Goal: Task Accomplishment & Management: Complete application form

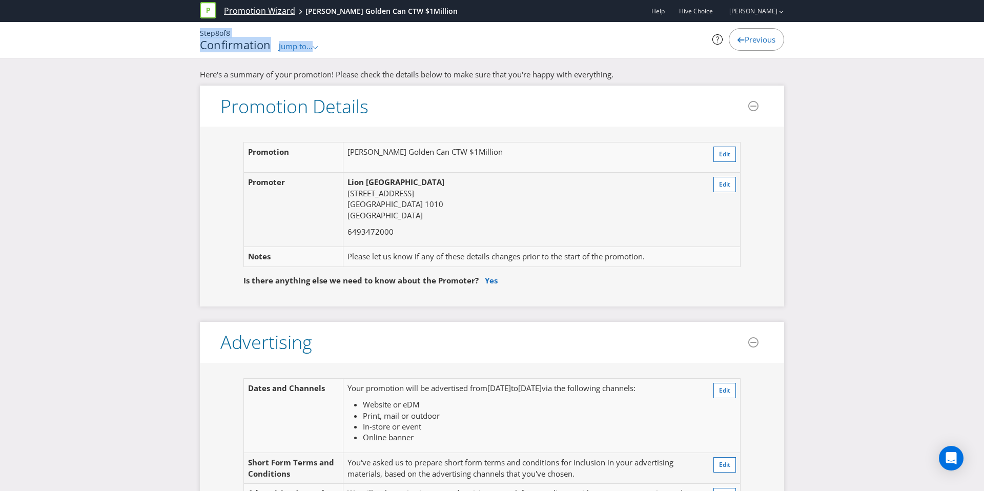
click at [280, 9] on link "Promotion Wizard" at bounding box center [259, 11] width 71 height 12
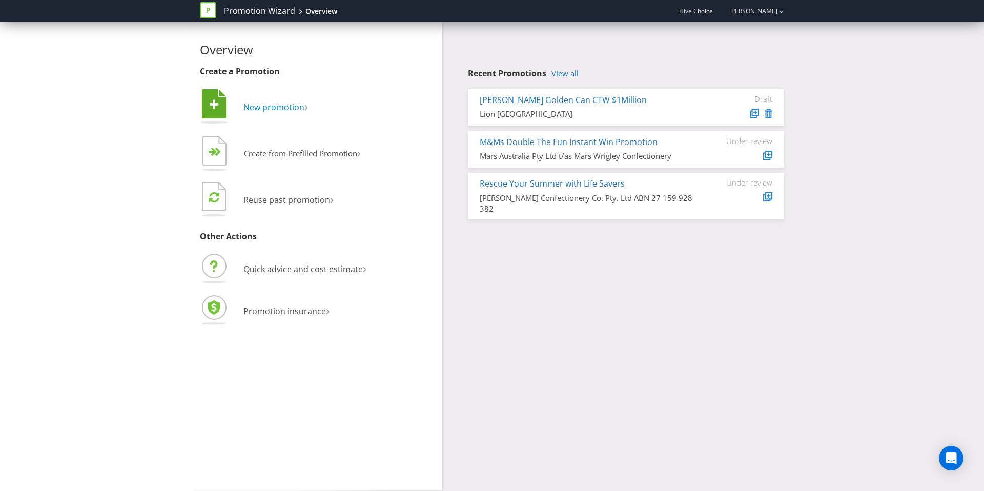
click at [280, 107] on span "New promotion" at bounding box center [273, 106] width 61 height 11
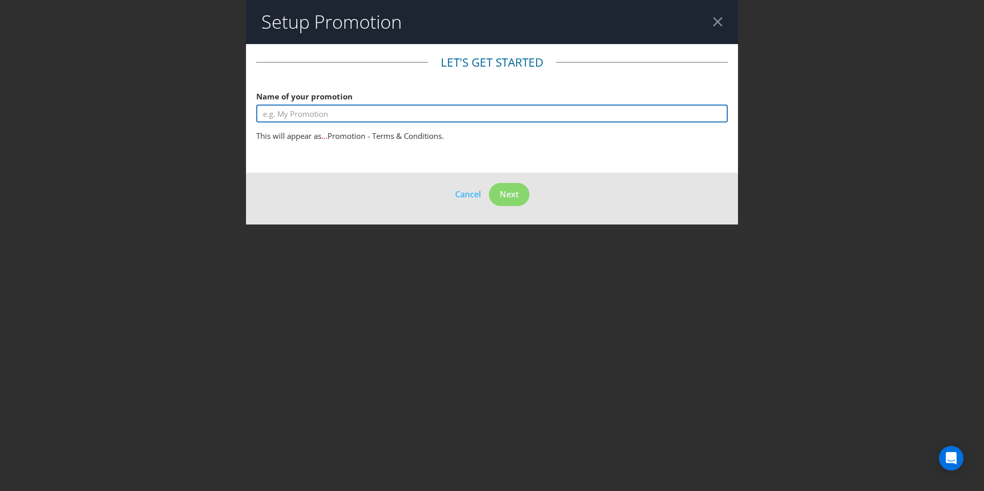
click at [351, 115] on input "text" at bounding box center [491, 114] width 471 height 18
type input "Mad Mex Scratch & Win"
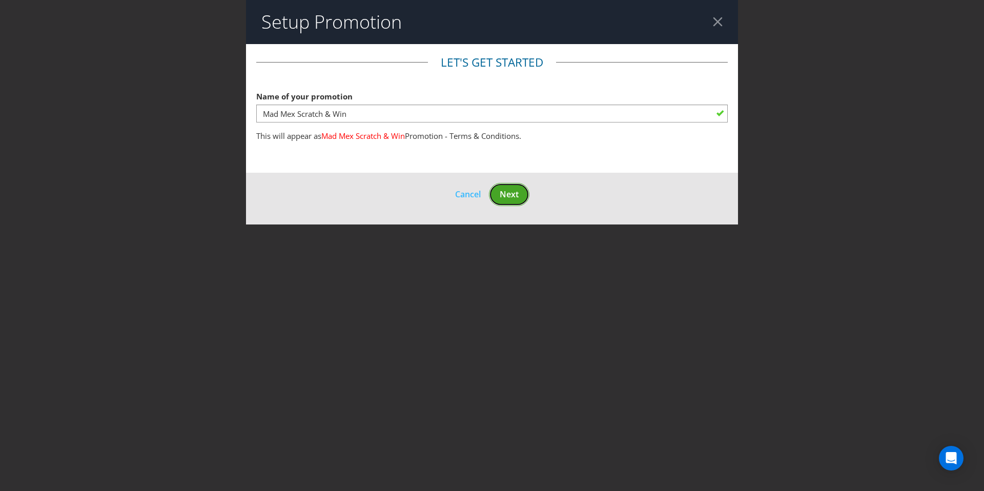
click at [511, 197] on span "Next" at bounding box center [509, 194] width 19 height 11
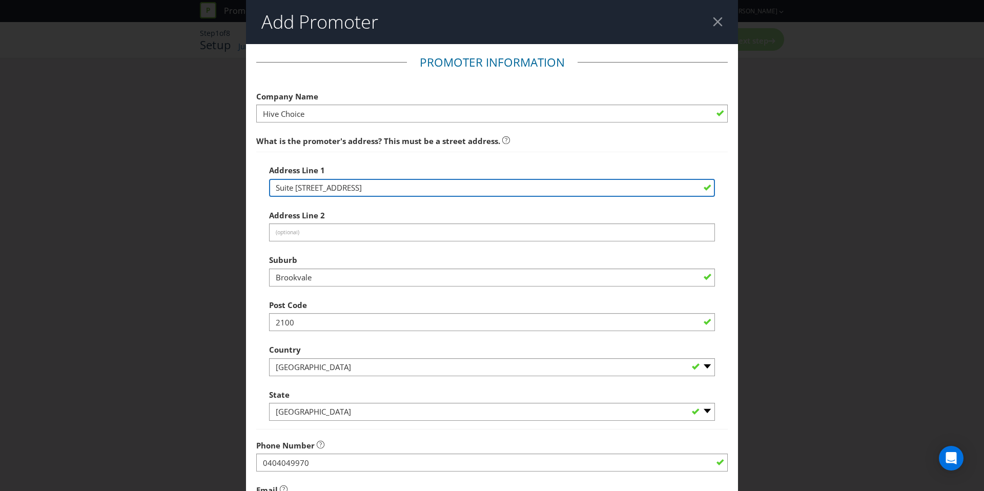
drag, startPoint x: 444, startPoint y: 190, endPoint x: 130, endPoint y: 189, distance: 314.6
click at [130, 189] on div "Add Promoter Promoter Information Company Name Hive Choice What is the promoter…" at bounding box center [492, 245] width 984 height 491
paste input "[STREET_ADDRESS]"
type input "[STREET_ADDRESS]"
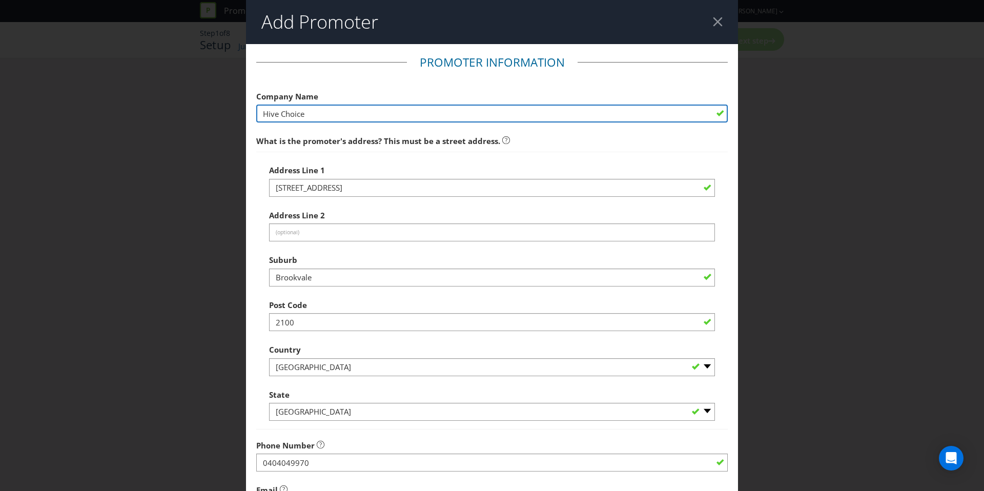
click at [321, 110] on input "Hive Choice" at bounding box center [491, 114] width 471 height 18
drag, startPoint x: 321, startPoint y: 113, endPoint x: 211, endPoint y: 116, distance: 109.7
click at [210, 116] on div "Add Promoter Promoter Information Company Name Hive Choice What is the promoter…" at bounding box center [492, 245] width 984 height 491
paste input "MAD MEX FRESH MEXICAN GRILL PTY LTD"
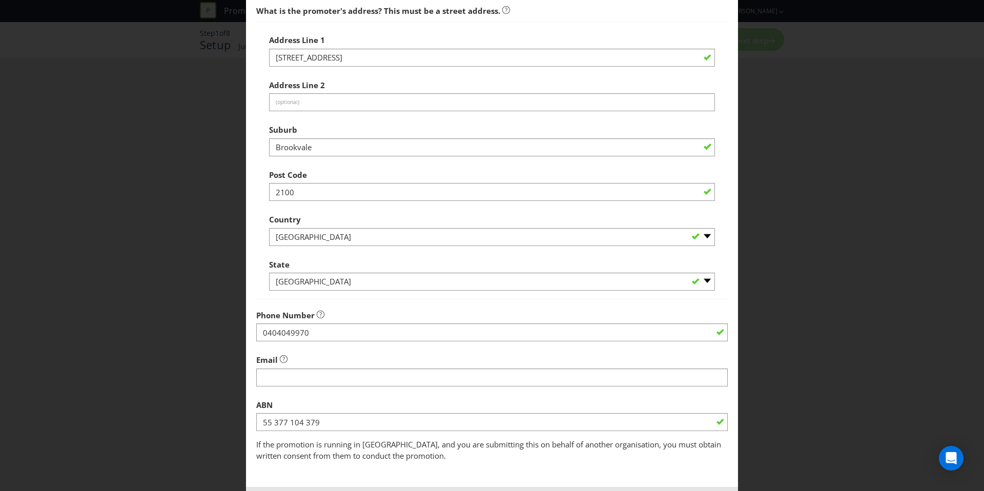
scroll to position [131, 0]
type input "MAD MEX FRESH MEXICAN GRILL PTY LTD"
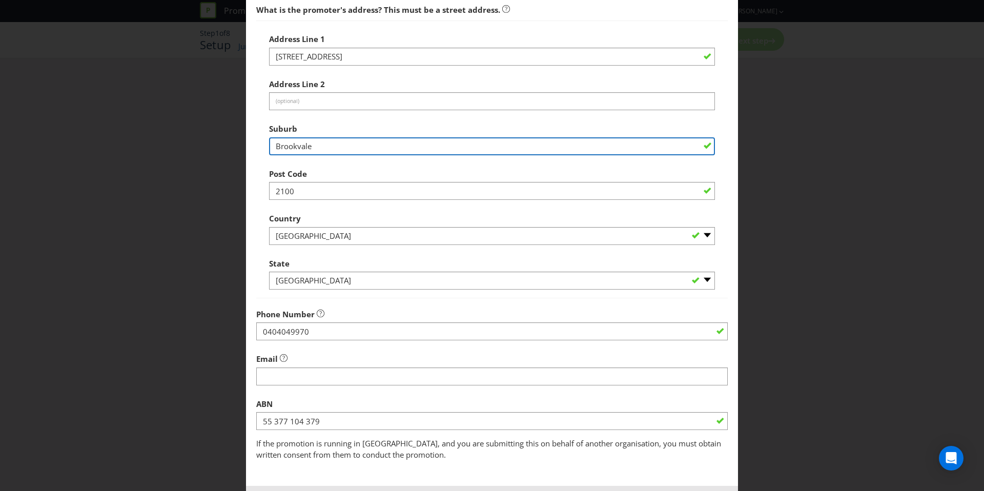
drag, startPoint x: 345, startPoint y: 148, endPoint x: 211, endPoint y: 143, distance: 134.3
click at [211, 143] on div "Add Promoter Promoter Information Company Name MAD MEX FRESH MEXICAN GRILL PTY …" at bounding box center [492, 245] width 984 height 491
type input "[GEOGRAPHIC_DATA]"
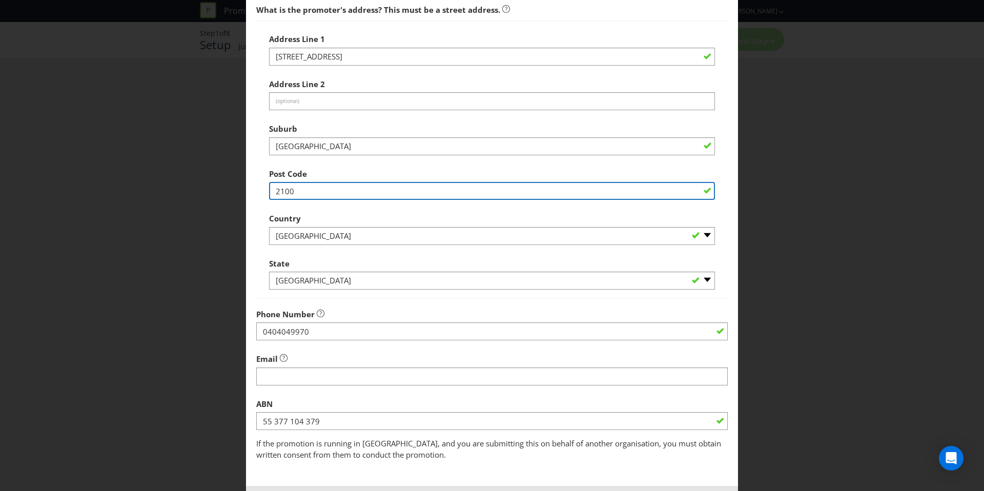
click at [461, 189] on input "2100" at bounding box center [492, 191] width 446 height 18
type input "2000"
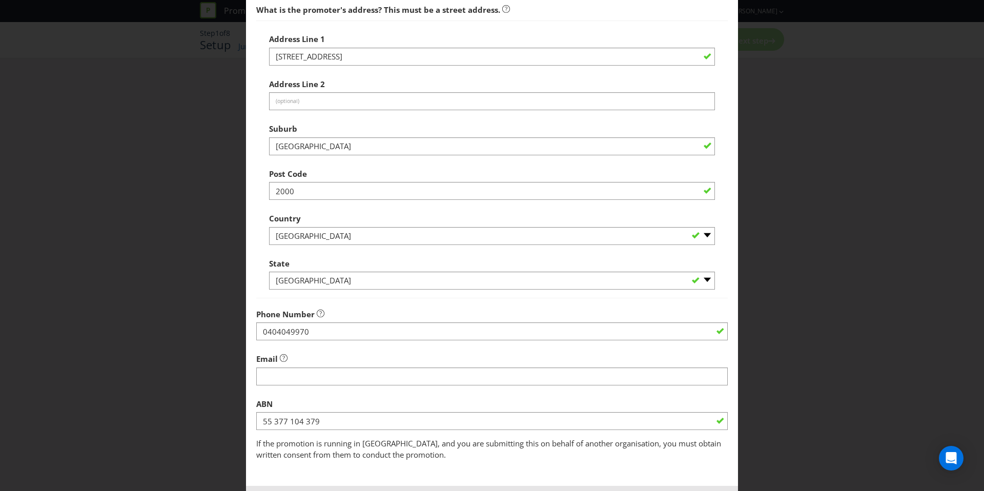
click at [319, 174] on div "Post Code 2000" at bounding box center [492, 181] width 446 height 37
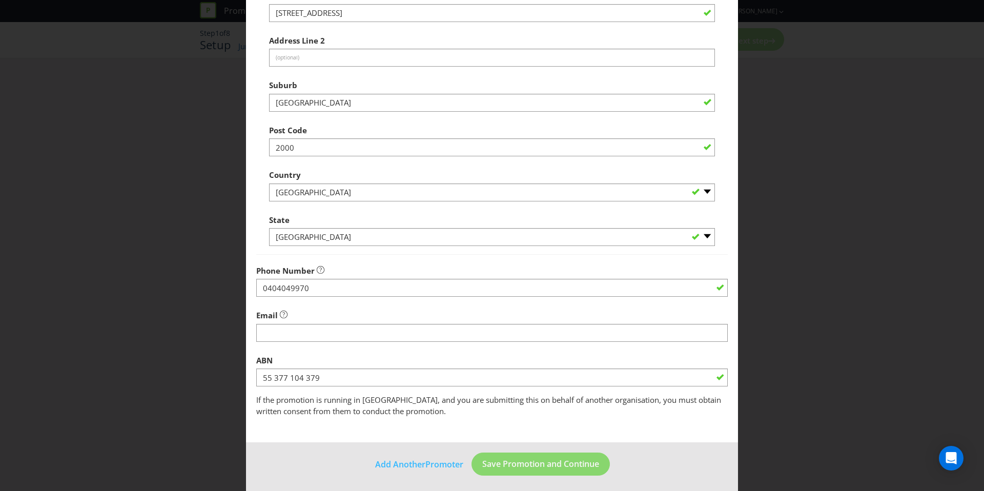
scroll to position [178, 0]
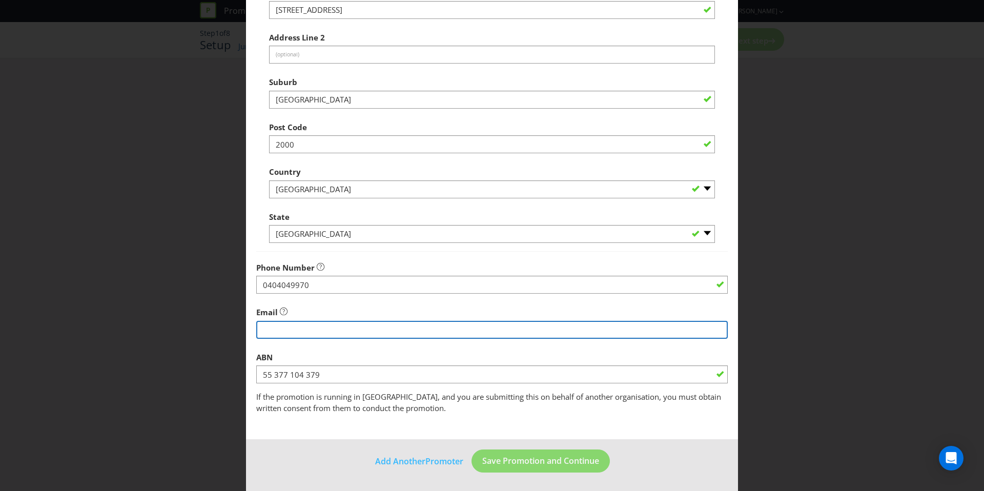
click at [318, 329] on input "string" at bounding box center [491, 330] width 471 height 18
paste input "[EMAIL_ADDRESS][DOMAIN_NAME]"
type input "[EMAIL_ADDRESS][DOMAIN_NAME]"
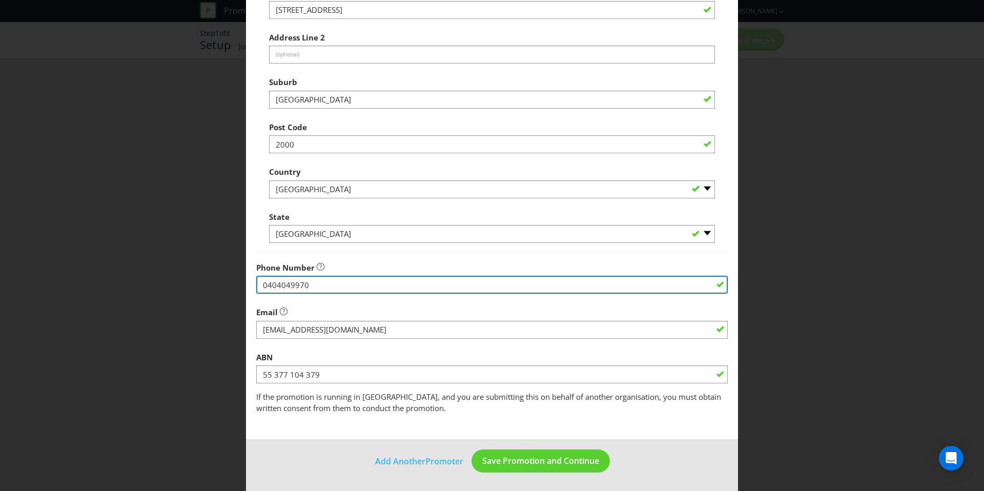
drag, startPoint x: 331, startPoint y: 281, endPoint x: 200, endPoint y: 283, distance: 131.2
click at [200, 283] on div "Add Promoter Promoter Information Company Name MAD MEX FRESH MEXICAN GRILL PTY …" at bounding box center [492, 245] width 984 height 491
paste input "2 8115 955"
type input "02 8115 9550"
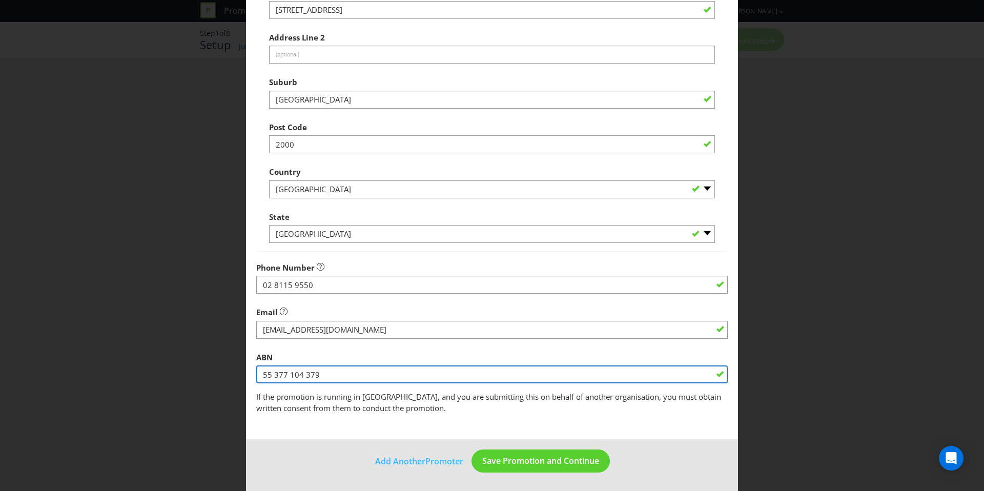
drag, startPoint x: 334, startPoint y: 373, endPoint x: 208, endPoint y: 372, distance: 125.5
click at [208, 372] on div "Add Promoter Promoter Information Company Name MAD MEX FRESH MEXICAN GRILL PTY …" at bounding box center [492, 245] width 984 height 491
paste input "31 123 293 676"
type input "31 123 293 676"
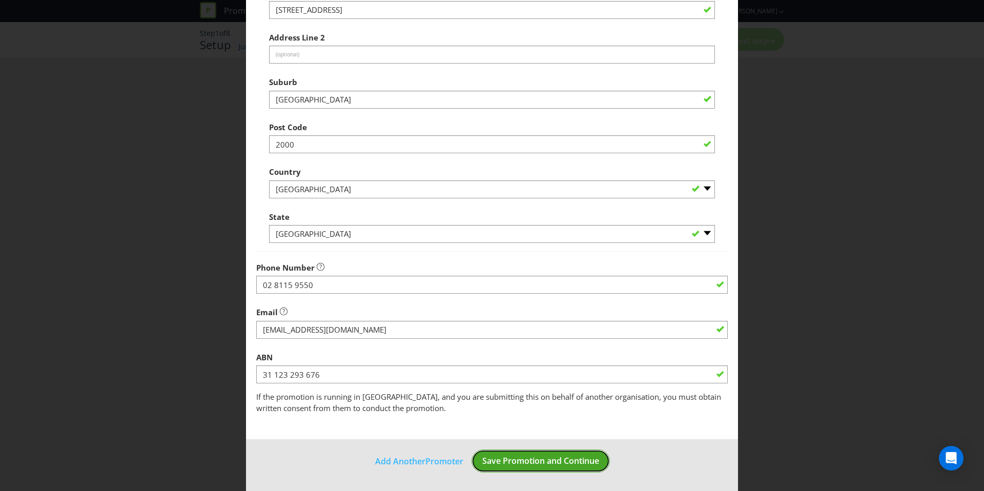
click at [565, 455] on span "Save Promotion and Continue" at bounding box center [540, 460] width 117 height 11
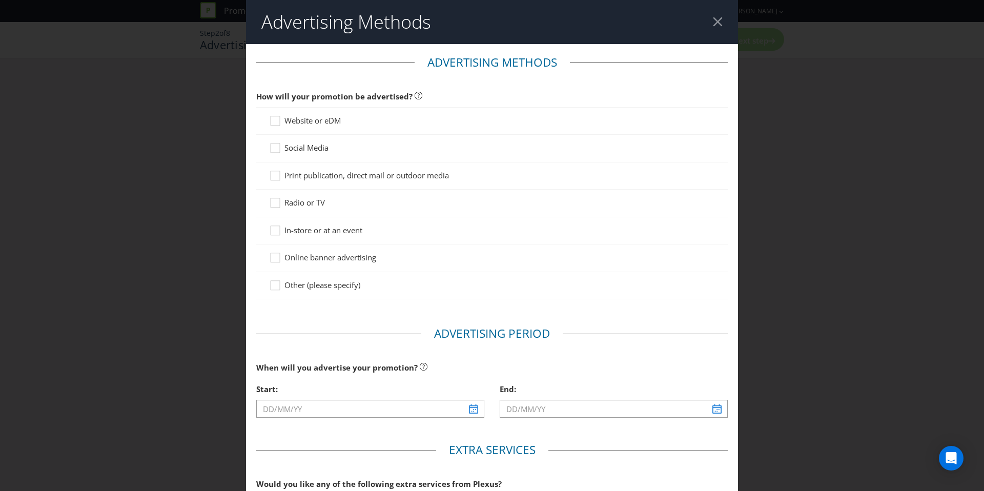
click at [297, 119] on span "Website or eDM" at bounding box center [312, 120] width 56 height 10
click at [0, 0] on input "Website or eDM" at bounding box center [0, 0] width 0 height 0
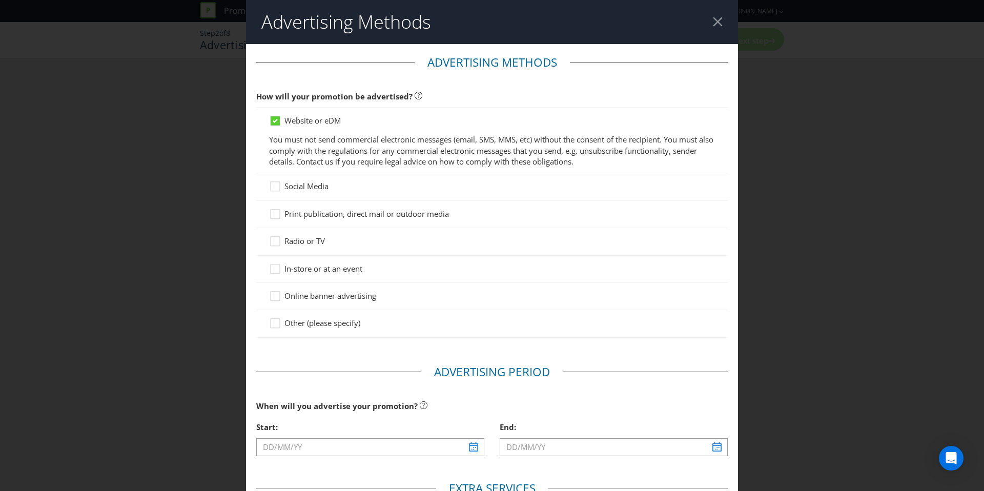
click at [316, 190] on span "Social Media" at bounding box center [306, 186] width 44 height 10
click at [0, 0] on input "Social Media" at bounding box center [0, 0] width 0 height 0
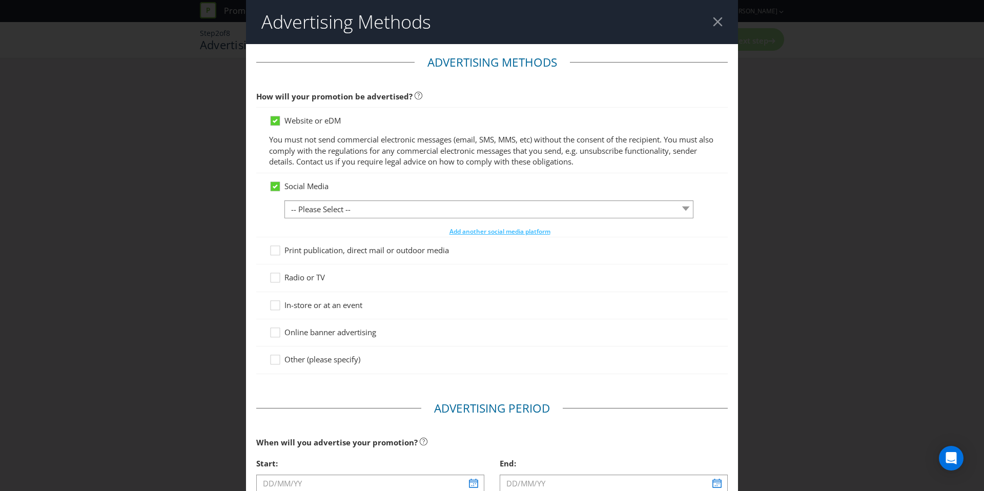
click at [314, 250] on span "Print publication, direct mail or outdoor media" at bounding box center [366, 250] width 164 height 10
click at [0, 0] on input "Print publication, direct mail or outdoor media" at bounding box center [0, 0] width 0 height 0
click at [311, 308] on span "In-store or at an event" at bounding box center [323, 305] width 78 height 10
click at [0, 0] on input "In-store or at an event" at bounding box center [0, 0] width 0 height 0
click at [312, 336] on span "Online banner advertising" at bounding box center [330, 332] width 92 height 10
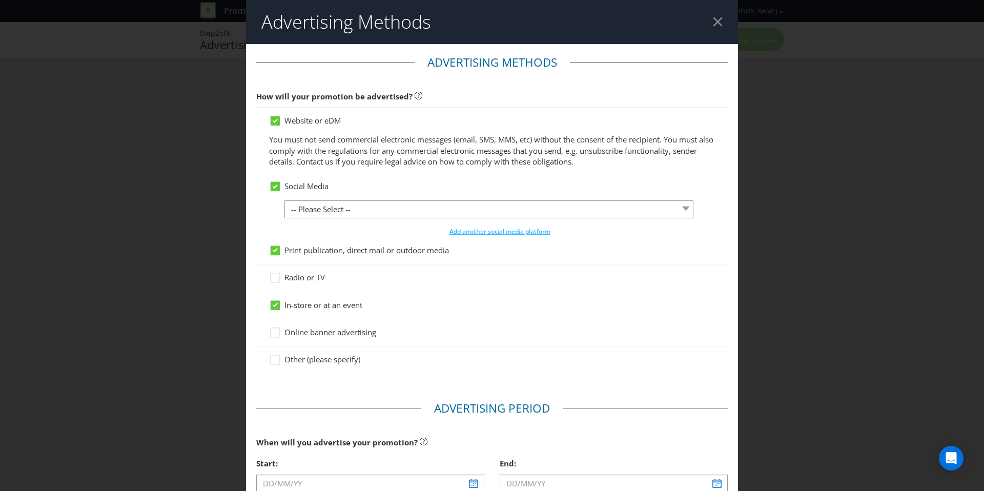
click at [0, 0] on input "Online banner advertising" at bounding box center [0, 0] width 0 height 0
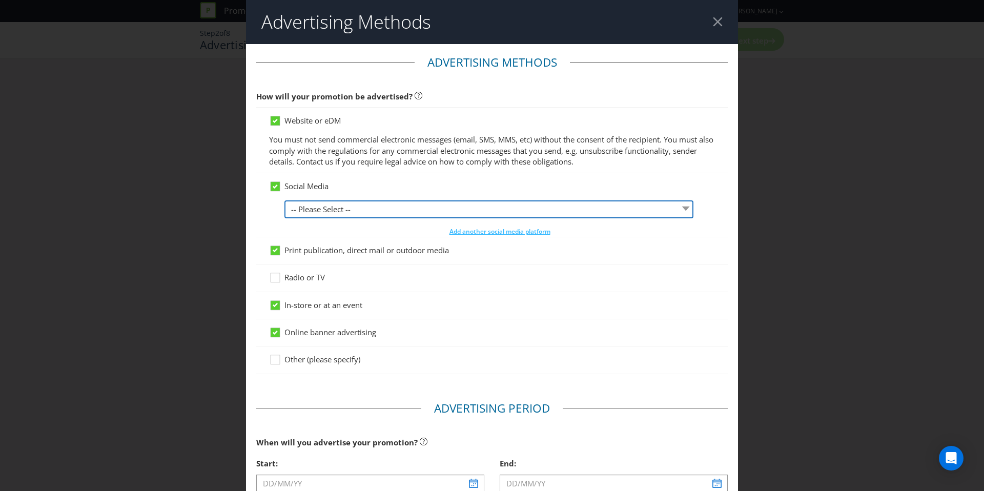
click at [350, 209] on select "-- Please Select -- Facebook X Instagram Snapchat LinkedIn Pinterest Tumblr You…" at bounding box center [488, 209] width 409 height 18
click at [284, 200] on select "-- Please Select -- Facebook X Instagram Snapchat LinkedIn Pinterest Tumblr You…" at bounding box center [488, 209] width 409 height 18
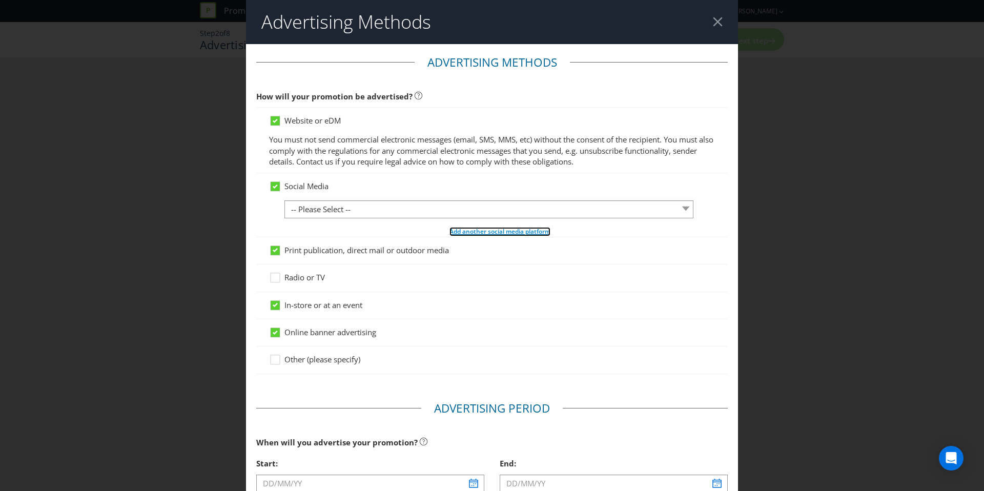
click at [468, 228] on div "-- Please Select -- Facebook X Instagram Snapchat LinkedIn Pinterest Tumblr You…" at bounding box center [499, 218] width 430 height 36
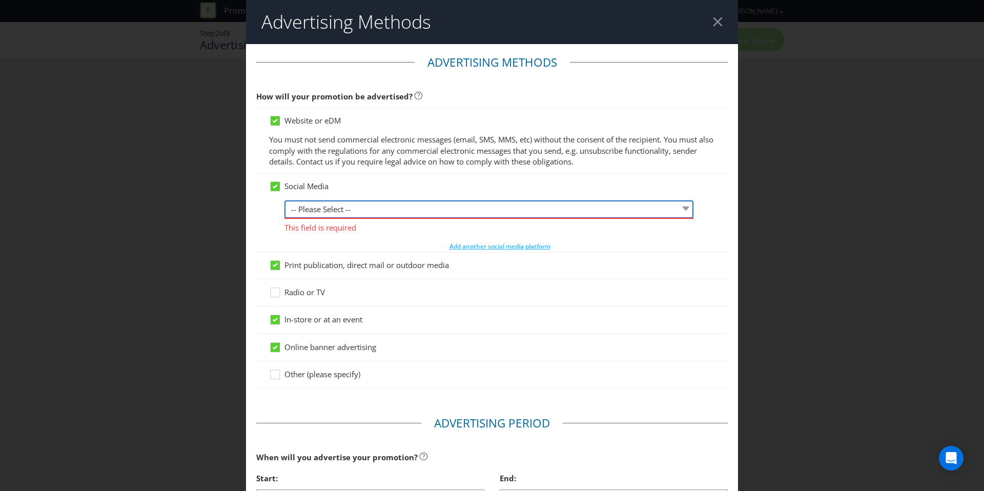
click at [406, 216] on select "-- Please Select -- Facebook X Instagram Snapchat LinkedIn Pinterest Tumblr You…" at bounding box center [488, 209] width 409 height 18
select select "INSTAGRAM"
click at [284, 200] on select "-- Please Select -- Facebook X Instagram Snapchat LinkedIn Pinterest Tumblr You…" at bounding box center [488, 209] width 409 height 18
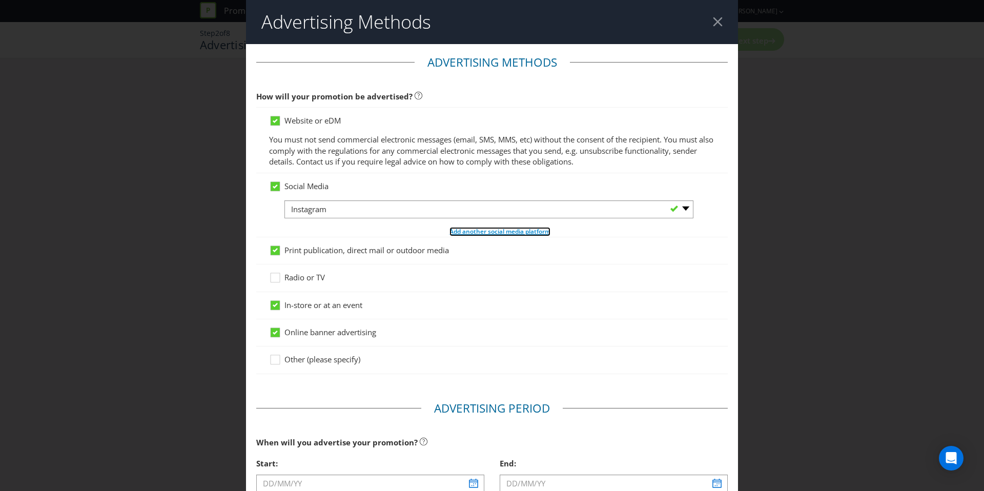
click at [485, 232] on span "Add another social media platform" at bounding box center [499, 231] width 101 height 9
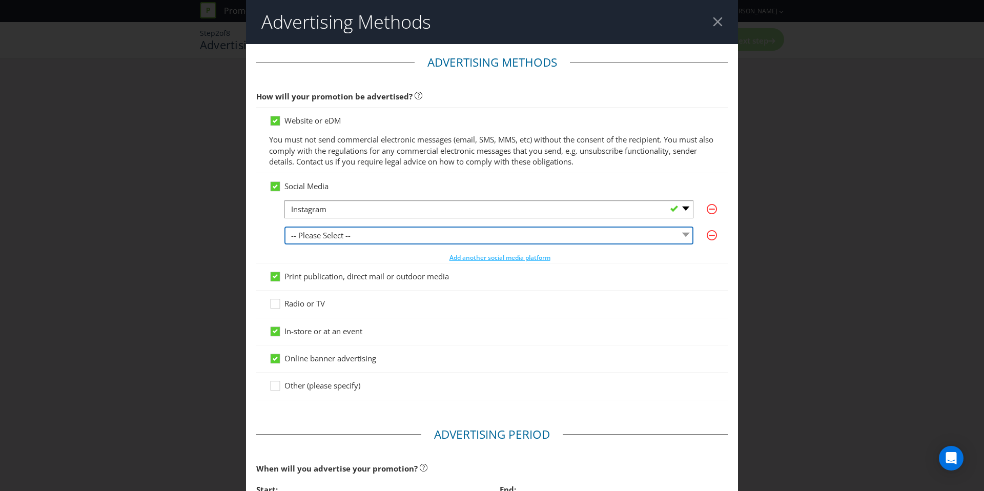
click at [399, 230] on select "-- Please Select -- Facebook X Instagram Snapchat LinkedIn Pinterest Tumblr You…" at bounding box center [488, 235] width 409 height 18
select select "FACEBOOK"
click at [284, 226] on select "-- Please Select -- Facebook X Instagram Snapchat LinkedIn Pinterest Tumblr You…" at bounding box center [488, 235] width 409 height 18
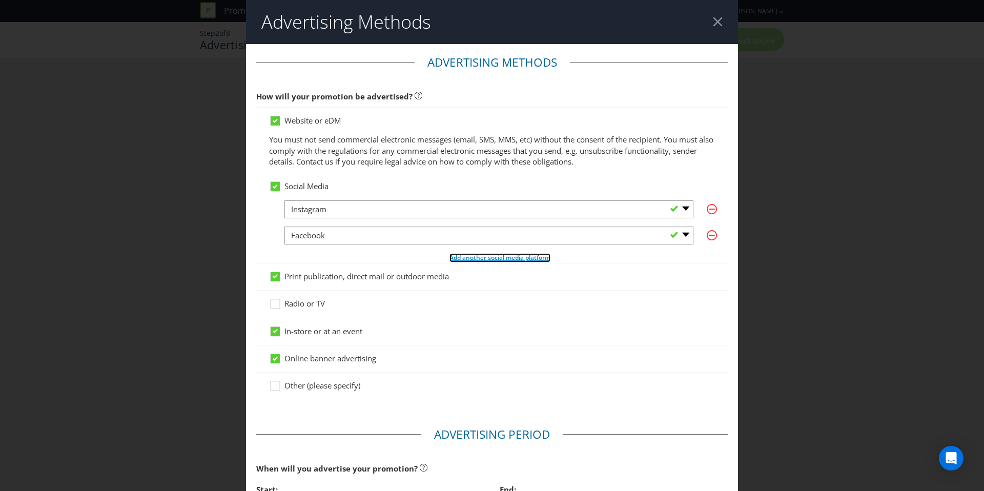
click at [464, 257] on span "Add another social media platform" at bounding box center [499, 257] width 101 height 9
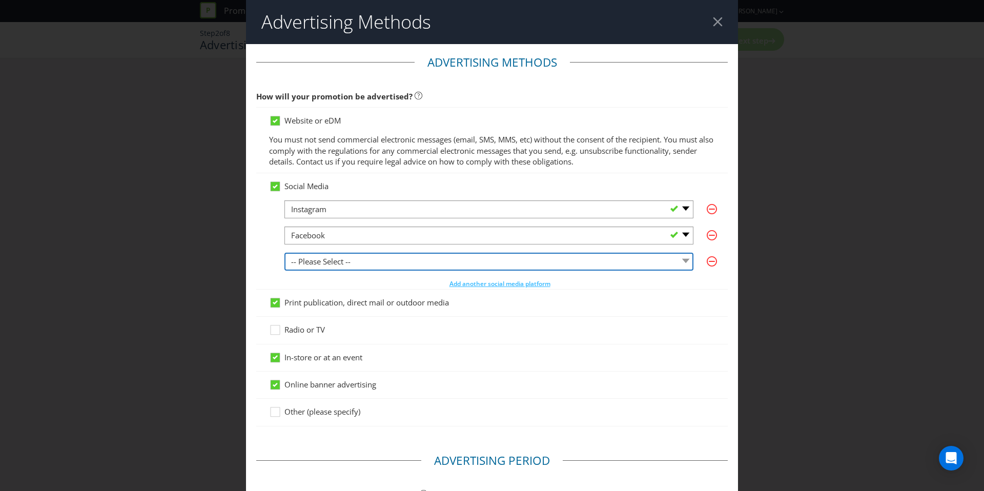
click at [451, 266] on select "-- Please Select -- Facebook X Instagram Snapchat LinkedIn Pinterest Tumblr You…" at bounding box center [488, 262] width 409 height 18
select select "OTHER"
click at [284, 253] on select "-- Please Select -- Facebook X Instagram Snapchat LinkedIn Pinterest Tumblr You…" at bounding box center [488, 262] width 409 height 18
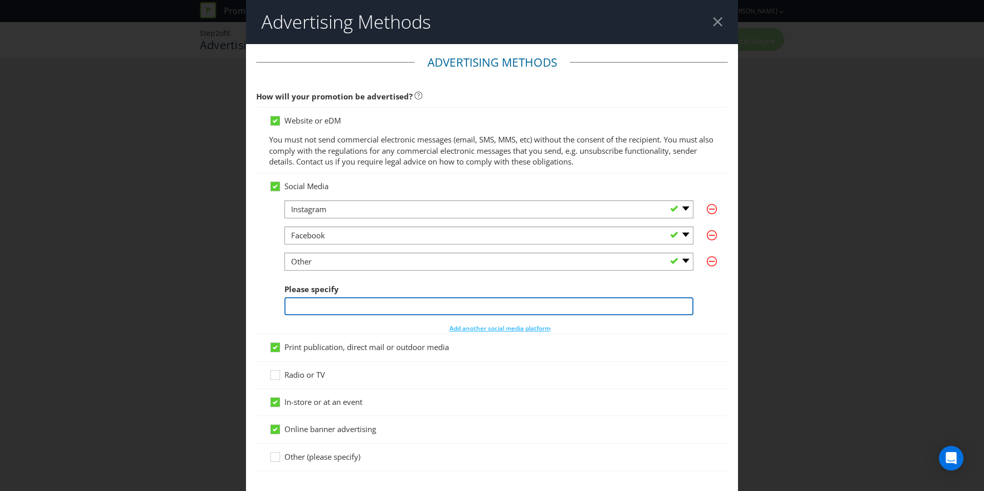
click at [326, 304] on input "text" at bounding box center [488, 306] width 409 height 18
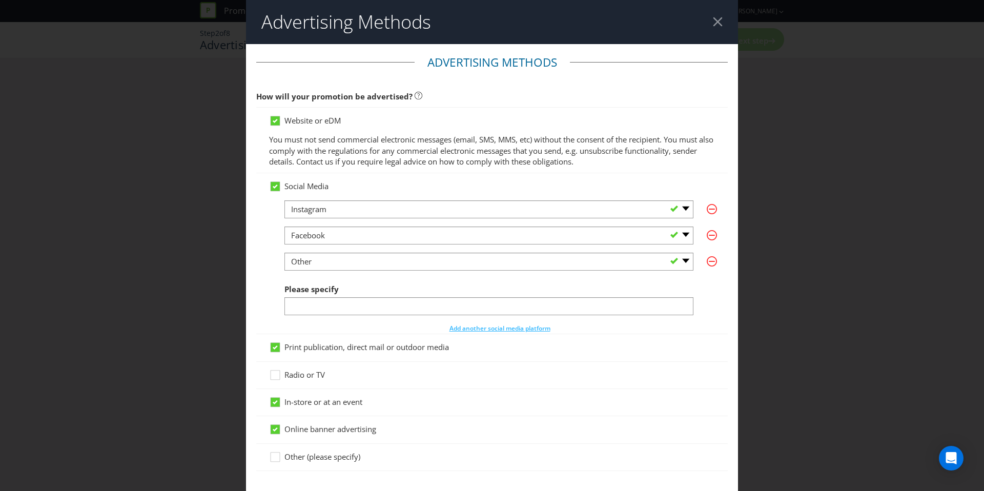
click at [703, 261] on div "-- Please Select -- Facebook X Instagram Snapchat LinkedIn Pinterest Tumblr You…" at bounding box center [499, 284] width 430 height 63
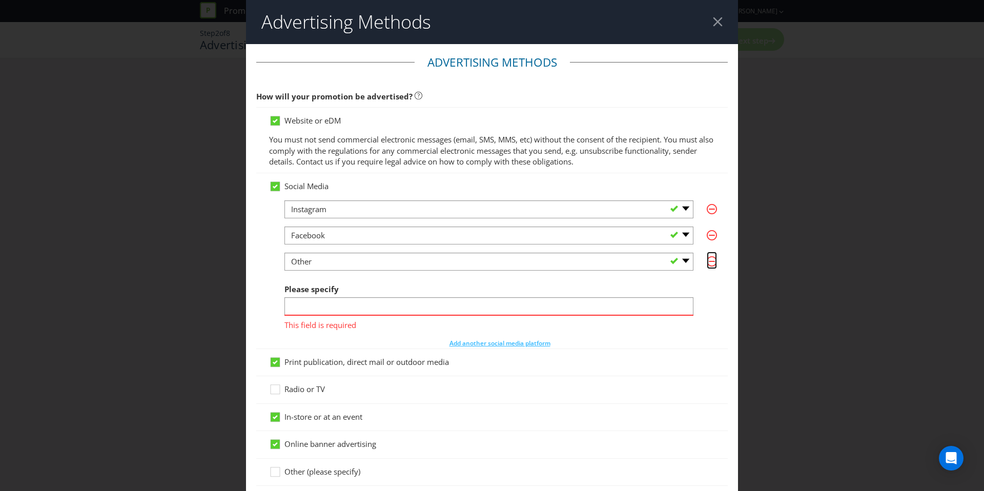
click at [708, 261] on icon "button" at bounding box center [712, 261] width 10 height 10
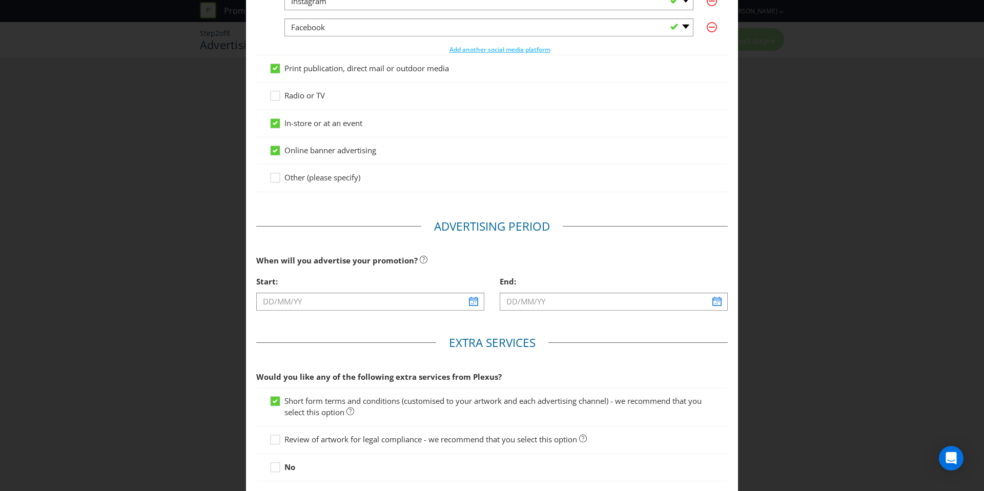
scroll to position [217, 0]
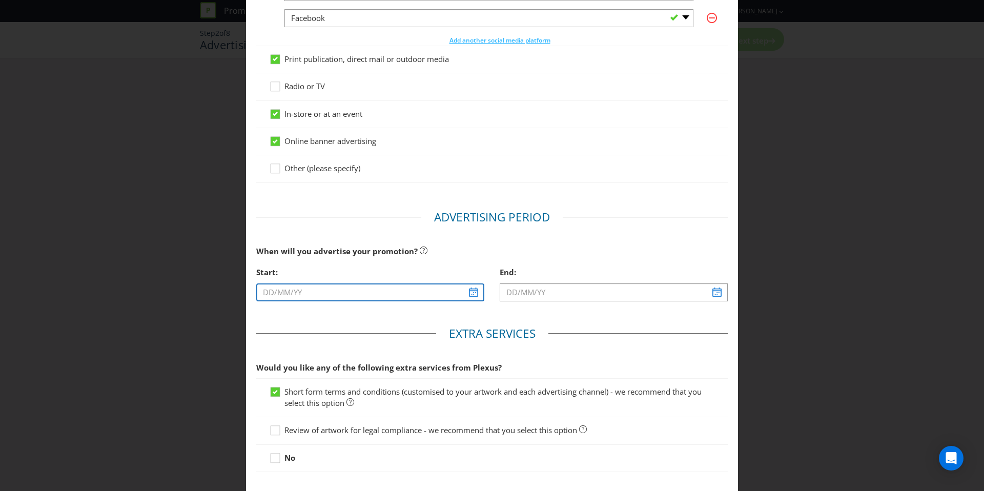
click at [477, 294] on input "text" at bounding box center [370, 292] width 228 height 18
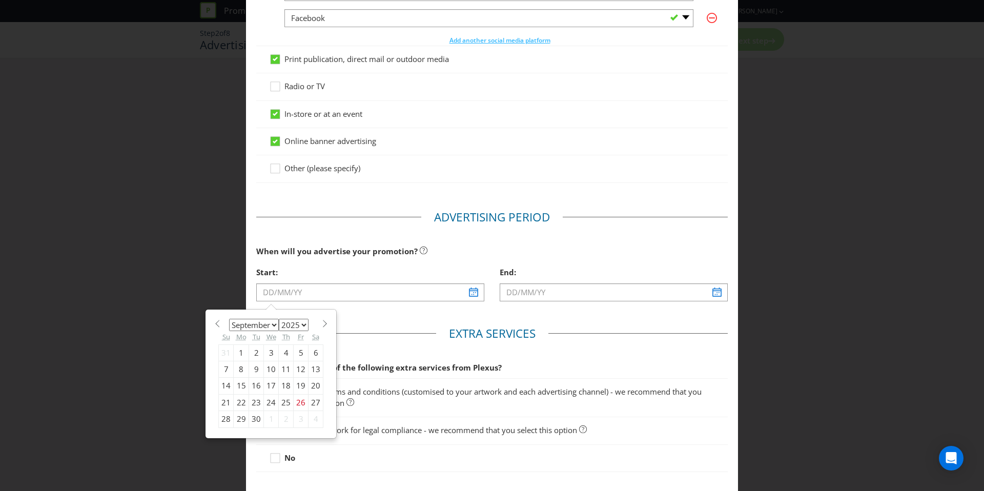
click at [279, 318] on div "January February March April May June July August September October November [D…" at bounding box center [270, 374] width 115 height 118
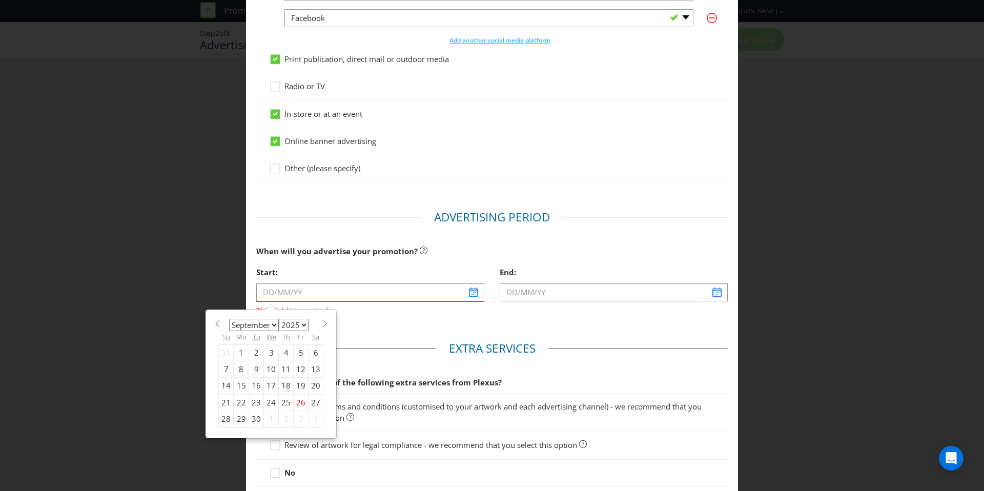
click at [322, 323] on span at bounding box center [325, 324] width 8 height 8
select select "9"
click at [255, 418] on div "28" at bounding box center [256, 419] width 15 height 16
type input "[DATE]"
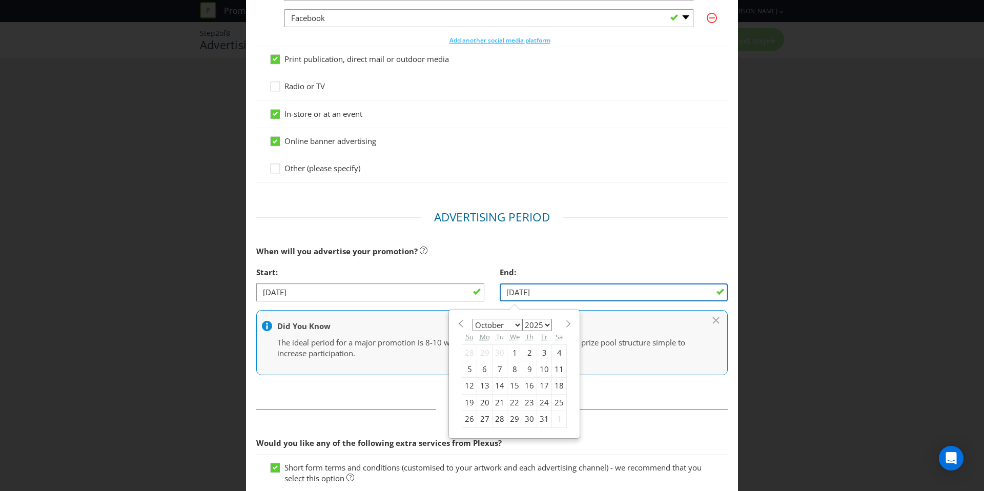
click at [568, 289] on input "[DATE]" at bounding box center [614, 292] width 228 height 18
click at [571, 324] on div "January February March April May June July August September October November [D…" at bounding box center [514, 374] width 130 height 128
click at [566, 323] on span at bounding box center [568, 324] width 8 height 8
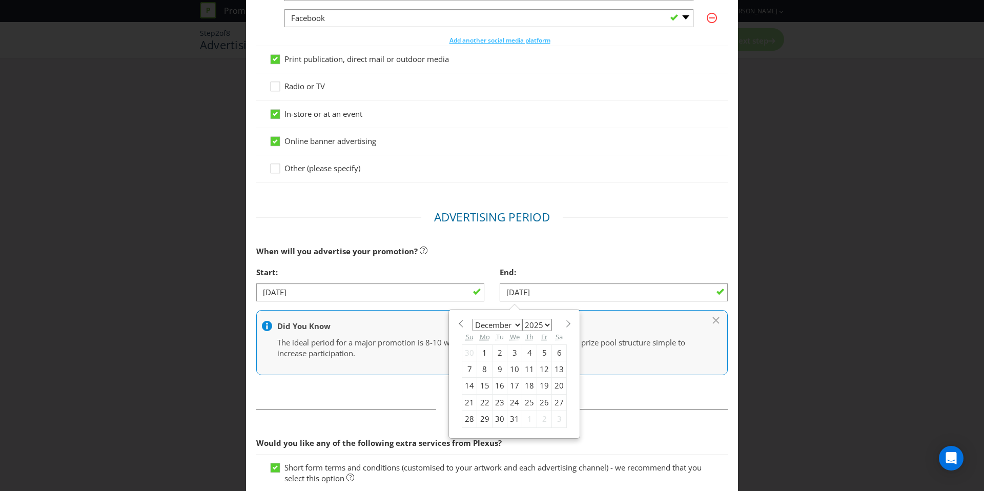
select select "0"
select select "2026"
click at [515, 404] on div "21" at bounding box center [514, 402] width 15 height 16
type input "[DATE]"
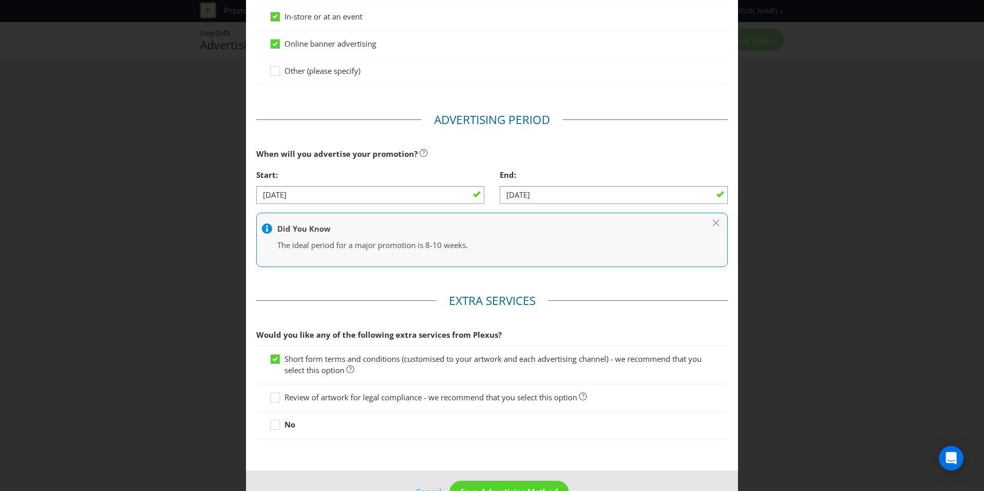
scroll to position [346, 0]
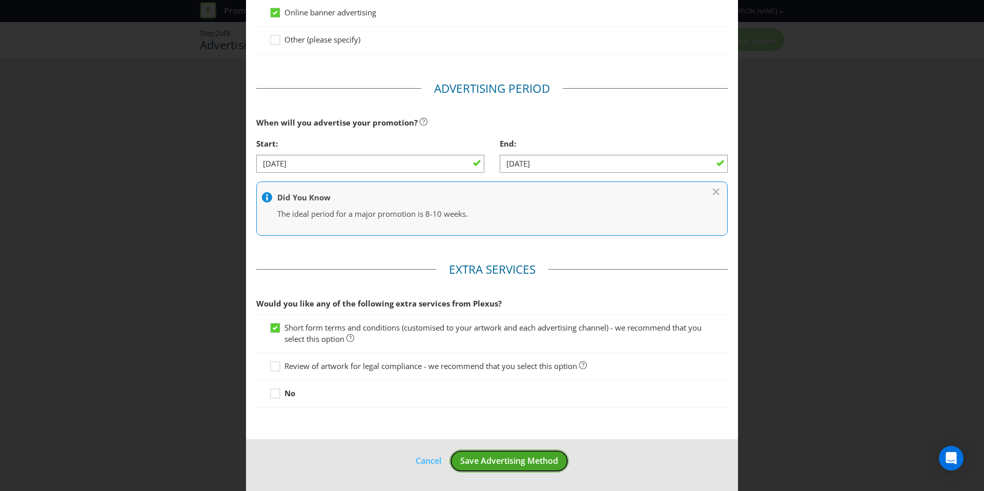
click at [527, 455] on span "Save Advertising Method" at bounding box center [509, 460] width 98 height 11
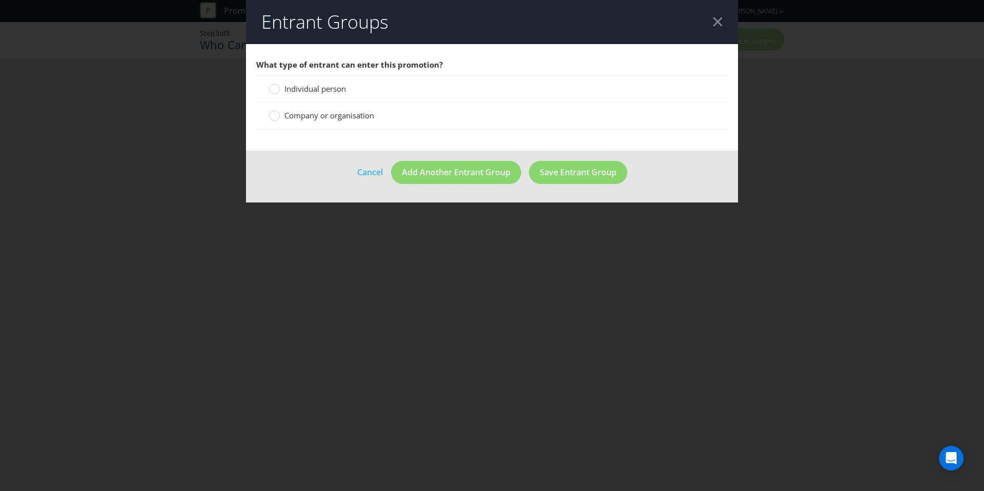
click at [332, 95] on div "Individual person" at bounding box center [491, 88] width 471 height 27
click at [328, 88] on span "Individual person" at bounding box center [314, 89] width 61 height 10
click at [312, 76] on div "Individual person" at bounding box center [491, 88] width 471 height 27
click at [312, 86] on span "Individual person" at bounding box center [314, 89] width 61 height 10
click at [0, 0] on input "Individual person" at bounding box center [0, 0] width 0 height 0
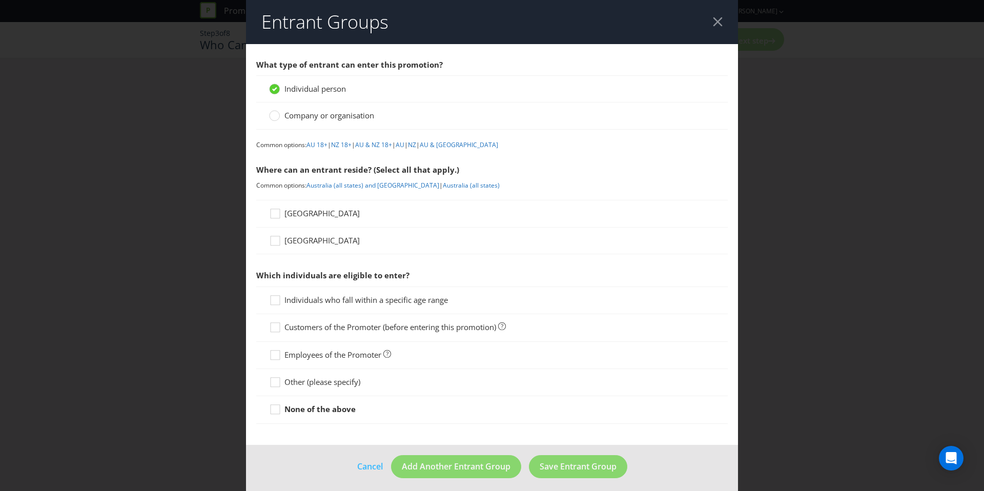
scroll to position [6, 0]
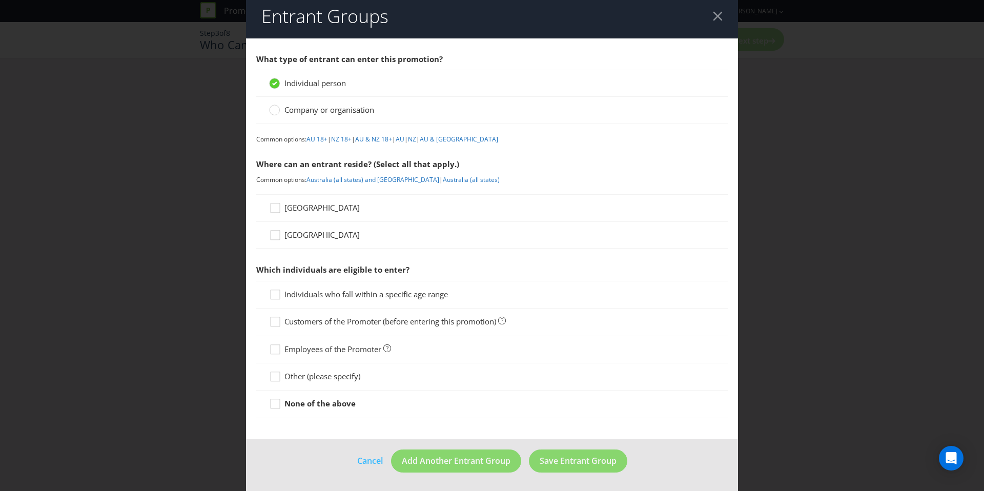
click at [299, 201] on div "[GEOGRAPHIC_DATA]" at bounding box center [491, 207] width 471 height 27
click at [300, 206] on span "[GEOGRAPHIC_DATA]" at bounding box center [321, 207] width 75 height 10
click at [0, 0] on input "[GEOGRAPHIC_DATA]" at bounding box center [0, 0] width 0 height 0
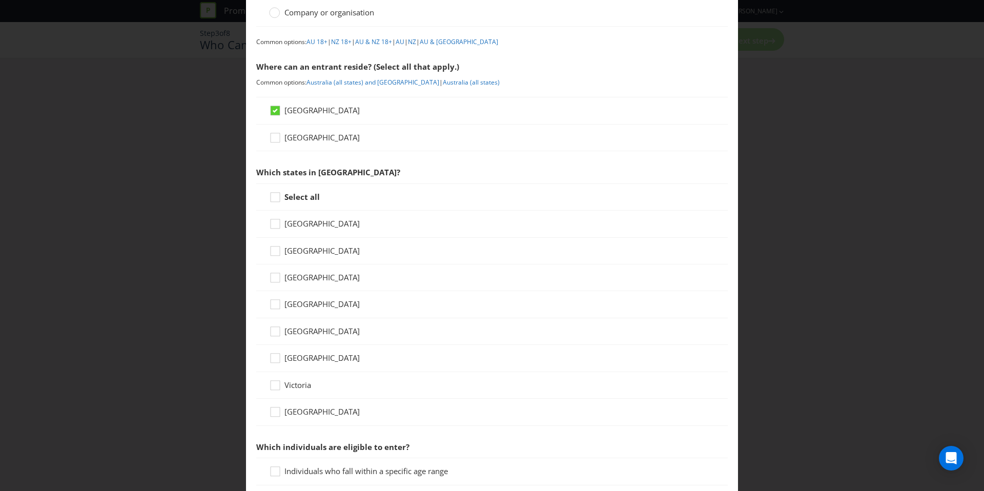
scroll to position [142, 0]
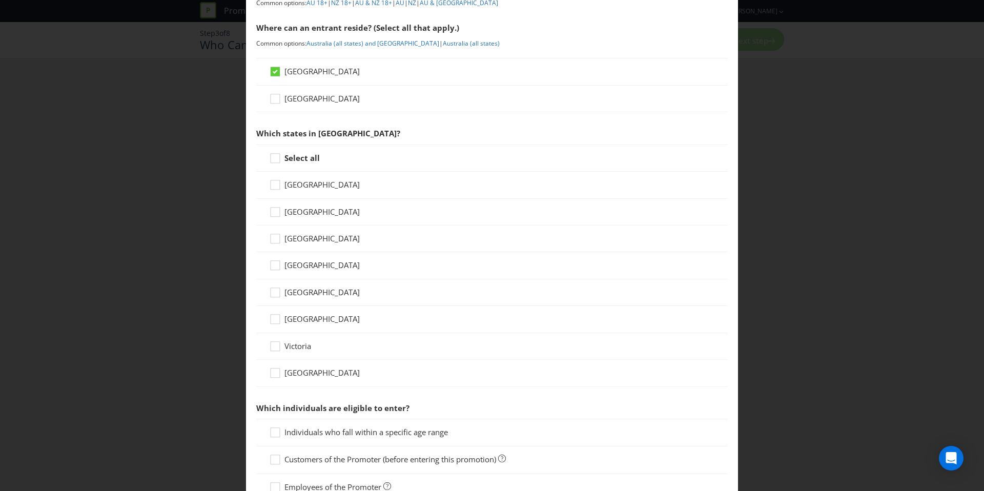
click at [307, 164] on div "Select all" at bounding box center [491, 157] width 471 height 27
click at [312, 159] on strong "Select all" at bounding box center [301, 158] width 35 height 10
click at [0, 0] on input "Select all" at bounding box center [0, 0] width 0 height 0
click at [326, 186] on span "[GEOGRAPHIC_DATA]" at bounding box center [321, 184] width 75 height 10
click at [0, 0] on input "[GEOGRAPHIC_DATA]" at bounding box center [0, 0] width 0 height 0
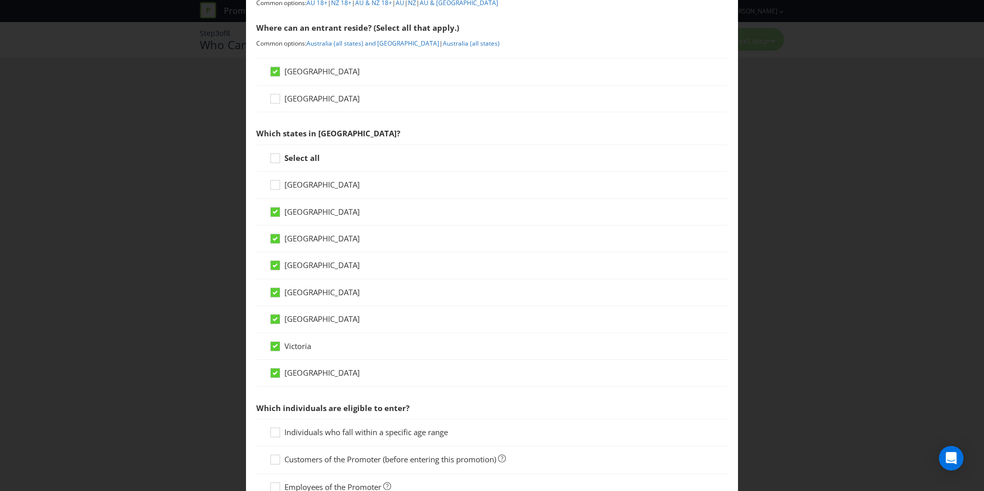
click at [311, 294] on span "[GEOGRAPHIC_DATA]" at bounding box center [321, 292] width 75 height 10
click at [0, 0] on input "[GEOGRAPHIC_DATA]" at bounding box center [0, 0] width 0 height 0
click at [294, 347] on span "Victoria" at bounding box center [297, 345] width 27 height 10
click at [0, 0] on input "Victoria" at bounding box center [0, 0] width 0 height 0
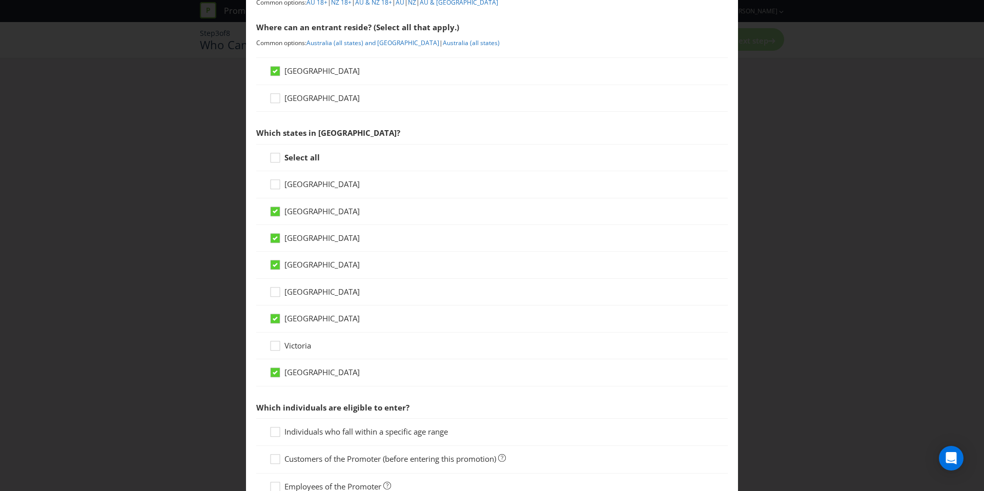
drag, startPoint x: 295, startPoint y: 347, endPoint x: 295, endPoint y: 337, distance: 10.8
click at [295, 347] on span "Victoria" at bounding box center [297, 345] width 27 height 10
click at [0, 0] on input "Victoria" at bounding box center [0, 0] width 0 height 0
click at [298, 320] on span "[GEOGRAPHIC_DATA]" at bounding box center [321, 318] width 75 height 10
click at [0, 0] on input "[GEOGRAPHIC_DATA]" at bounding box center [0, 0] width 0 height 0
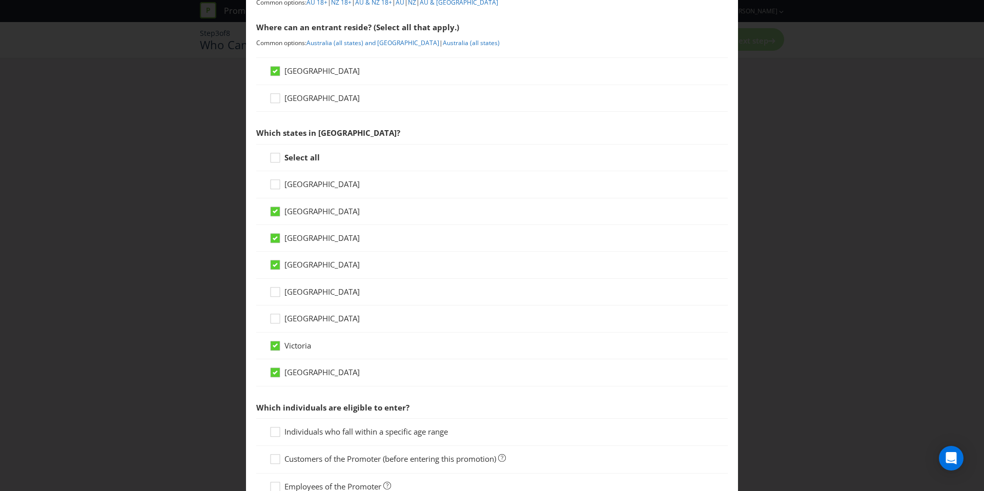
click at [316, 239] on span "[GEOGRAPHIC_DATA]" at bounding box center [321, 238] width 75 height 10
click at [0, 0] on input "[GEOGRAPHIC_DATA]" at bounding box center [0, 0] width 0 height 0
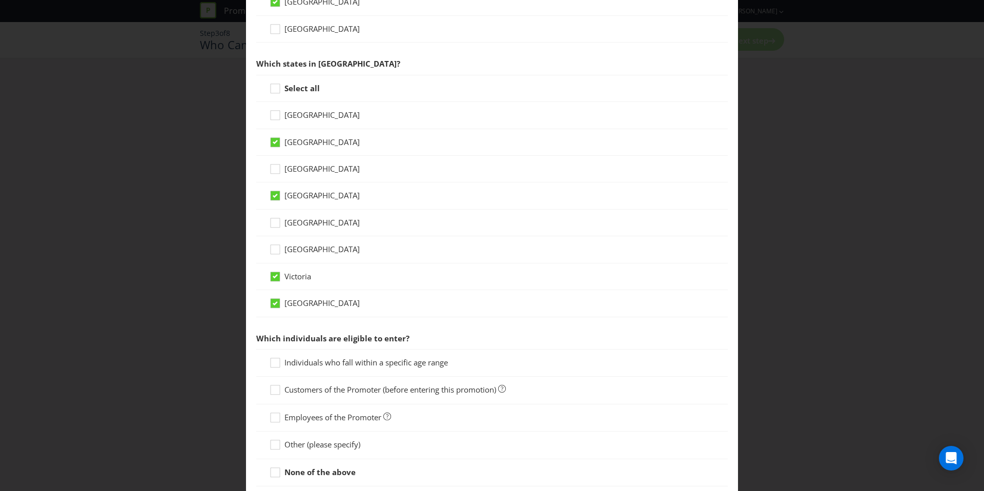
scroll to position [280, 0]
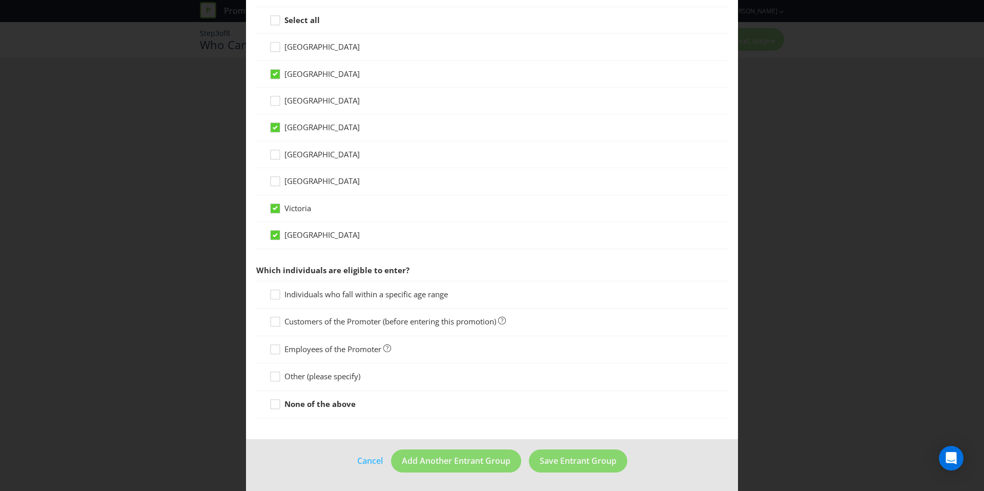
click at [373, 301] on div "Individuals who fall within a specific age range" at bounding box center [491, 295] width 471 height 28
click at [375, 296] on span "Individuals who fall within a specific age range" at bounding box center [365, 294] width 163 height 10
click at [0, 0] on input "Individuals who fall within a specific age range" at bounding box center [0, 0] width 0 height 0
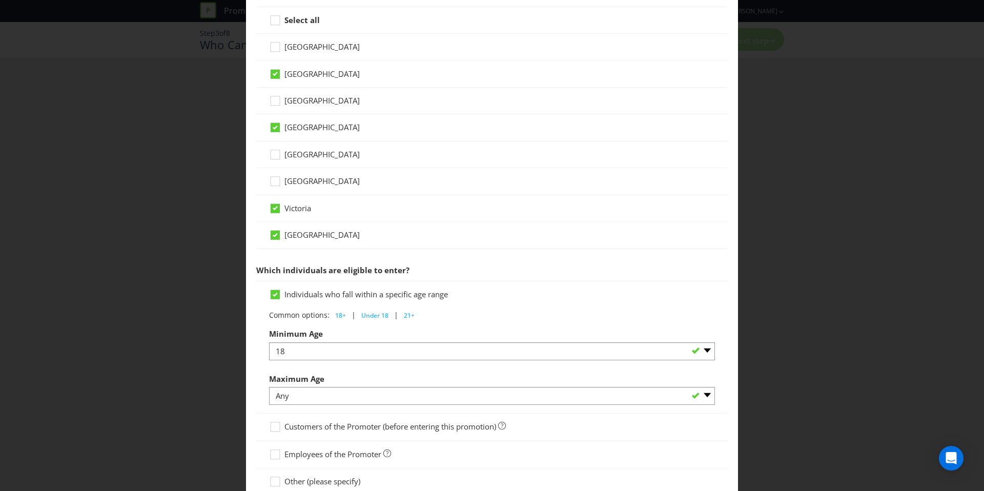
scroll to position [385, 0]
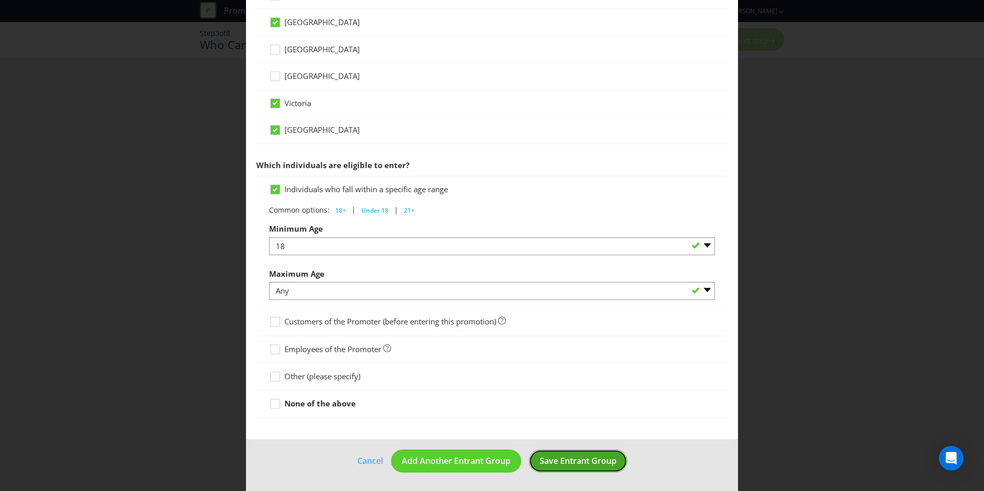
click at [572, 463] on span "Save Entrant Group" at bounding box center [577, 460] width 77 height 11
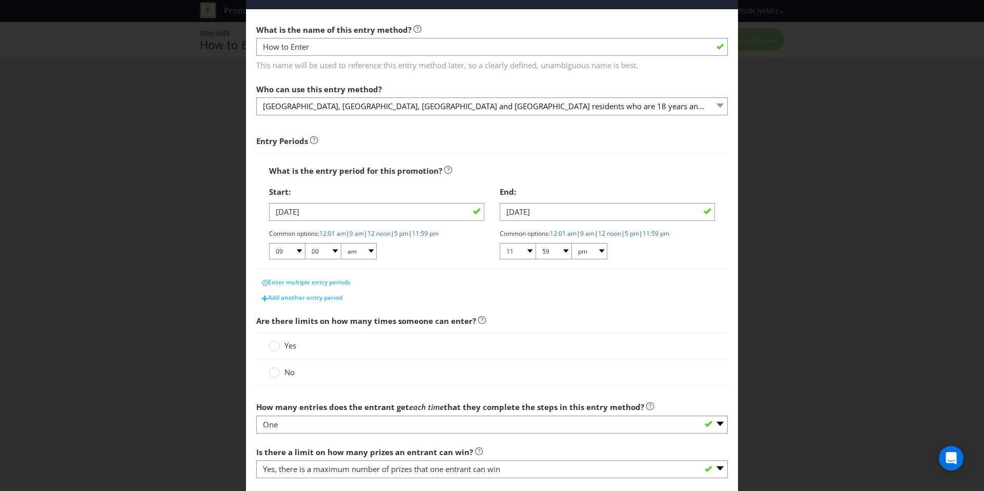
scroll to position [45, 0]
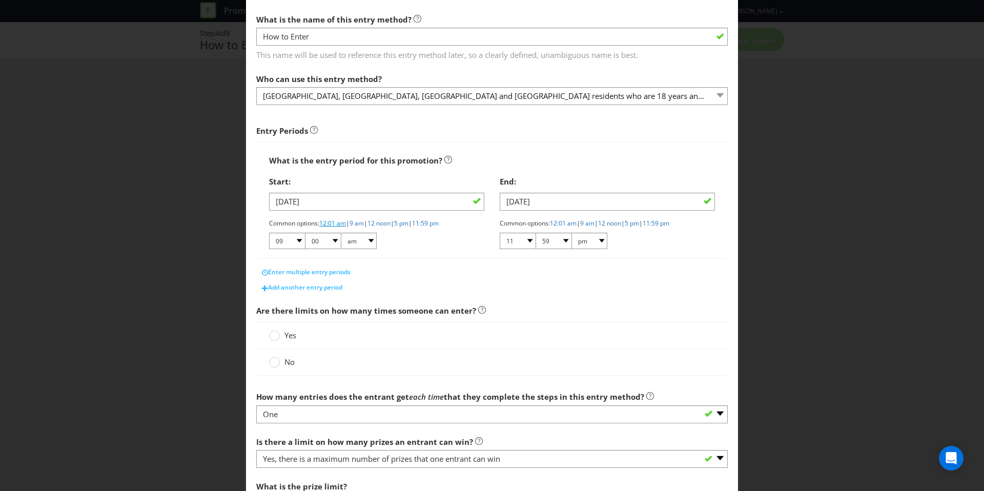
click at [345, 224] on link "12:01 am" at bounding box center [332, 223] width 27 height 9
select select "12"
select select "01"
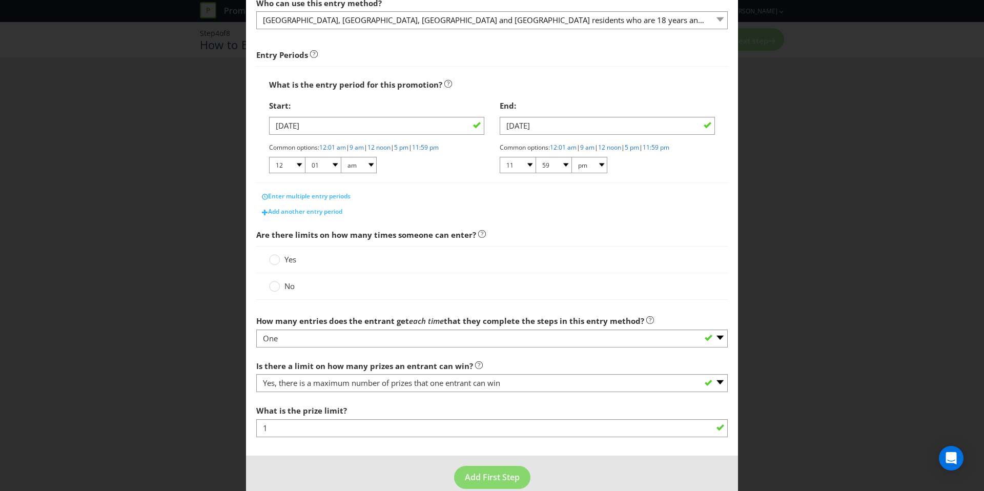
scroll to position [137, 0]
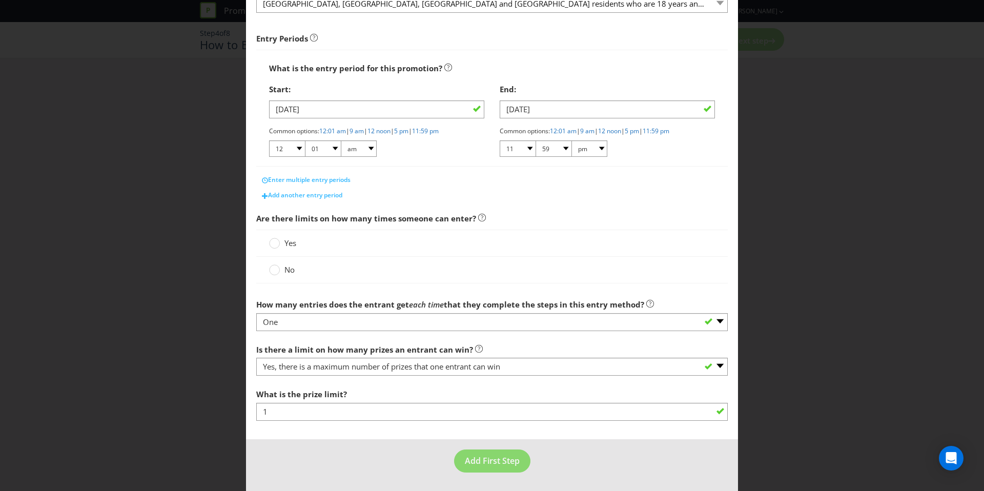
click at [295, 242] on span "Yes" at bounding box center [290, 243] width 12 height 10
click at [0, 0] on input "Yes" at bounding box center [0, 0] width 0 height 0
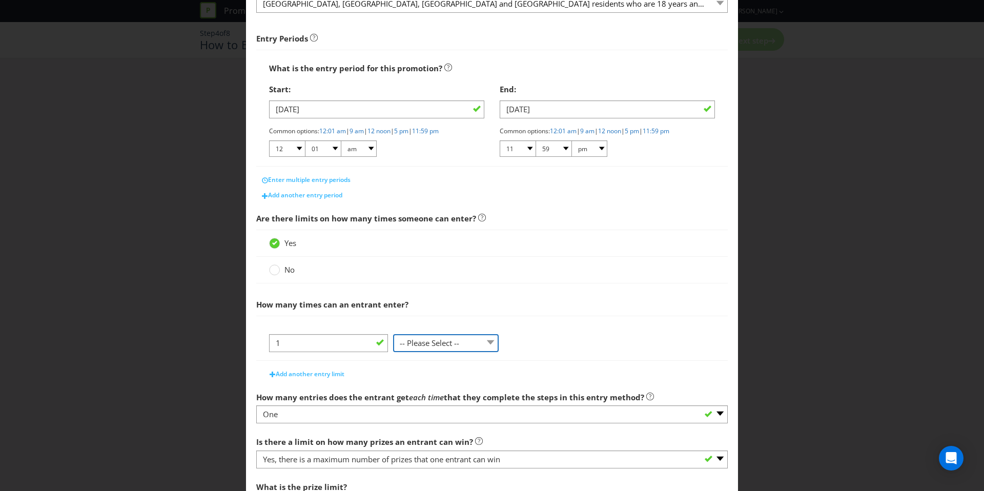
click at [413, 342] on select "-- Please Select -- per person per day per purchase per transaction Other (plea…" at bounding box center [446, 343] width 106 height 18
click at [393, 334] on select "-- Please Select -- per person per day per purchase per transaction Other (plea…" at bounding box center [446, 343] width 106 height 18
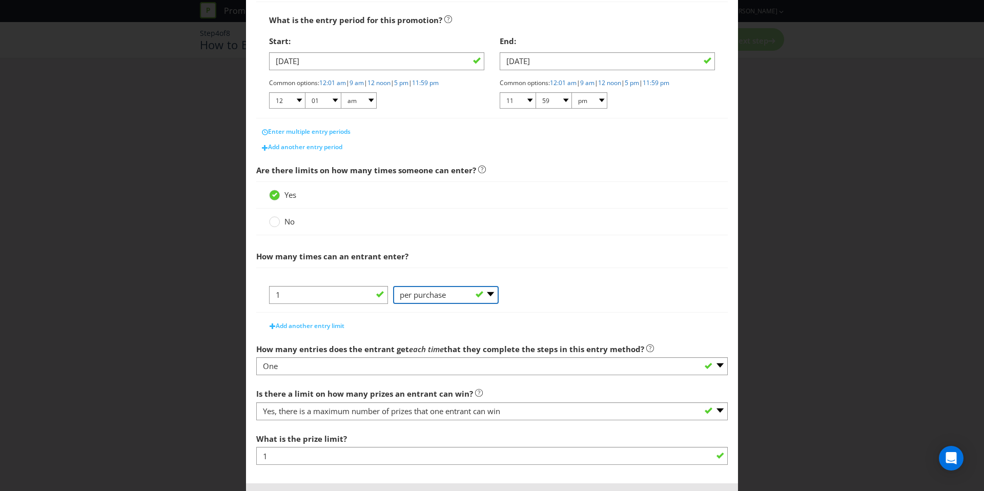
scroll to position [188, 0]
click at [428, 294] on select "-- Please Select -- per person per day per purchase per transaction Other (plea…" at bounding box center [446, 293] width 106 height 18
select select "PER_TRANSACTION"
click at [393, 284] on select "-- Please Select -- per person per day per purchase per transaction Other (plea…" at bounding box center [446, 293] width 106 height 18
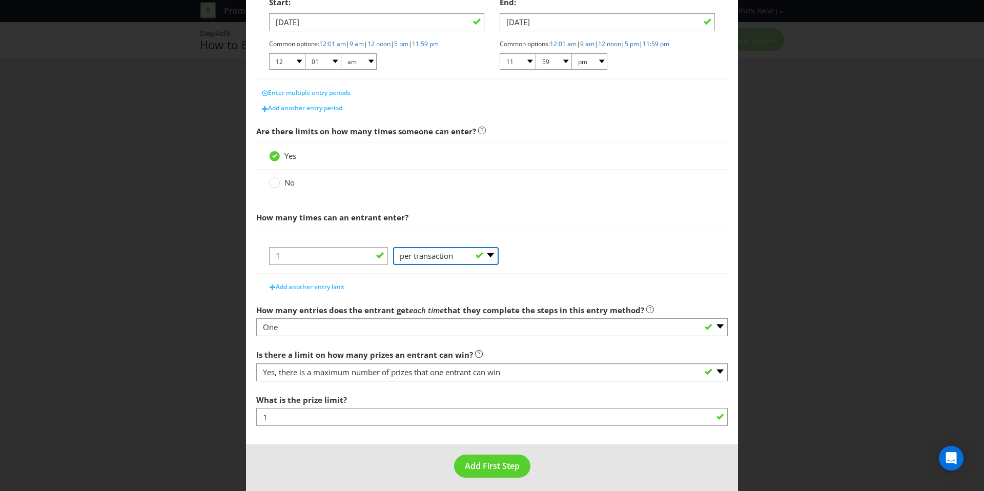
scroll to position [230, 0]
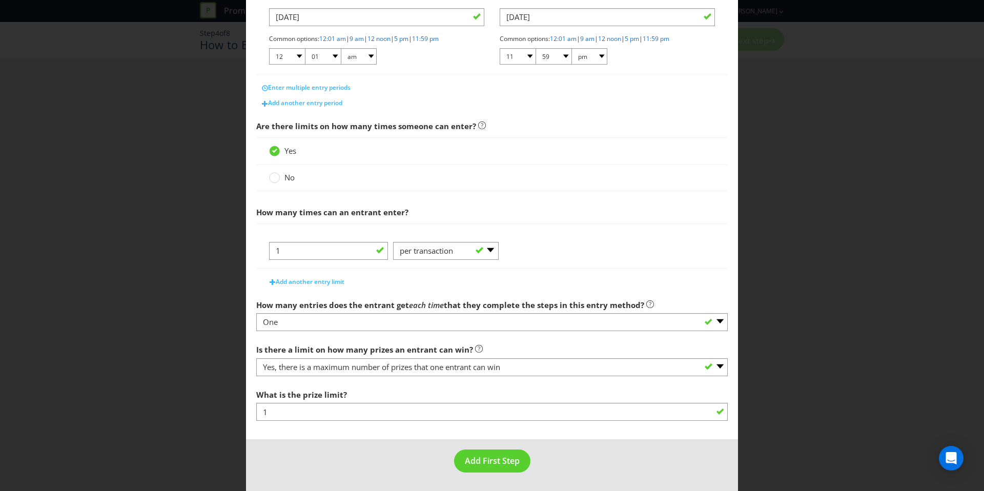
click at [318, 402] on div "What is the prize limit? 1" at bounding box center [491, 402] width 471 height 37
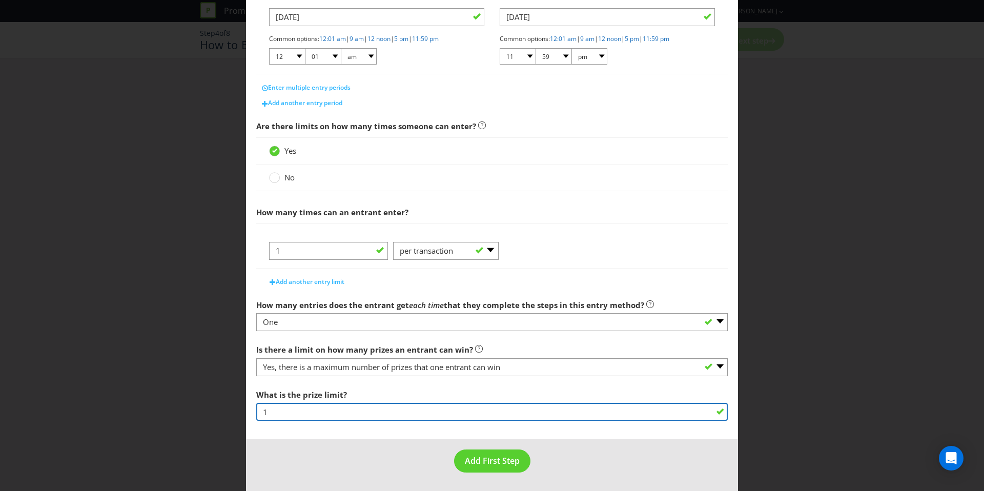
click at [314, 405] on input "1" at bounding box center [491, 412] width 471 height 18
click at [321, 418] on input "1" at bounding box center [491, 412] width 471 height 18
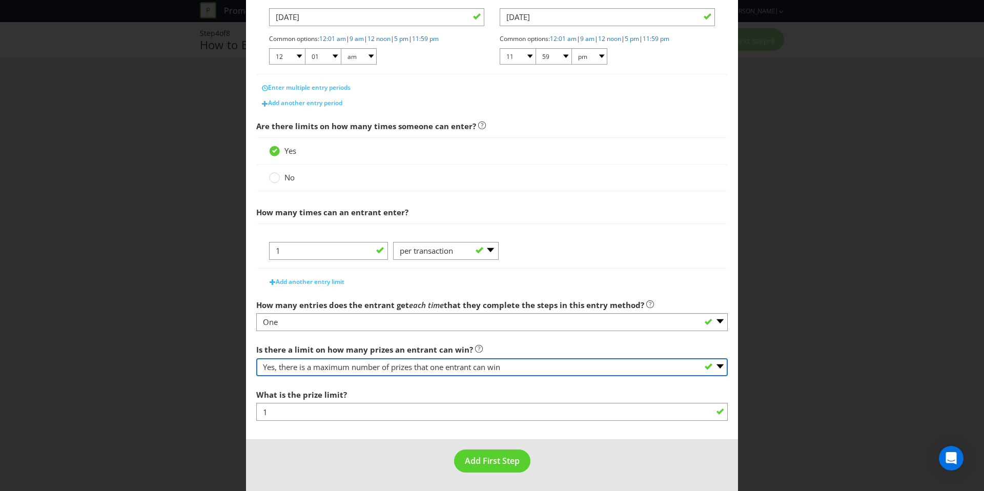
click at [349, 363] on select "-- Please select -- Yes, there is a maximum number of prizes that one entrant c…" at bounding box center [491, 367] width 471 height 18
select select "NA"
click at [256, 376] on select "-- Please select -- Yes, there is a maximum number of prizes that one entrant c…" at bounding box center [491, 367] width 471 height 18
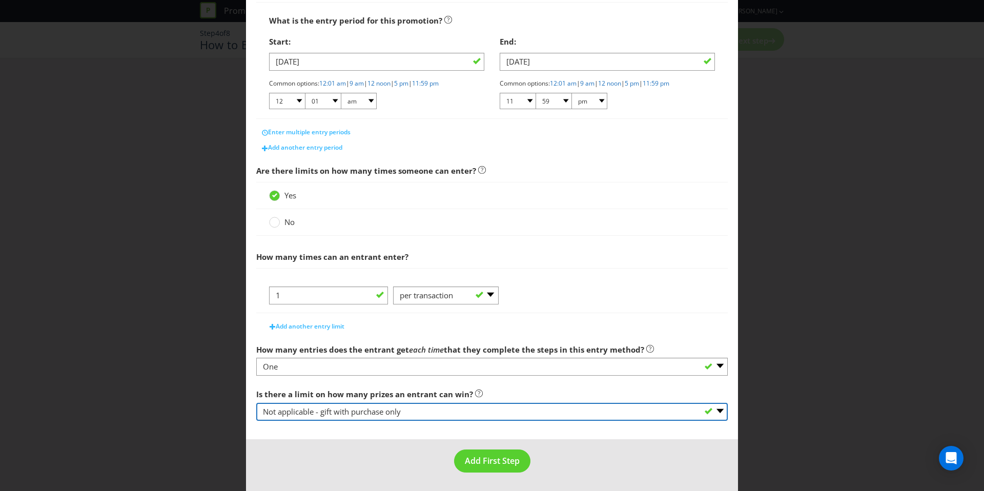
scroll to position [185, 0]
click at [353, 407] on select "-- Please select -- Yes, there is a maximum number of prizes that one entrant c…" at bounding box center [491, 412] width 471 height 18
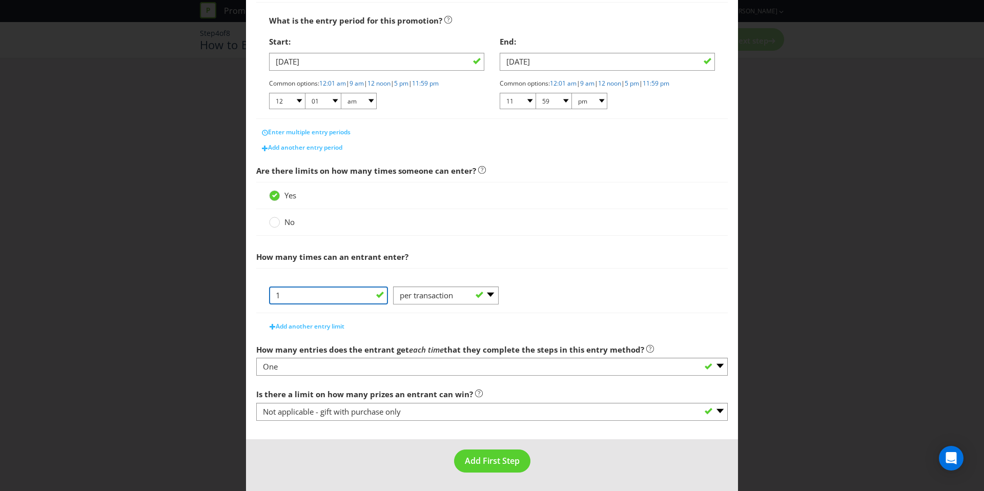
click at [342, 300] on input "1" at bounding box center [328, 295] width 119 height 18
click at [329, 325] on span "Add another entry limit" at bounding box center [310, 326] width 69 height 9
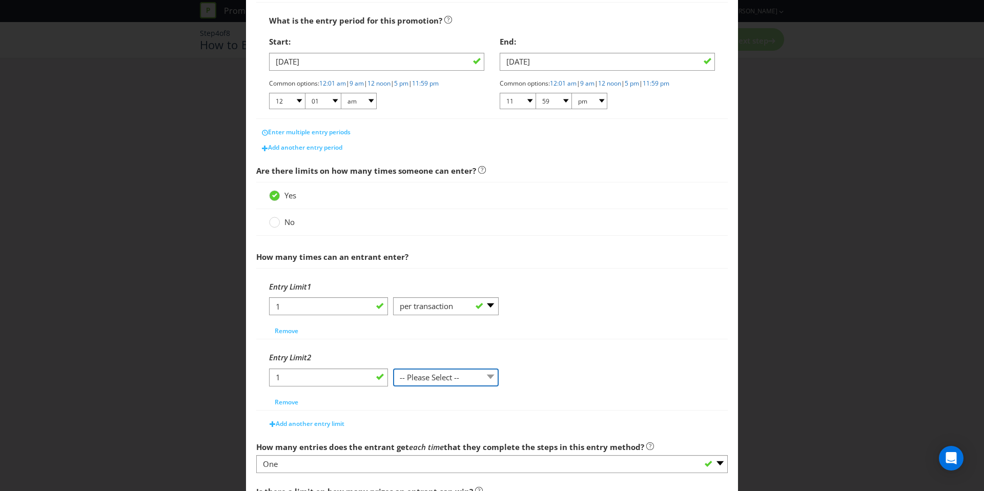
click at [417, 376] on select "-- Please Select -- per person per day per purchase per transaction Other (plea…" at bounding box center [446, 377] width 106 height 18
select select "PER_DAY"
click at [393, 368] on select "-- Please Select -- per person per day per purchase per transaction Other (plea…" at bounding box center [446, 377] width 106 height 18
click at [300, 381] on input "1" at bounding box center [328, 377] width 119 height 18
type input "3"
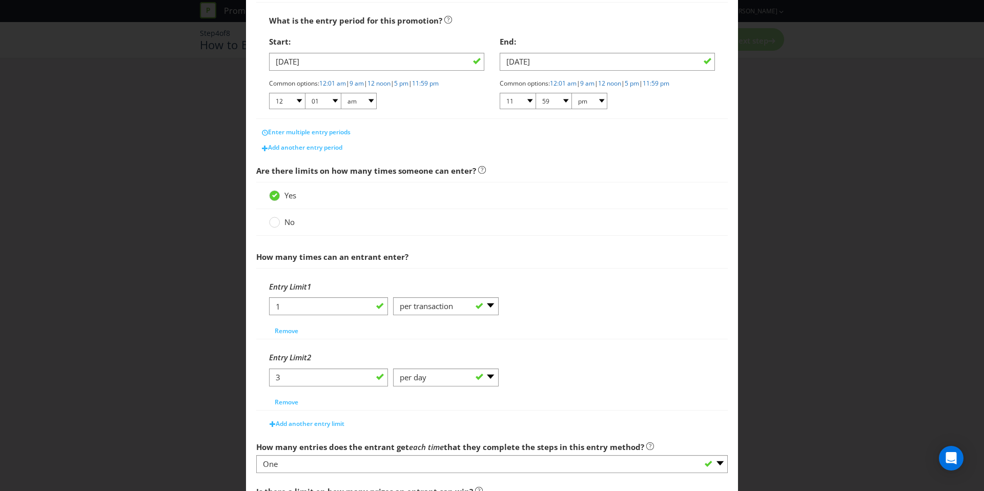
click at [352, 358] on div "Entry Limit 2" at bounding box center [492, 357] width 446 height 21
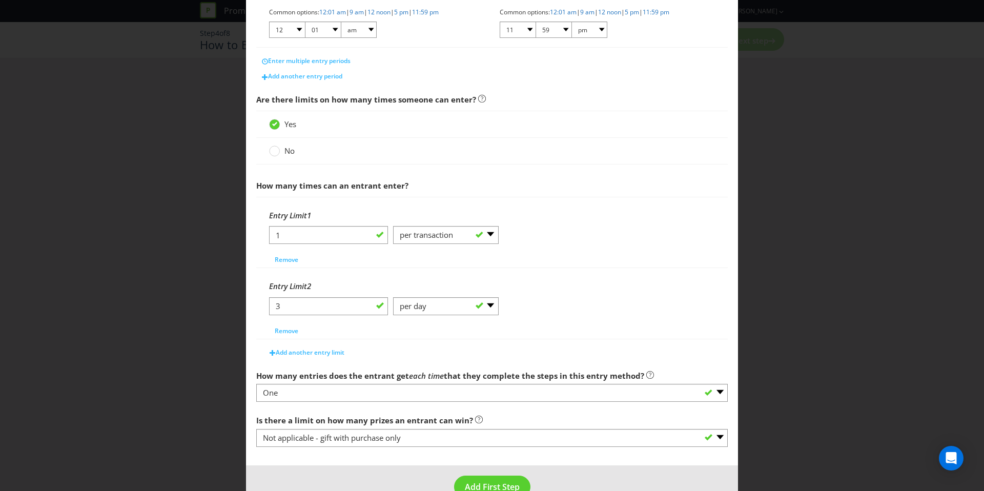
scroll to position [282, 0]
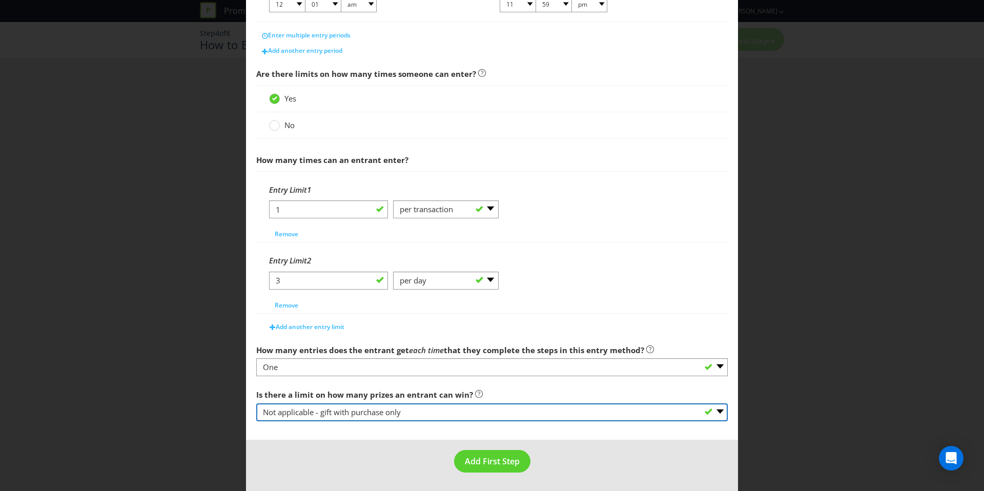
click at [430, 419] on select "-- Please select -- Yes, there is a maximum number of prizes that one entrant c…" at bounding box center [491, 412] width 471 height 18
click at [335, 409] on select "-- Please select -- Yes, there is a maximum number of prizes that one entrant c…" at bounding box center [491, 412] width 471 height 18
select select "LIMITED"
click at [256, 403] on select "-- Please select -- Yes, there is a maximum number of prizes that one entrant c…" at bounding box center [491, 412] width 471 height 18
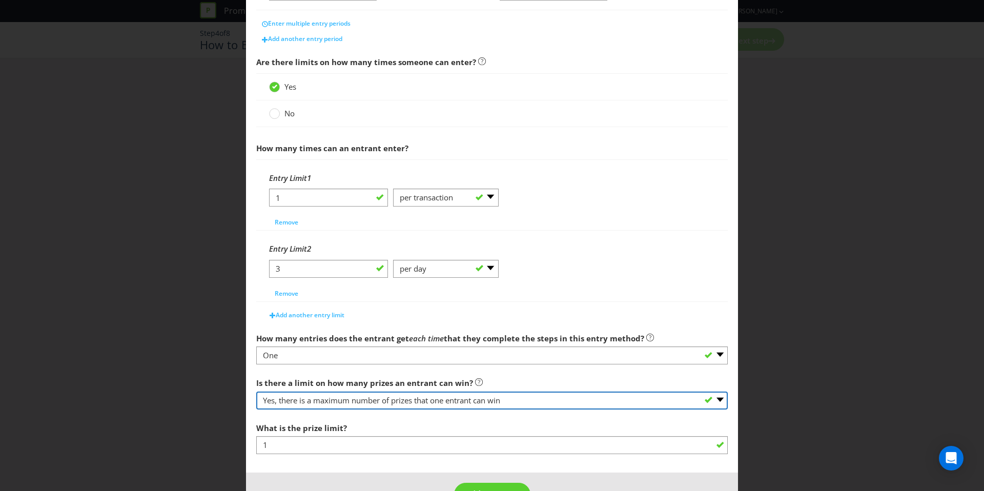
scroll to position [327, 0]
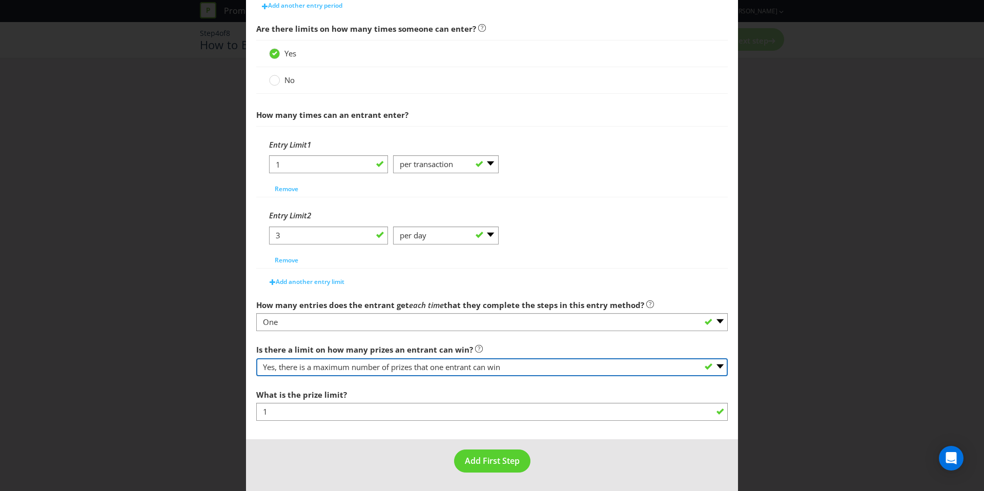
click at [360, 372] on select "-- Please select -- Yes, there is a maximum number of prizes that one entrant c…" at bounding box center [491, 367] width 471 height 18
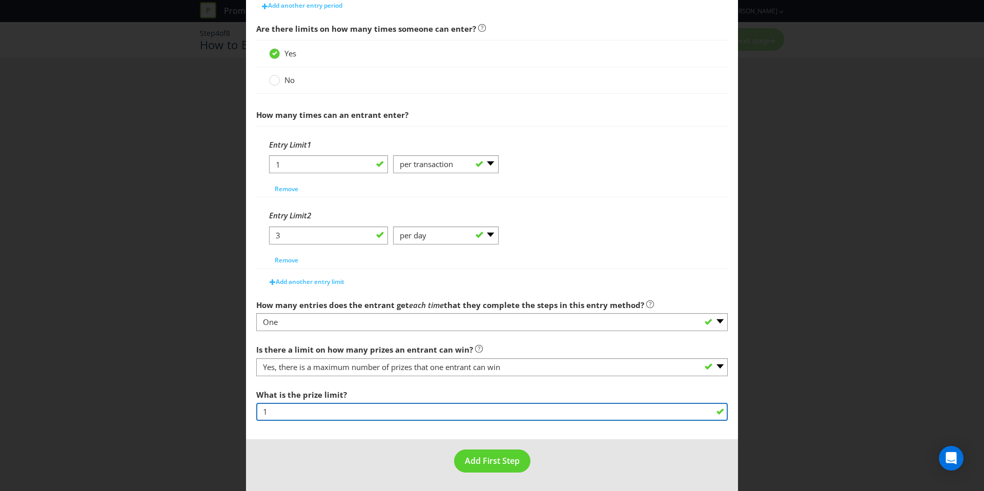
click at [314, 414] on input "1" at bounding box center [491, 412] width 471 height 18
type input "5"
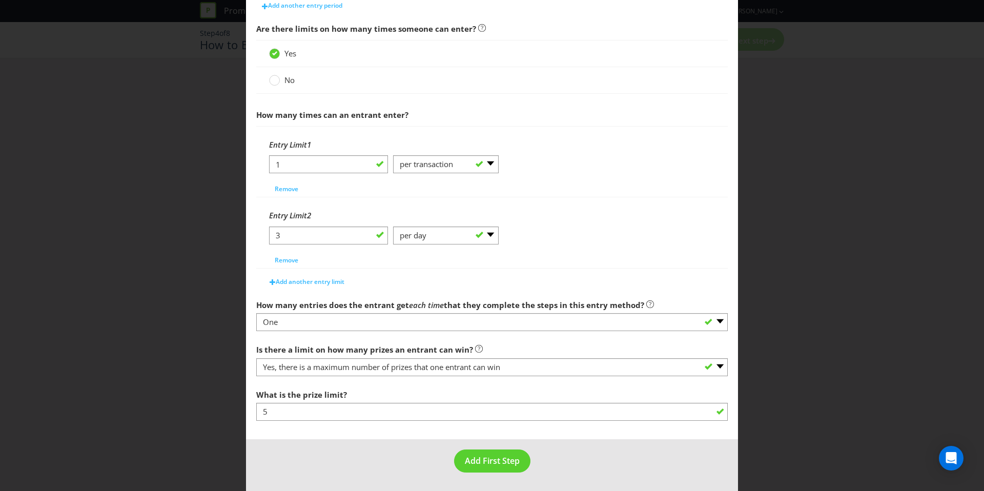
click at [314, 442] on footer "Add First Step" at bounding box center [492, 465] width 492 height 52
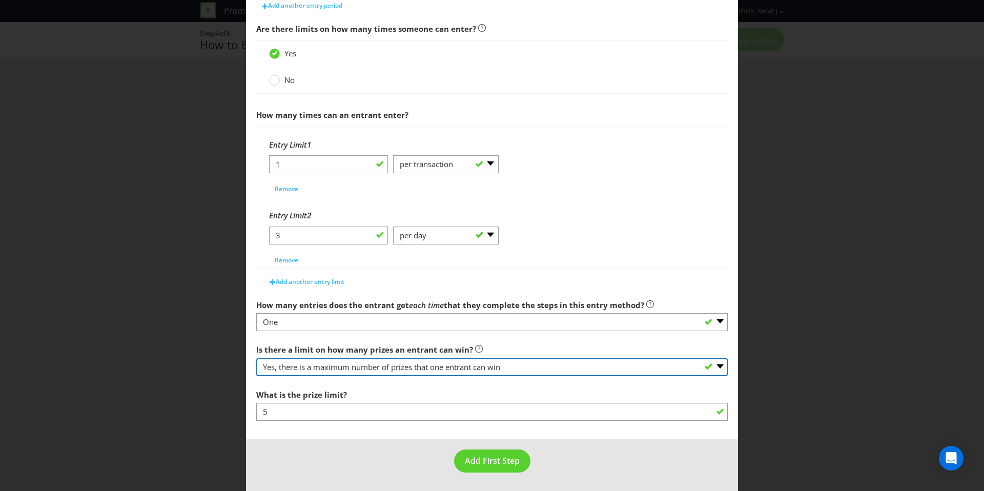
click at [392, 371] on select "-- Please select -- Yes, there is a maximum number of prizes that one entrant c…" at bounding box center [491, 367] width 471 height 18
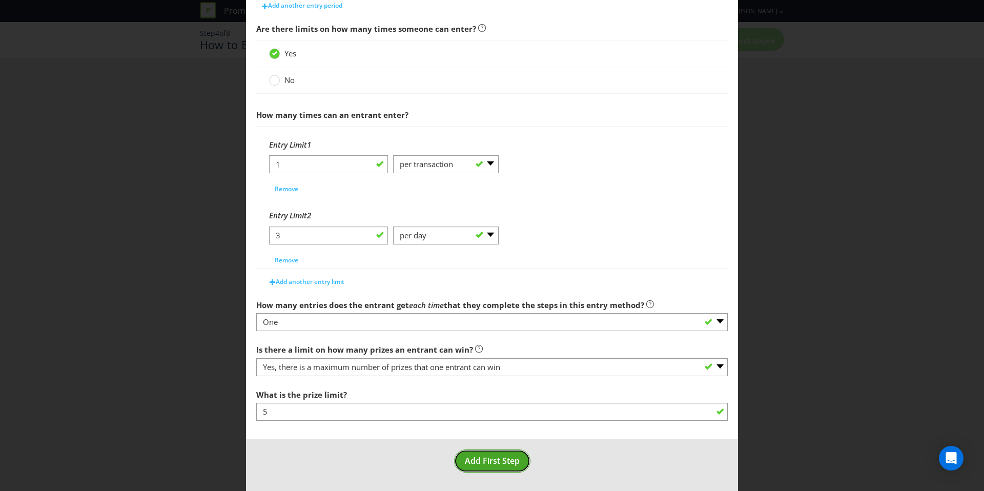
click at [507, 459] on span "Add First Step" at bounding box center [492, 460] width 55 height 11
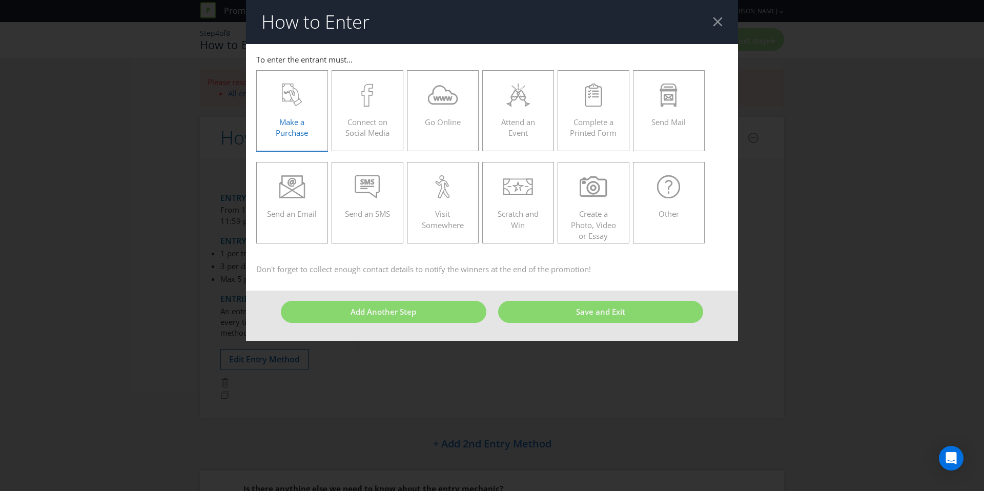
click at [302, 128] on span "Make a Purchase" at bounding box center [292, 127] width 32 height 21
click at [0, 0] on input "Make a Purchase" at bounding box center [0, 0] width 0 height 0
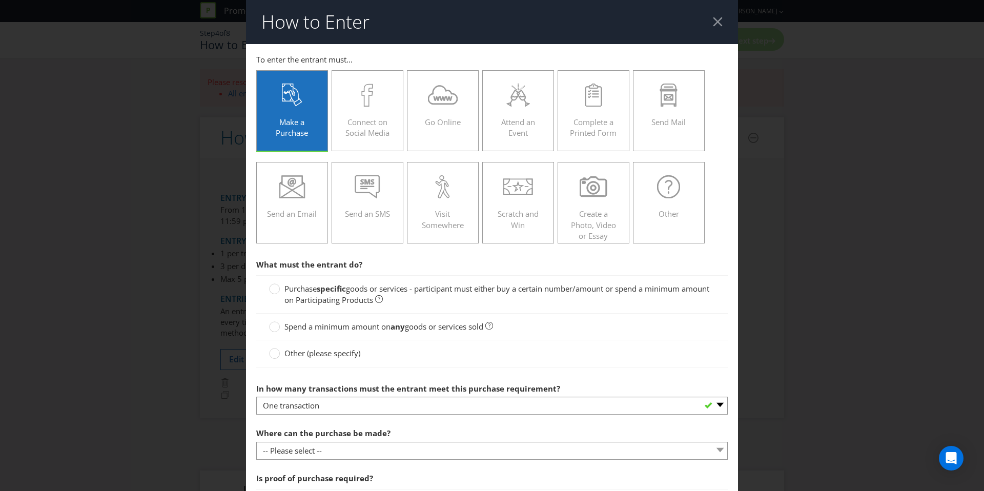
click at [336, 293] on strong "specific" at bounding box center [331, 288] width 29 height 10
click at [0, 0] on input "Purchase specific goods or services - participant must either buy a certain num…" at bounding box center [0, 0] width 0 height 0
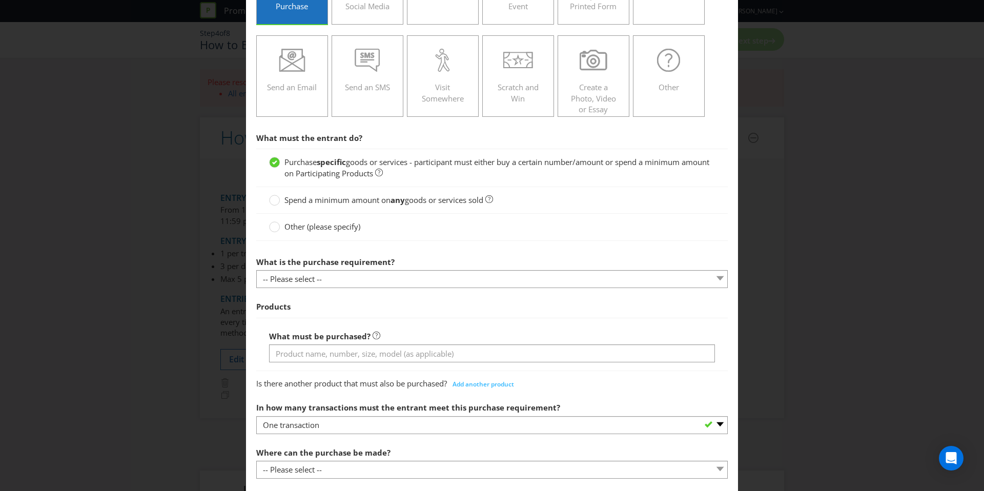
scroll to position [165, 0]
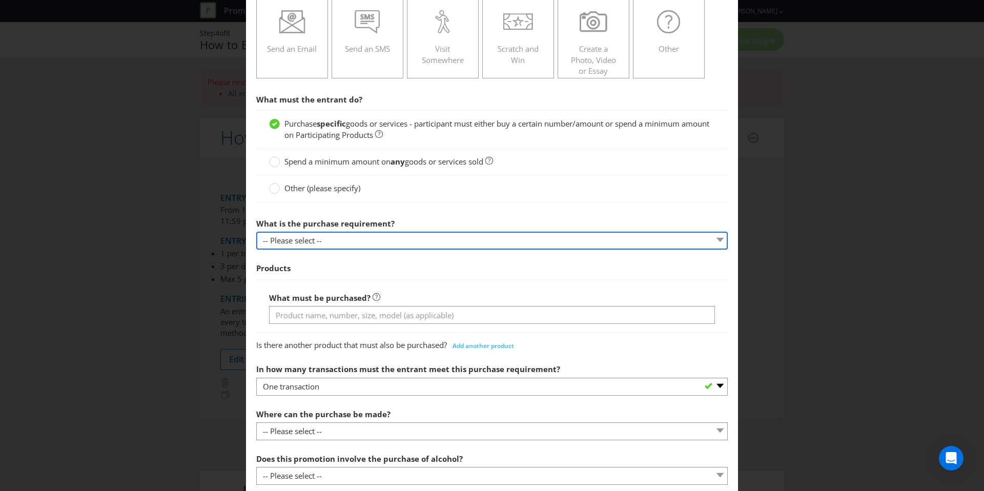
click at [341, 237] on select "-- Please select -- Buy a certain number of these products or services Spend a …" at bounding box center [491, 241] width 471 height 18
click at [256, 232] on select "-- Please select -- Buy a certain number of these products or services Spend a …" at bounding box center [491, 241] width 471 height 18
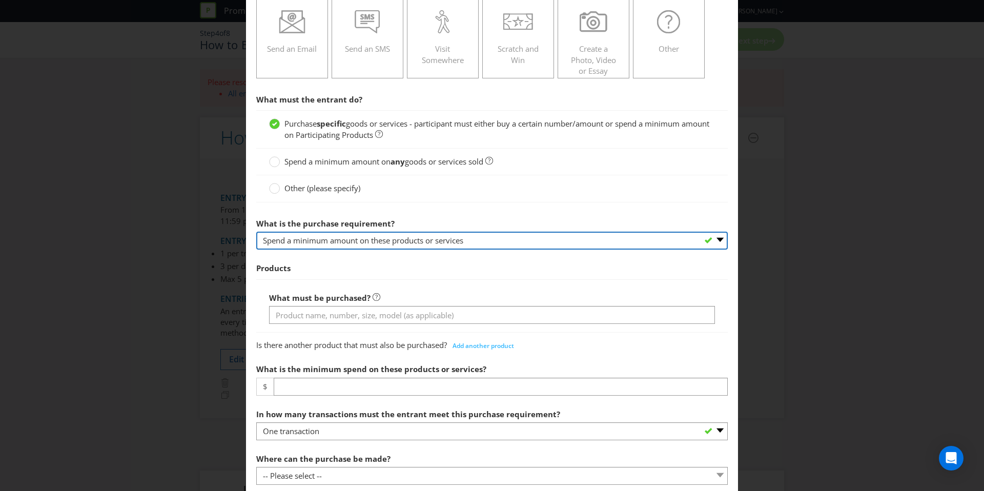
click at [346, 243] on select "-- Please select -- Buy a certain number of these products or services Spend a …" at bounding box center [491, 241] width 471 height 18
select select "MINIMUM_QUANTITY"
click at [256, 232] on select "-- Please select -- Buy a certain number of these products or services Spend a …" at bounding box center [491, 241] width 471 height 18
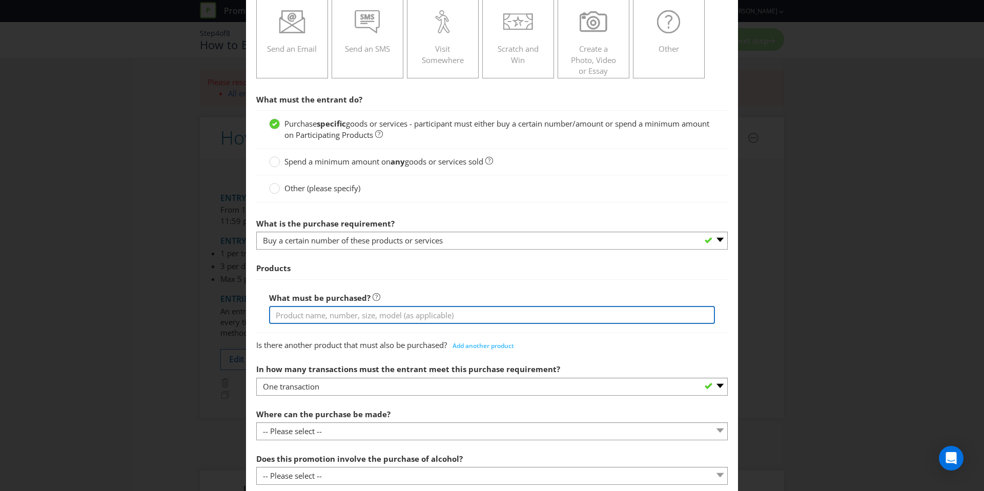
click at [343, 317] on input "text" at bounding box center [492, 315] width 446 height 18
type input "any"
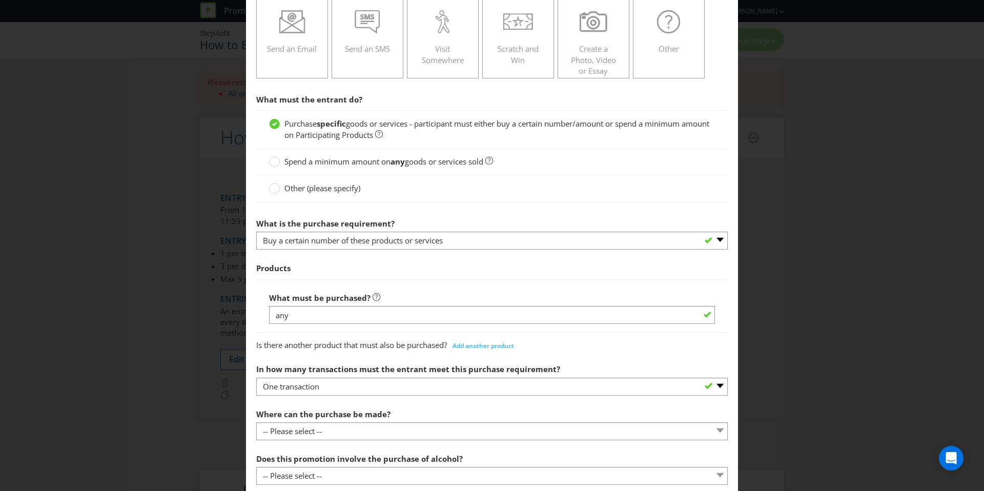
click at [349, 164] on span "Spend a minimum amount on" at bounding box center [337, 161] width 106 height 10
click at [0, 0] on input "Spend a minimum amount on any goods or services sold" at bounding box center [0, 0] width 0 height 0
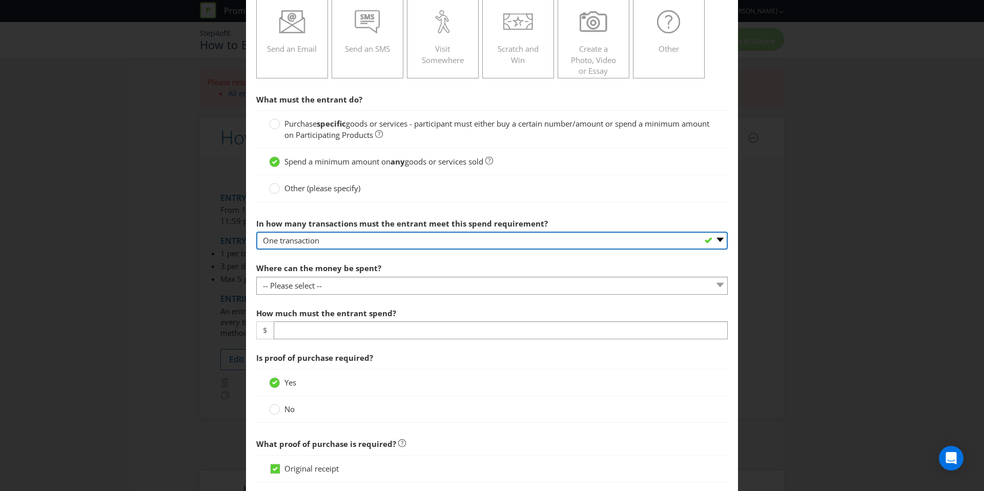
click at [337, 243] on select "-- Please select -- One transaction A specific number of transactions Any numbe…" at bounding box center [491, 241] width 471 height 18
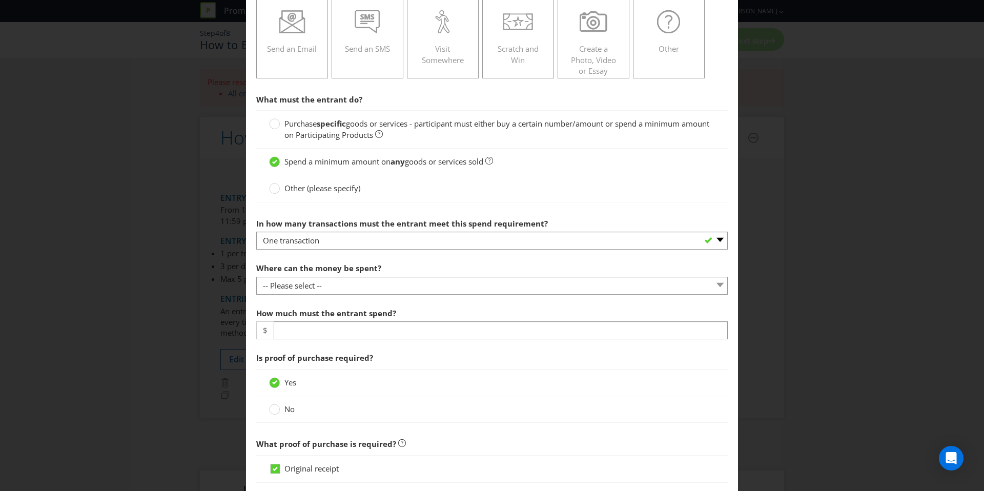
click at [333, 298] on section "What must the entrant do? Purchase specific goods or services - participant mus…" at bounding box center [491, 412] width 471 height 646
click at [333, 295] on section "What must the entrant do? Purchase specific goods or services - participant mus…" at bounding box center [491, 412] width 471 height 646
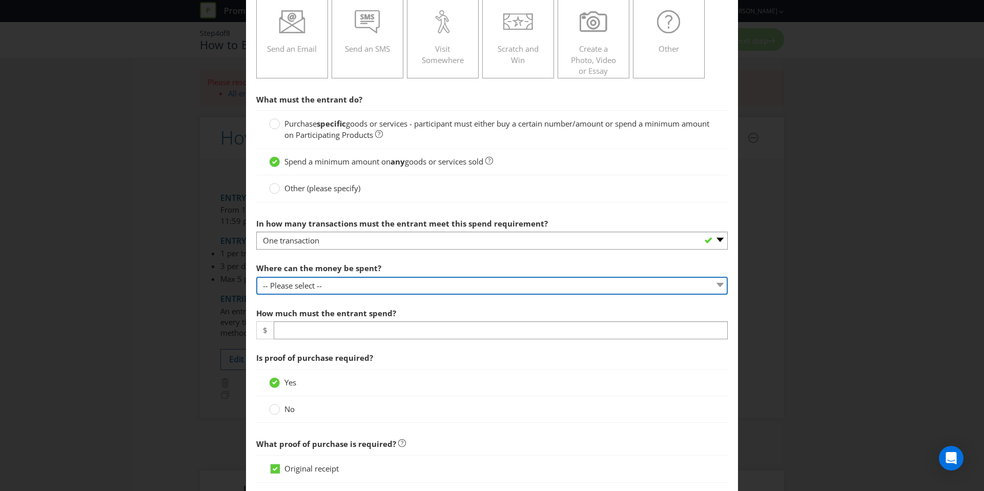
click at [334, 292] on select "-- Please select -- Any stores displaying promotional material (including onlin…" at bounding box center [491, 286] width 471 height 18
select select "SPECIFIC"
click at [256, 277] on select "-- Please select -- Any stores displaying promotional material (including onlin…" at bounding box center [491, 286] width 471 height 18
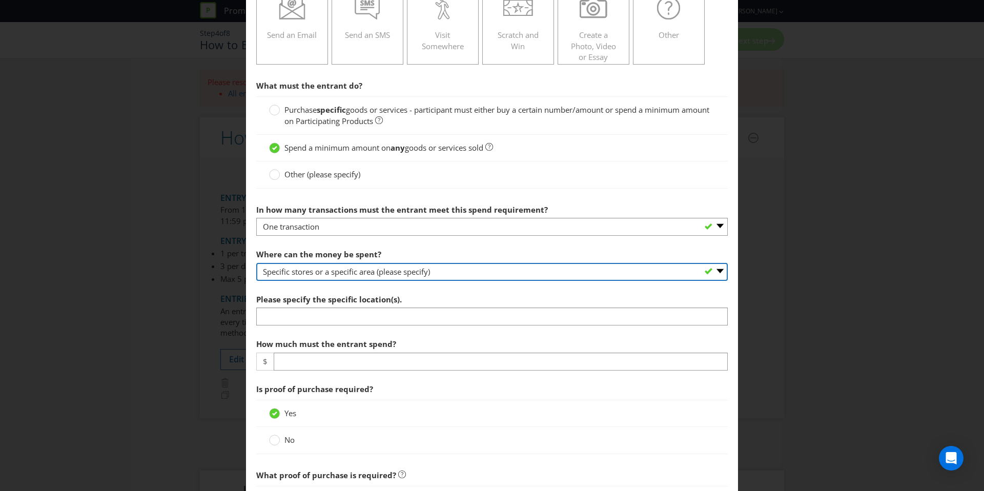
scroll to position [181, 0]
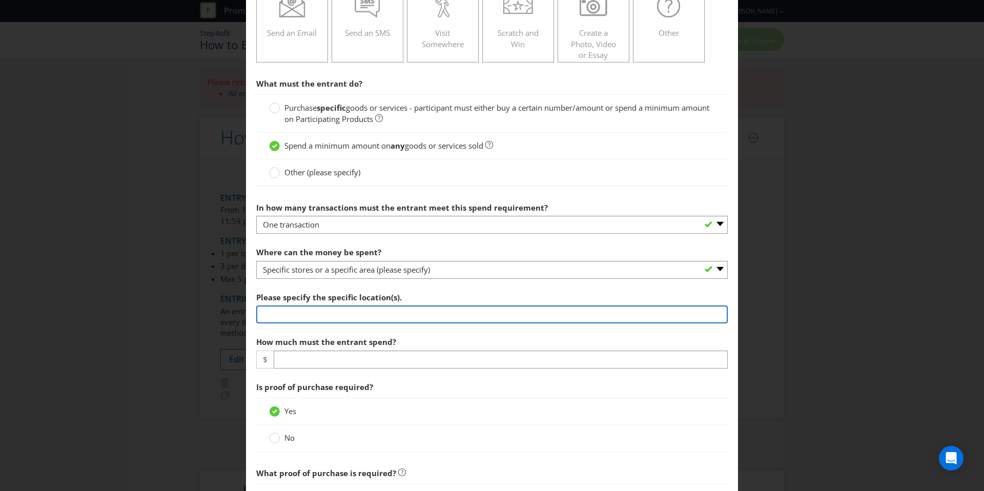
click at [349, 312] on input "text" at bounding box center [491, 314] width 471 height 18
click at [338, 317] on input "Any Mad Mex Restuarent" at bounding box center [491, 314] width 471 height 18
type input "Any Mad Mex Restaurant (excluding Airports)"
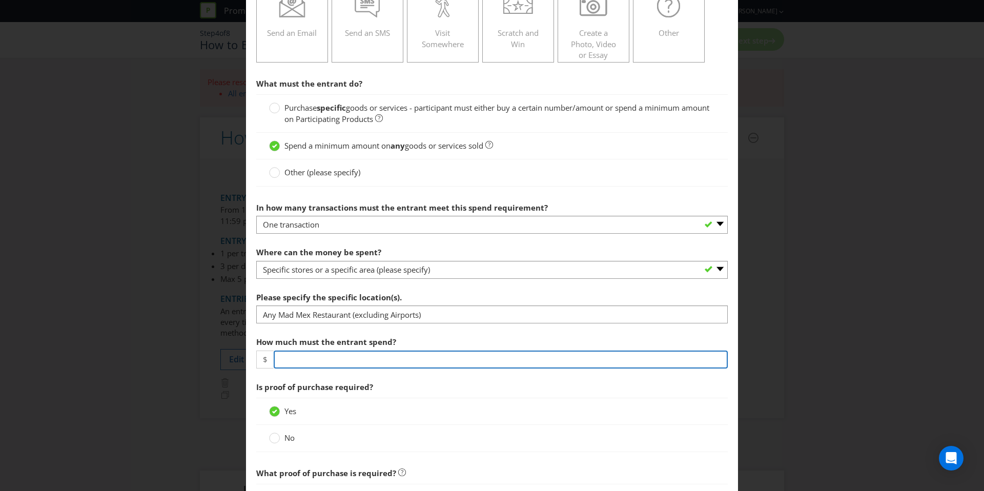
click at [331, 361] on input "number" at bounding box center [501, 359] width 454 height 18
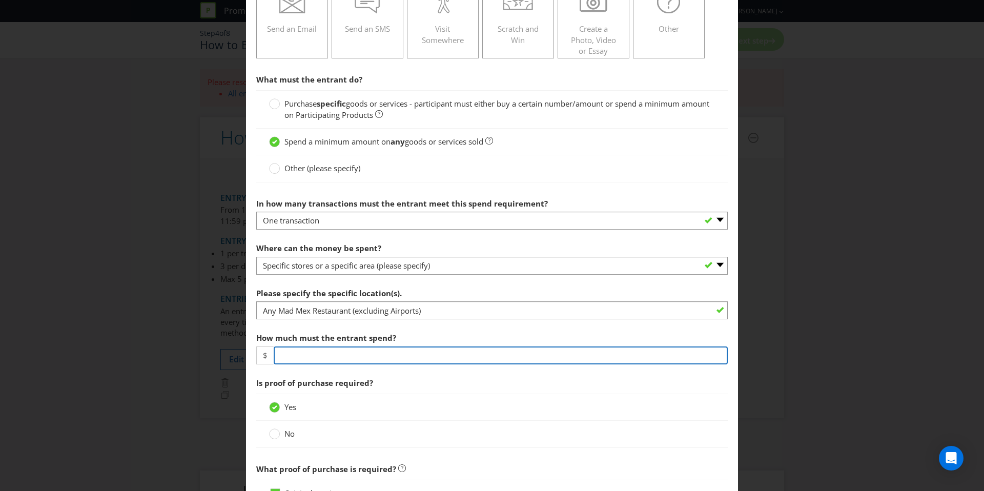
scroll to position [192, 0]
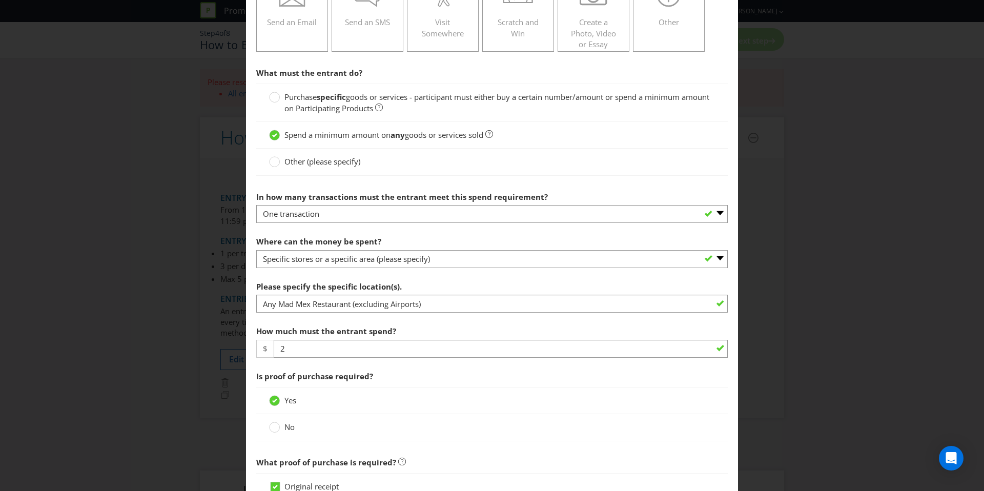
click at [349, 321] on label "How much must the entrant spend?" at bounding box center [327, 329] width 142 height 16
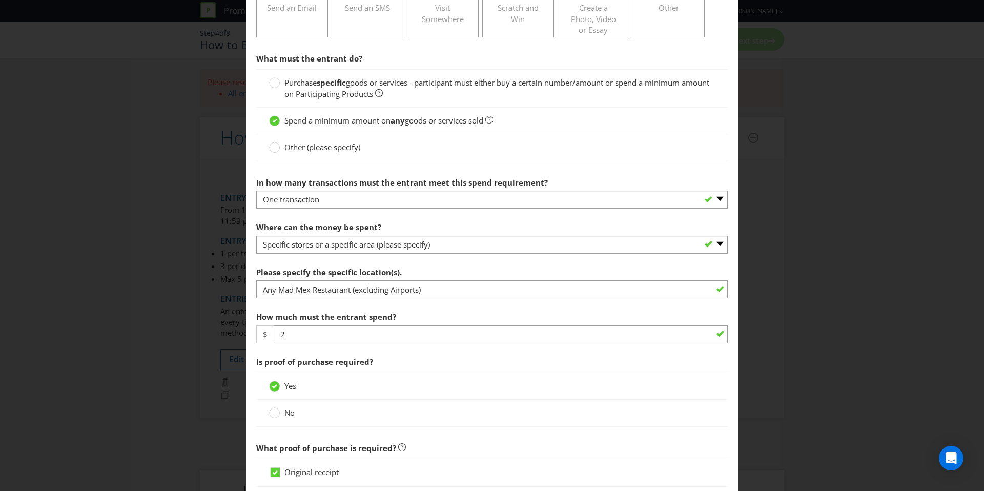
scroll to position [214, 0]
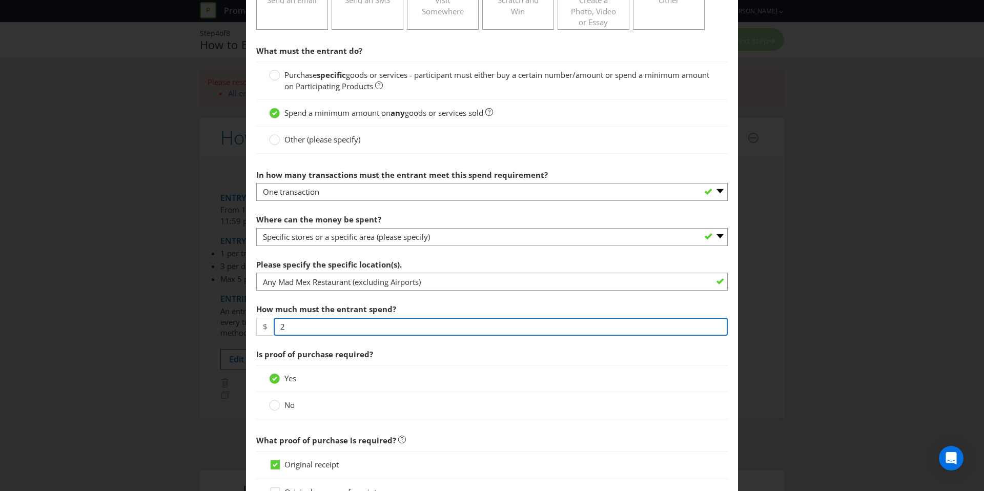
click at [320, 329] on input "2" at bounding box center [501, 327] width 454 height 18
type input "2.00"
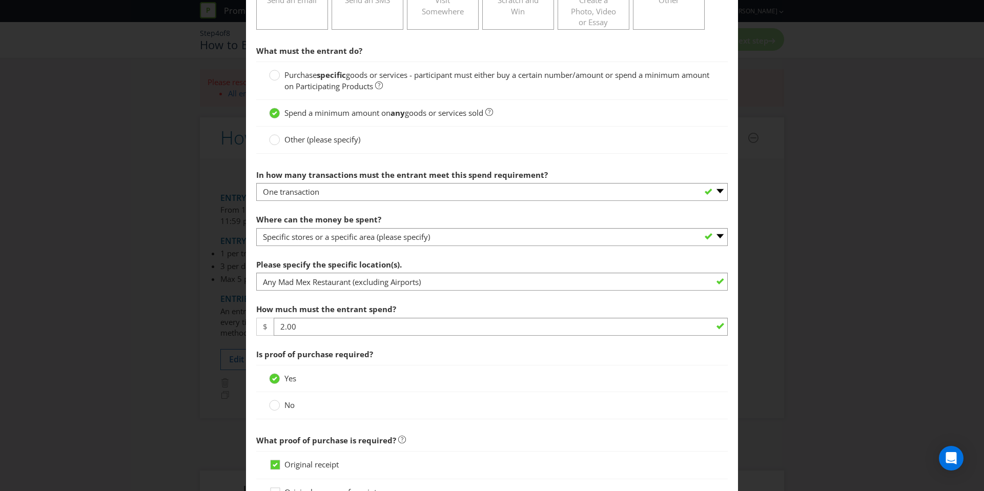
click at [322, 344] on span "Is proof of purchase required?" at bounding box center [491, 354] width 471 height 21
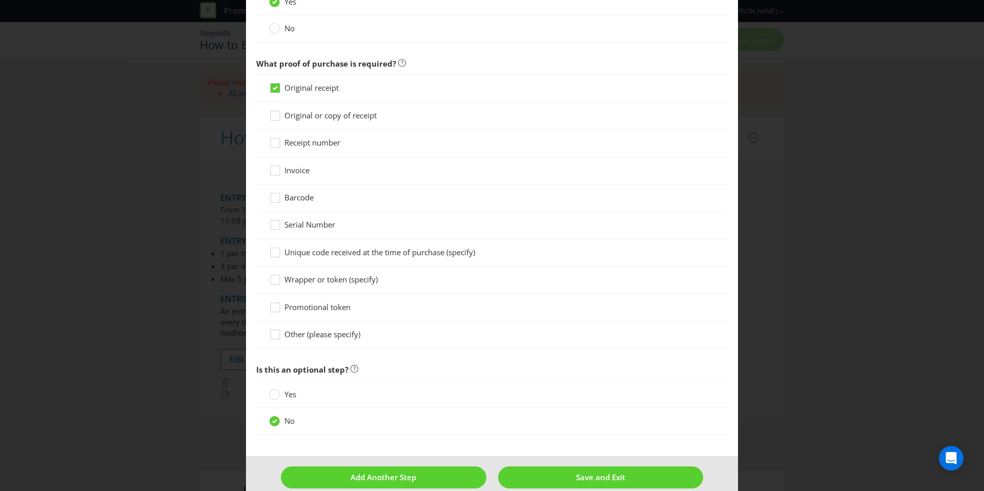
scroll to position [606, 0]
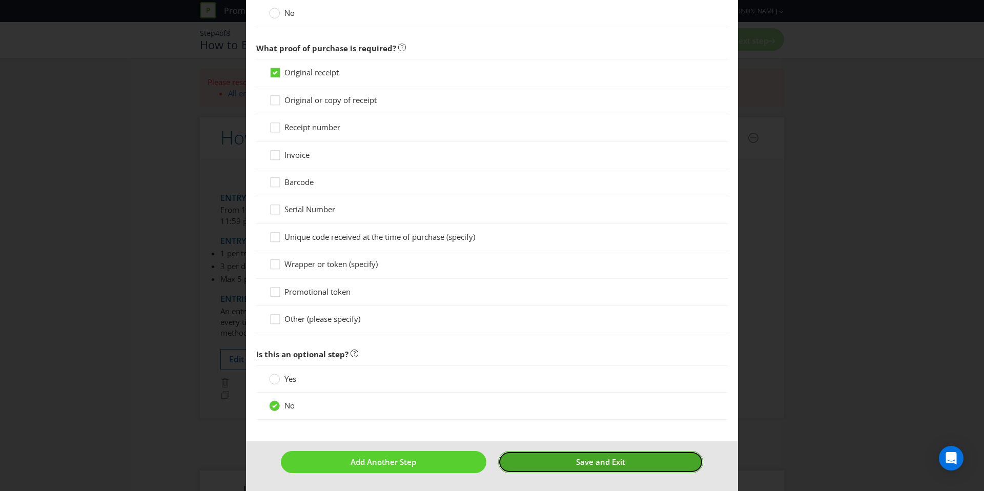
click at [542, 457] on button "Save and Exit" at bounding box center [600, 462] width 205 height 22
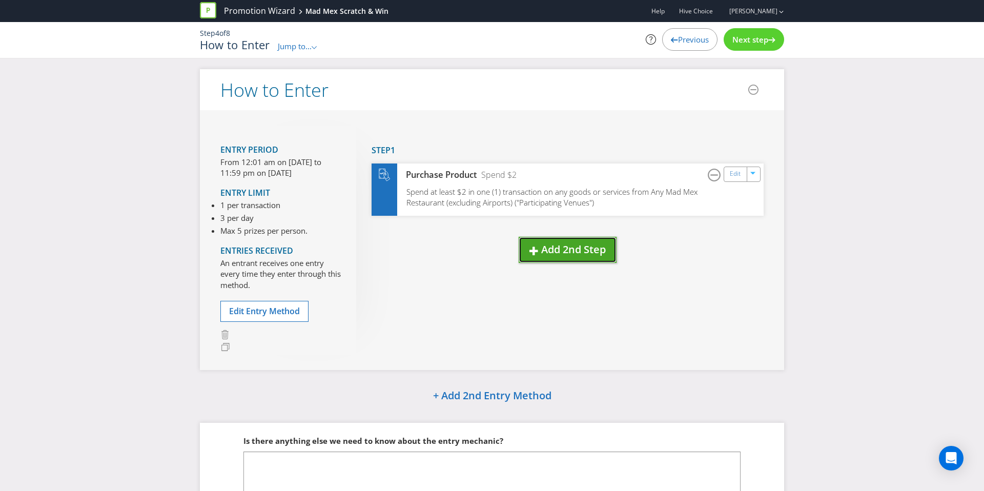
click at [557, 241] on button "Add 2nd Step" at bounding box center [567, 250] width 98 height 26
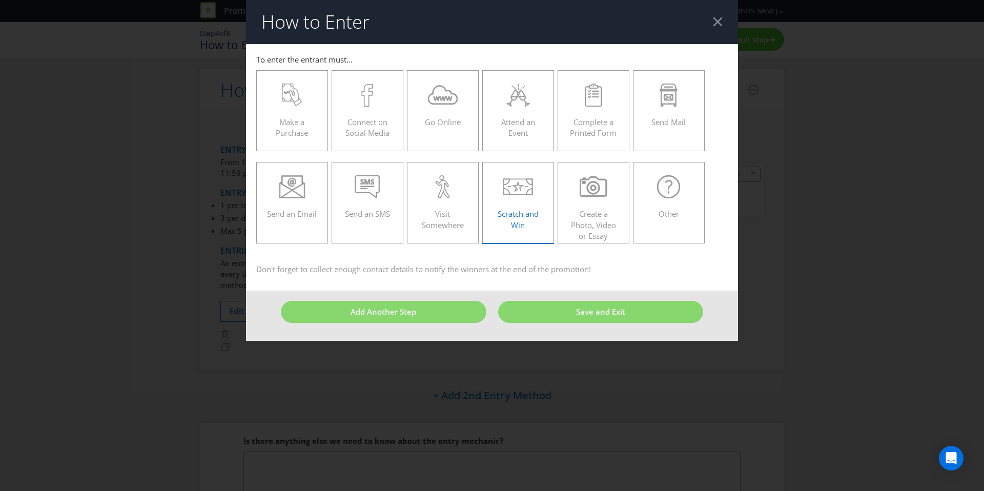
click at [511, 197] on icon at bounding box center [518, 186] width 30 height 23
click at [0, 0] on input "Scratch and Win" at bounding box center [0, 0] width 0 height 0
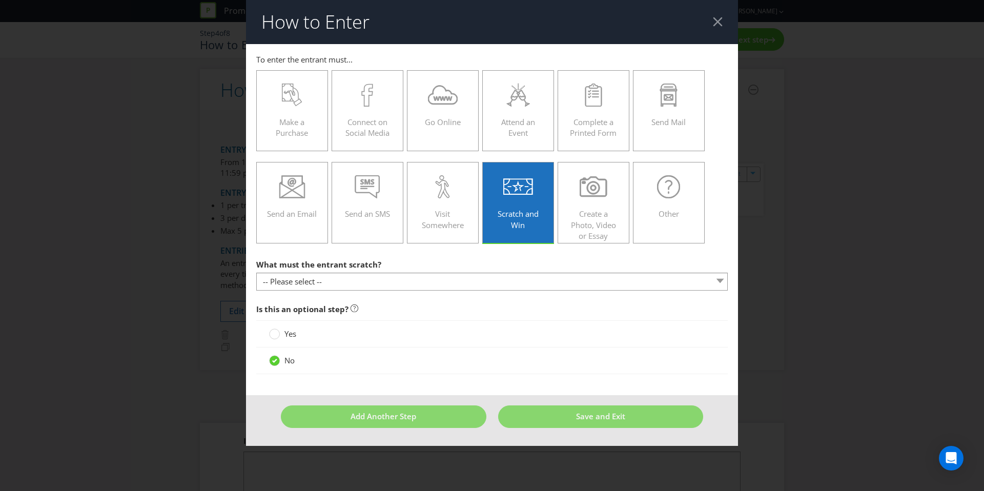
click at [360, 291] on div at bounding box center [491, 290] width 471 height 1
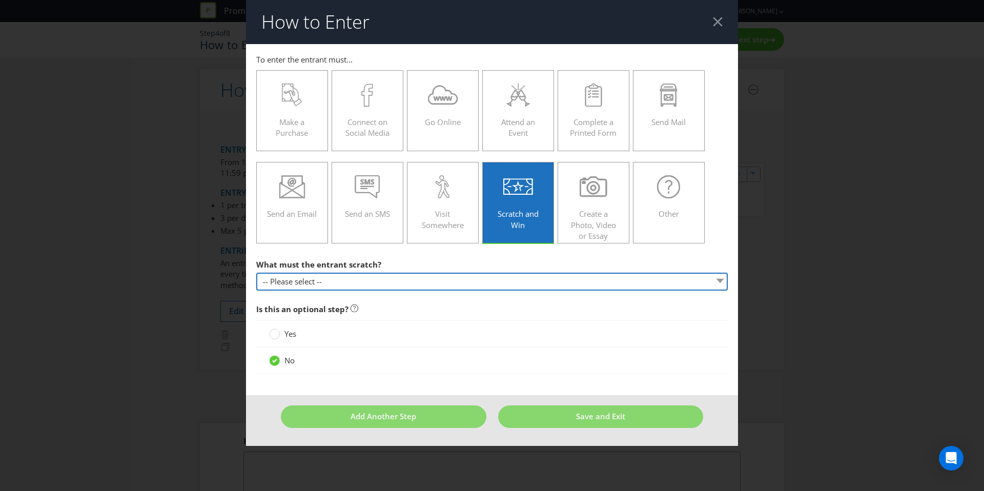
click at [366, 282] on select "-- Please select -- Game card Panel on packaging Other (please specify)" at bounding box center [491, 282] width 471 height 18
select select "GAME_CARD"
click at [256, 273] on select "-- Please select -- Game card Panel on packaging Other (please specify)" at bounding box center [491, 282] width 471 height 18
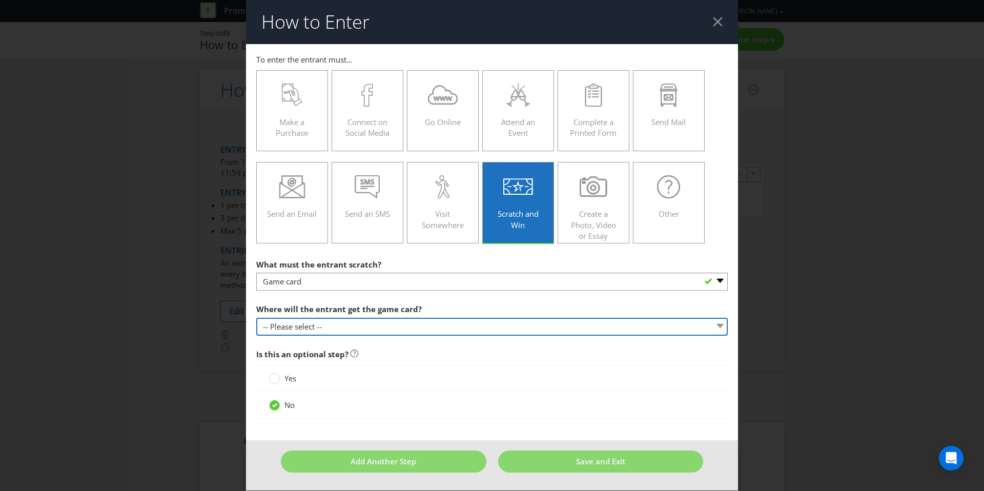
click at [348, 325] on select "-- Please select -- From participating venues at the time of purchase Inside pr…" at bounding box center [491, 327] width 471 height 18
select select "VENUE"
click at [256, 318] on select "-- Please select -- From participating venues at the time of purchase Inside pr…" at bounding box center [491, 327] width 471 height 18
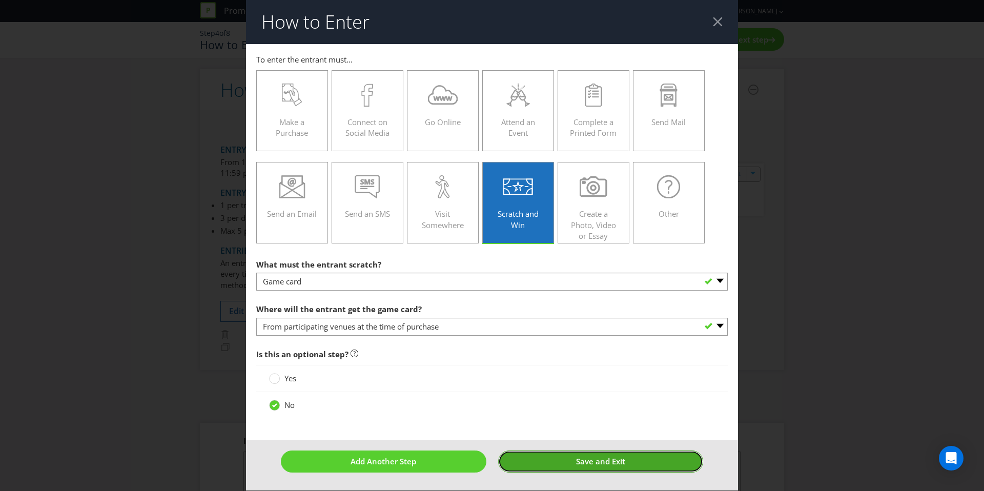
click at [558, 458] on button "Save and Exit" at bounding box center [600, 461] width 205 height 22
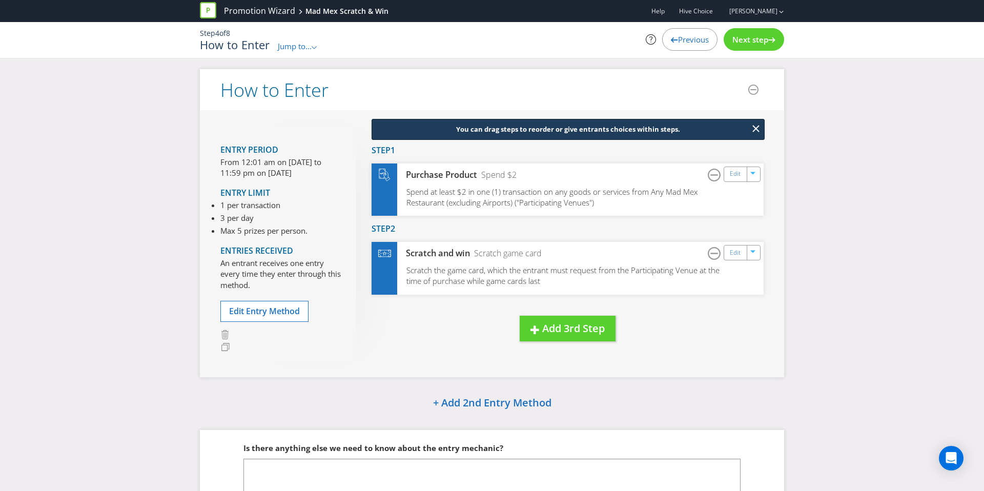
click at [742, 45] on div "Next step" at bounding box center [753, 39] width 60 height 23
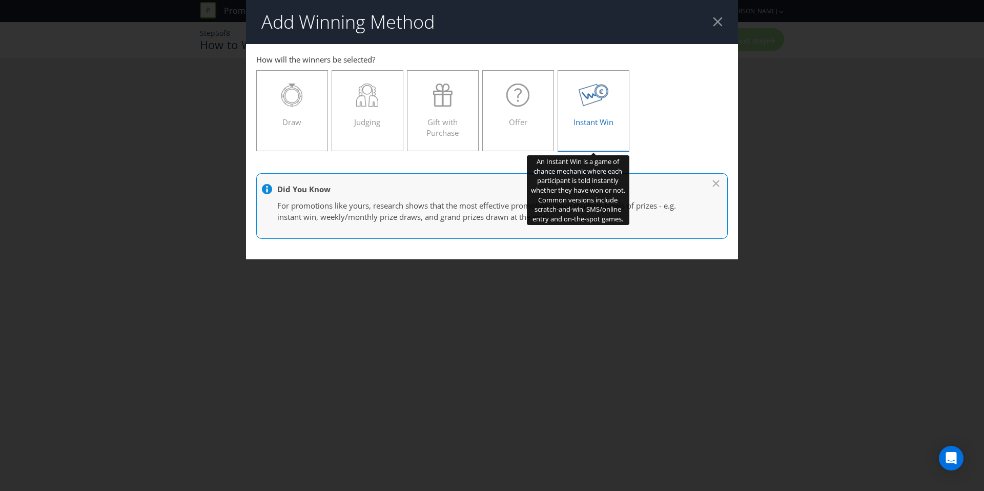
click at [577, 120] on span "Instant Win" at bounding box center [593, 122] width 40 height 10
click at [0, 0] on input "Instant Win" at bounding box center [0, 0] width 0 height 0
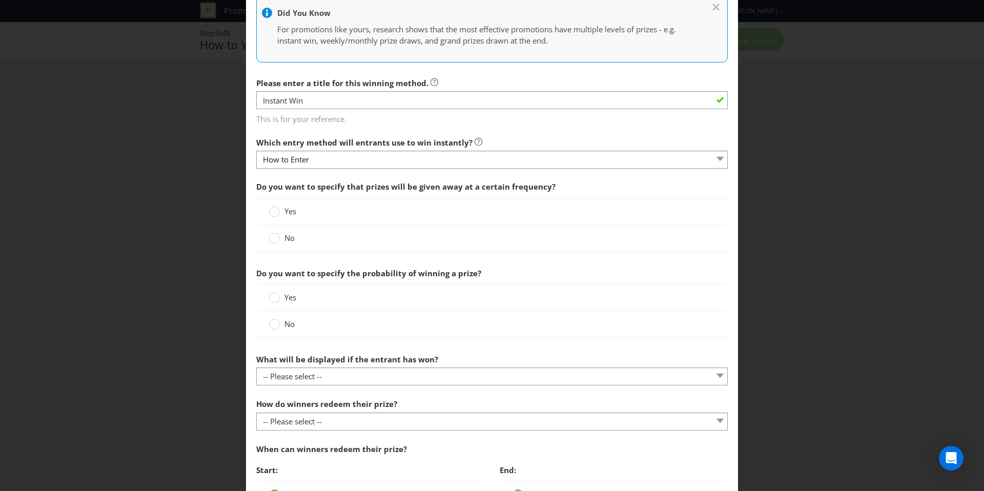
scroll to position [170, 0]
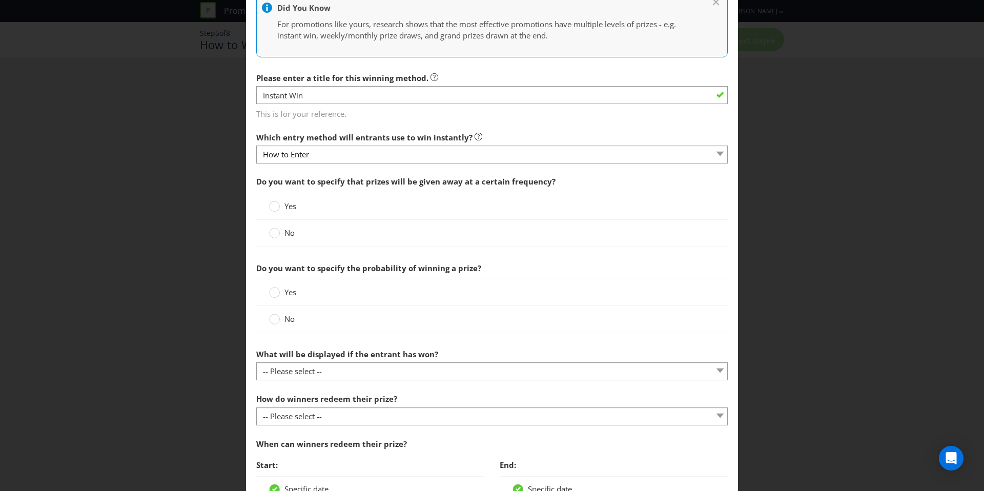
click at [290, 232] on span "No" at bounding box center [289, 232] width 10 height 10
click at [0, 0] on input "No" at bounding box center [0, 0] width 0 height 0
click at [287, 316] on span "No" at bounding box center [289, 319] width 10 height 10
click at [0, 0] on input "No" at bounding box center [0, 0] width 0 height 0
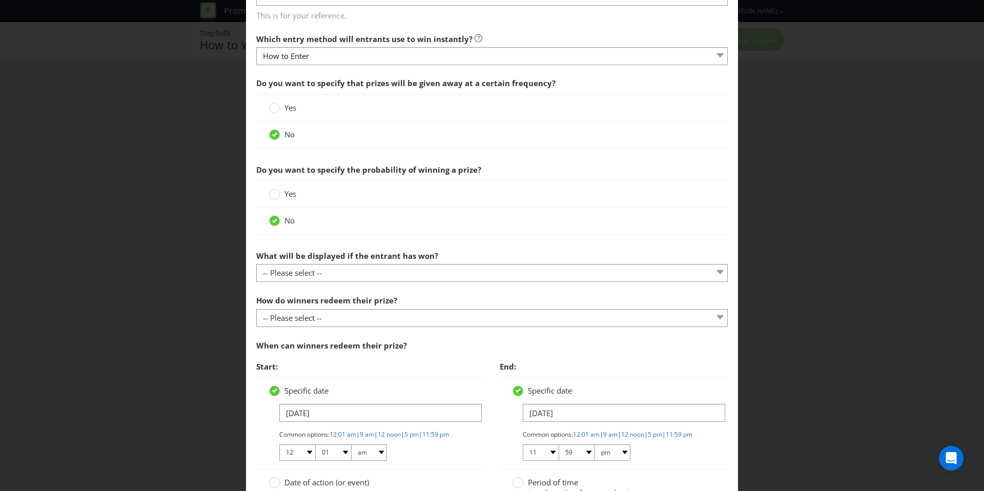
scroll to position [393, 0]
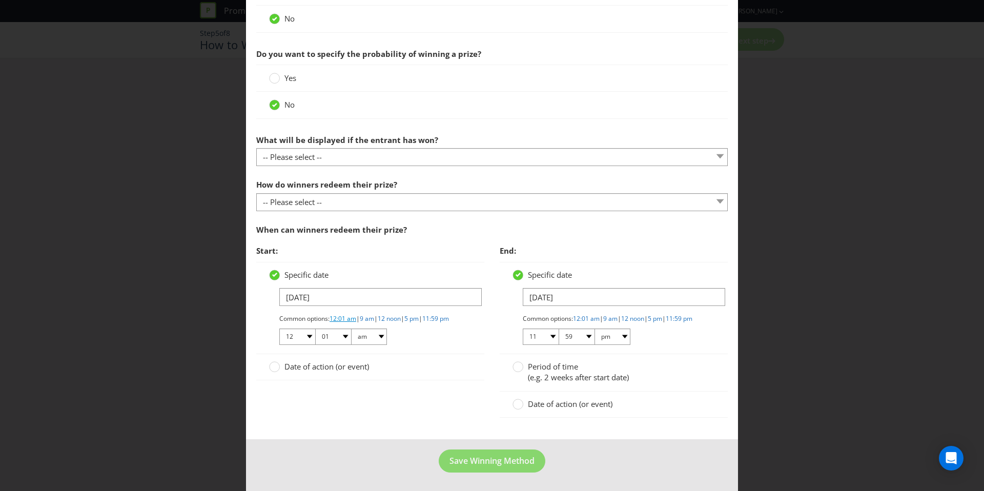
click at [344, 314] on link "12:01 am" at bounding box center [342, 318] width 27 height 9
click at [556, 288] on input "[DATE]" at bounding box center [624, 297] width 202 height 18
click at [579, 298] on div "[DATE] Common options: 12:01 am | 9 am | 12 noon | 5 pm | 11:59 pm 01 02 03 04 …" at bounding box center [613, 317] width 202 height 58
click at [580, 292] on input "[DATE]" at bounding box center [624, 297] width 202 height 18
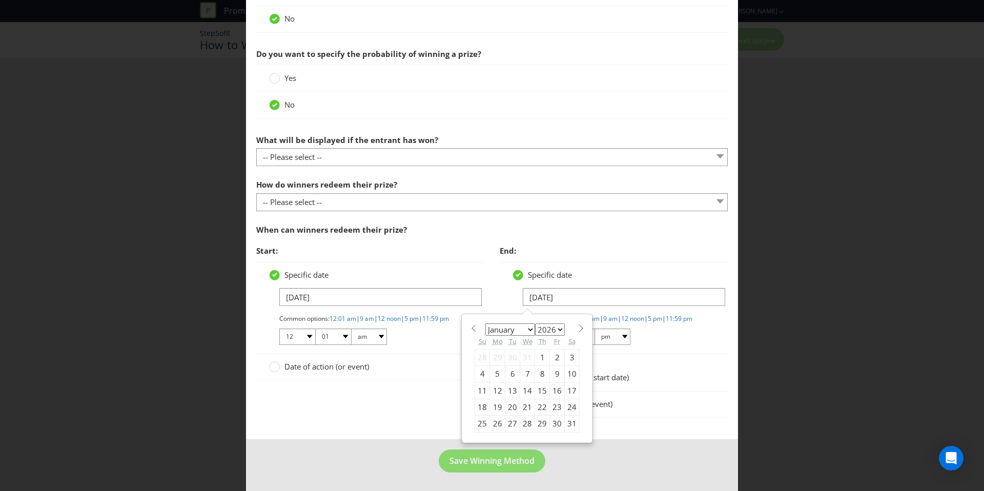
click at [580, 324] on span at bounding box center [581, 328] width 8 height 8
select select "1"
click at [570, 401] on div "28" at bounding box center [572, 407] width 15 height 16
type input "[DATE]"
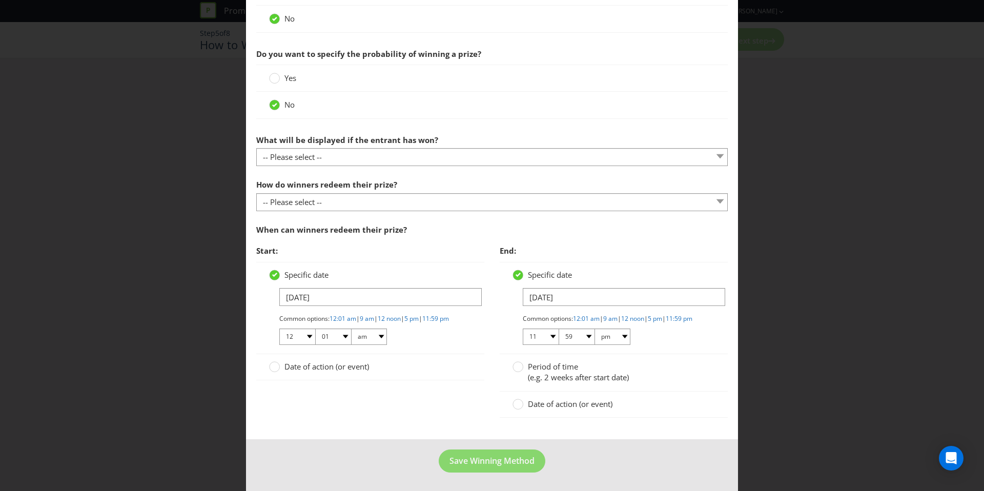
click at [477, 404] on div "Start: Specific date [DATE] Common options: 12:01 am | 9 am | 12 noon | 5 pm | …" at bounding box center [491, 334] width 487 height 188
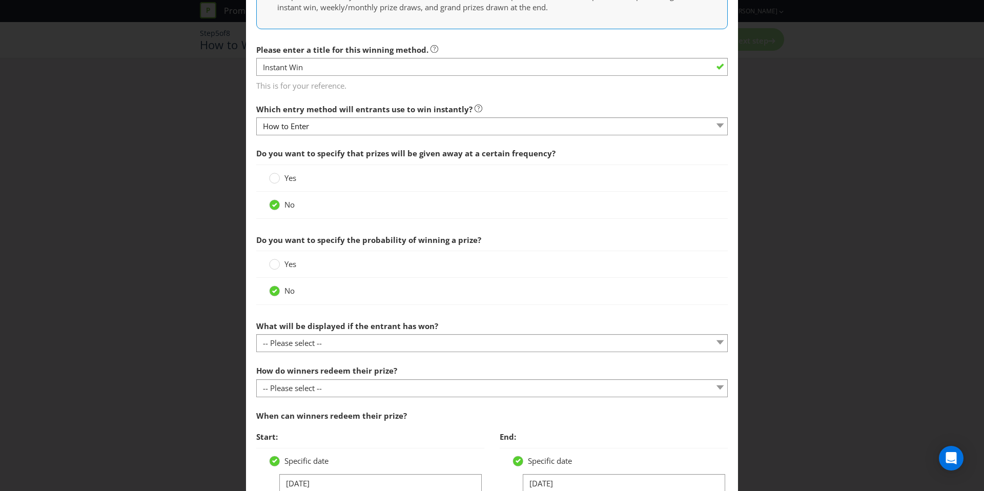
scroll to position [202, 0]
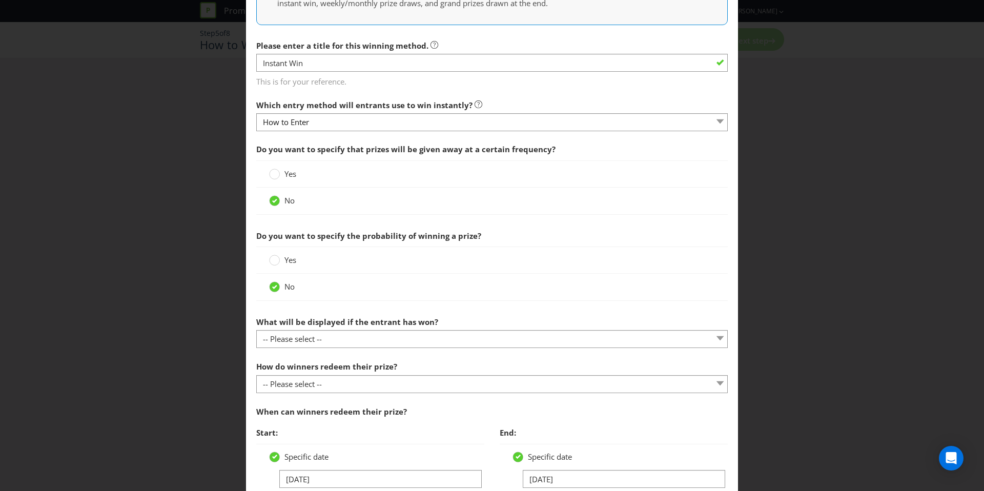
click at [423, 349] on section "Do you want to specify that prizes will be given away at a certain frequency? Y…" at bounding box center [491, 375] width 471 height 472
click at [423, 348] on section "Do you want to specify that prizes will be given away at a certain frequency? Y…" at bounding box center [491, 375] width 471 height 472
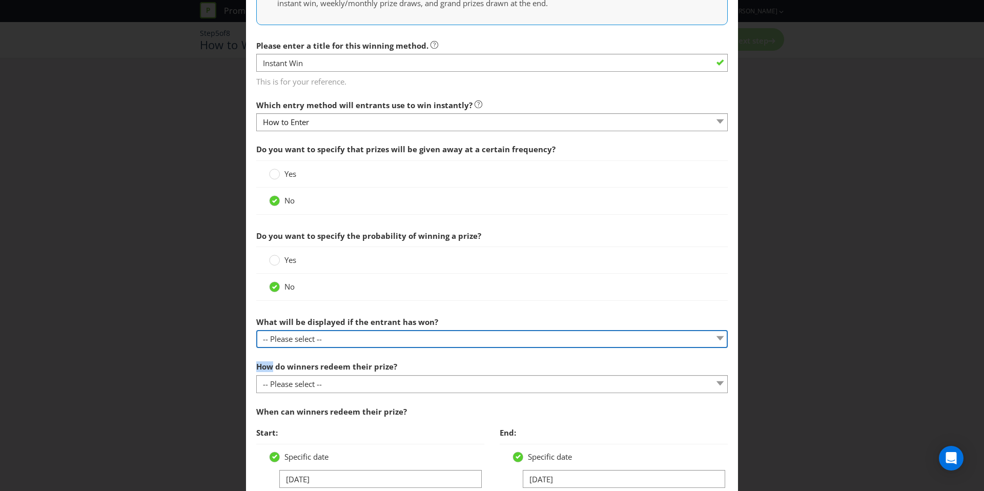
click at [423, 345] on select "-- Please select -- The winner will be notified as appropriate for the entry me…" at bounding box center [491, 339] width 471 height 18
click at [256, 330] on select "-- Please select -- The winner will be notified as appropriate for the entry me…" at bounding box center [491, 339] width 471 height 18
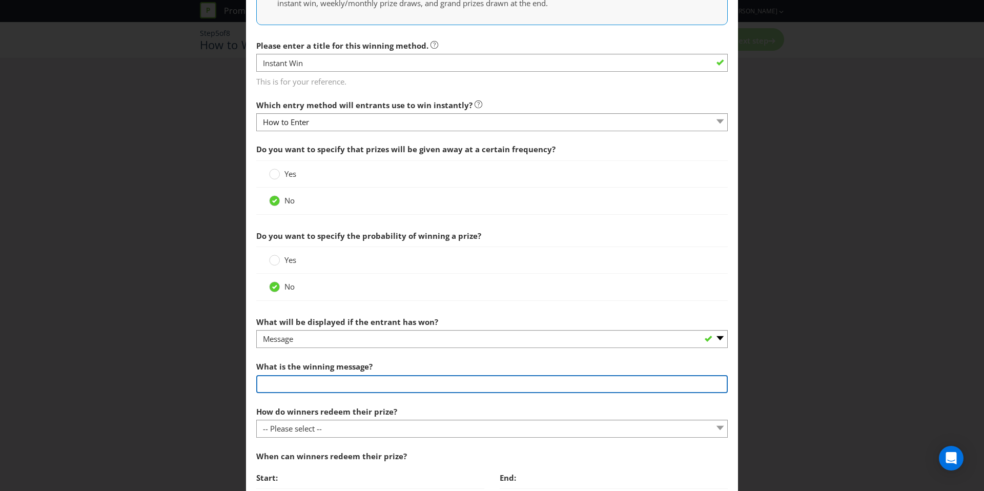
click at [370, 383] on input "text" at bounding box center [491, 384] width 471 height 18
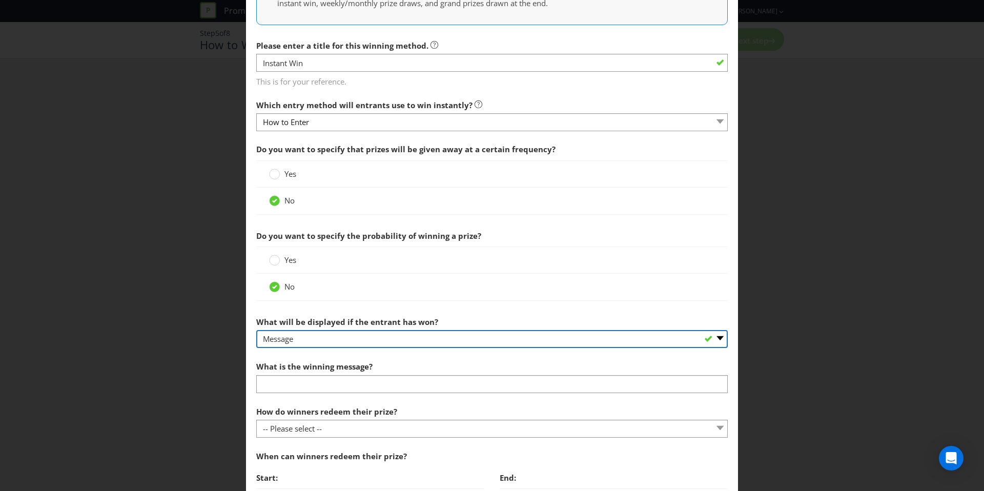
click at [372, 339] on select "-- Please select -- The winner will be notified as appropriate for the entry me…" at bounding box center [491, 339] width 471 height 18
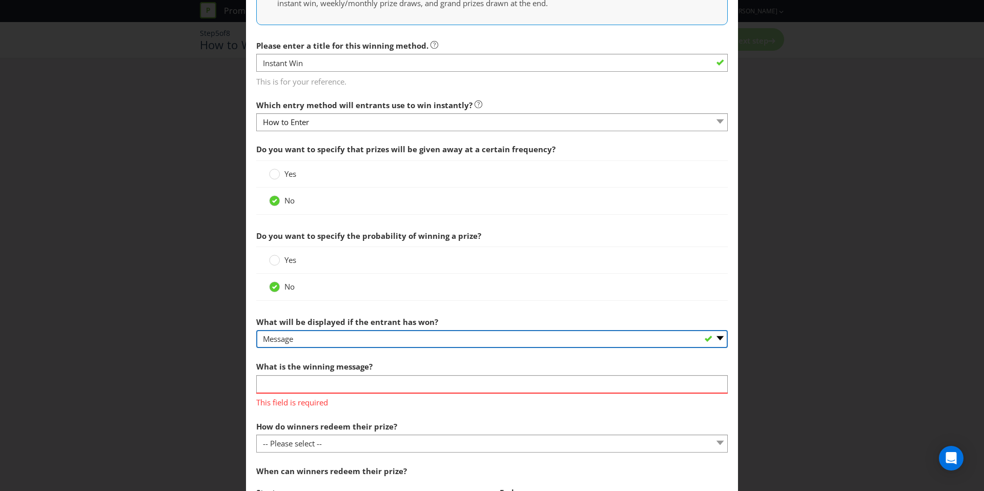
select select "ENTRY_MECHANIC"
click at [256, 330] on select "-- Please select -- The winner will be notified as appropriate for the entry me…" at bounding box center [491, 339] width 471 height 18
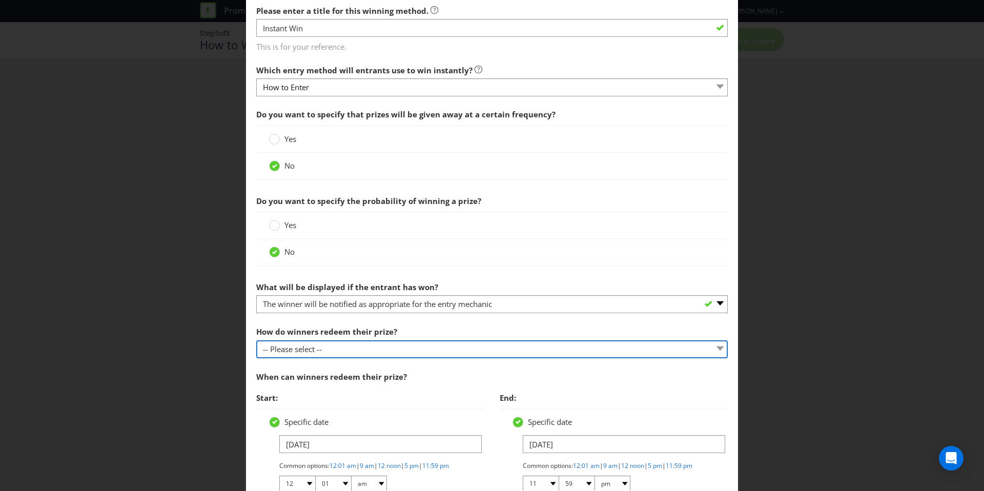
click at [373, 345] on select "-- Please select -- Present winning message to venue staff Follow instructions …" at bounding box center [491, 349] width 471 height 18
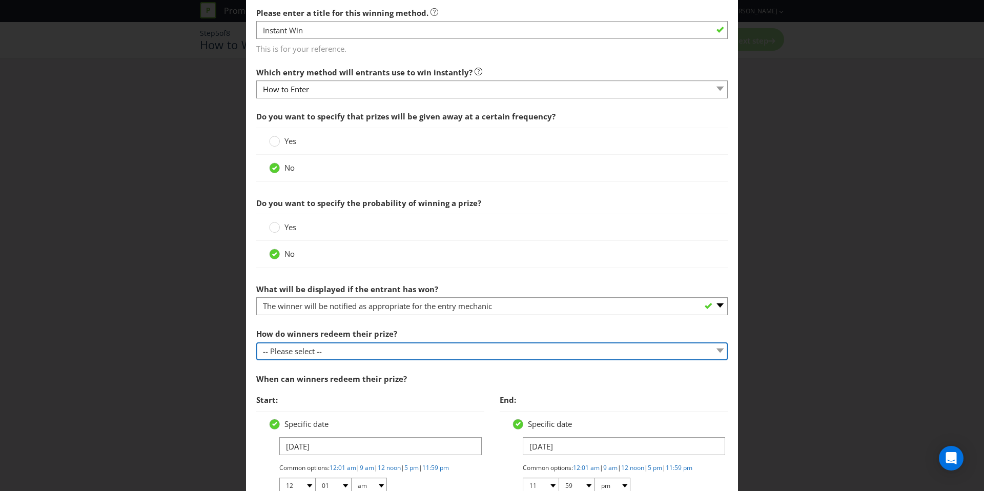
select select "VENUE"
click at [256, 342] on select "-- Please select -- Present winning message to venue staff Follow instructions …" at bounding box center [491, 351] width 471 height 18
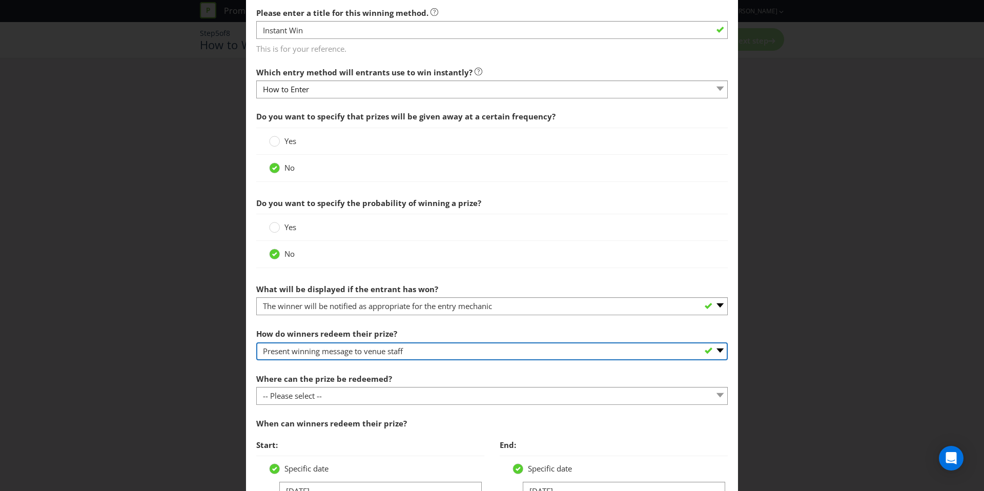
scroll to position [400, 0]
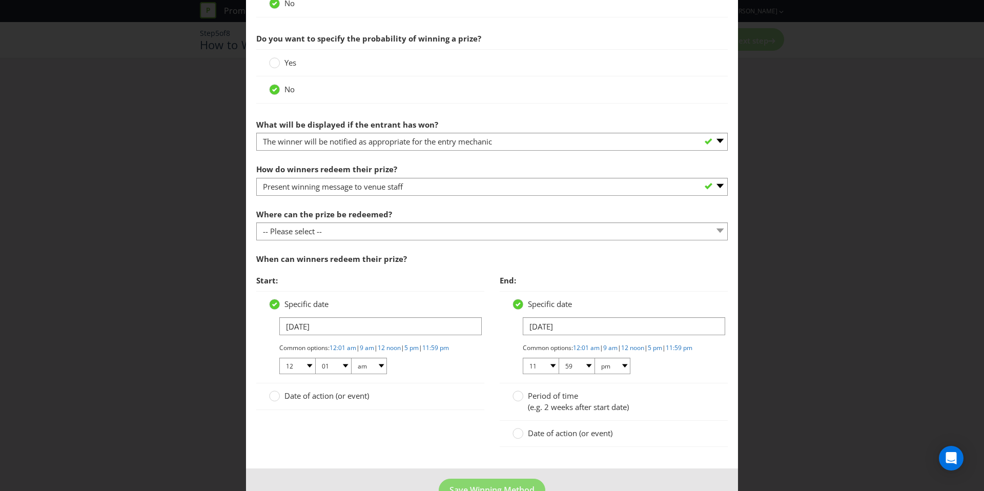
click at [359, 240] on div at bounding box center [491, 240] width 471 height 1
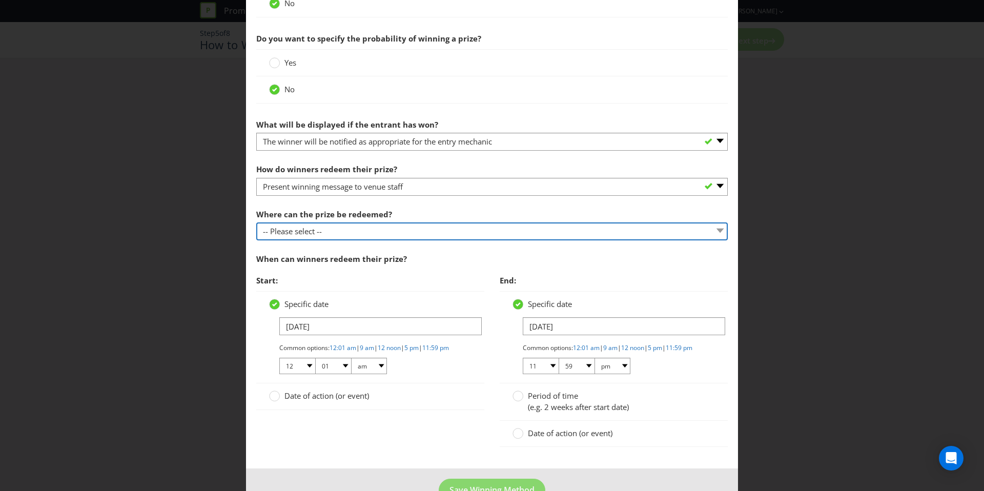
click at [361, 236] on select "-- Please select -- At a Participating Venue At specific locations (please spec…" at bounding box center [491, 231] width 471 height 18
select select "PARTICIPATING"
click at [256, 222] on select "-- Please select -- At a Participating Venue At specific locations (please spec…" at bounding box center [491, 231] width 471 height 18
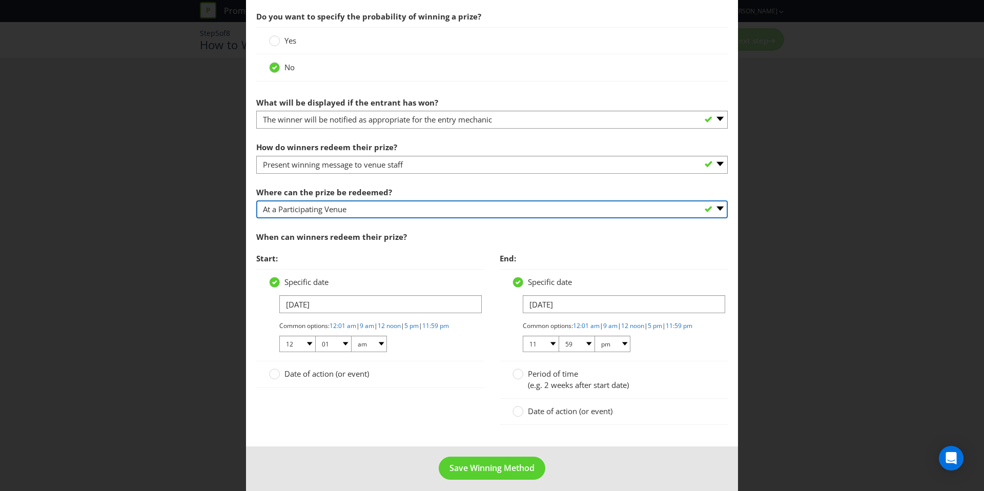
scroll to position [438, 0]
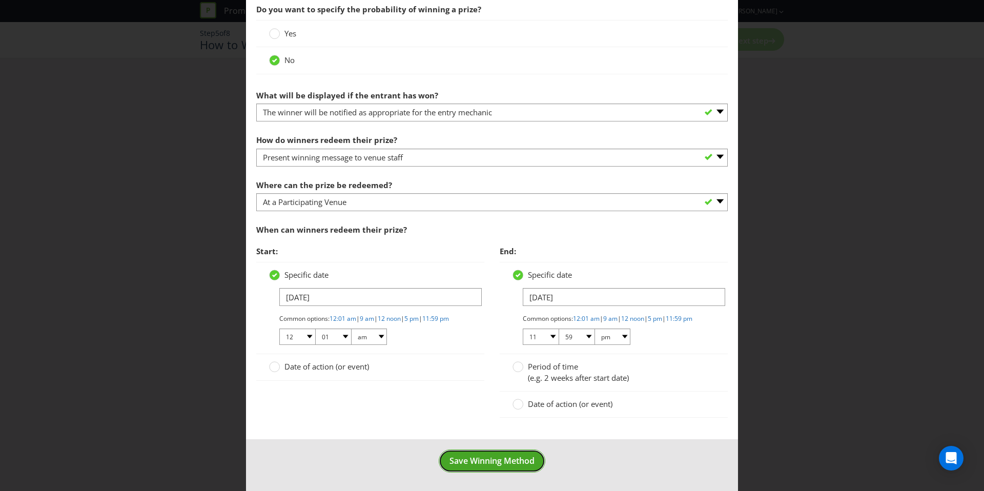
click at [485, 470] on button "Save Winning Method" at bounding box center [492, 460] width 107 height 23
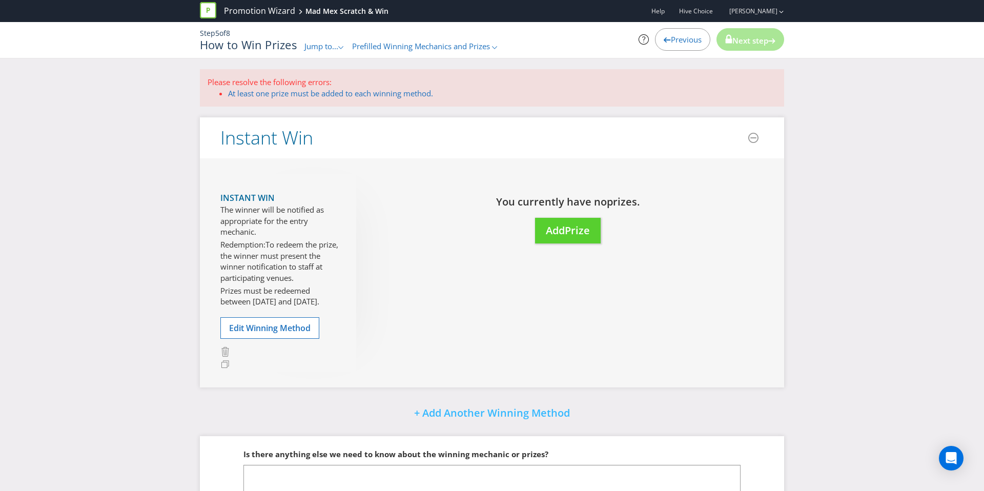
click at [337, 48] on span "Jump to..." at bounding box center [321, 46] width 34 height 10
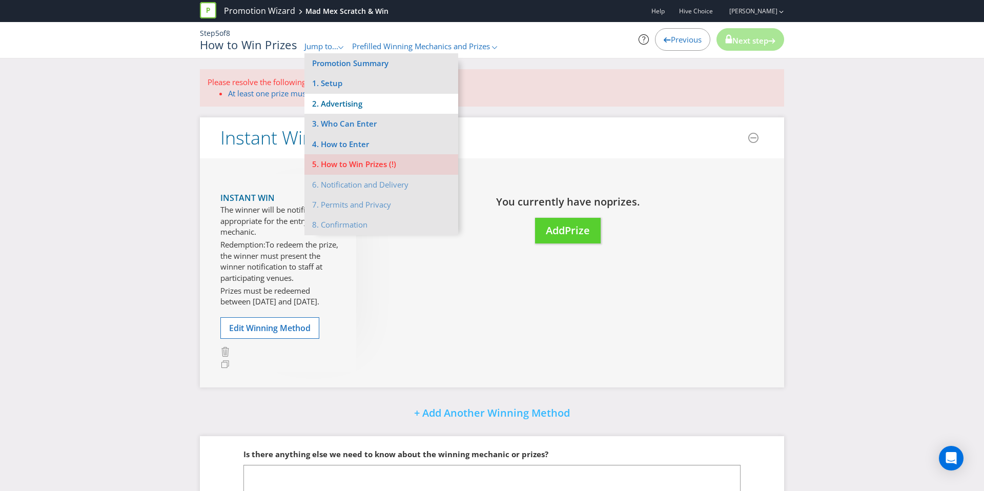
click at [357, 99] on li "2. Advertising" at bounding box center [381, 104] width 154 height 20
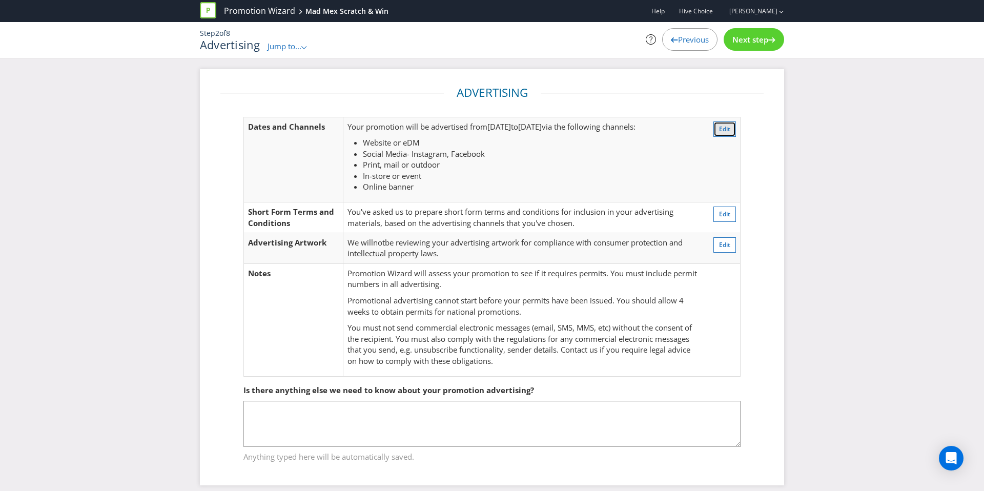
click at [723, 129] on span "Edit" at bounding box center [724, 128] width 11 height 9
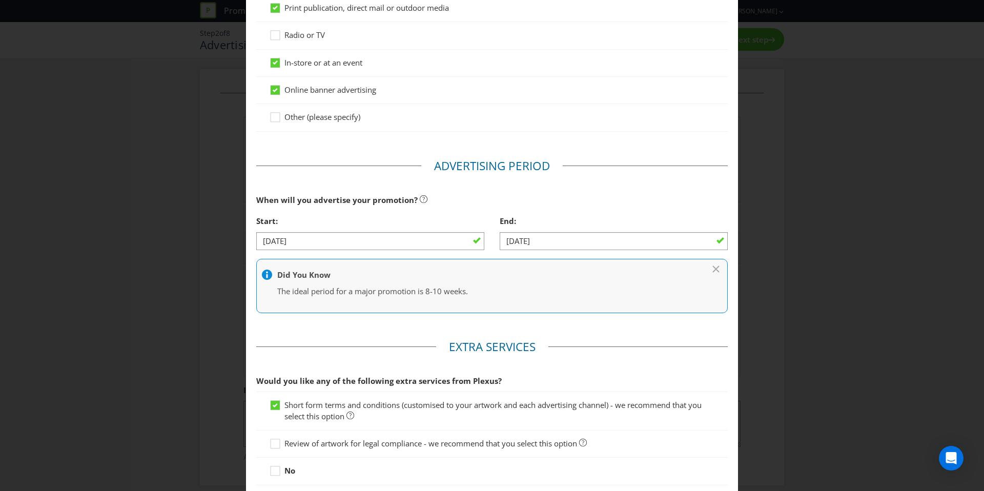
scroll to position [280, 0]
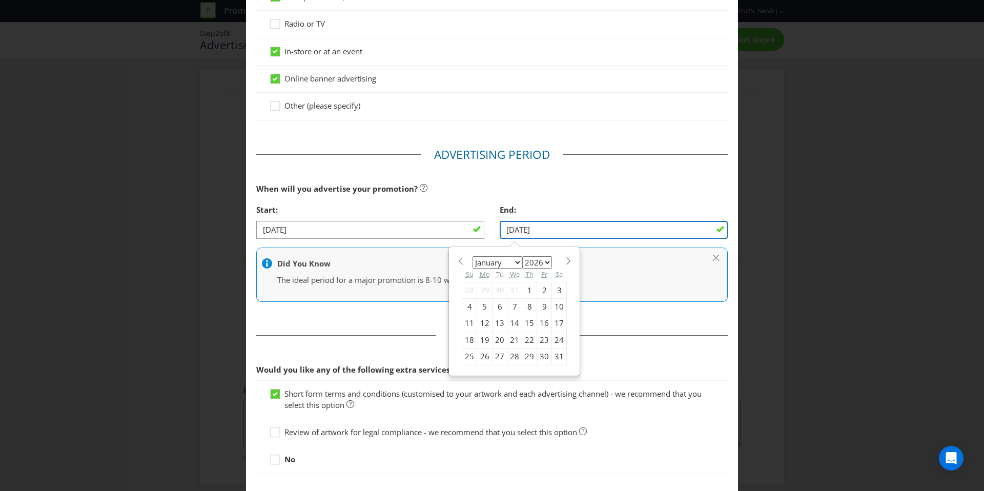
click at [536, 229] on input "[DATE]" at bounding box center [614, 230] width 228 height 18
click at [556, 355] on div "31" at bounding box center [559, 356] width 15 height 16
type input "[DATE]"
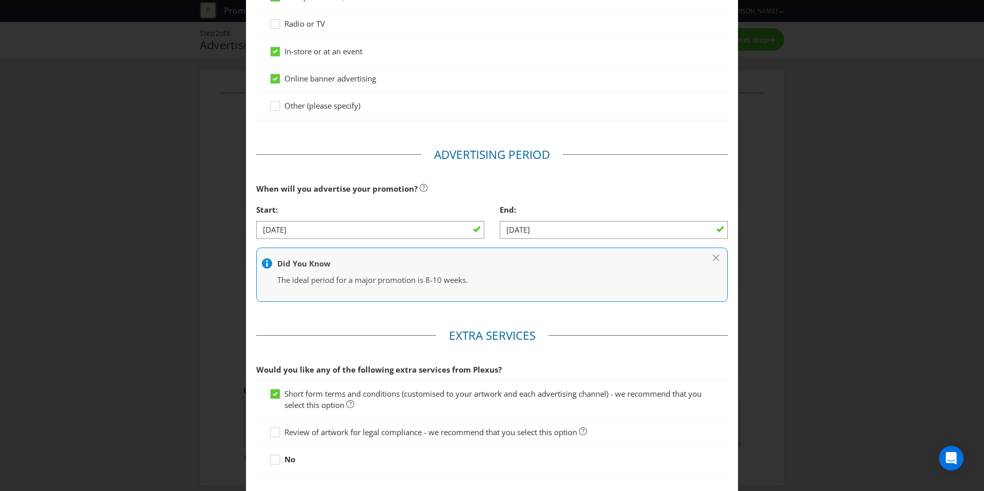
scroll to position [346, 0]
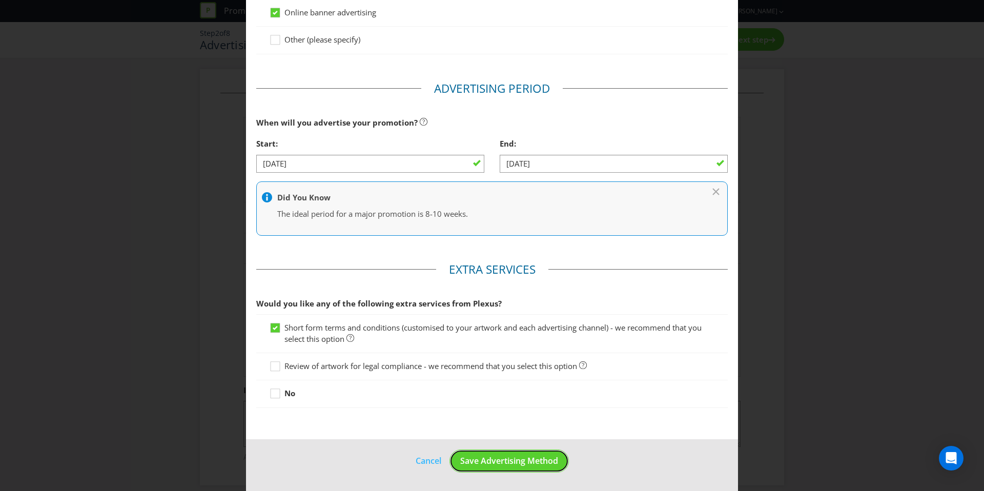
click at [502, 459] on span "Save Advertising Method" at bounding box center [509, 460] width 98 height 11
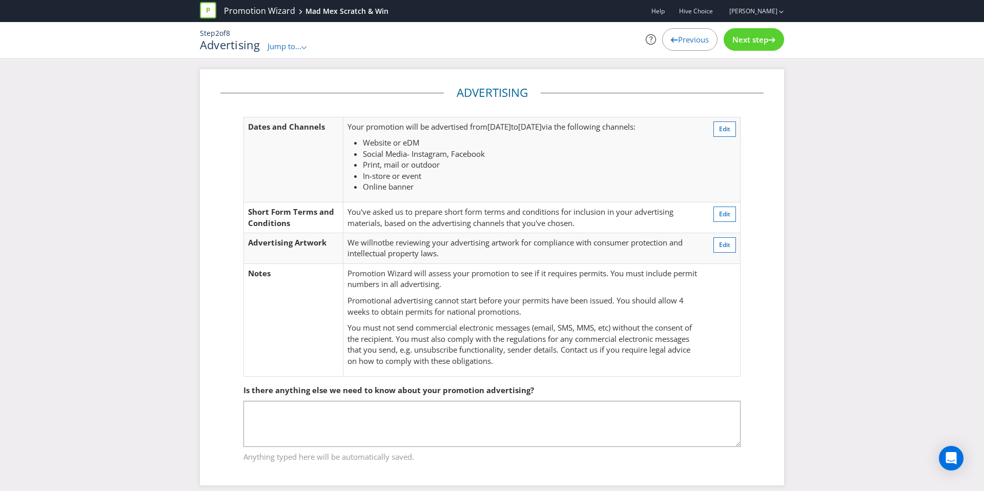
click at [724, 37] on div "Next step" at bounding box center [753, 39] width 60 height 23
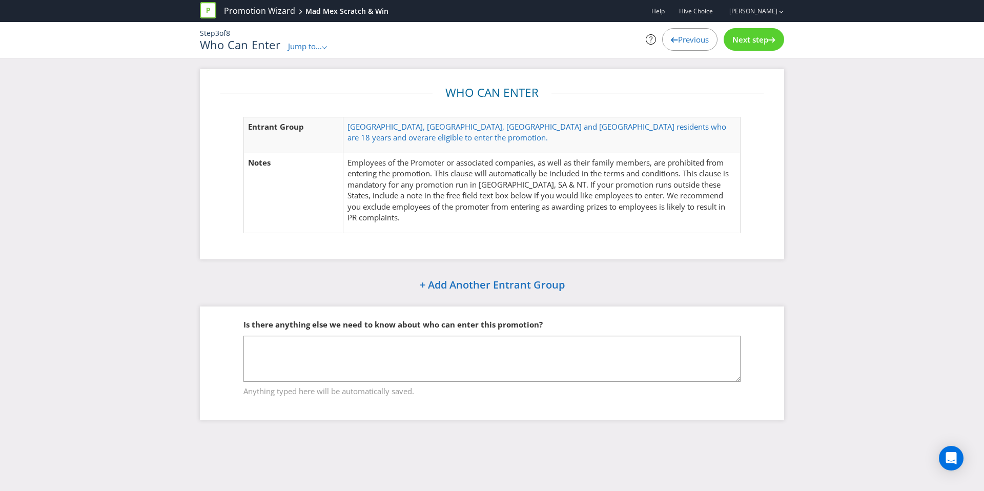
click at [732, 37] on span "Next step" at bounding box center [750, 39] width 36 height 10
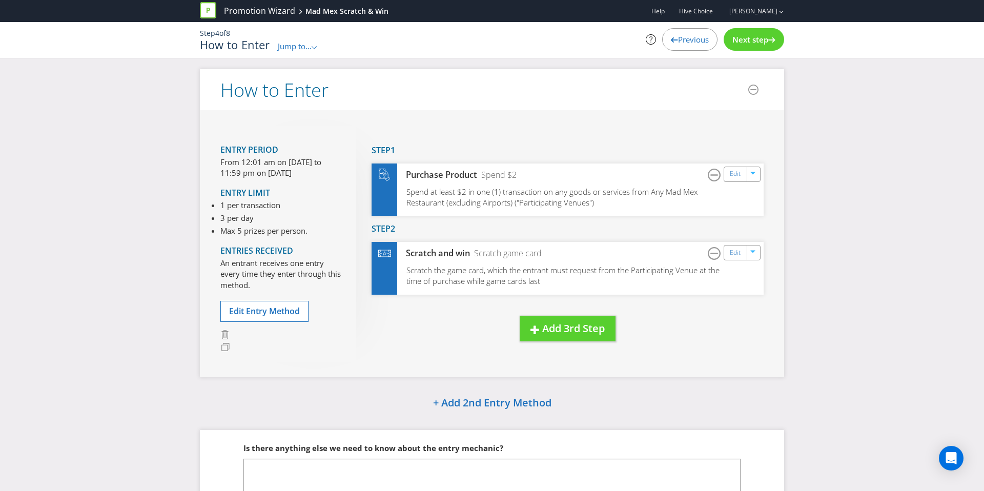
click at [756, 44] on span "Next step" at bounding box center [750, 39] width 36 height 10
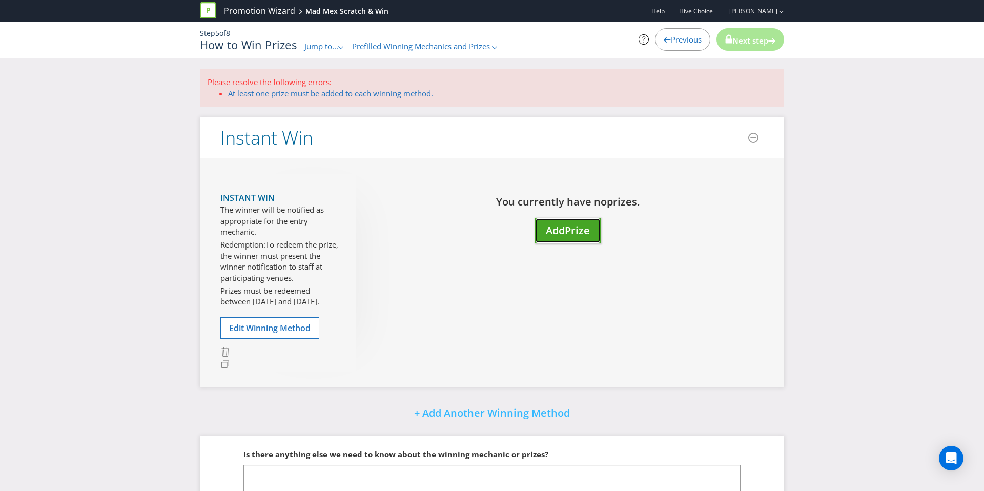
click at [564, 231] on span "Add" at bounding box center [555, 230] width 19 height 14
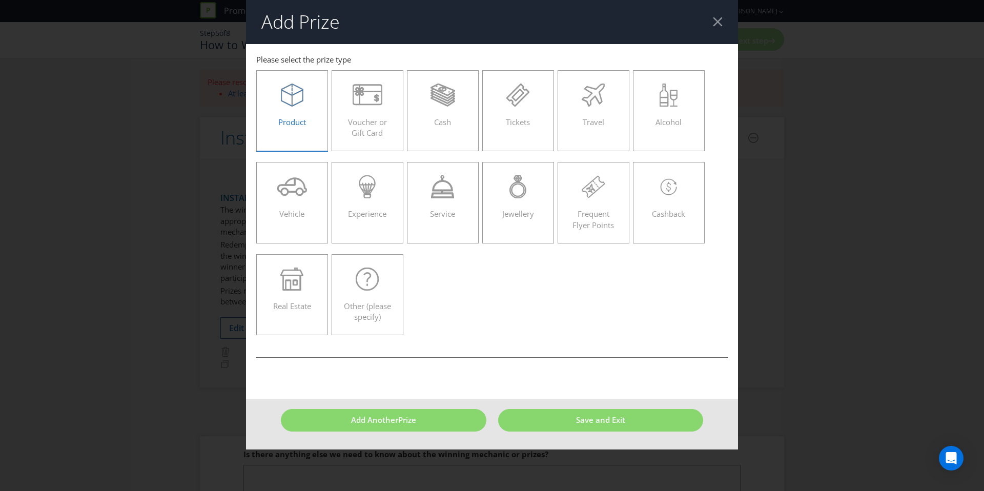
click at [302, 135] on label "Product" at bounding box center [292, 110] width 72 height 81
click at [0, 0] on input "Product" at bounding box center [0, 0] width 0 height 0
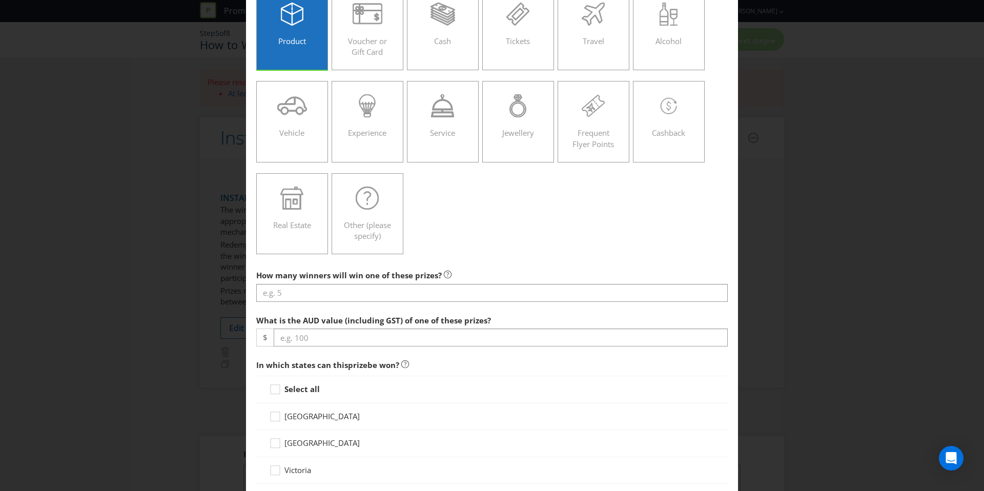
scroll to position [84, 0]
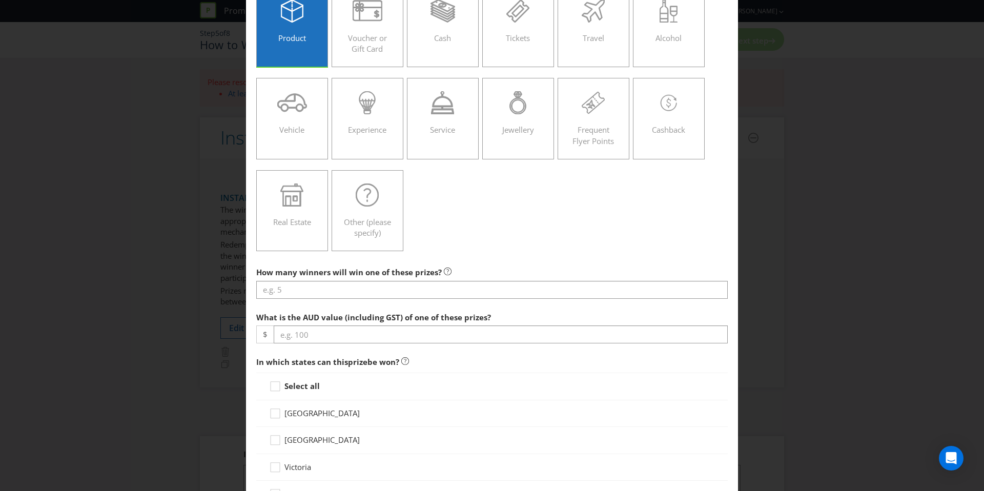
click at [349, 274] on span "How many winners will win one of these prizes?" at bounding box center [348, 272] width 185 height 10
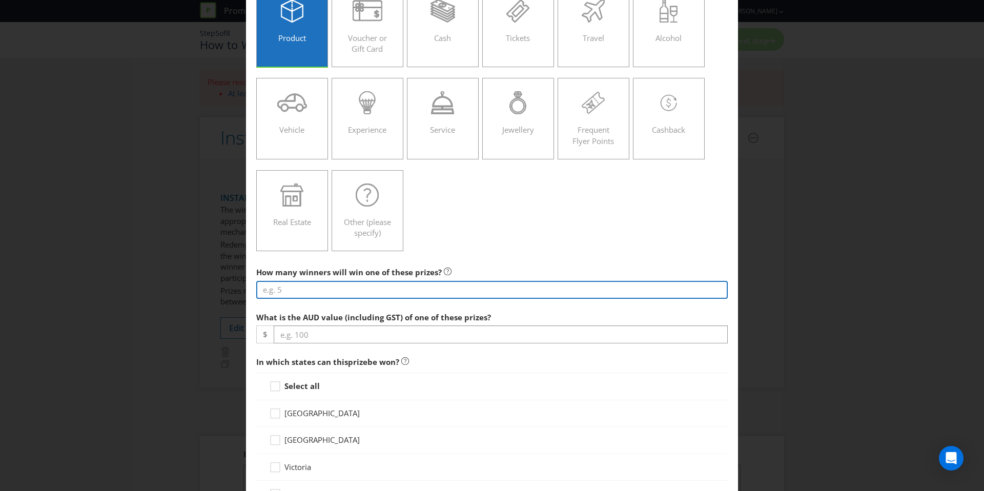
click at [348, 287] on input "number" at bounding box center [491, 290] width 471 height 18
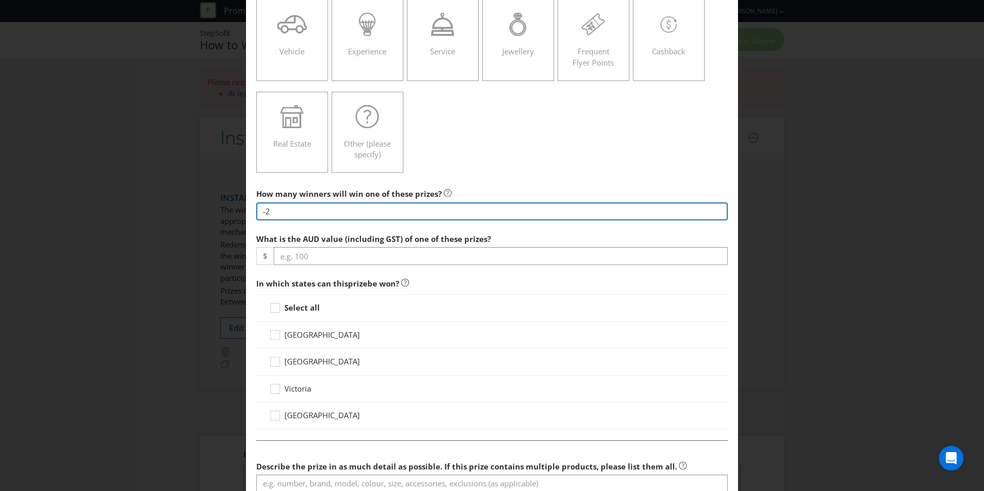
scroll to position [170, 0]
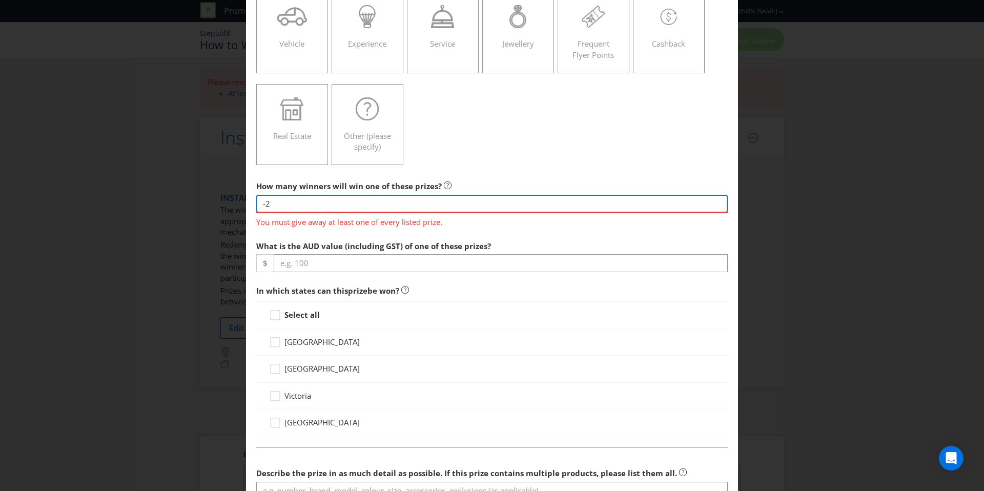
drag, startPoint x: 222, startPoint y: 209, endPoint x: 182, endPoint y: 211, distance: 40.0
click at [182, 211] on div "Add Prize You must give away at least one of every listed prize. [GEOGRAPHIC_DA…" at bounding box center [492, 245] width 984 height 491
paste input "45000"
click at [271, 203] on input "-245000" at bounding box center [491, 204] width 471 height 18
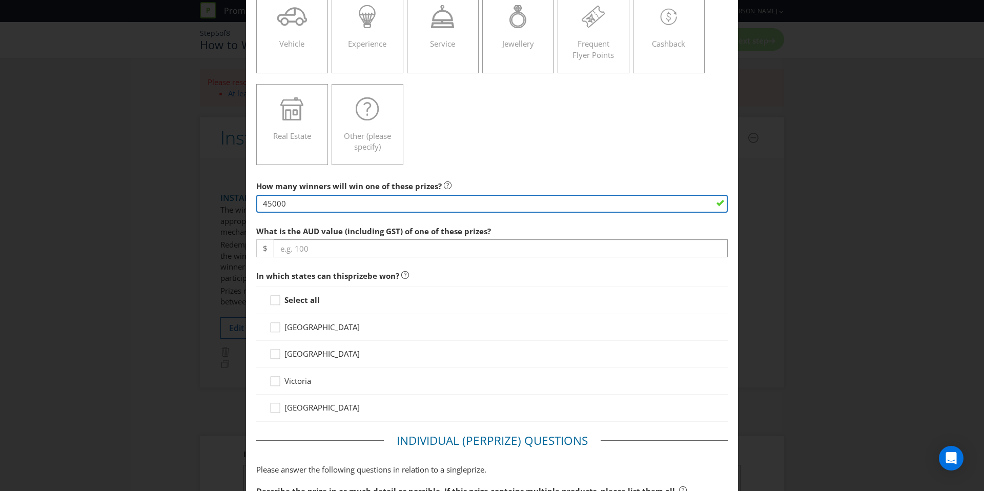
type input "45000"
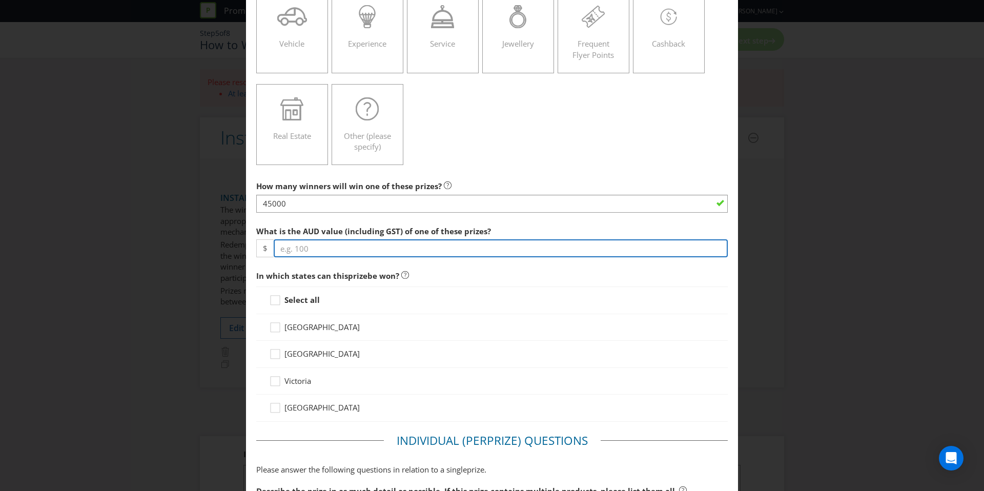
click at [299, 239] on input "number" at bounding box center [501, 248] width 454 height 18
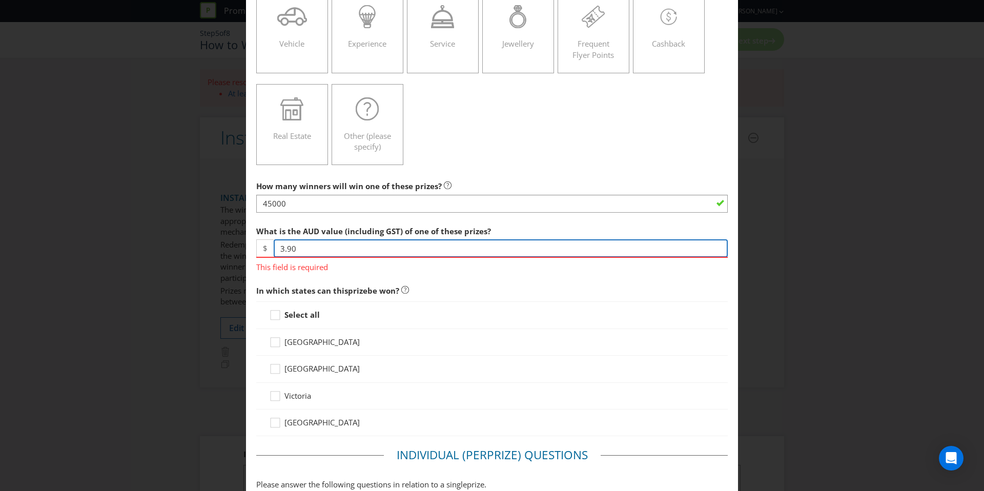
type input "3.90"
click at [298, 323] on div "Select all [GEOGRAPHIC_DATA] [GEOGRAPHIC_DATA] [GEOGRAPHIC_DATA] [GEOGRAPHIC_DA…" at bounding box center [491, 368] width 471 height 135
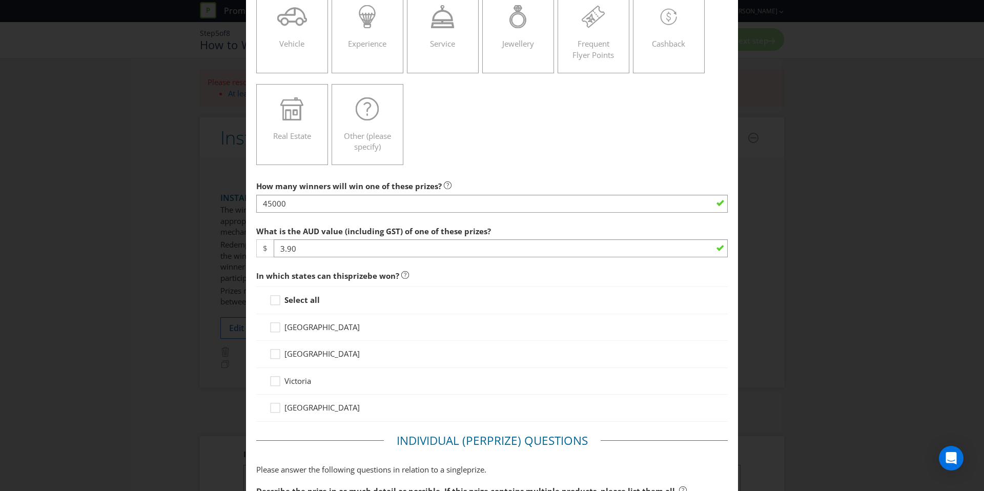
click at [297, 303] on strong "Select all" at bounding box center [301, 300] width 35 height 10
click at [0, 0] on input "Select all" at bounding box center [0, 0] width 0 height 0
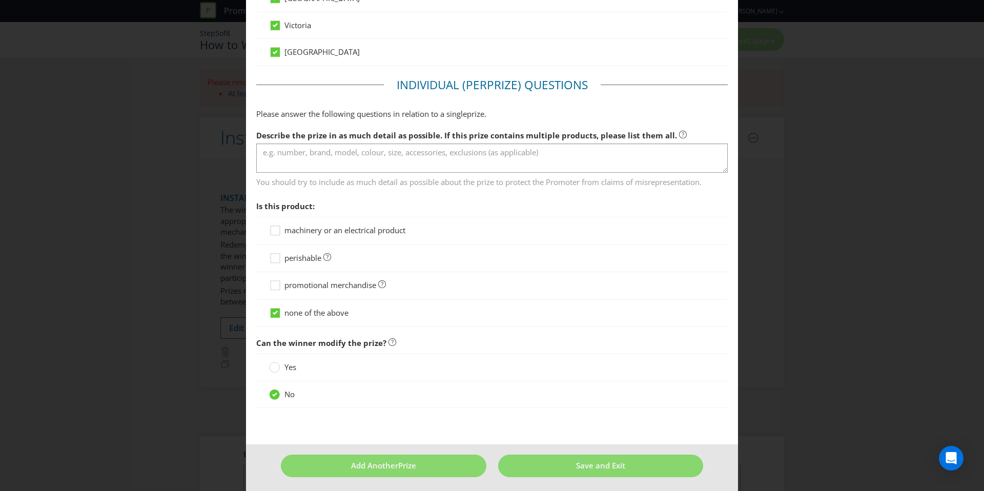
scroll to position [530, 0]
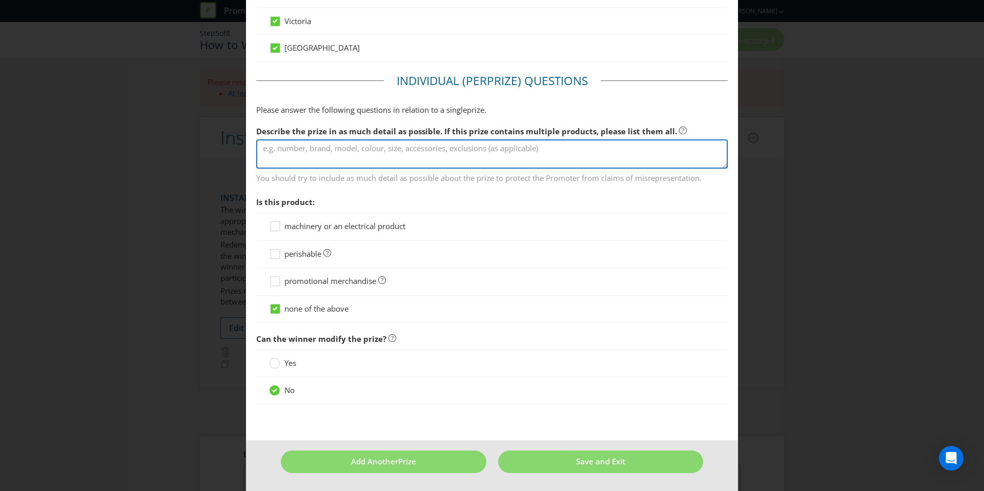
click at [365, 158] on textarea at bounding box center [491, 153] width 471 height 29
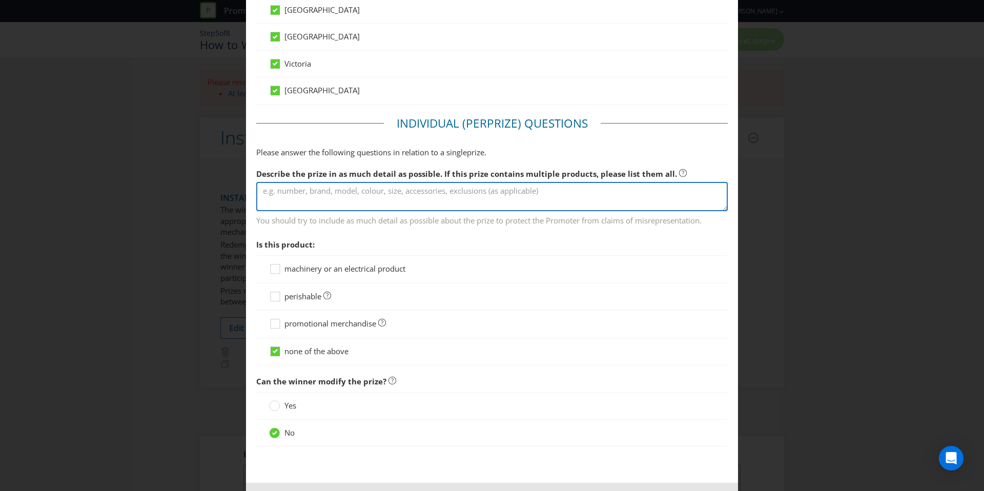
scroll to position [494, 0]
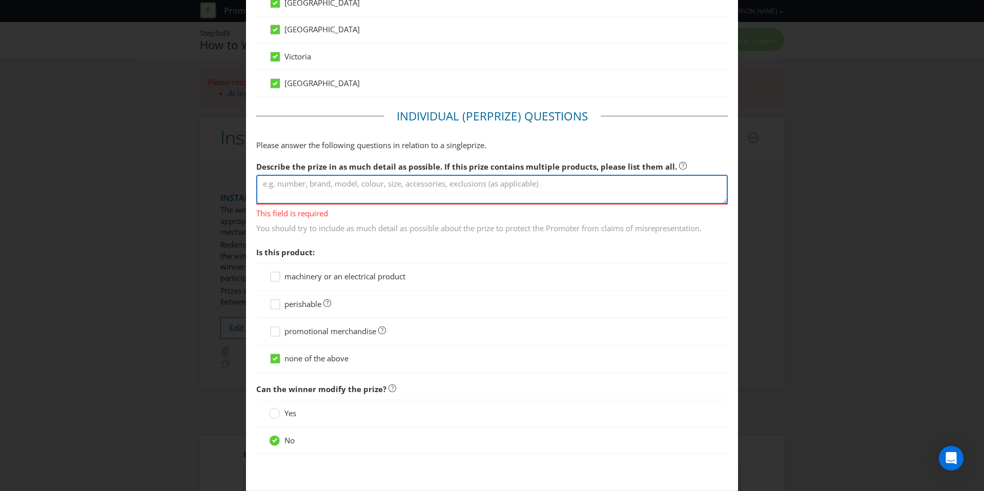
click at [321, 193] on textarea at bounding box center [491, 189] width 471 height 29
paste textarea "Can of drink or water"
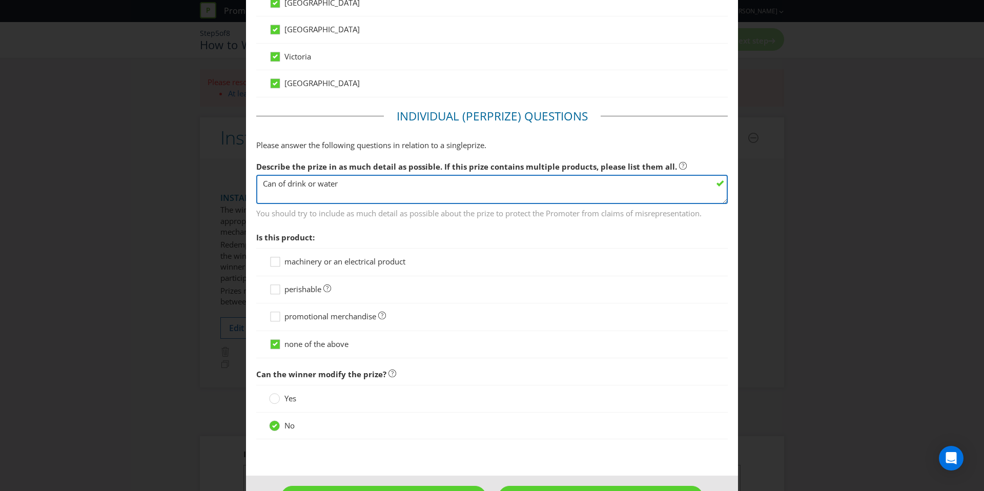
type textarea "Can of drink or water"
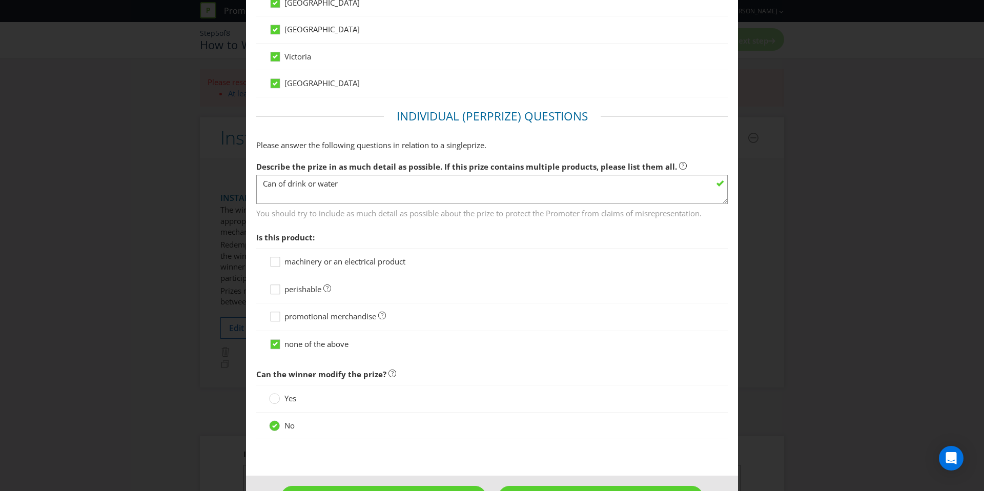
click at [327, 216] on span "You should try to include as much detail as possible about the prize to protect…" at bounding box center [491, 211] width 471 height 15
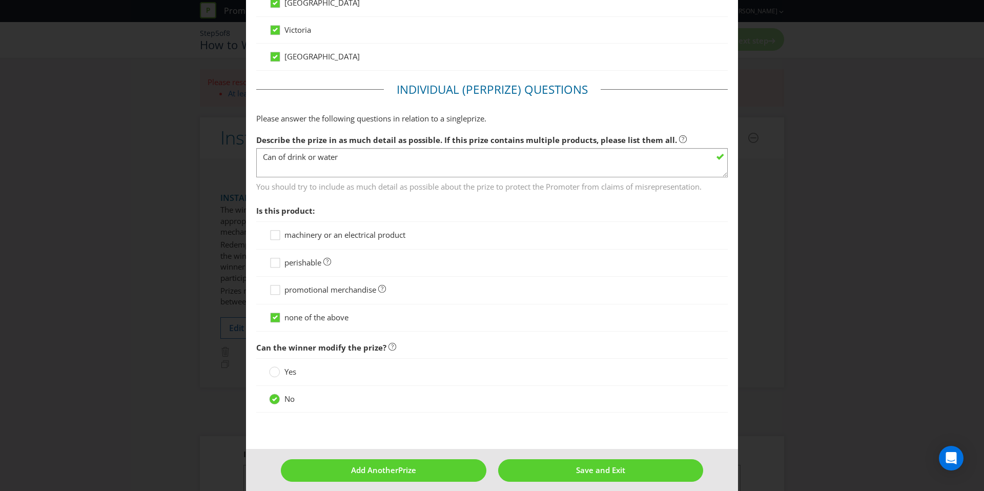
scroll to position [530, 0]
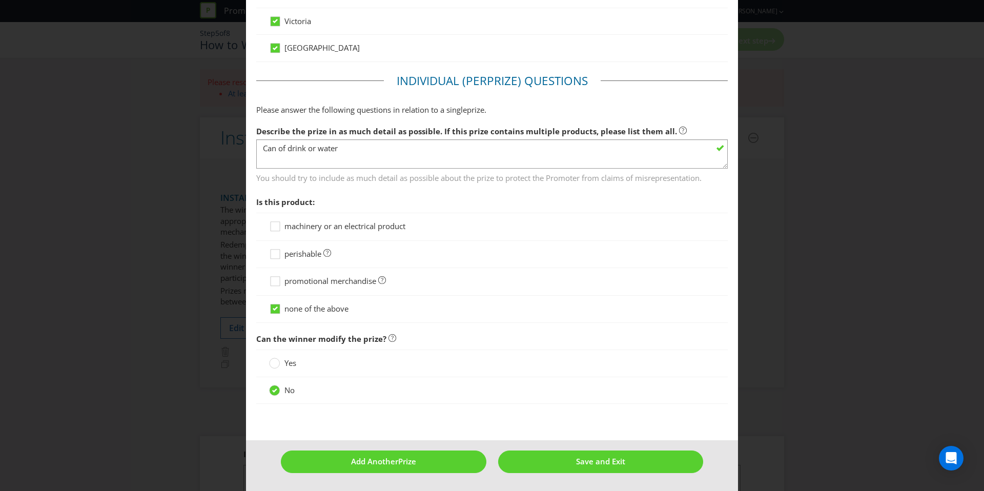
click at [300, 259] on div at bounding box center [492, 259] width 446 height 1
click at [301, 254] on span "perishable" at bounding box center [302, 253] width 37 height 10
click at [0, 0] on input "perishable" at bounding box center [0, 0] width 0 height 0
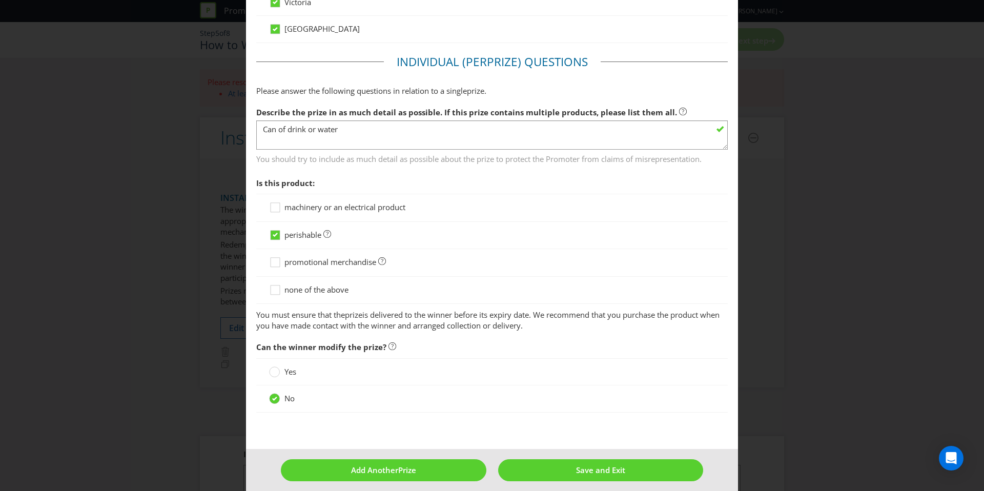
scroll to position [557, 0]
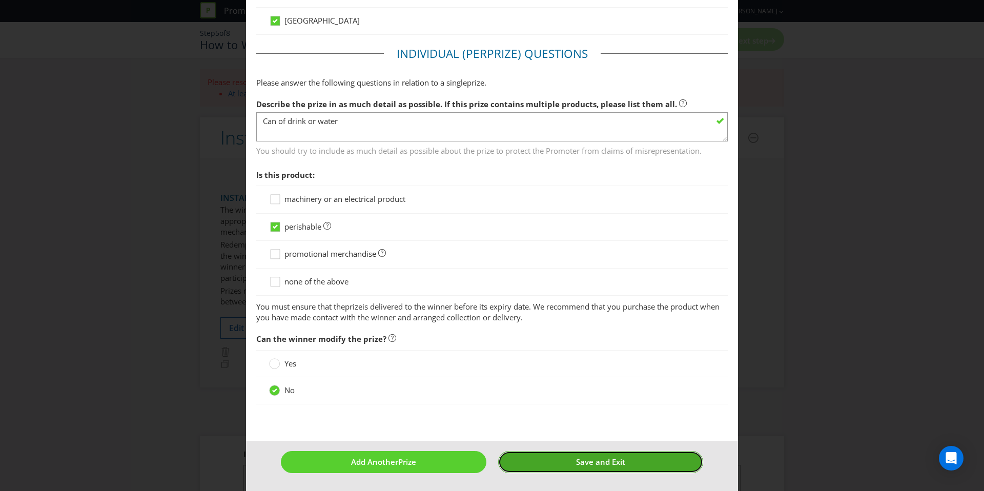
click at [569, 471] on button "Save and Exit" at bounding box center [600, 462] width 205 height 22
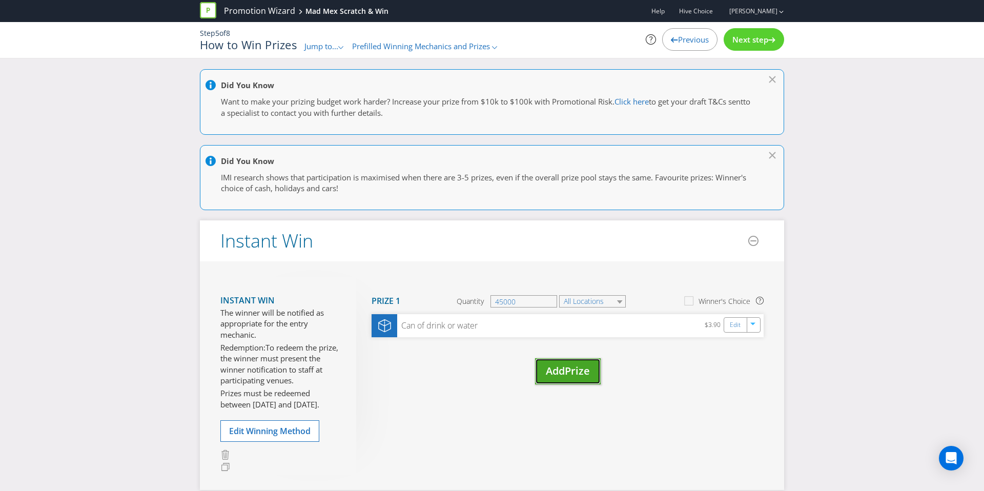
click at [547, 367] on span "Add" at bounding box center [555, 371] width 19 height 14
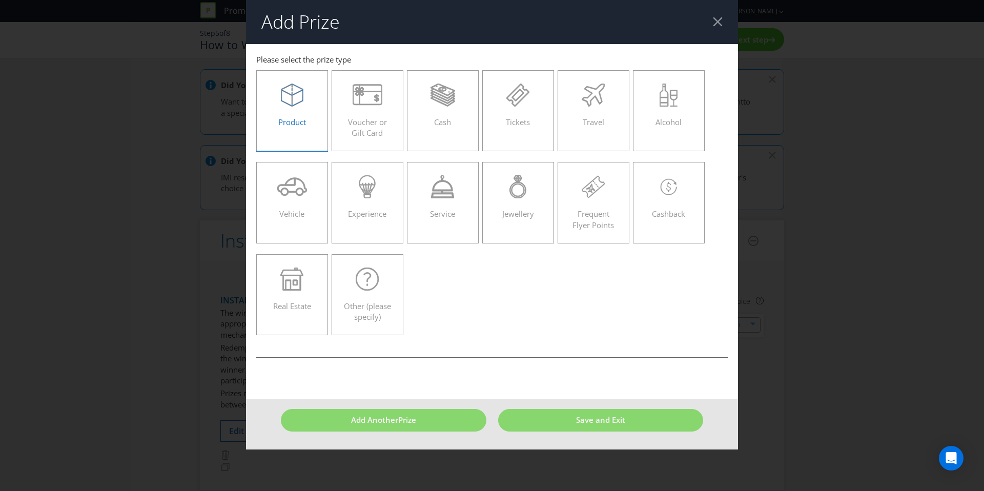
click at [306, 121] on div "Product" at bounding box center [292, 107] width 50 height 46
click at [0, 0] on input "Product" at bounding box center [0, 0] width 0 height 0
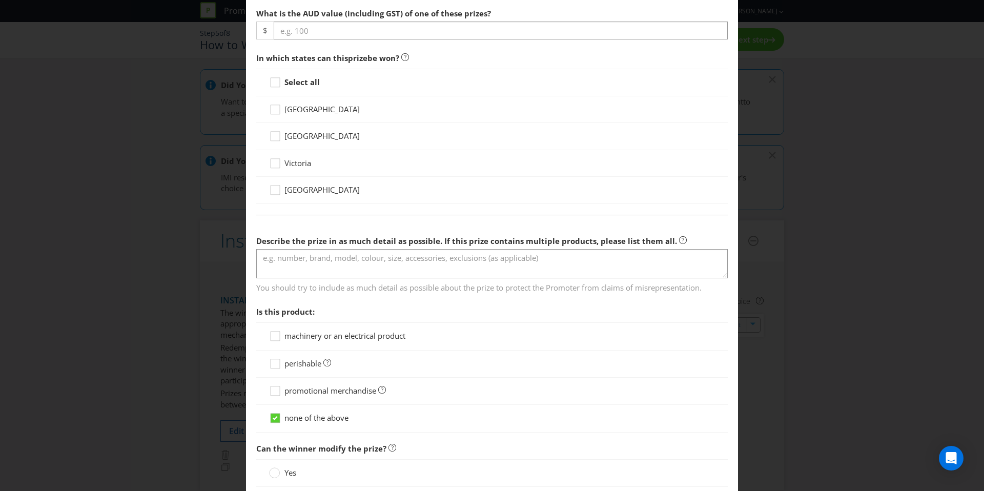
scroll to position [378, 0]
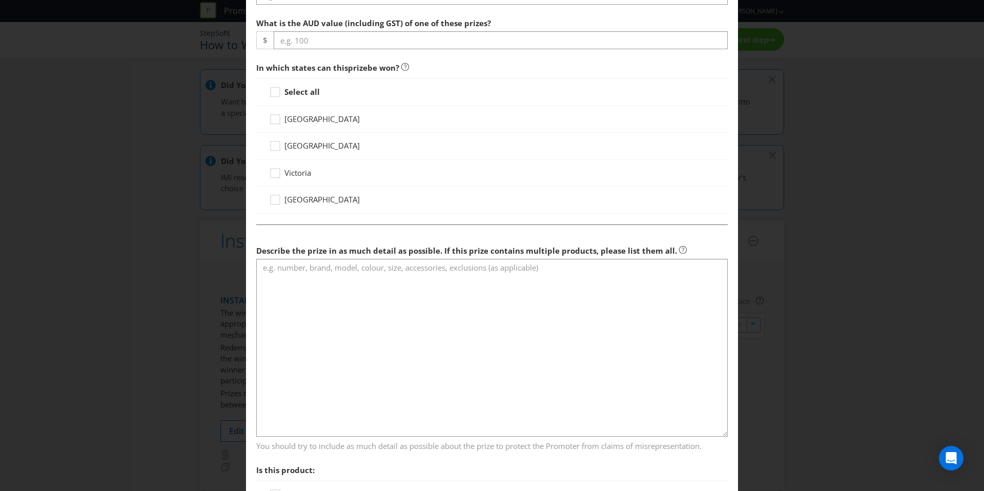
drag, startPoint x: 724, startPoint y: 285, endPoint x: 708, endPoint y: 428, distance: 143.4
click at [711, 431] on textarea at bounding box center [491, 348] width 471 height 178
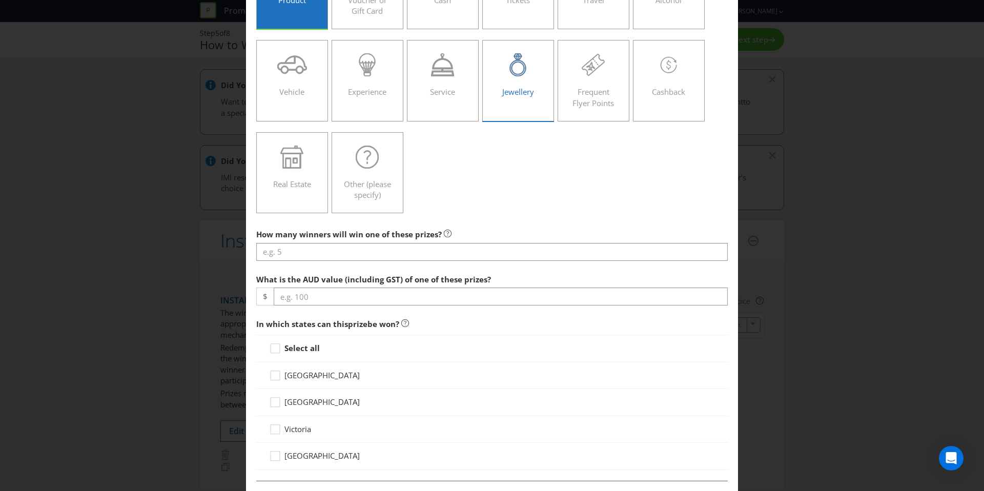
scroll to position [54, 0]
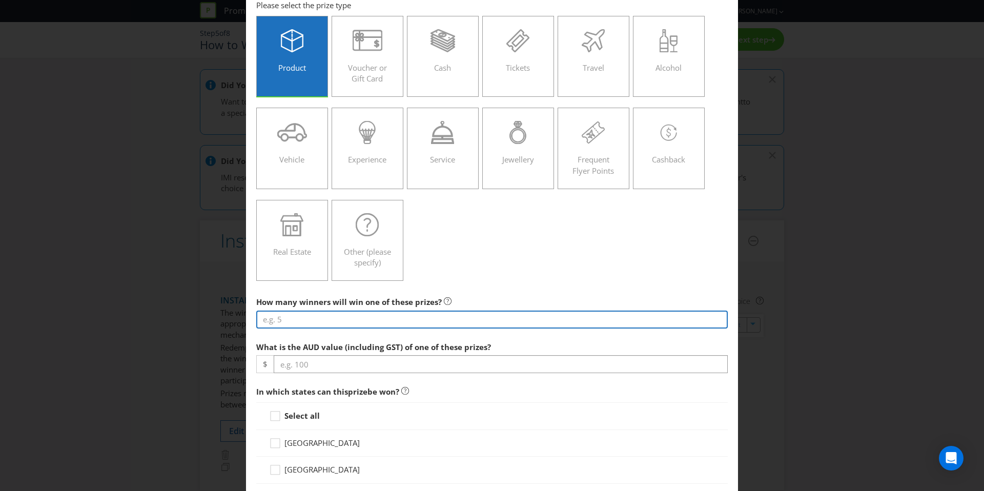
click at [342, 320] on input "number" at bounding box center [491, 319] width 471 height 18
paste input "20000"
type input "20000"
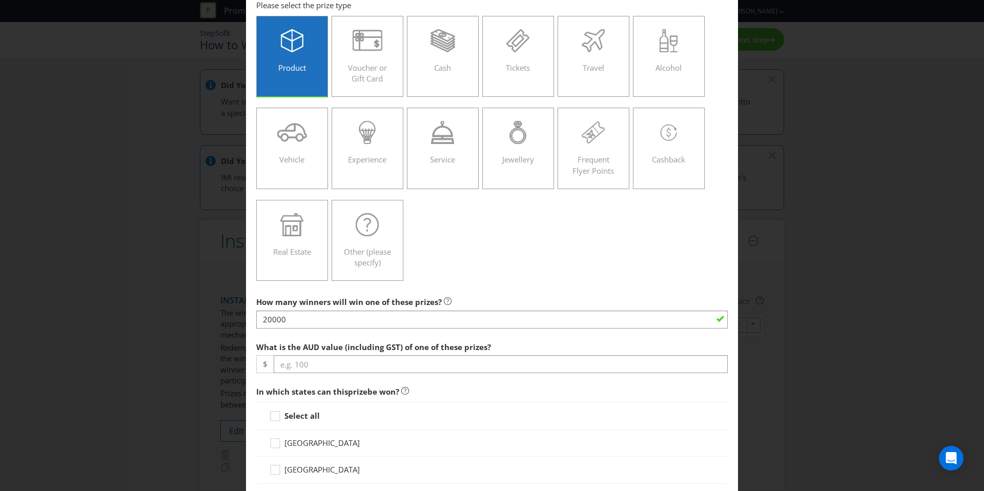
click at [479, 271] on div "Product Voucher or Gift Card Cash Tickets Travel Alcohol Vehicle Experience Ser…" at bounding box center [491, 149] width 471 height 276
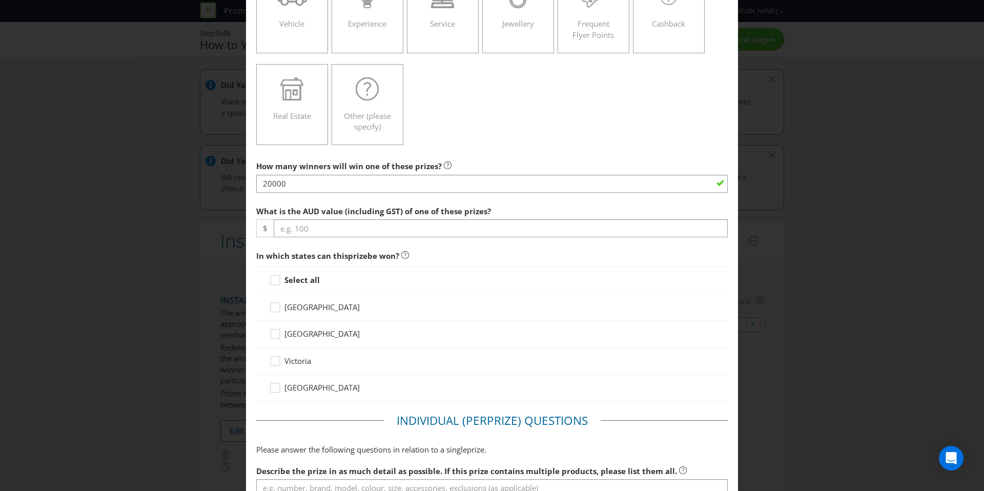
scroll to position [204, 0]
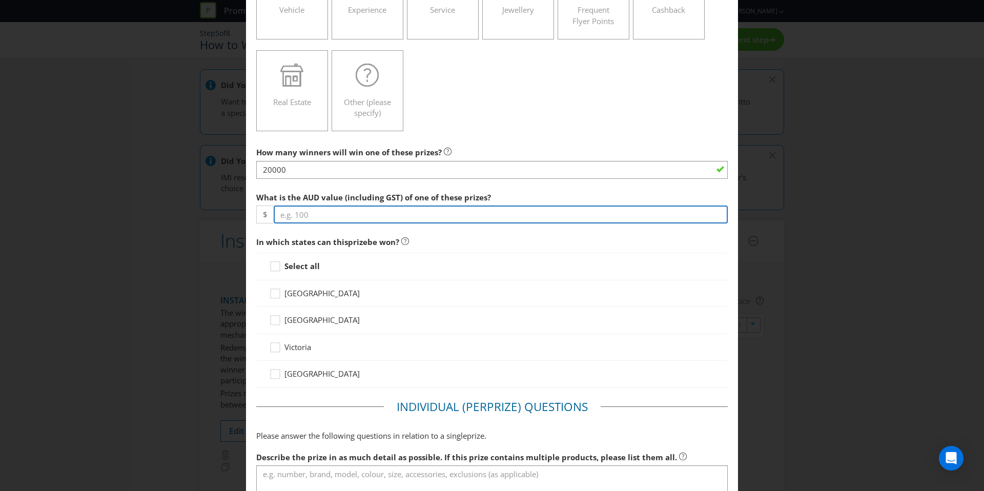
click at [347, 218] on input "number" at bounding box center [501, 214] width 454 height 18
paste input "4.90"
type input "4.90"
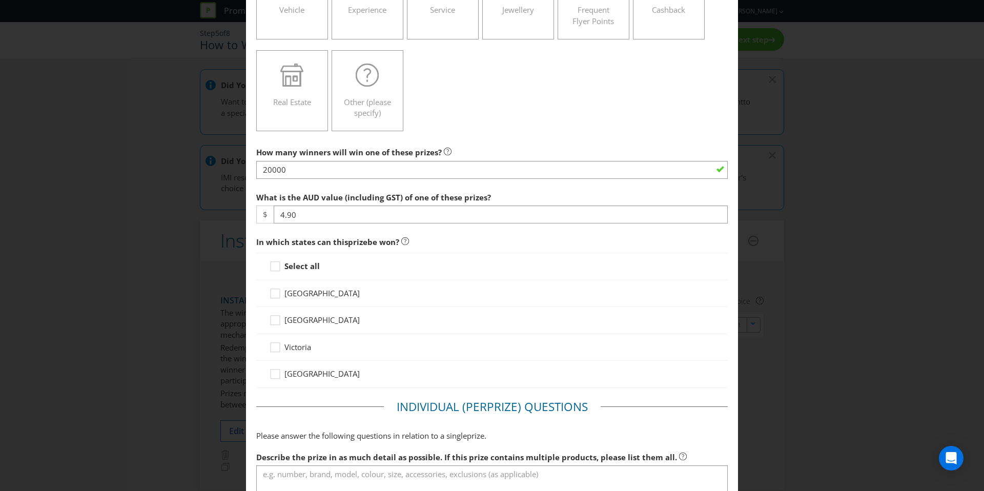
click at [464, 241] on span "In which states can this prize be won?" at bounding box center [491, 242] width 471 height 21
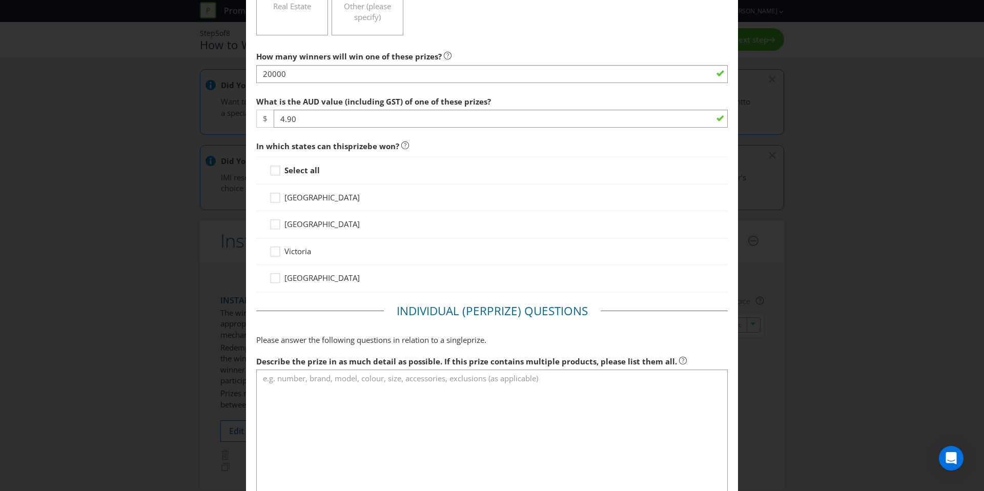
scroll to position [307, 0]
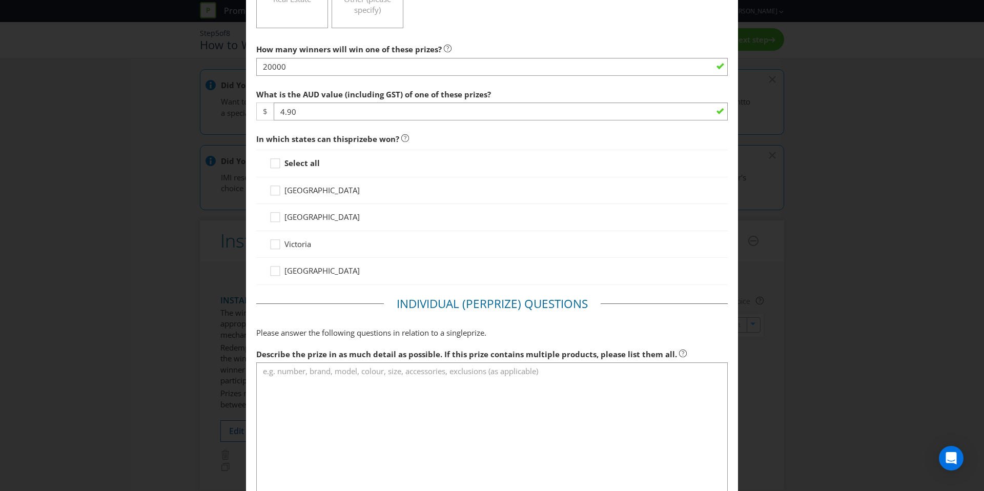
click at [294, 162] on strong "Select all" at bounding box center [301, 163] width 35 height 10
click at [0, 0] on input "Select all" at bounding box center [0, 0] width 0 height 0
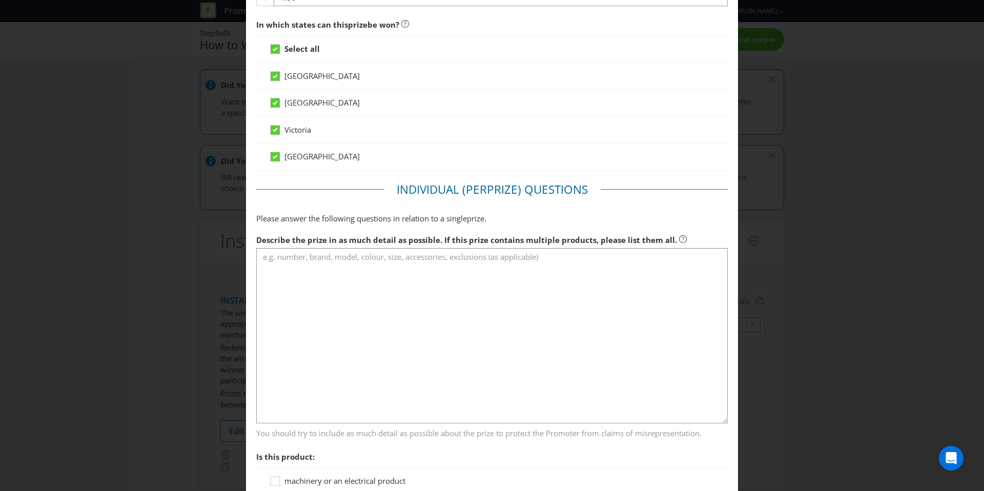
scroll to position [454, 0]
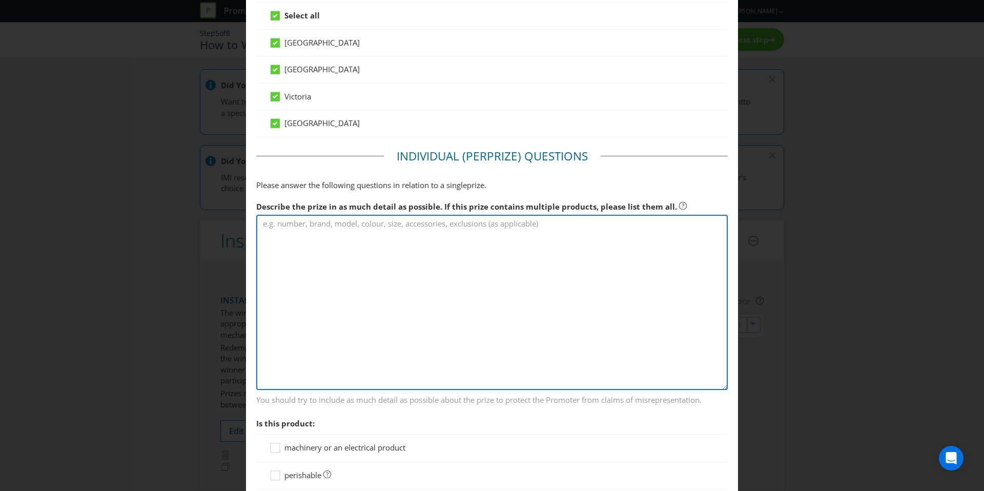
click at [344, 241] on textarea at bounding box center [491, 302] width 471 height 175
paste textarea "600ml drink"
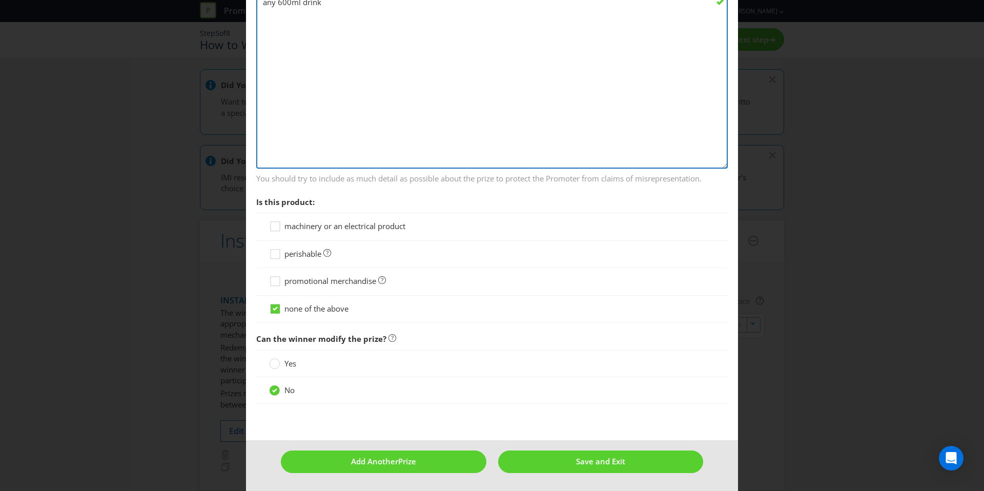
type textarea "any 600ml drink"
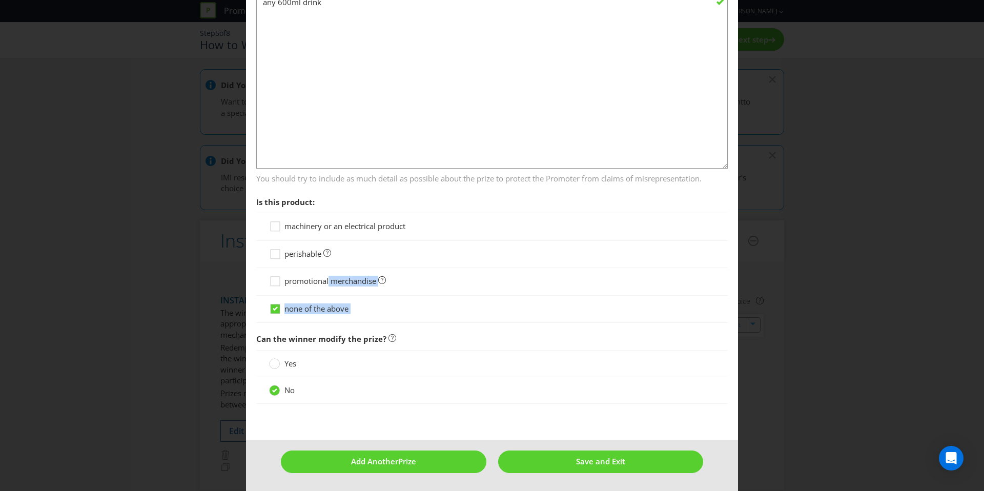
drag, startPoint x: 329, startPoint y: 283, endPoint x: 382, endPoint y: 317, distance: 63.1
click at [382, 317] on div "machinery or an electrical product perishable promotional merchandise none of t…" at bounding box center [491, 268] width 471 height 110
click at [382, 314] on div at bounding box center [492, 314] width 446 height 1
click at [316, 253] on span "perishable" at bounding box center [302, 253] width 37 height 10
click at [0, 0] on input "perishable" at bounding box center [0, 0] width 0 height 0
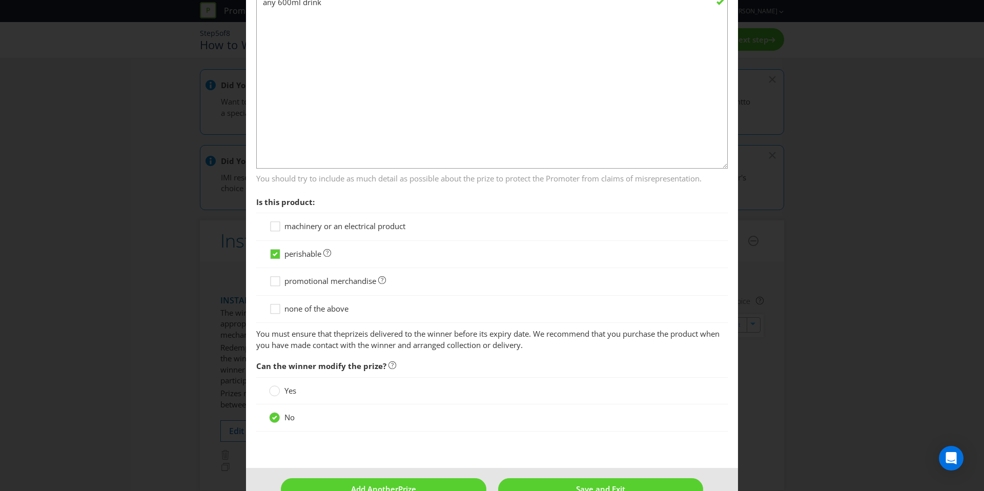
scroll to position [703, 0]
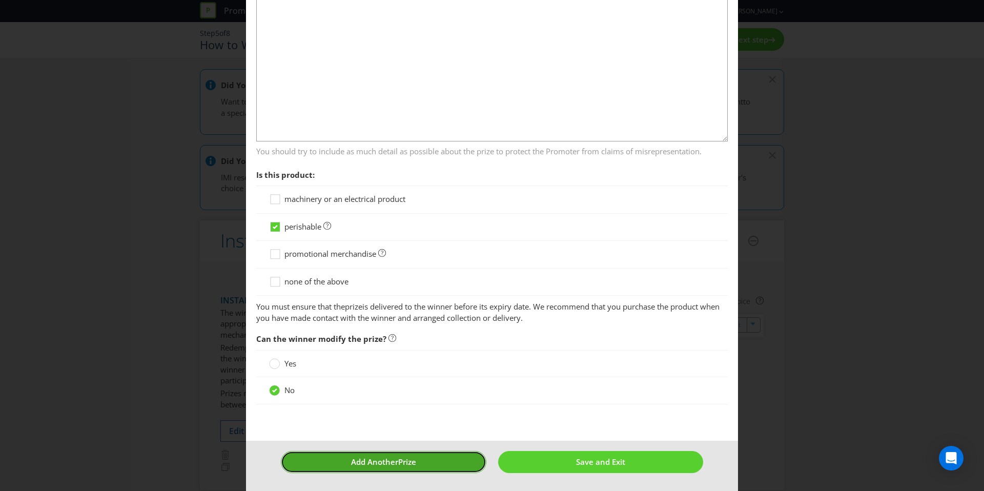
click at [380, 458] on span "Add Another" at bounding box center [374, 461] width 47 height 10
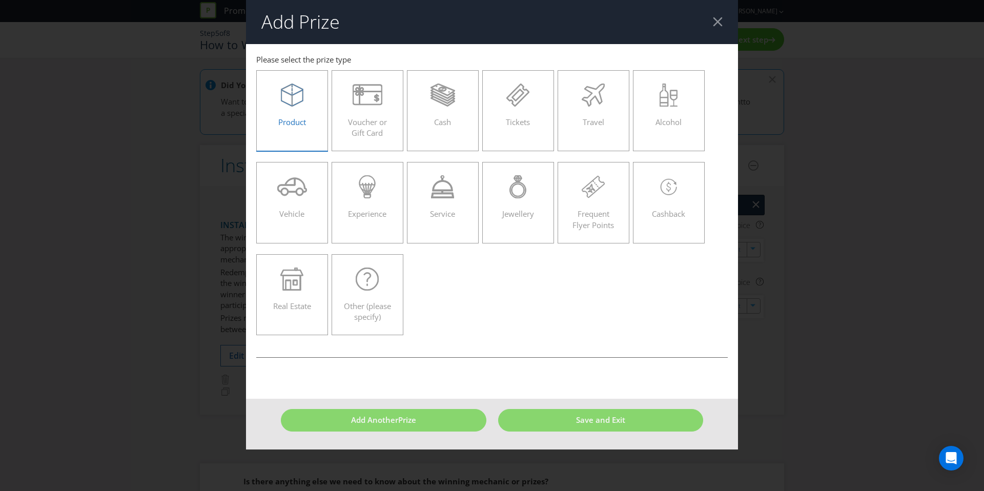
click at [297, 123] on span "Product" at bounding box center [292, 122] width 28 height 10
click at [0, 0] on input "Product" at bounding box center [0, 0] width 0 height 0
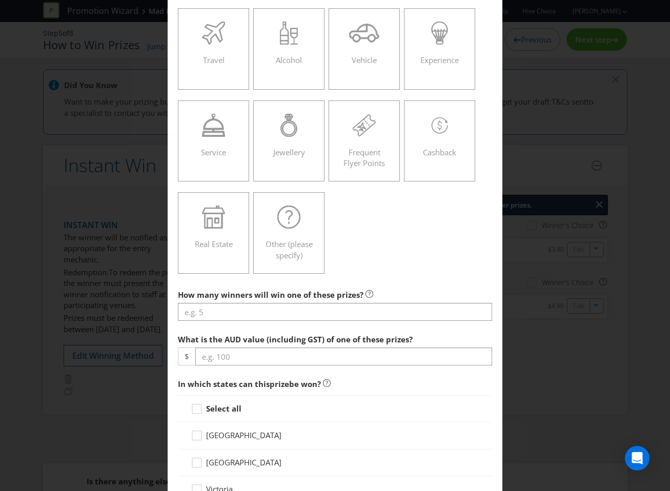
scroll to position [156, 0]
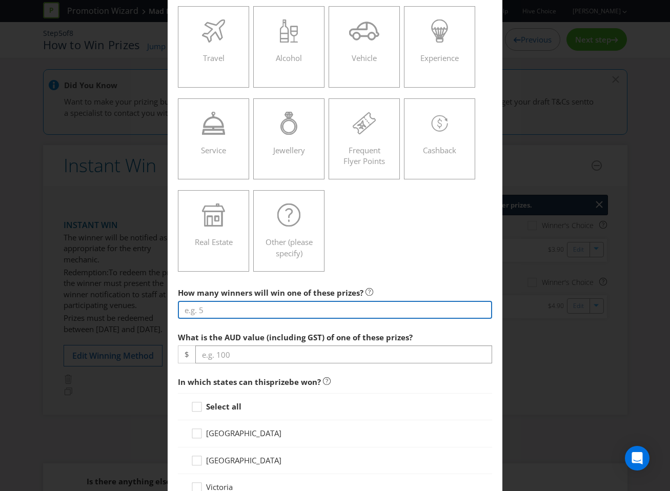
click at [300, 304] on input "number" at bounding box center [335, 310] width 315 height 18
paste input "15000"
type input "15000"
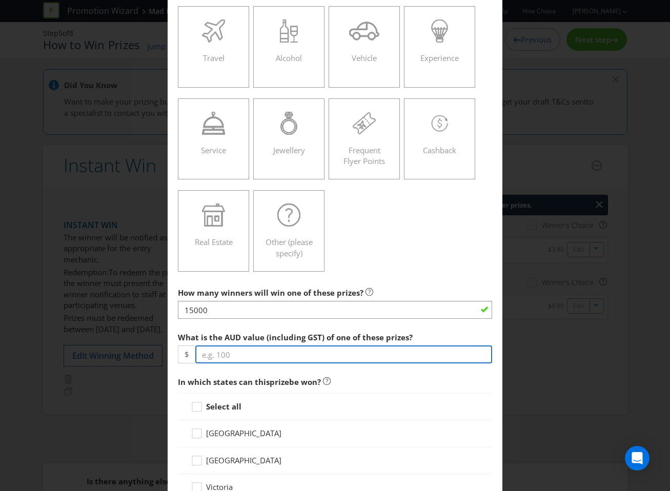
click at [266, 357] on input "number" at bounding box center [343, 354] width 297 height 18
type input "6.00"
click at [203, 404] on icon at bounding box center [198, 408] width 15 height 15
click at [0, 0] on input "Select all" at bounding box center [0, 0] width 0 height 0
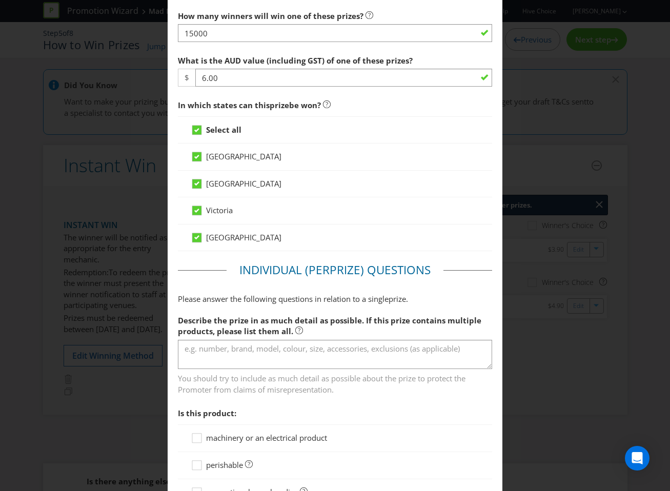
scroll to position [483, 0]
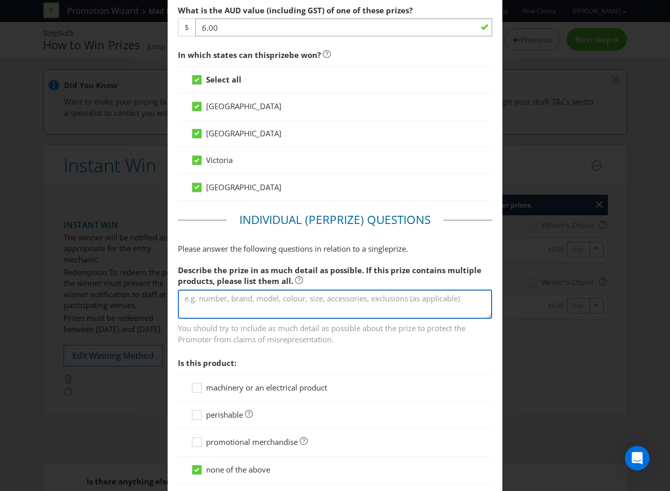
click at [265, 313] on textarea at bounding box center [335, 303] width 315 height 29
type textarea "Jarriots"
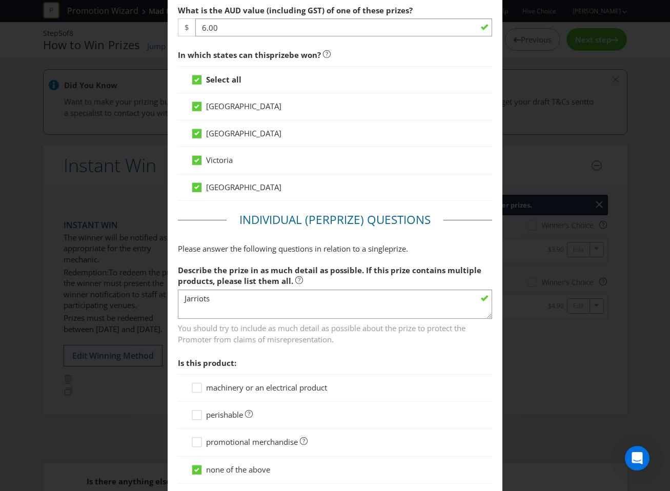
click at [238, 334] on span "You should try to include as much detail as possible about the prize to protect…" at bounding box center [335, 332] width 315 height 26
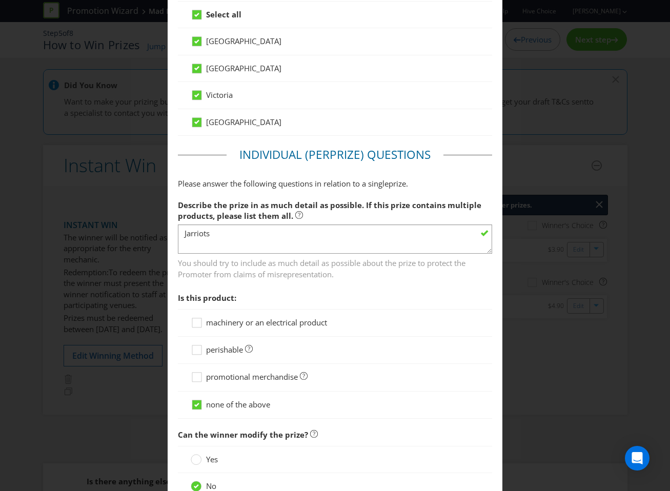
click at [209, 357] on div "perishable" at bounding box center [335, 350] width 315 height 27
click at [208, 353] on span "perishable" at bounding box center [224, 349] width 37 height 10
click at [0, 0] on input "perishable" at bounding box center [0, 0] width 0 height 0
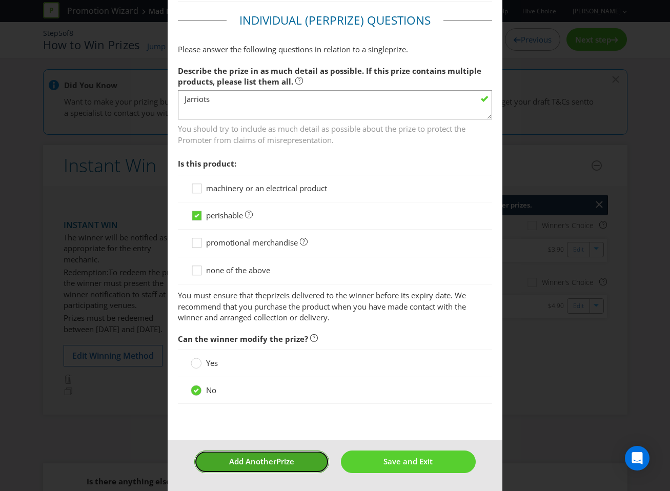
click at [250, 454] on button "Add Another Prize" at bounding box center [261, 461] width 135 height 22
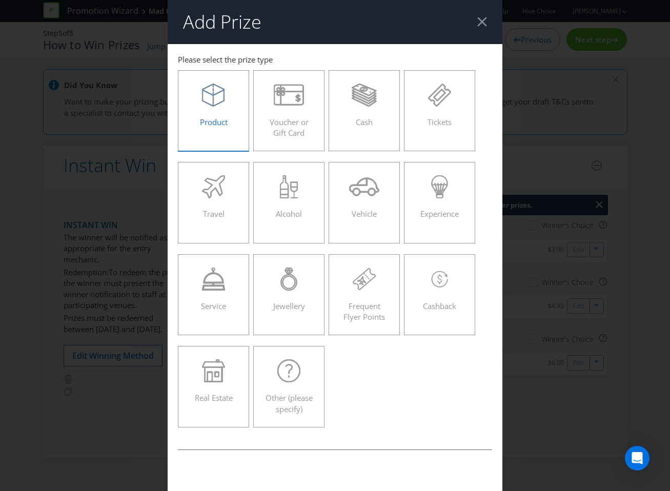
click at [217, 139] on label "Product" at bounding box center [214, 110] width 72 height 81
click at [0, 0] on input "Product" at bounding box center [0, 0] width 0 height 0
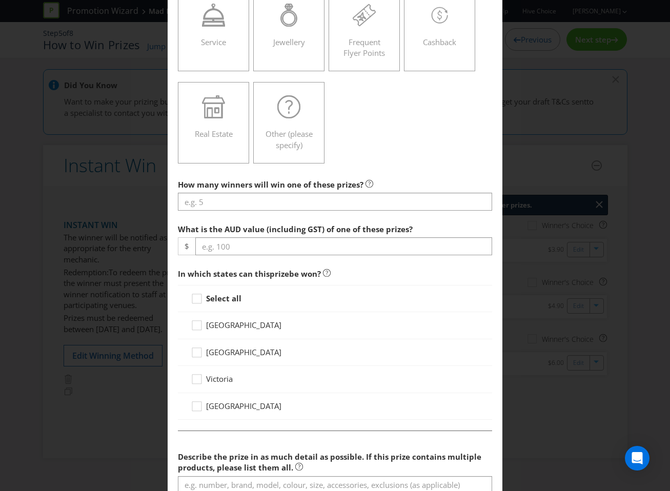
scroll to position [265, 0]
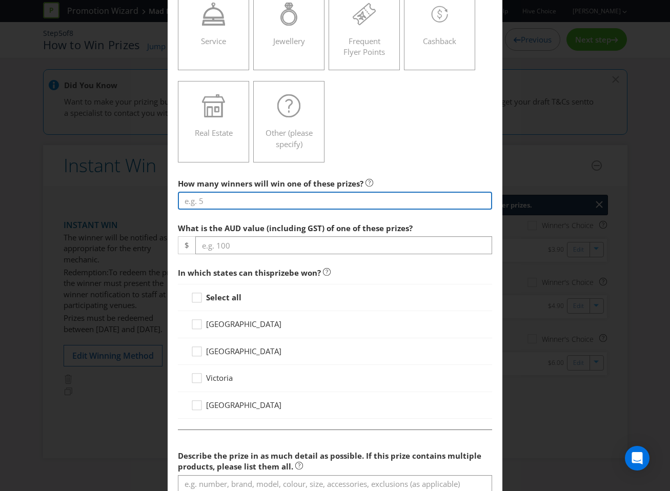
click at [264, 199] on input "number" at bounding box center [335, 201] width 315 height 18
paste input "15000"
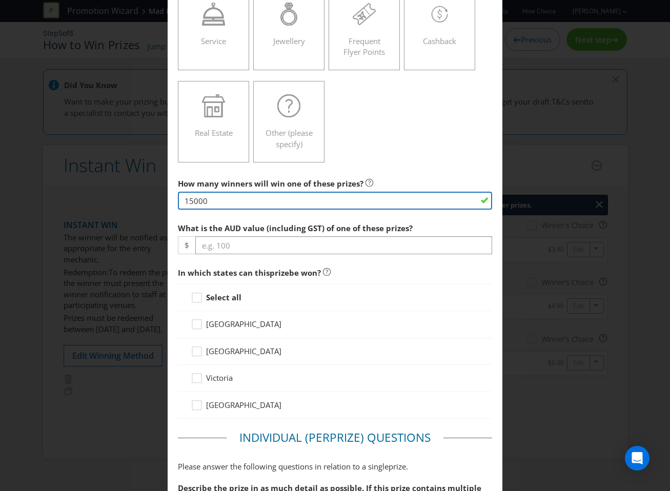
type input "15000"
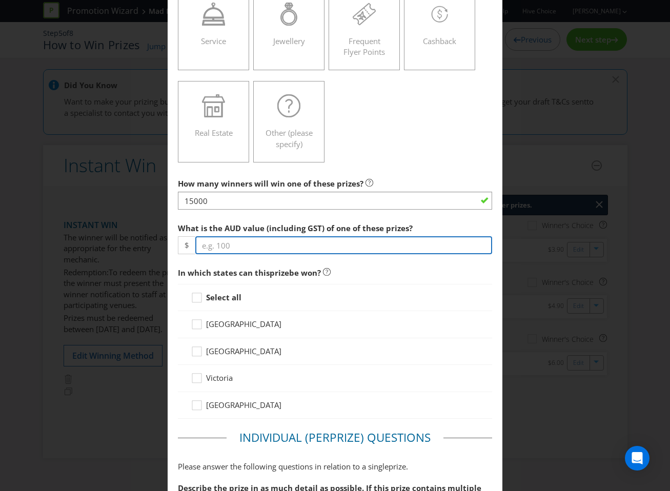
click at [256, 242] on input "number" at bounding box center [343, 245] width 297 height 18
type input "4.90"
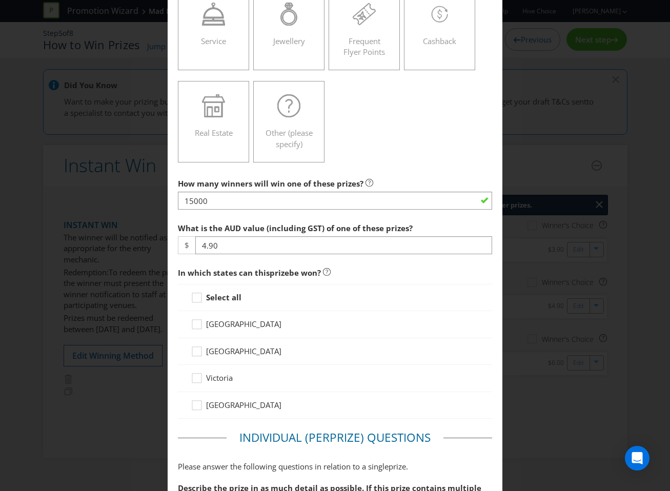
click at [228, 305] on div "Select all" at bounding box center [335, 297] width 315 height 27
click at [226, 298] on strong "Select all" at bounding box center [223, 297] width 35 height 10
click at [0, 0] on input "Select all" at bounding box center [0, 0] width 0 height 0
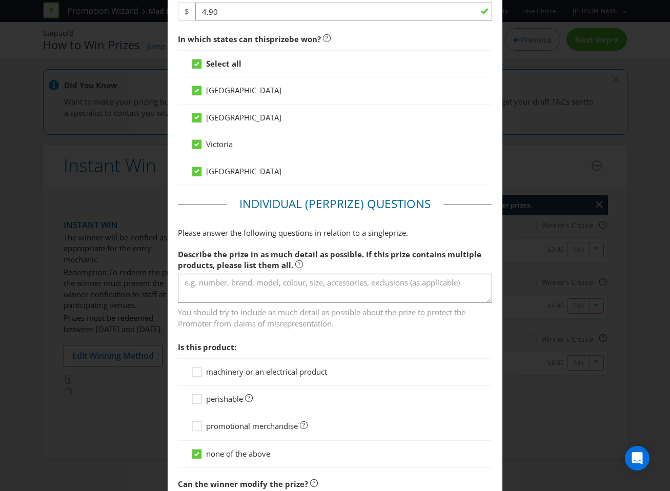
scroll to position [643, 0]
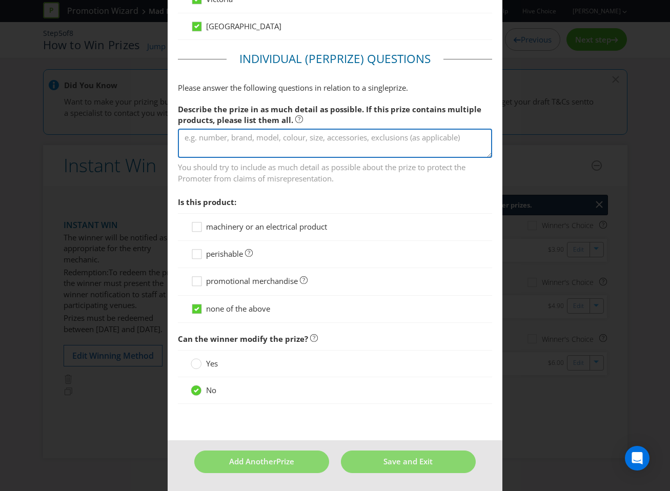
click at [252, 154] on textarea at bounding box center [335, 143] width 315 height 29
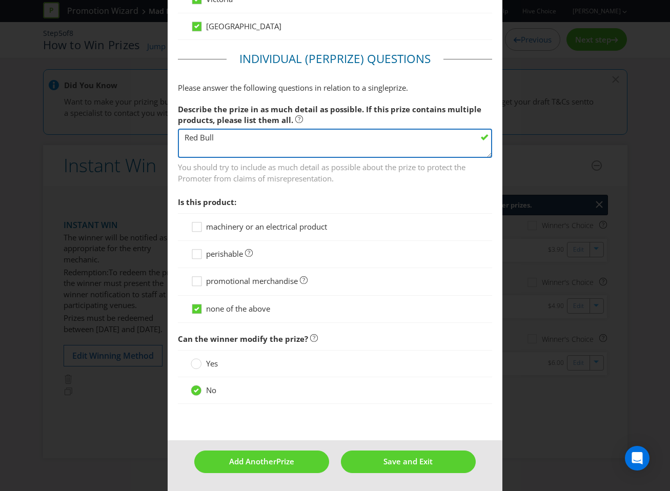
type textarea "Red Bull"
click at [220, 254] on span "perishable" at bounding box center [224, 253] width 37 height 10
click at [0, 0] on input "perishable" at bounding box center [0, 0] width 0 height 0
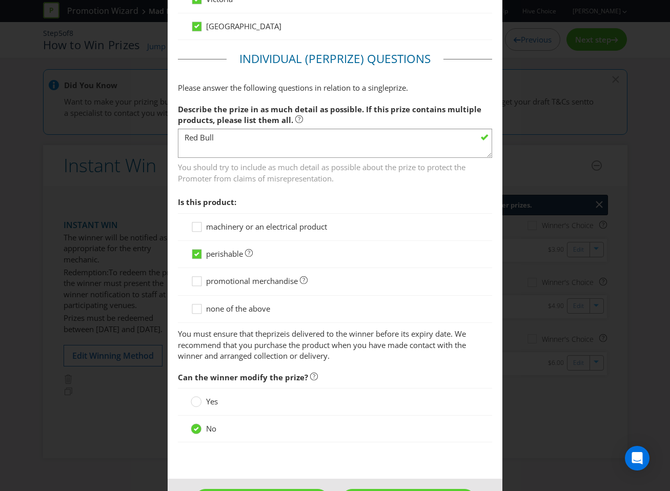
scroll to position [682, 0]
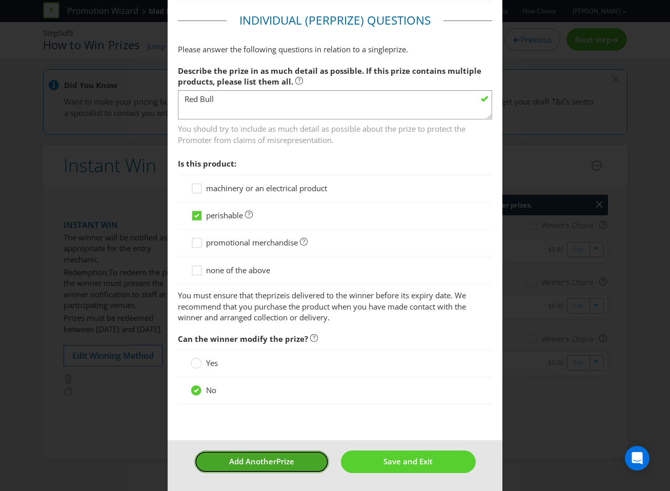
click at [295, 462] on button "Add Another Prize" at bounding box center [261, 461] width 135 height 22
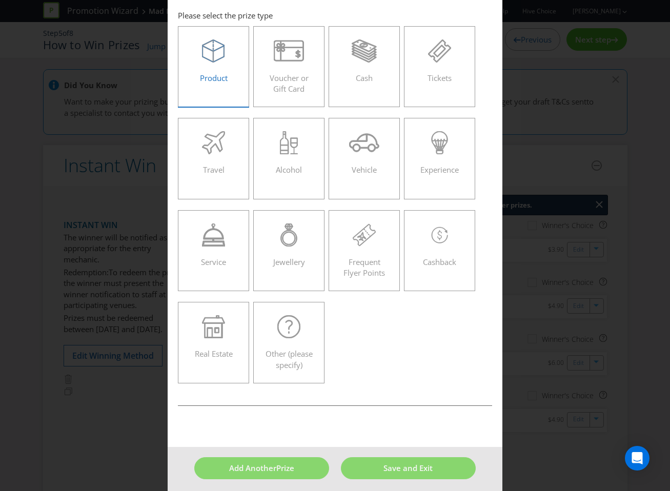
click at [230, 89] on label "Product" at bounding box center [214, 66] width 72 height 81
click at [0, 0] on input "Product" at bounding box center [0, 0] width 0 height 0
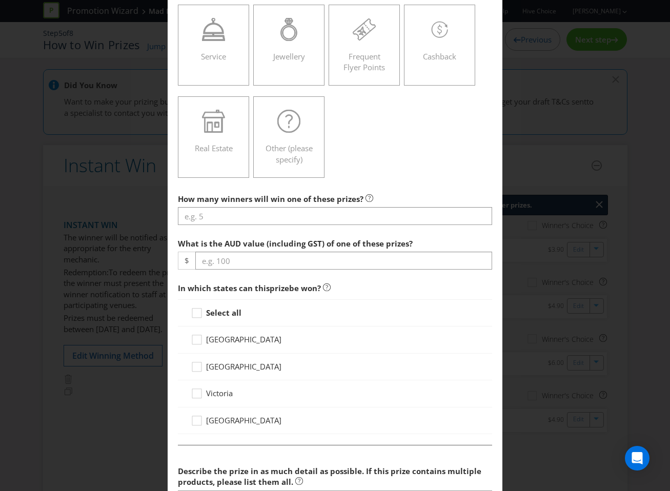
scroll to position [317, 0]
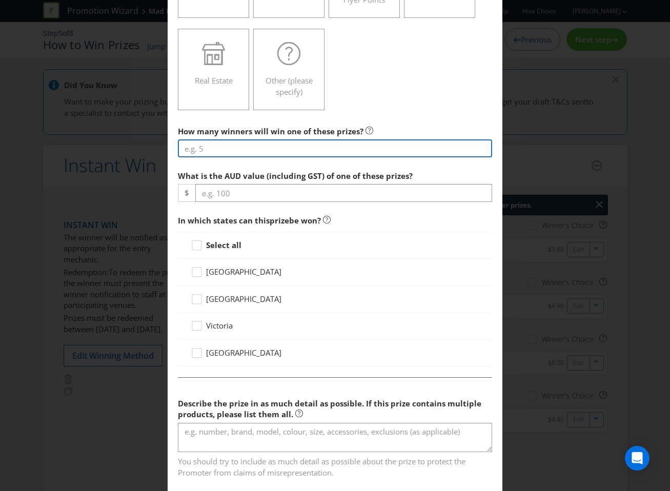
click at [271, 155] on input "number" at bounding box center [335, 148] width 315 height 18
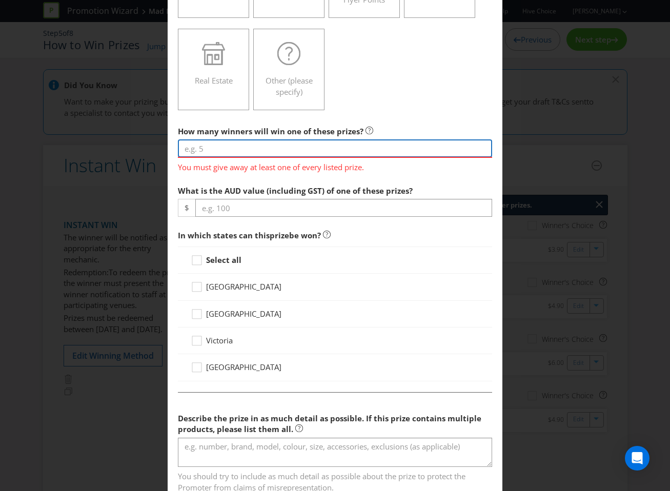
paste input "30000"
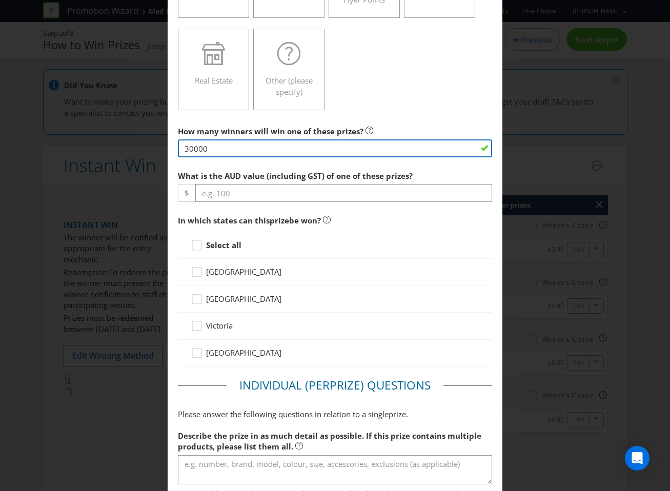
type input "30000"
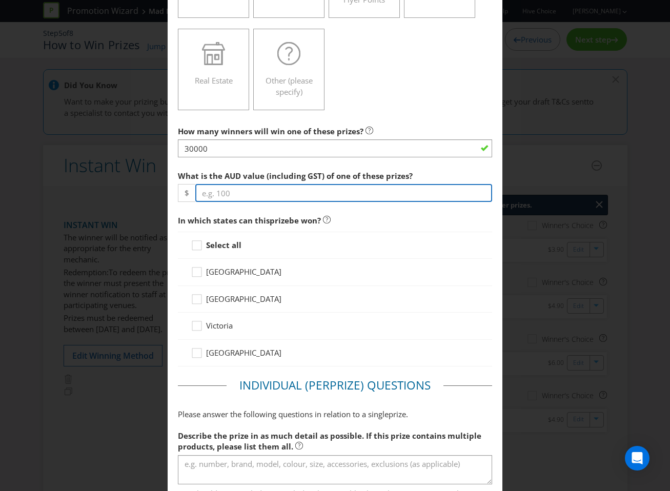
click at [361, 188] on input "number" at bounding box center [343, 193] width 297 height 18
type input "3"
click at [349, 220] on span "In which states can this prize be won?" at bounding box center [335, 220] width 315 height 21
click at [235, 253] on div "Select all" at bounding box center [335, 245] width 315 height 27
click at [230, 246] on strong "Select all" at bounding box center [223, 245] width 35 height 10
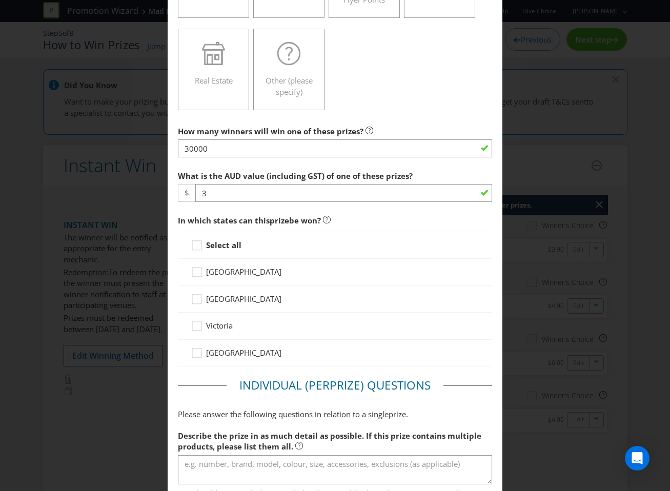
click at [0, 0] on input "Select all" at bounding box center [0, 0] width 0 height 0
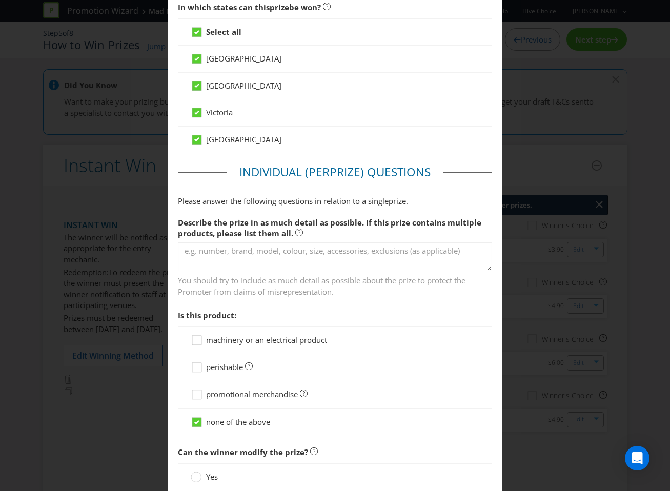
scroll to position [643, 0]
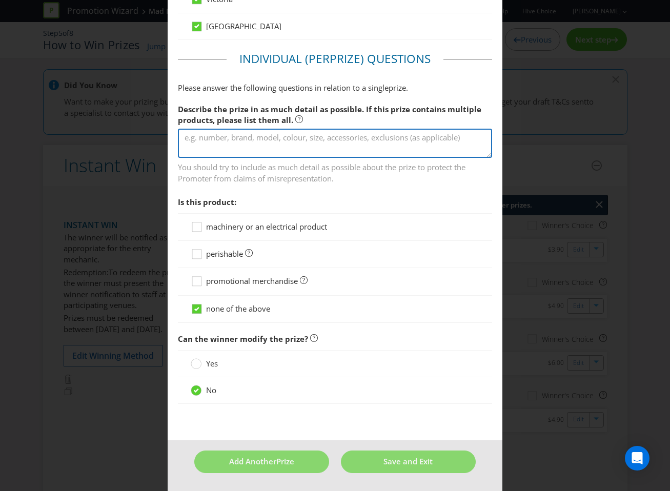
click at [267, 153] on textarea at bounding box center [335, 143] width 315 height 29
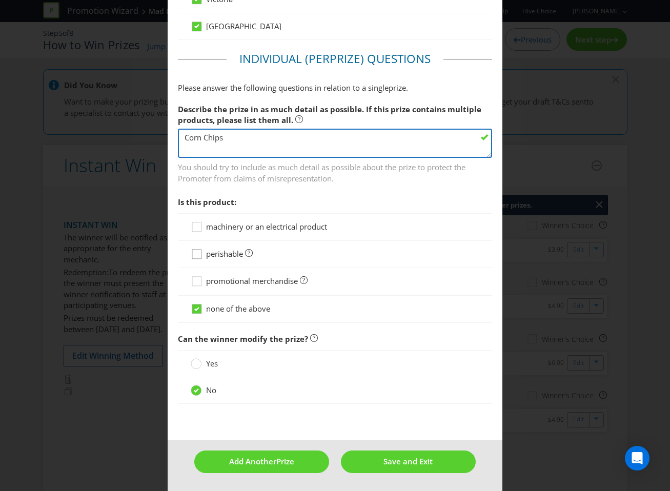
type textarea "Corn Chips"
click at [205, 258] on icon at bounding box center [198, 255] width 15 height 15
click at [0, 0] on input "perishable" at bounding box center [0, 0] width 0 height 0
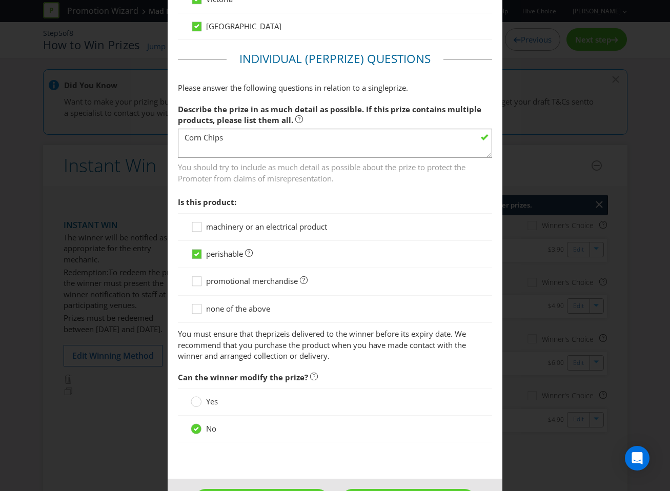
scroll to position [682, 0]
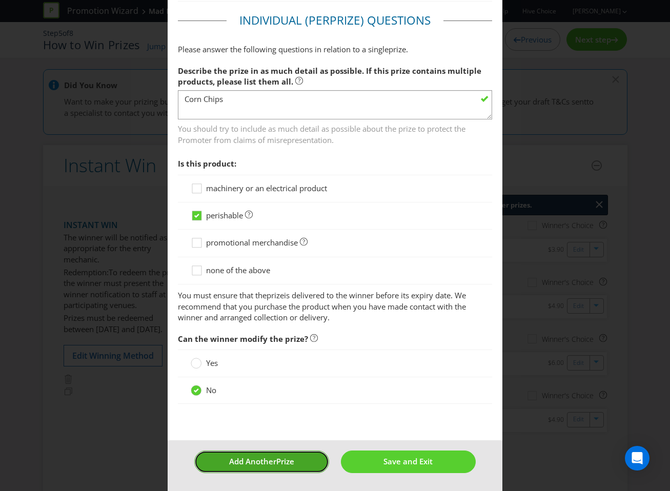
click at [250, 459] on span "Add Another" at bounding box center [252, 461] width 47 height 10
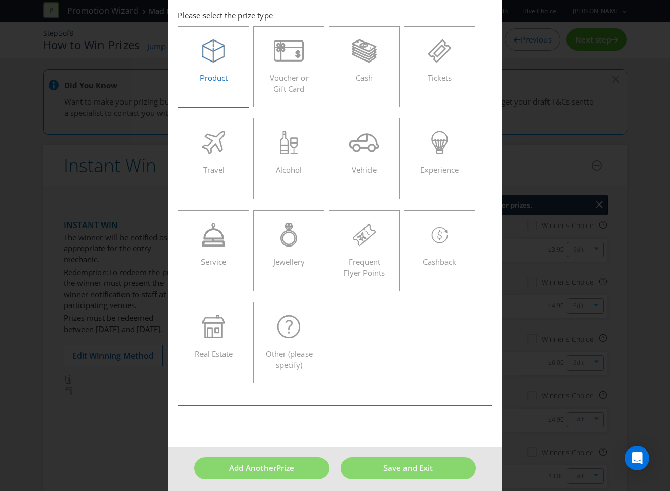
click at [220, 88] on label "Product" at bounding box center [214, 66] width 72 height 81
click at [0, 0] on input "Product" at bounding box center [0, 0] width 0 height 0
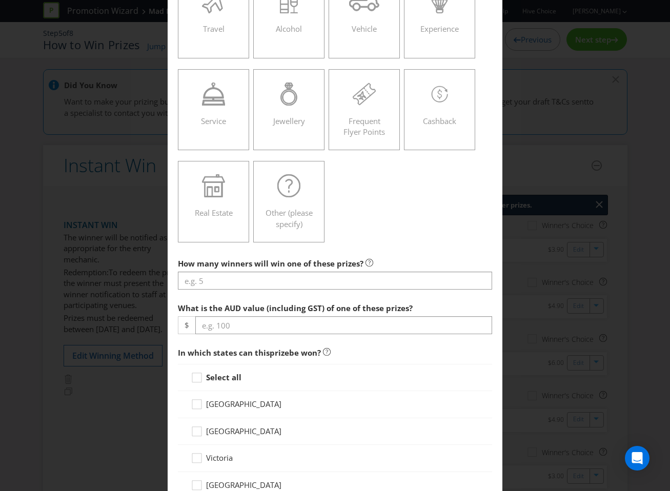
scroll to position [188, 0]
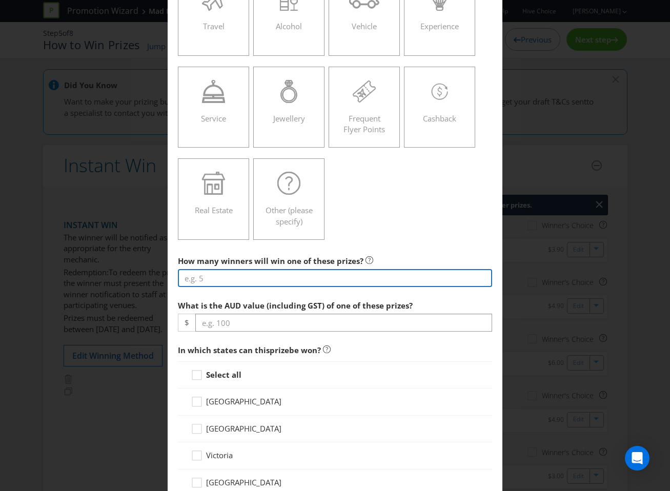
click at [304, 275] on input "number" at bounding box center [335, 278] width 315 height 18
type input "10000"
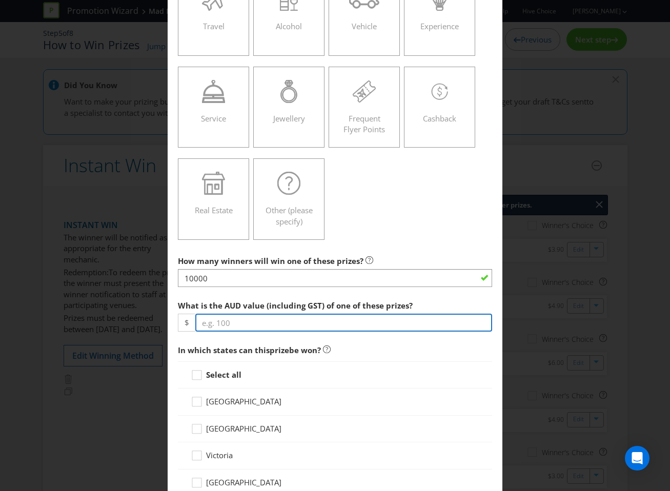
click at [256, 315] on input "number" at bounding box center [343, 323] width 297 height 18
type input "5"
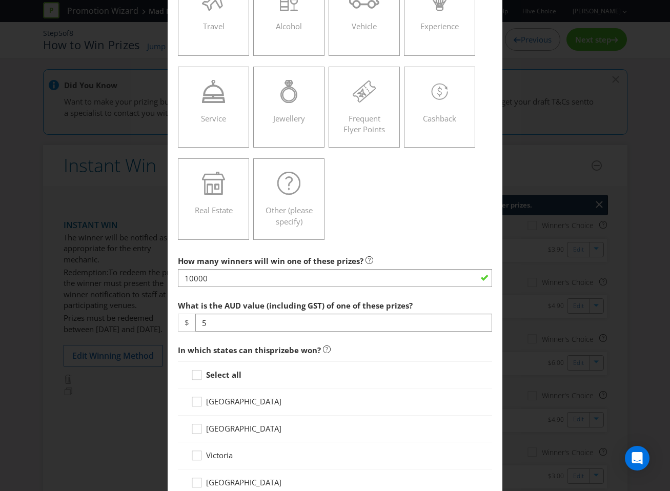
click at [233, 378] on strong "Select all" at bounding box center [223, 374] width 35 height 10
click at [0, 0] on input "Select all" at bounding box center [0, 0] width 0 height 0
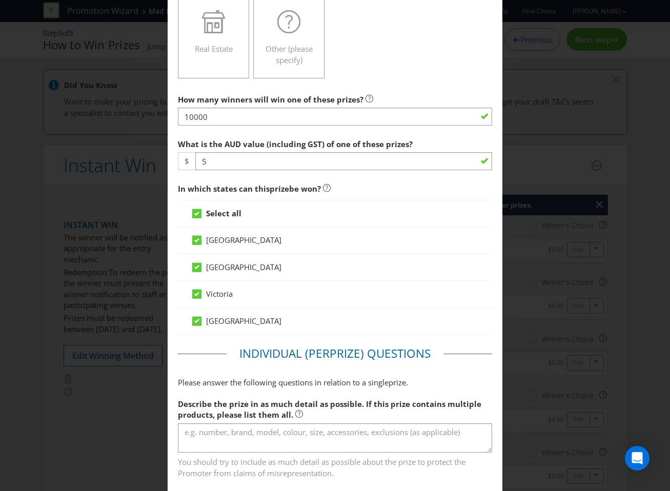
scroll to position [491, 0]
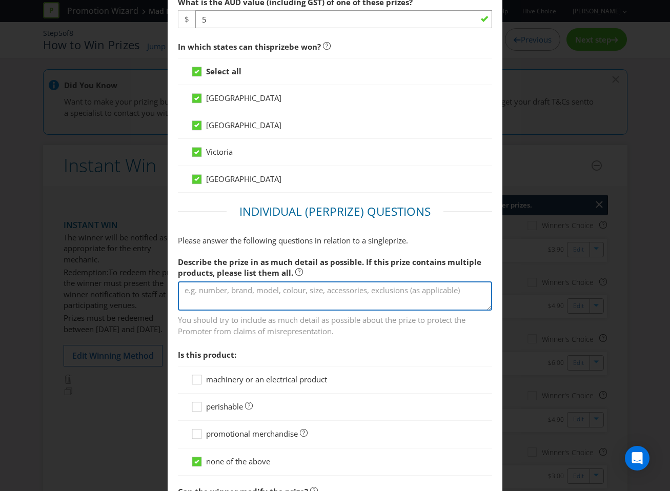
click at [252, 290] on textarea at bounding box center [335, 295] width 315 height 29
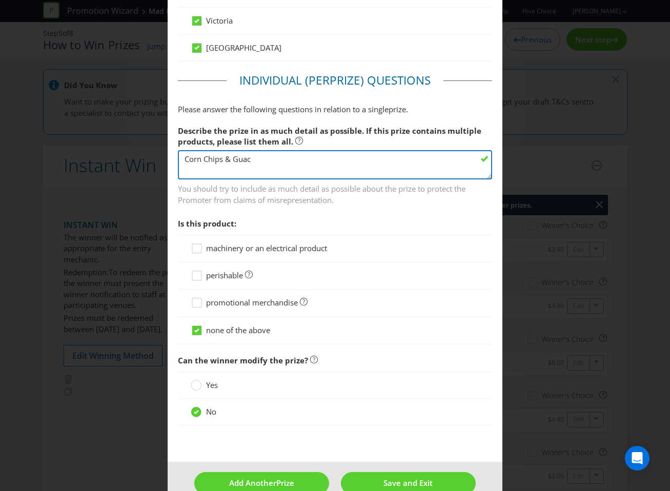
scroll to position [643, 0]
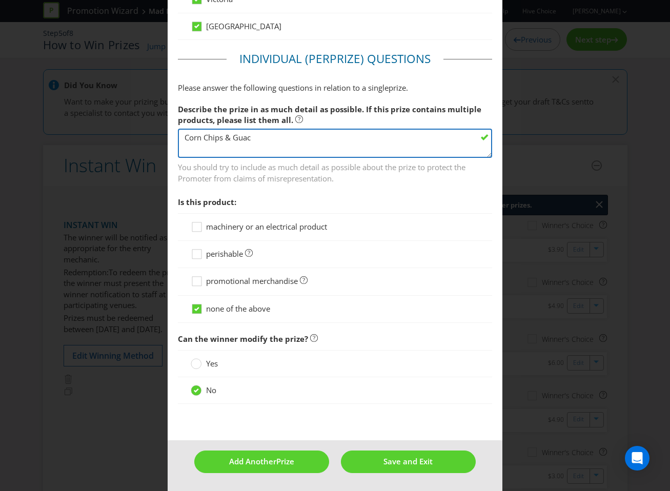
type textarea "Corn Chips & Guac"
click at [221, 254] on span "perishable" at bounding box center [224, 253] width 37 height 10
click at [0, 0] on input "perishable" at bounding box center [0, 0] width 0 height 0
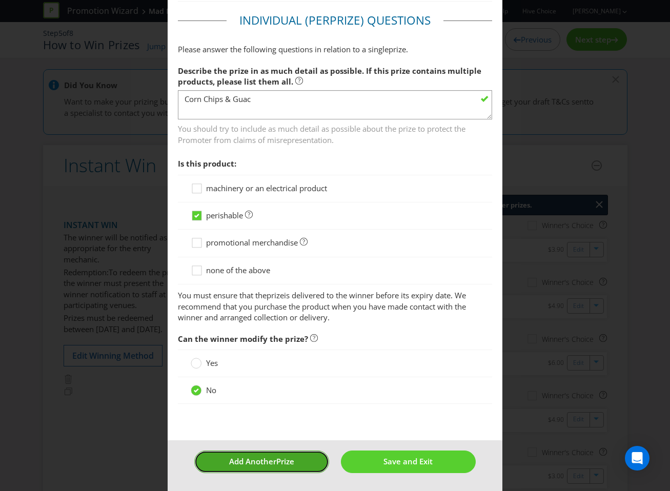
click at [261, 453] on button "Add Another Prize" at bounding box center [261, 461] width 135 height 22
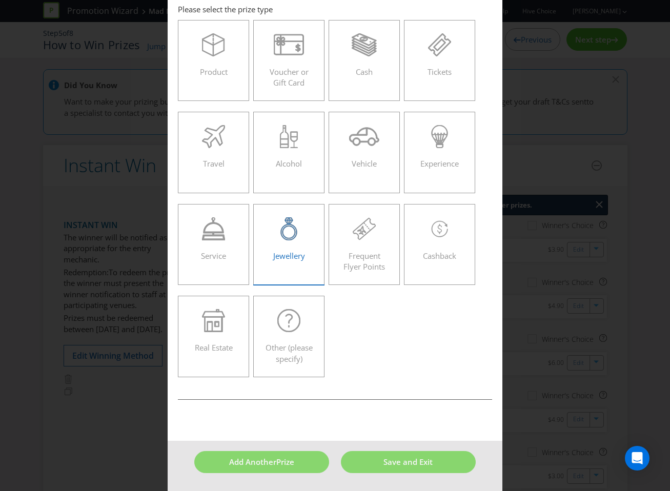
scroll to position [44, 0]
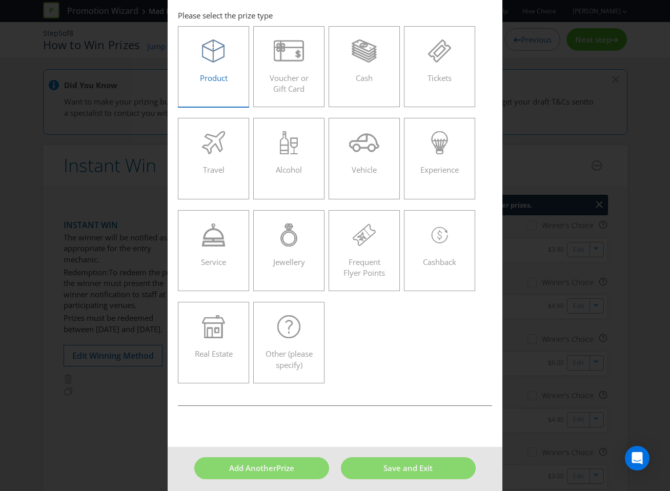
click at [229, 91] on label "Product" at bounding box center [214, 66] width 72 height 81
click at [0, 0] on input "Product" at bounding box center [0, 0] width 0 height 0
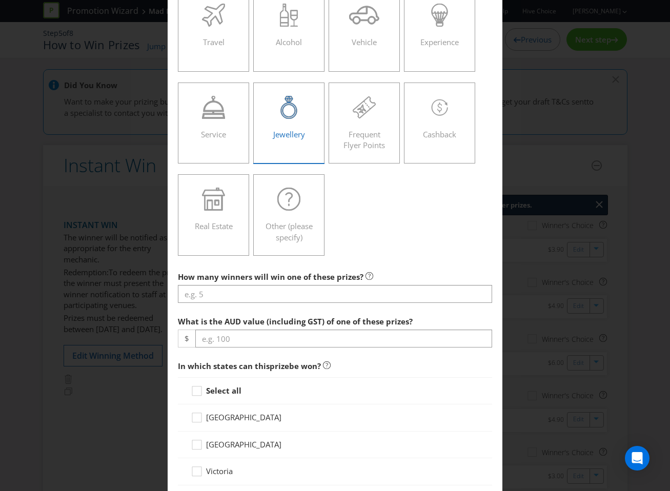
scroll to position [179, 0]
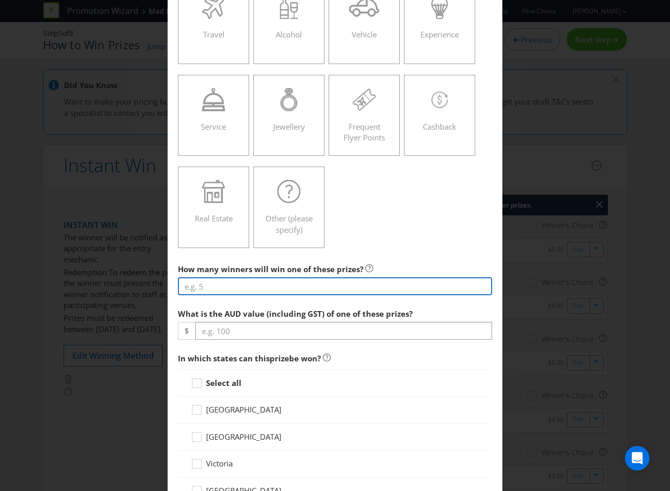
click at [293, 292] on input "number" at bounding box center [335, 286] width 315 height 18
type input "1000"
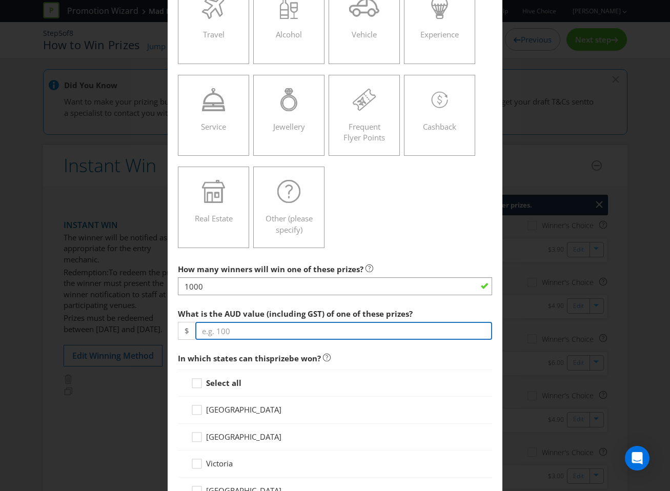
click at [257, 326] on input "number" at bounding box center [343, 331] width 297 height 18
type input "6.90"
click at [199, 379] on icon at bounding box center [198, 385] width 15 height 15
click at [0, 0] on input "Select all" at bounding box center [0, 0] width 0 height 0
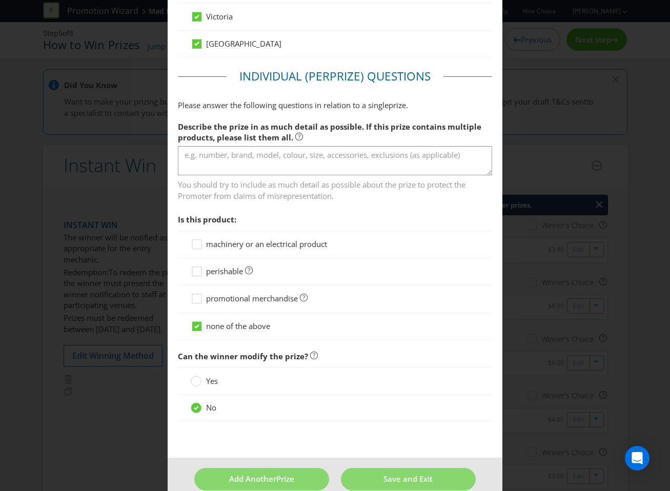
scroll to position [643, 0]
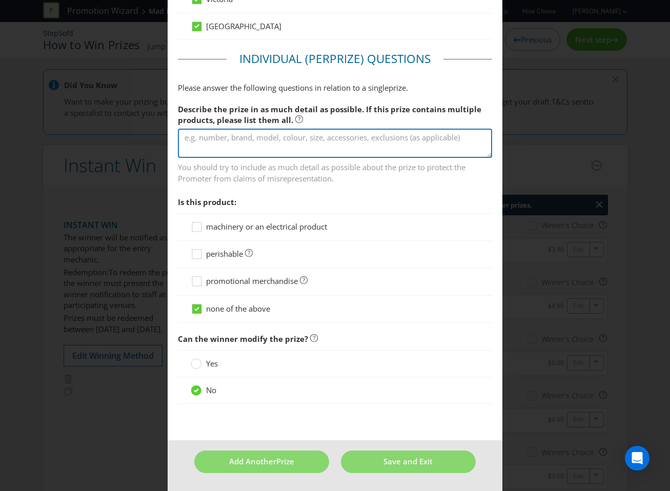
click at [231, 138] on textarea at bounding box center [335, 143] width 315 height 29
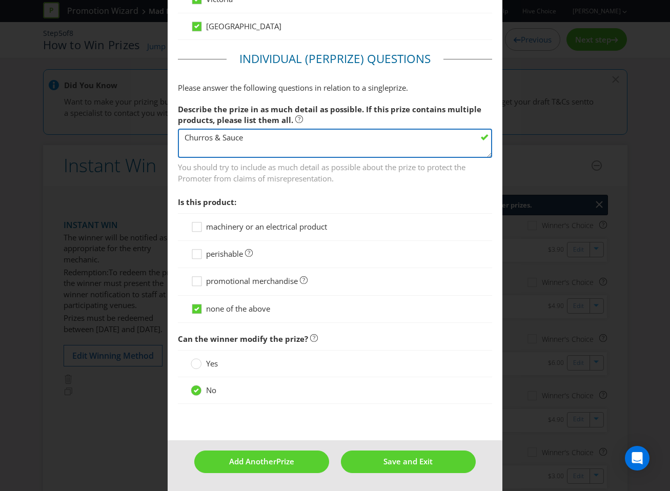
type textarea "Churros & Sauce"
click at [250, 288] on div "promotional merchandise" at bounding box center [335, 281] width 315 height 27
click at [235, 253] on span "perishable" at bounding box center [224, 253] width 37 height 10
click at [0, 0] on input "perishable" at bounding box center [0, 0] width 0 height 0
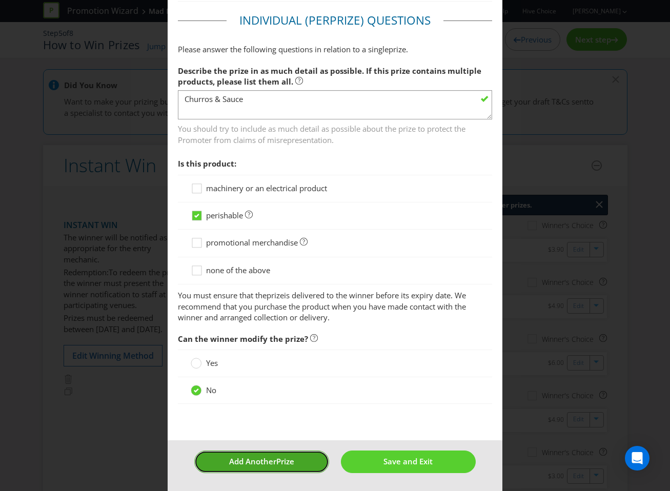
click at [252, 453] on button "Add Another Prize" at bounding box center [261, 461] width 135 height 22
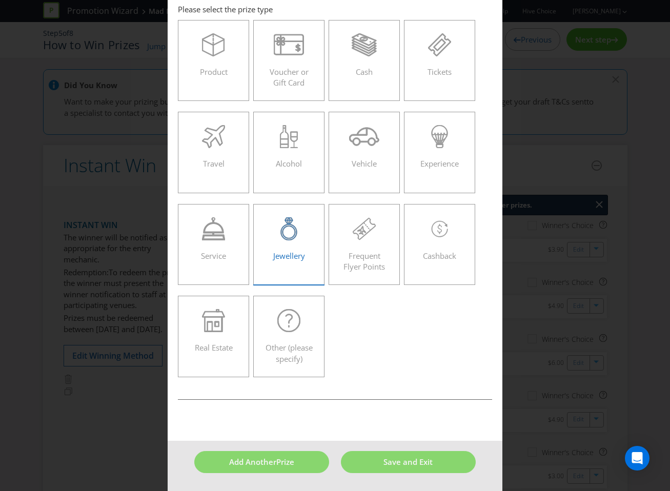
scroll to position [44, 0]
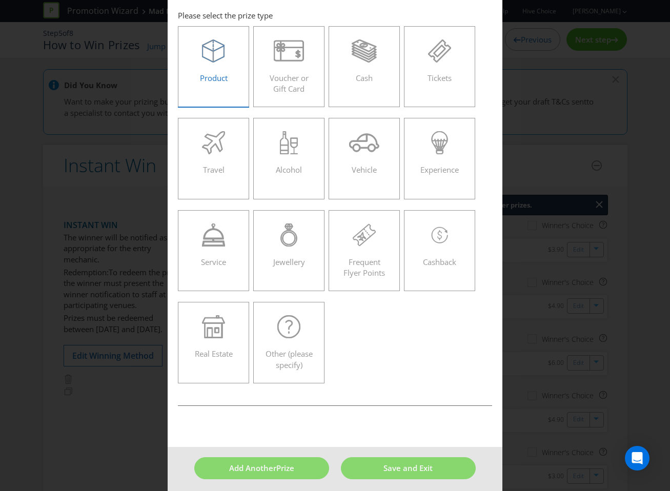
click at [234, 95] on label "Product" at bounding box center [214, 66] width 72 height 81
click at [0, 0] on input "Product" at bounding box center [0, 0] width 0 height 0
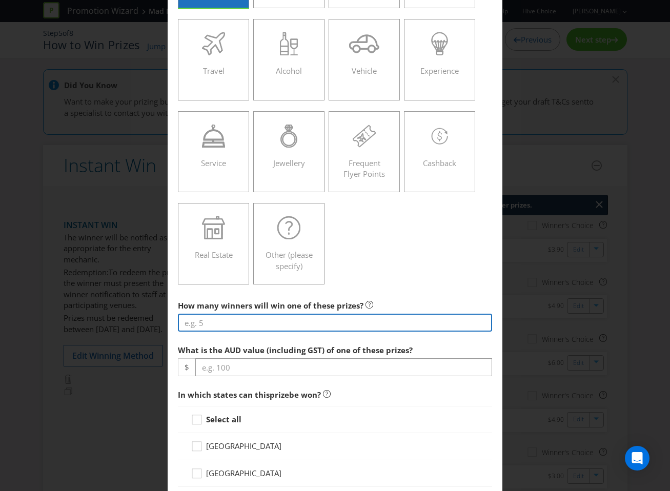
click at [230, 326] on input "number" at bounding box center [335, 323] width 315 height 18
type input "-2"
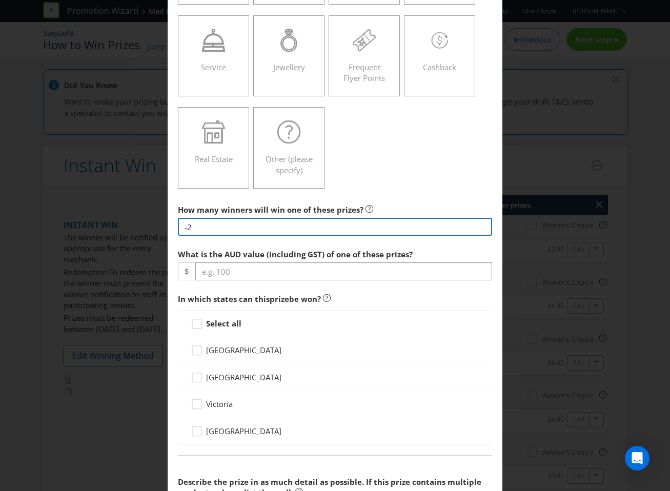
scroll to position [239, 0]
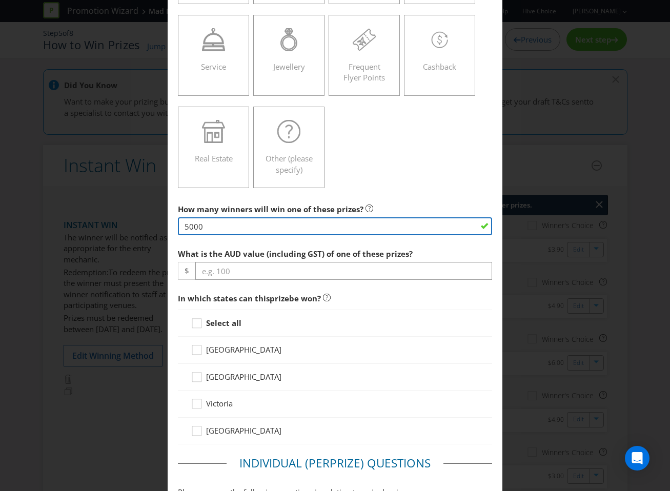
type input "5000"
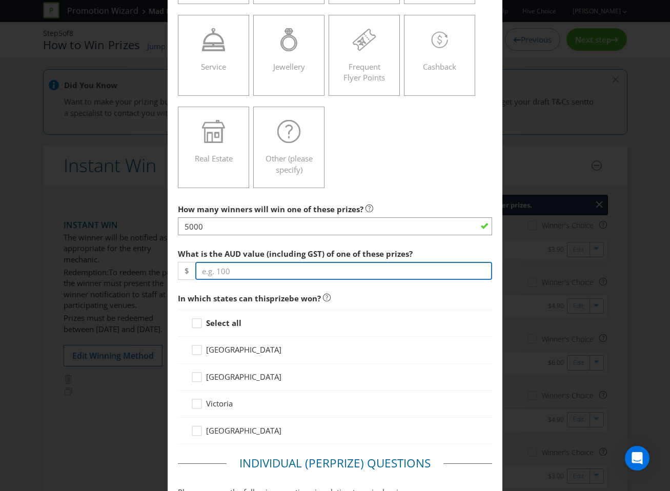
click at [247, 271] on input "number" at bounding box center [343, 271] width 297 height 18
type input "5"
click at [231, 319] on strong "Select all" at bounding box center [223, 323] width 35 height 10
click at [0, 0] on input "Select all" at bounding box center [0, 0] width 0 height 0
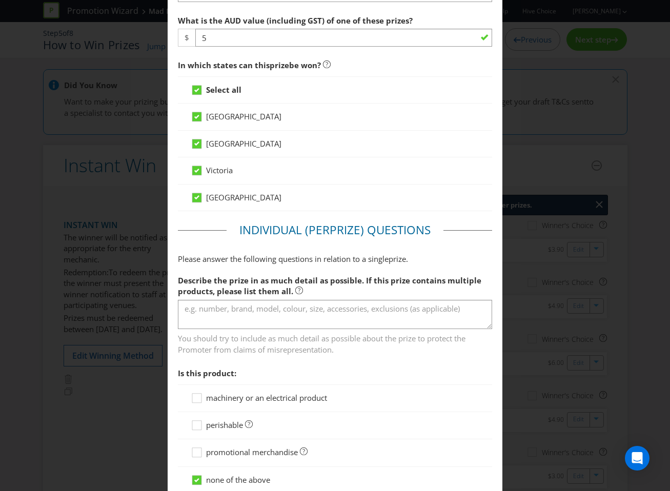
scroll to position [489, 0]
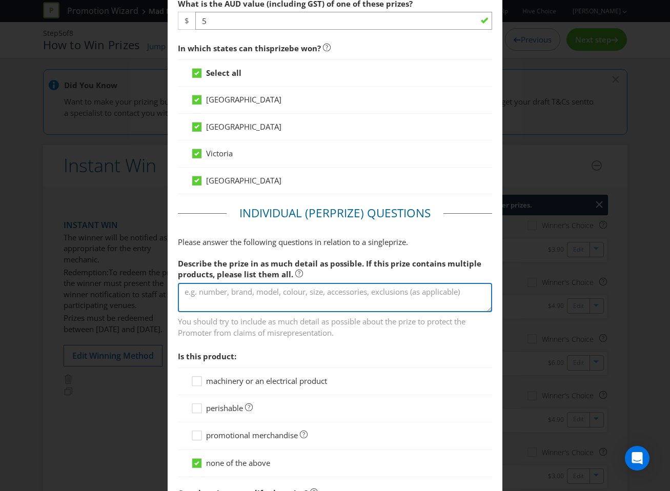
click at [251, 288] on textarea at bounding box center [335, 297] width 315 height 29
type textarea "Cheese Quesadilla"
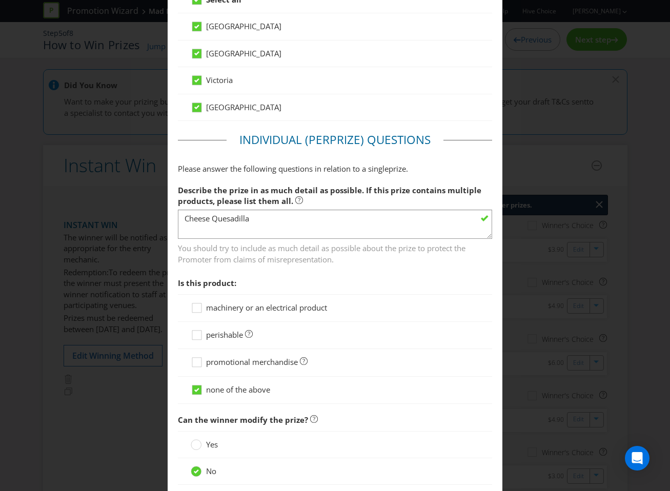
scroll to position [597, 0]
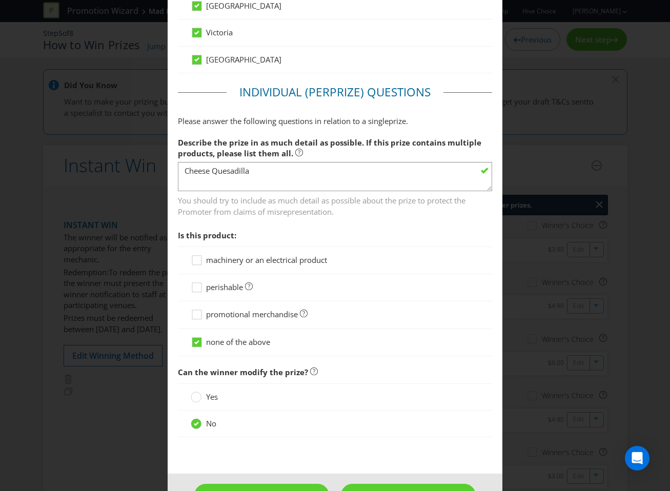
click at [221, 285] on span "perishable" at bounding box center [224, 287] width 37 height 10
click at [0, 0] on input "perishable" at bounding box center [0, 0] width 0 height 0
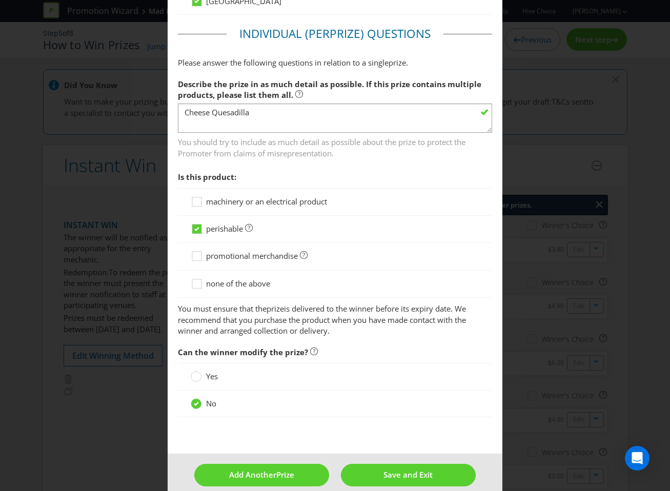
scroll to position [682, 0]
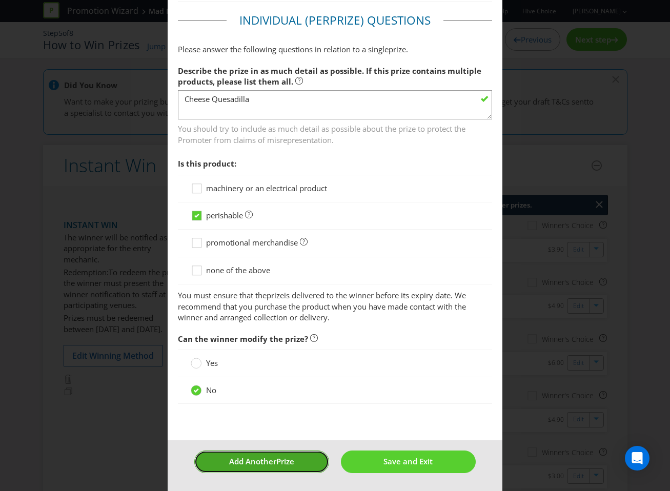
click at [255, 455] on button "Add Another Prize" at bounding box center [261, 461] width 135 height 22
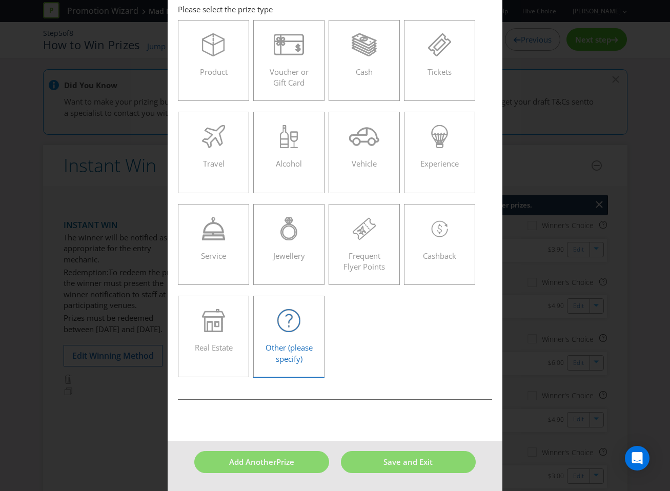
scroll to position [44, 0]
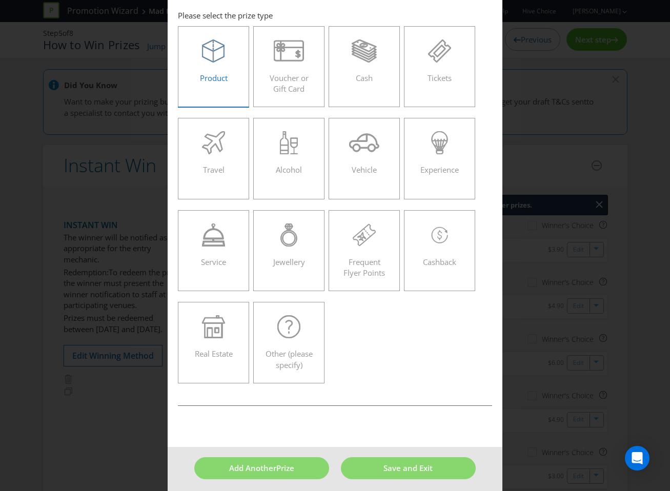
click at [222, 74] on span "Product" at bounding box center [214, 78] width 28 height 10
click at [0, 0] on input "Product" at bounding box center [0, 0] width 0 height 0
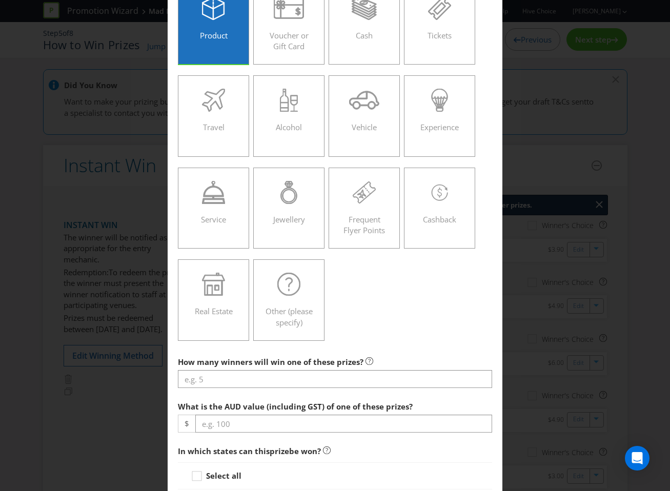
scroll to position [151, 0]
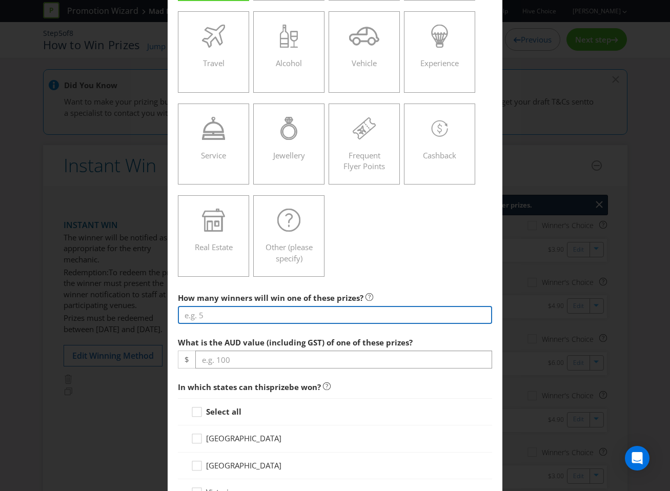
click at [285, 315] on input "number" at bounding box center [335, 315] width 315 height 18
type input "10000"
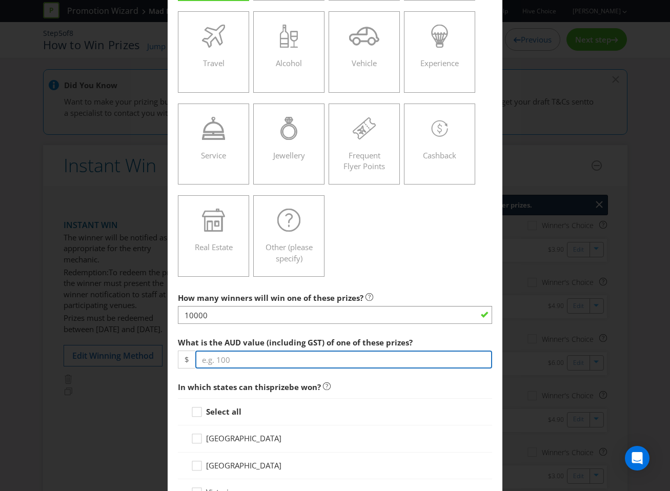
click at [278, 355] on input "number" at bounding box center [343, 359] width 297 height 18
type input "3.00"
click at [230, 409] on strong "Select all" at bounding box center [223, 411] width 35 height 10
click at [0, 0] on input "Select all" at bounding box center [0, 0] width 0 height 0
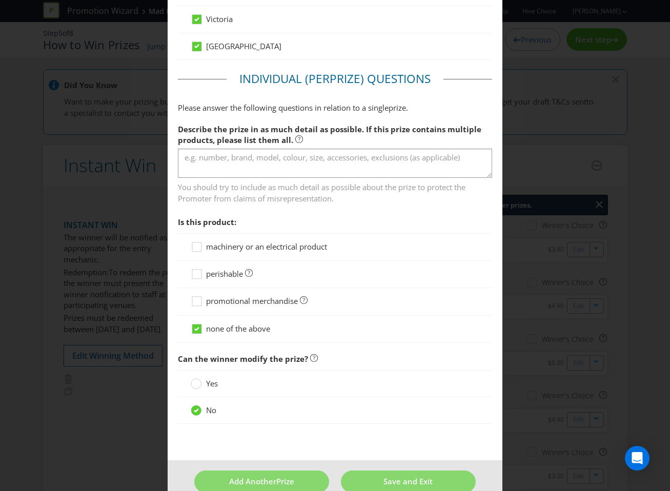
scroll to position [643, 0]
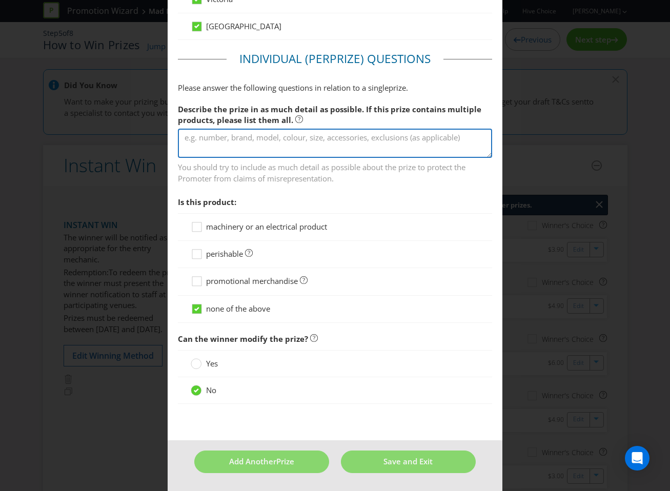
click at [261, 148] on textarea at bounding box center [335, 143] width 315 height 29
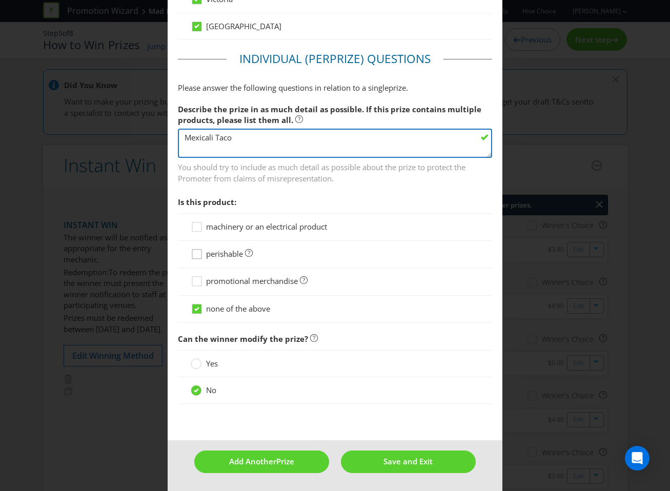
type textarea "Mexicali Taco"
click at [197, 261] on icon at bounding box center [198, 255] width 15 height 15
click at [0, 0] on input "perishable" at bounding box center [0, 0] width 0 height 0
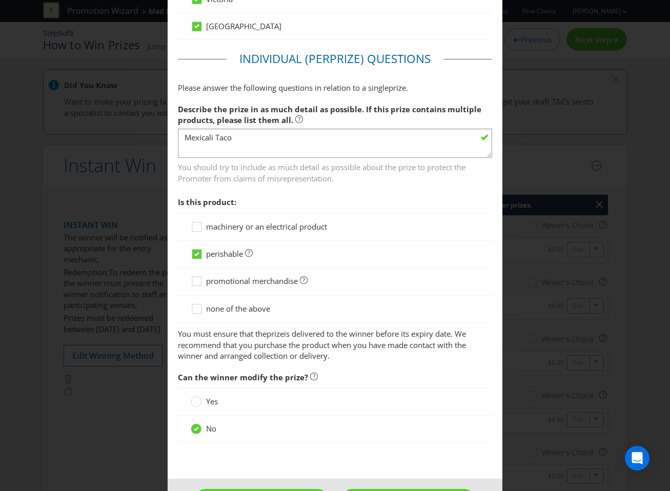
scroll to position [682, 0]
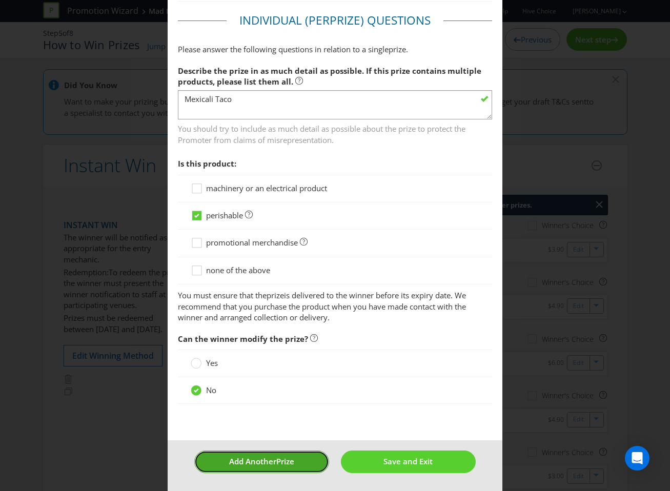
click at [246, 460] on span "Add Another" at bounding box center [252, 461] width 47 height 10
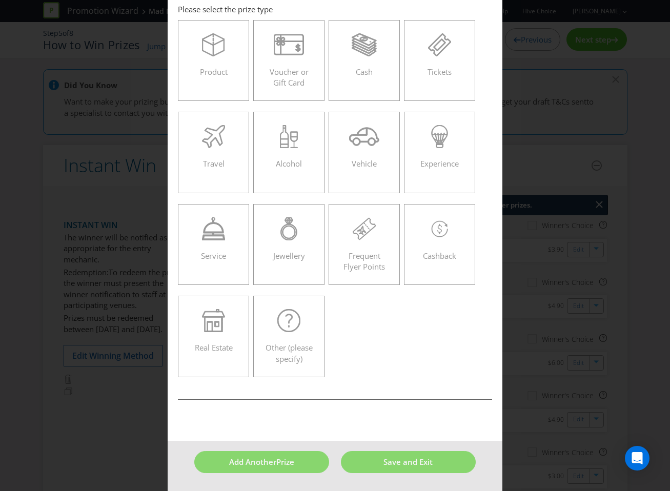
scroll to position [44, 0]
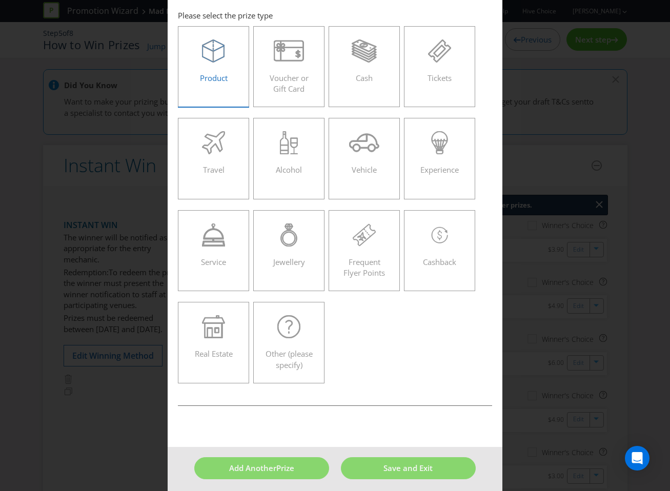
click at [230, 83] on div "Product" at bounding box center [214, 62] width 50 height 46
click at [0, 0] on input "Product" at bounding box center [0, 0] width 0 height 0
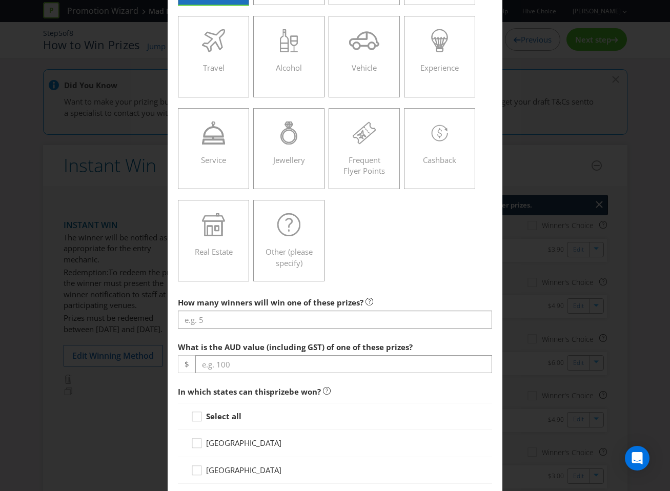
scroll to position [153, 0]
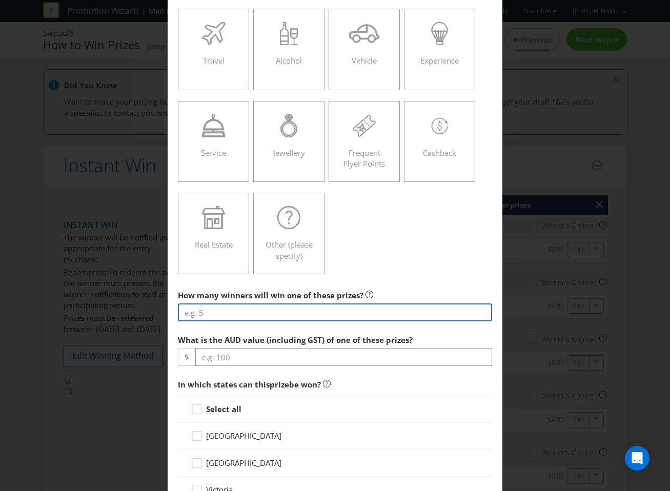
click at [282, 319] on input "number" at bounding box center [335, 312] width 315 height 18
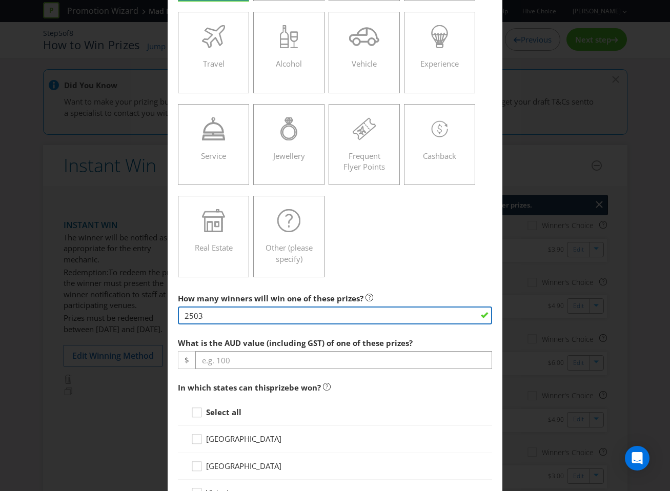
type input "2503"
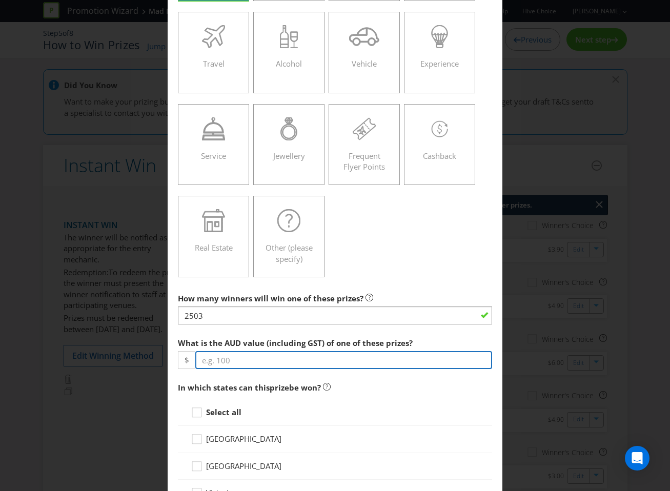
click at [271, 362] on input "number" at bounding box center [343, 360] width 297 height 18
type input "2"
type input "12.50"
click at [226, 410] on strong "Select all" at bounding box center [223, 412] width 35 height 10
click at [0, 0] on input "Select all" at bounding box center [0, 0] width 0 height 0
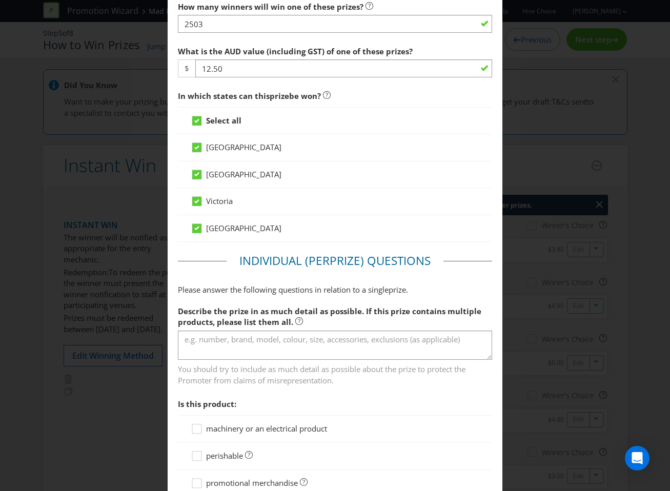
scroll to position [368, 0]
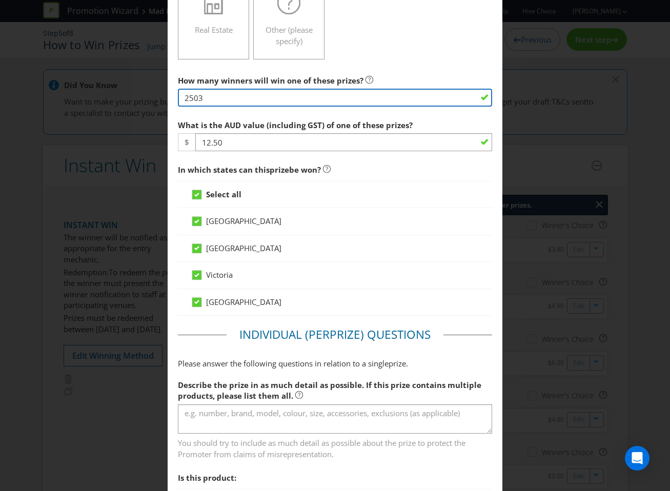
click at [219, 90] on input "2503" at bounding box center [335, 98] width 315 height 18
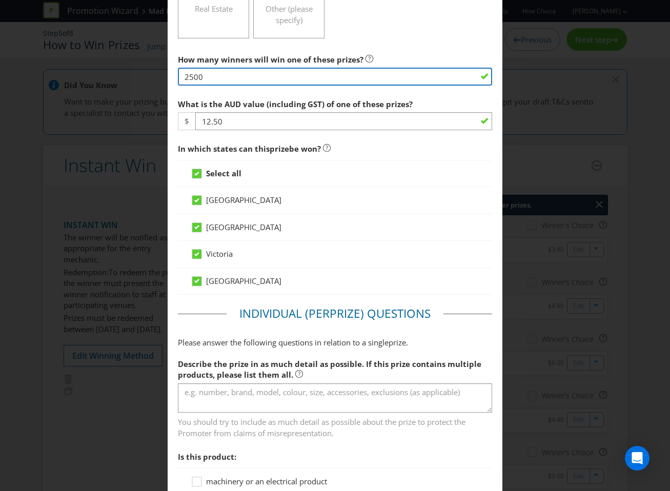
scroll to position [390, 0]
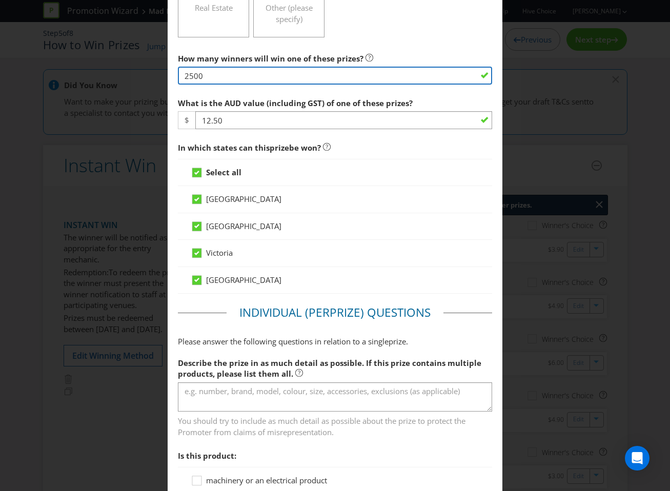
type input "2500"
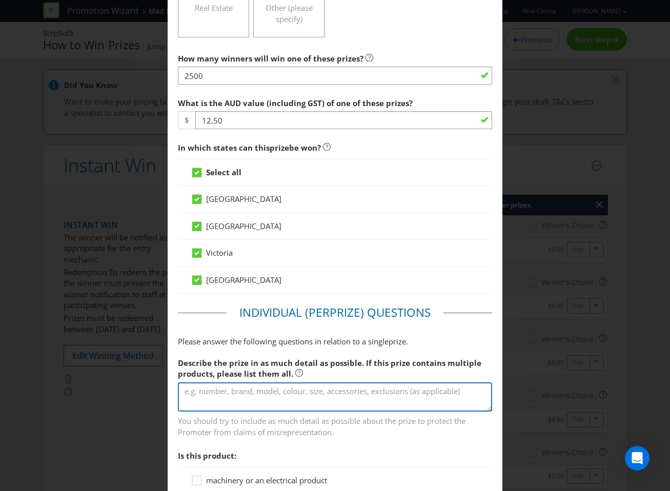
click at [231, 387] on textarea at bounding box center [335, 396] width 315 height 29
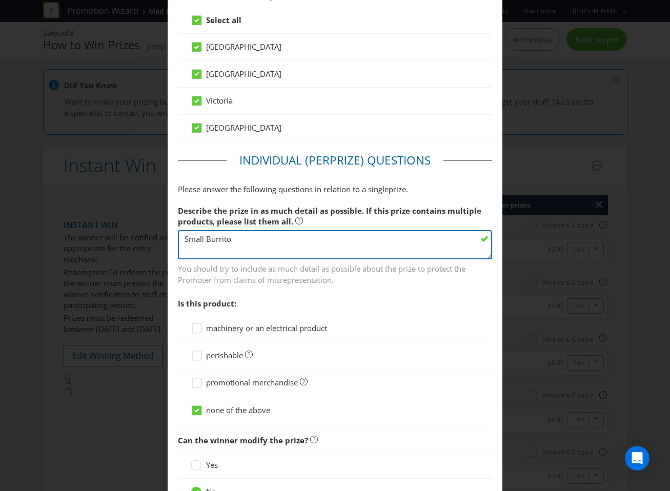
type textarea "Small Burrito"
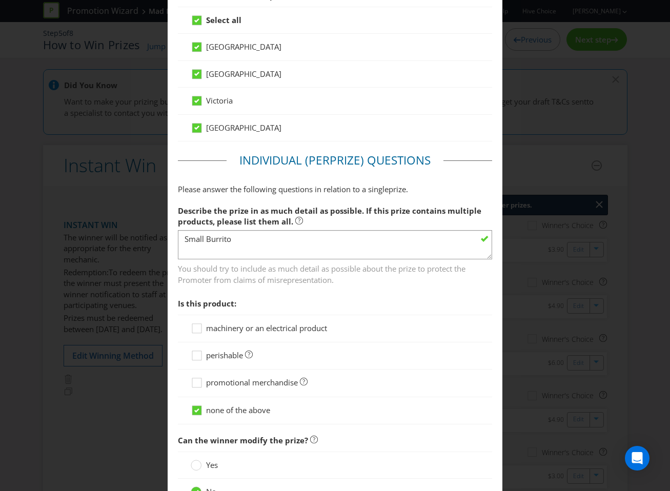
click at [222, 355] on span "perishable" at bounding box center [224, 355] width 37 height 10
click at [0, 0] on input "perishable" at bounding box center [0, 0] width 0 height 0
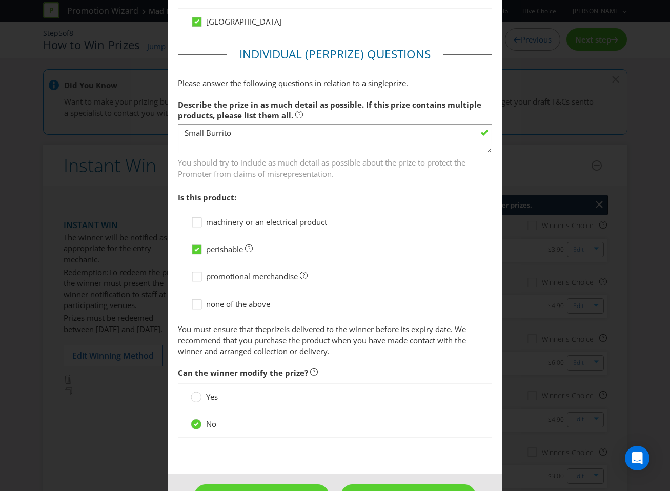
scroll to position [682, 0]
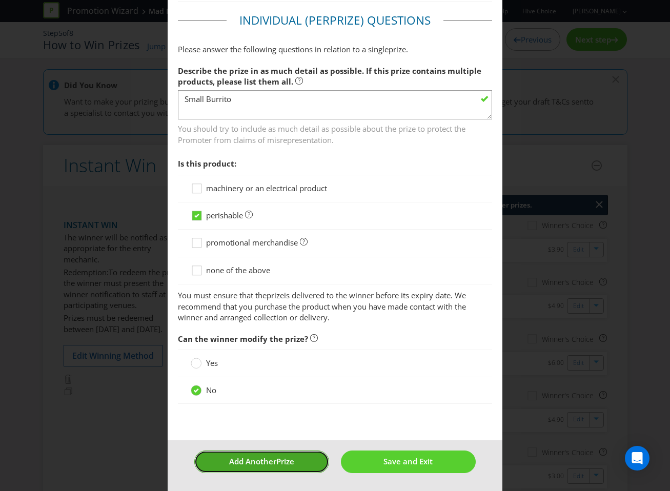
click at [271, 460] on span "Add Another" at bounding box center [252, 461] width 47 height 10
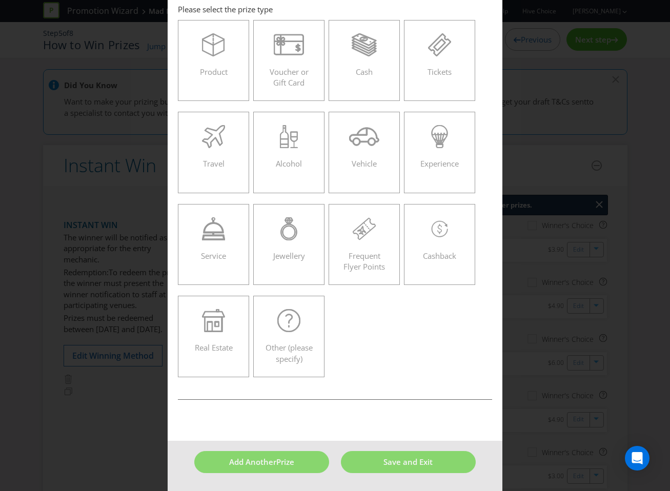
scroll to position [44, 0]
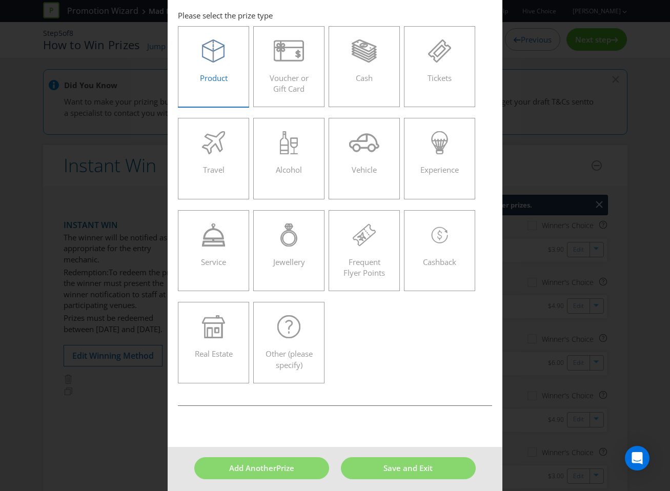
click at [222, 91] on label "Product" at bounding box center [214, 66] width 72 height 81
click at [0, 0] on input "Product" at bounding box center [0, 0] width 0 height 0
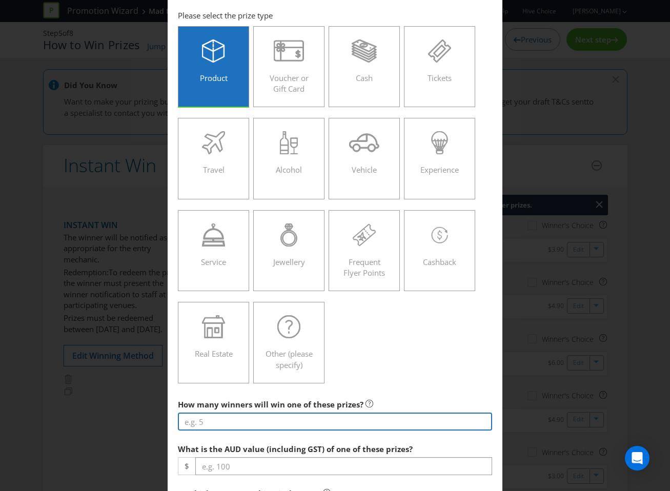
click at [266, 416] on input "number" at bounding box center [335, 421] width 315 height 18
type input "2500"
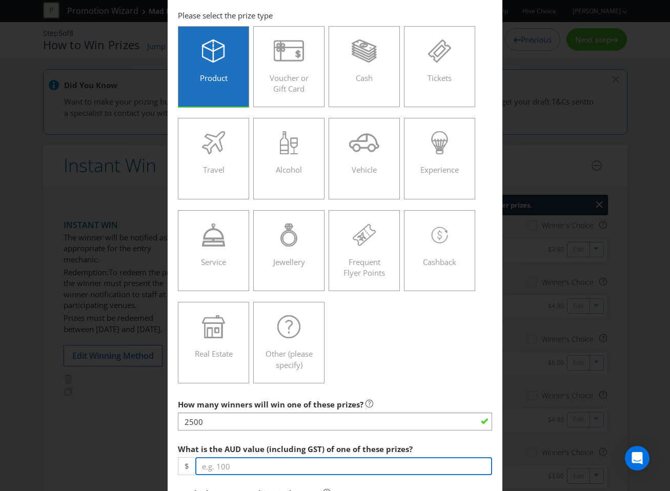
click at [284, 465] on input "number" at bounding box center [343, 466] width 297 height 18
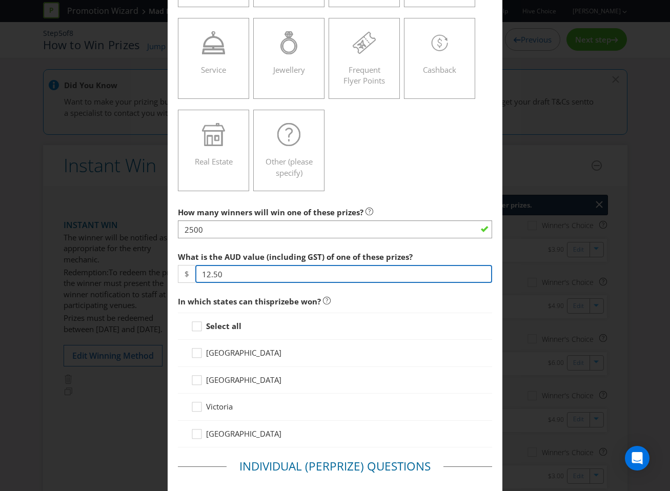
type input "12.50"
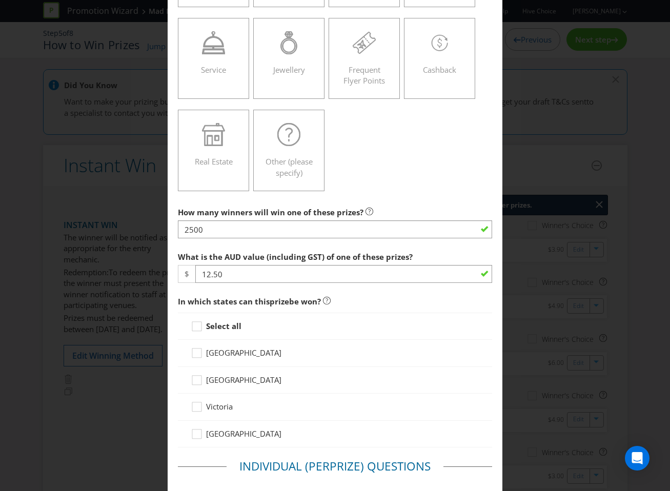
click at [223, 316] on div "Select all" at bounding box center [335, 326] width 315 height 27
click at [223, 322] on strong "Select all" at bounding box center [223, 326] width 35 height 10
click at [0, 0] on input "Select all" at bounding box center [0, 0] width 0 height 0
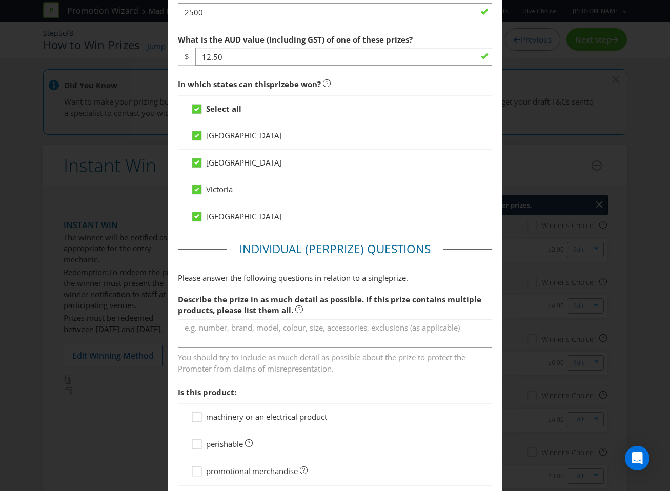
scroll to position [461, 0]
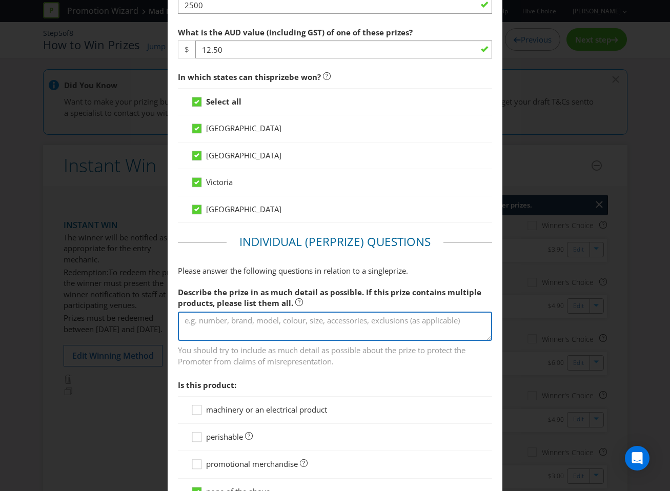
click at [248, 328] on textarea at bounding box center [335, 326] width 315 height 29
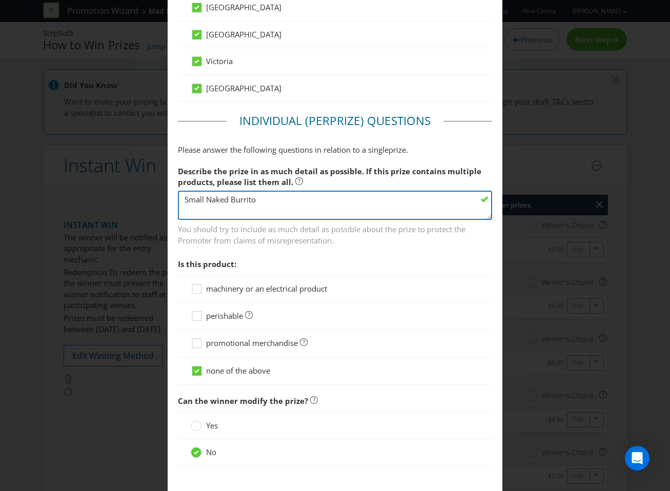
type textarea "Small Naked Burrito"
click at [214, 315] on span "perishable" at bounding box center [224, 315] width 37 height 10
click at [0, 0] on input "perishable" at bounding box center [0, 0] width 0 height 0
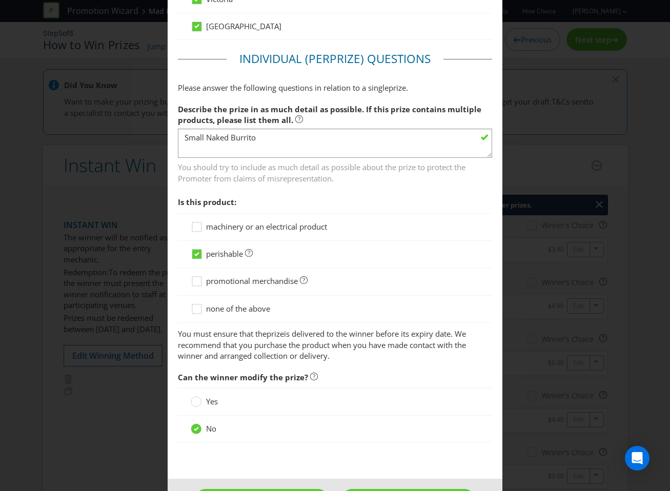
scroll to position [682, 0]
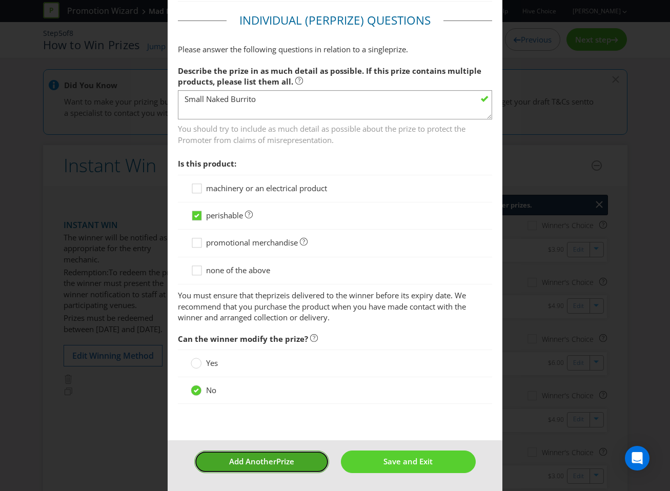
click at [256, 461] on span "Add Another" at bounding box center [252, 461] width 47 height 10
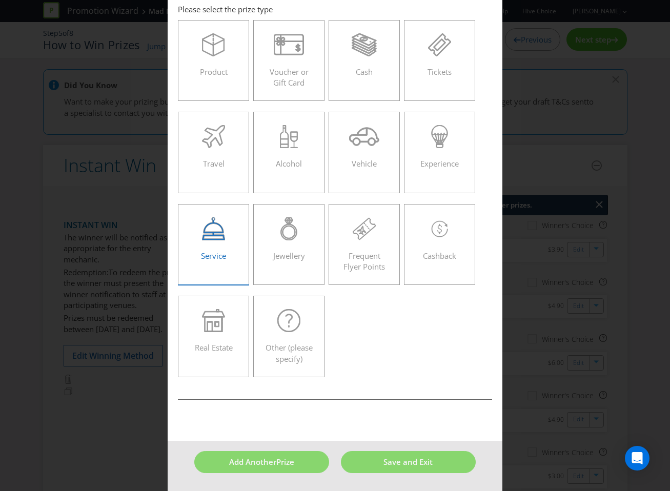
scroll to position [44, 0]
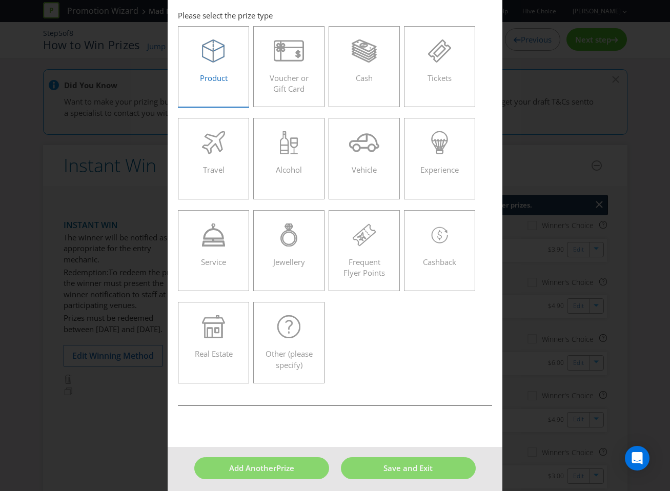
click at [237, 98] on label "Product" at bounding box center [214, 66] width 72 height 81
click at [0, 0] on input "Product" at bounding box center [0, 0] width 0 height 0
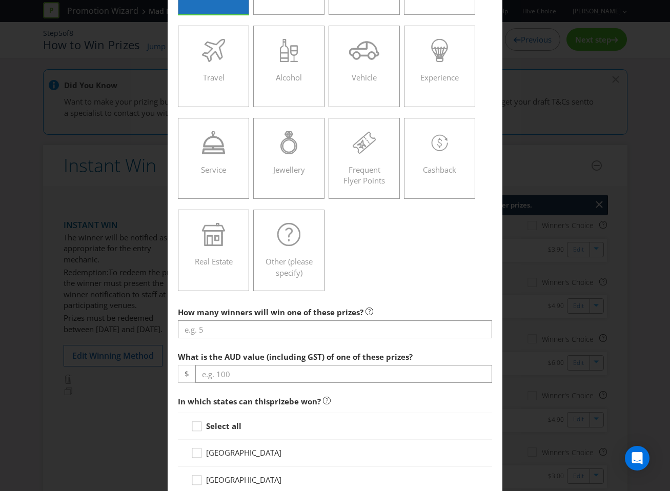
scroll to position [191, 0]
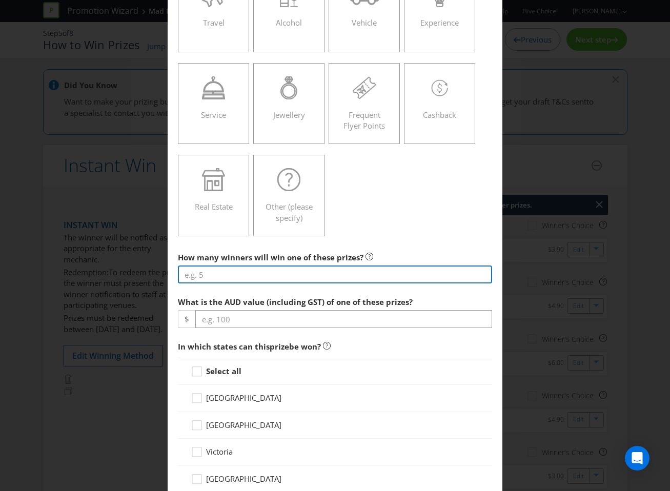
click at [358, 276] on input "number" at bounding box center [335, 274] width 315 height 18
type input "2500"
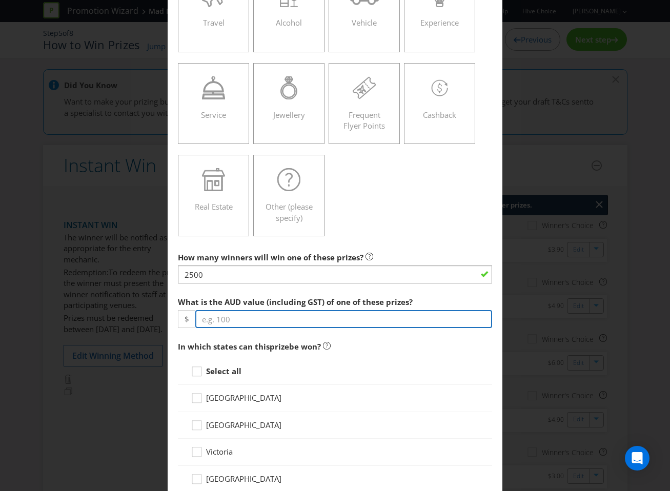
click at [275, 326] on input "number" at bounding box center [343, 319] width 297 height 18
type input "12.90"
click at [226, 373] on strong "Select all" at bounding box center [223, 371] width 35 height 10
click at [0, 0] on input "Select all" at bounding box center [0, 0] width 0 height 0
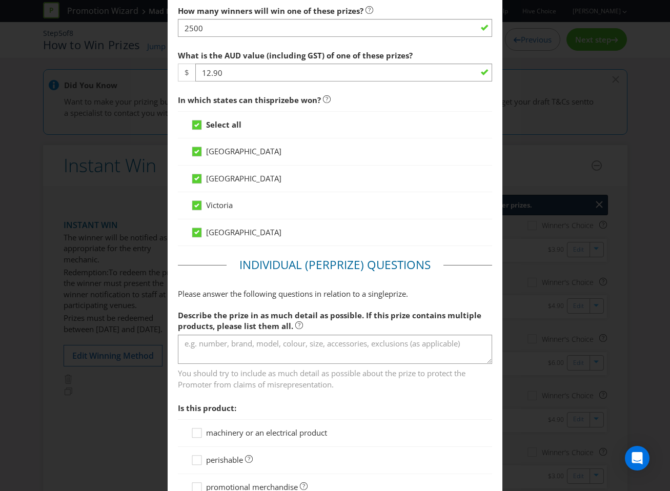
scroll to position [529, 0]
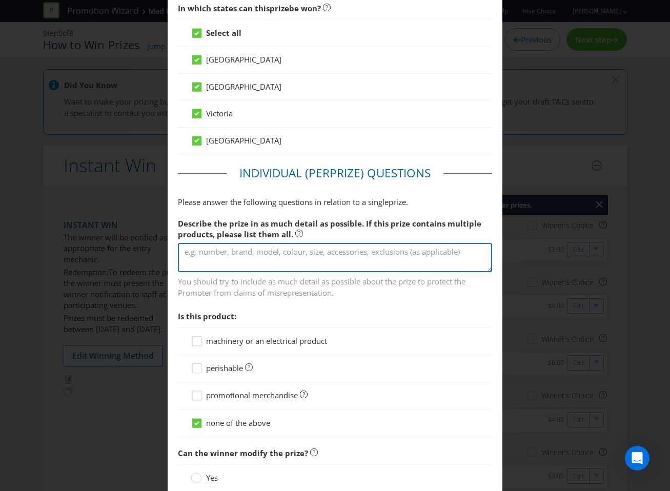
click at [278, 264] on textarea at bounding box center [335, 257] width 315 height 29
type textarea "Small Nachos"
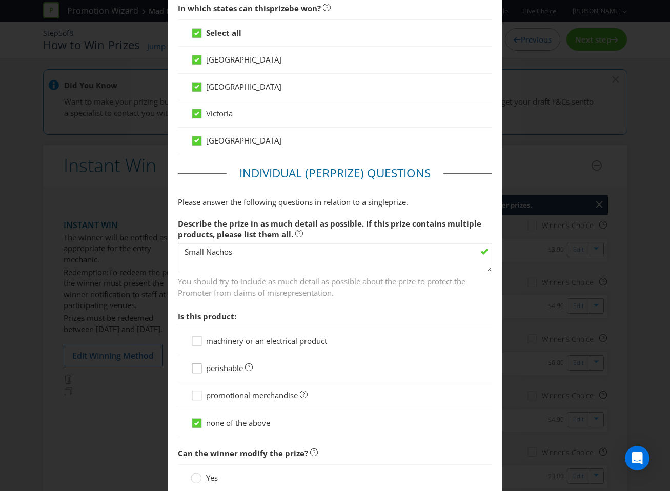
click at [197, 369] on icon at bounding box center [198, 370] width 15 height 15
click at [0, 0] on input "perishable" at bounding box center [0, 0] width 0 height 0
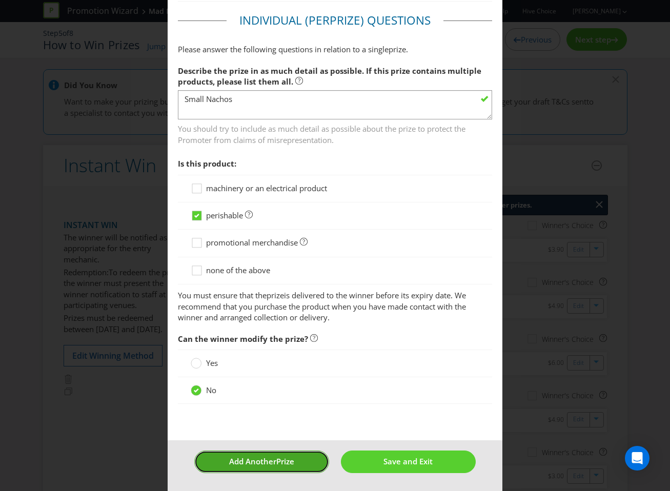
click at [248, 466] on span "Add Another" at bounding box center [252, 461] width 47 height 10
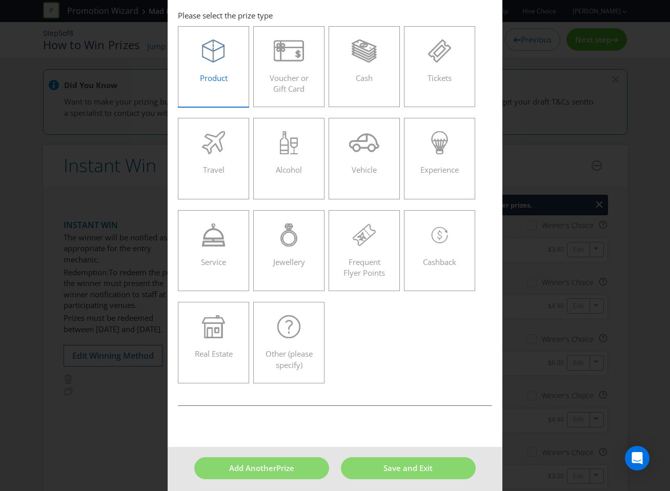
click at [204, 82] on span "Product" at bounding box center [214, 78] width 28 height 10
click at [0, 0] on input "Product" at bounding box center [0, 0] width 0 height 0
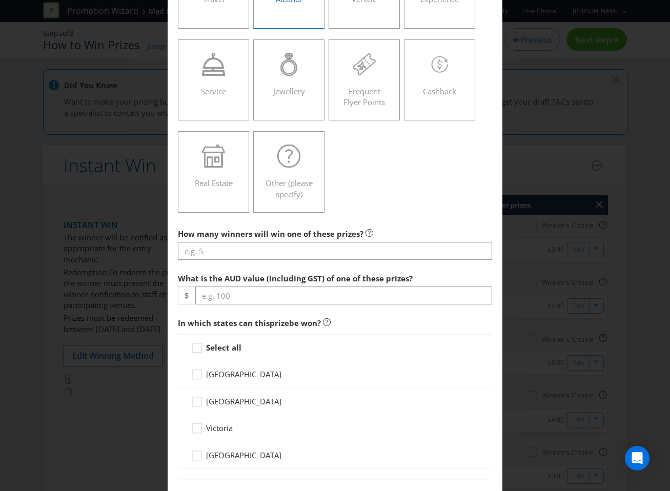
scroll to position [248, 0]
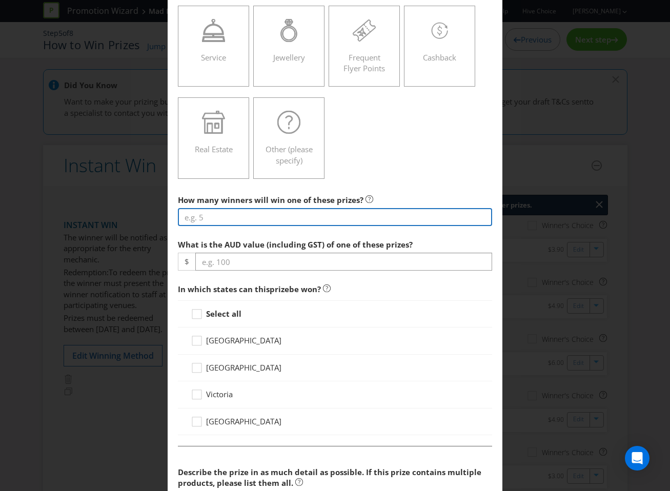
click at [272, 212] on input "number" at bounding box center [335, 217] width 315 height 18
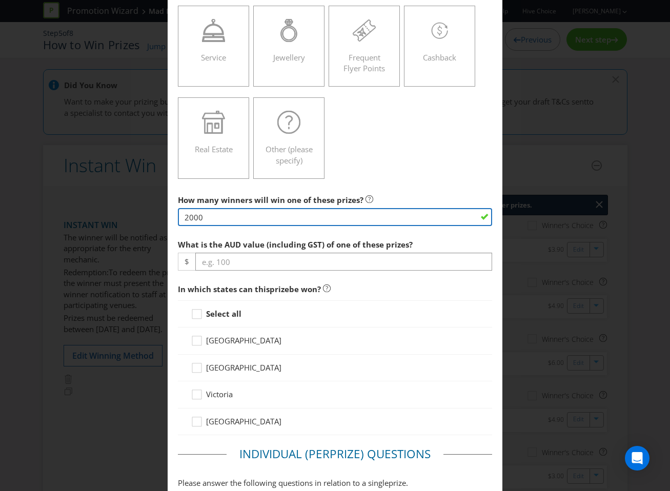
type input "2000"
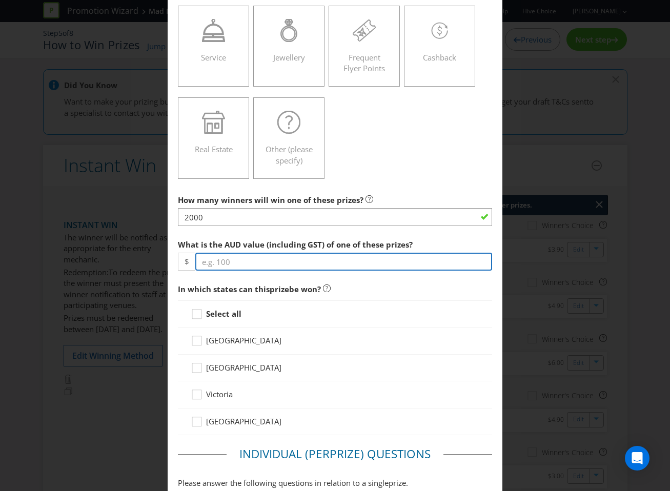
click at [286, 254] on input "number" at bounding box center [343, 262] width 297 height 18
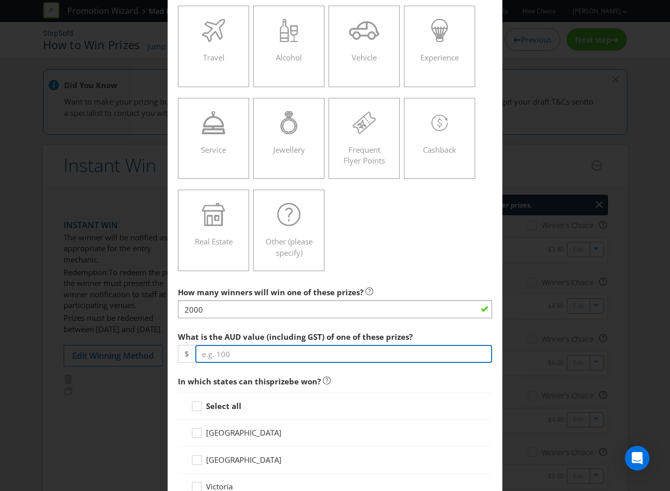
scroll to position [158, 0]
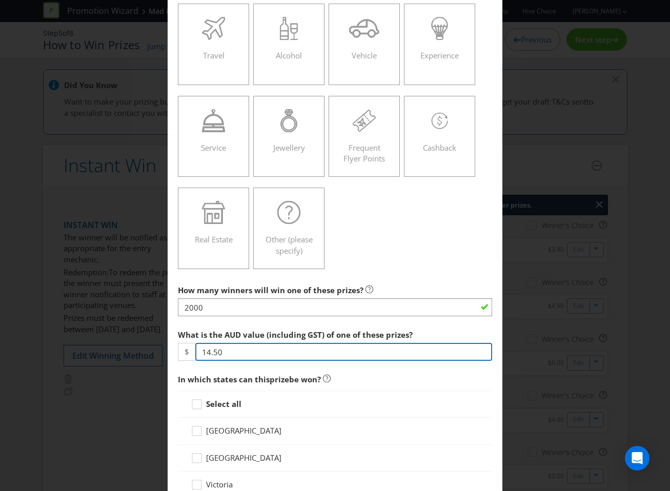
type input "14.50"
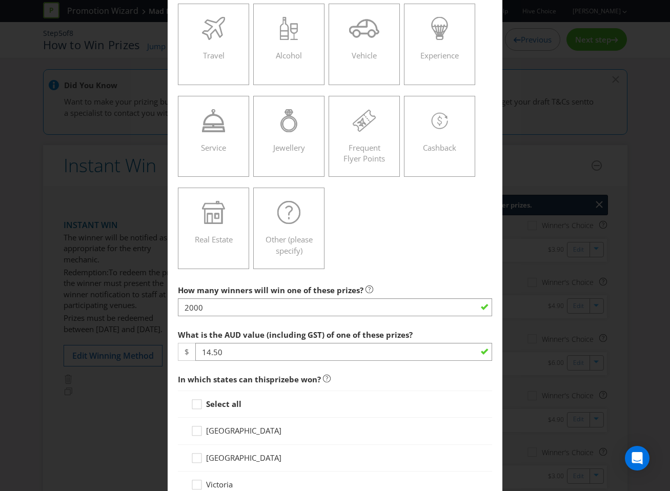
click at [227, 401] on strong "Select all" at bounding box center [223, 404] width 35 height 10
click at [0, 0] on input "Select all" at bounding box center [0, 0] width 0 height 0
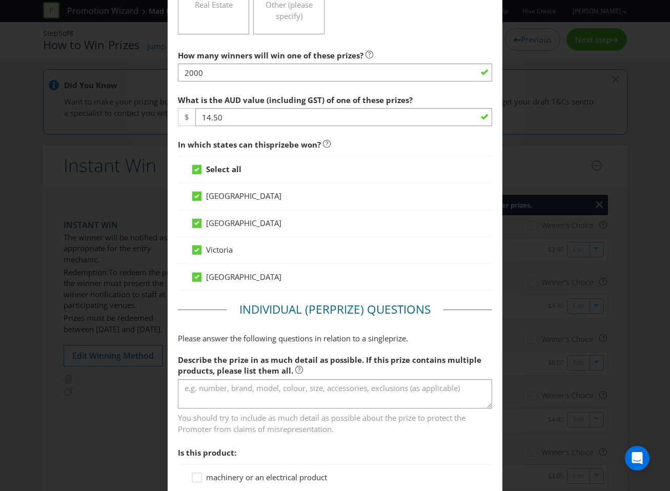
scroll to position [395, 0]
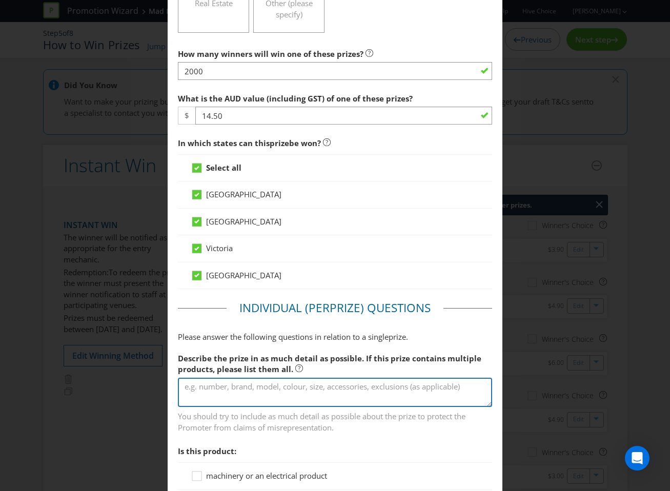
click at [242, 379] on textarea at bounding box center [335, 392] width 315 height 29
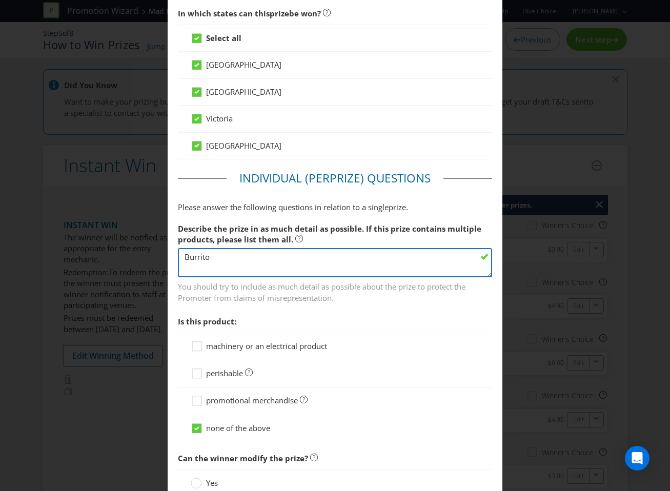
type textarea "Burrito"
click at [218, 368] on span "perishable" at bounding box center [224, 373] width 37 height 10
click at [0, 0] on input "perishable" at bounding box center [0, 0] width 0 height 0
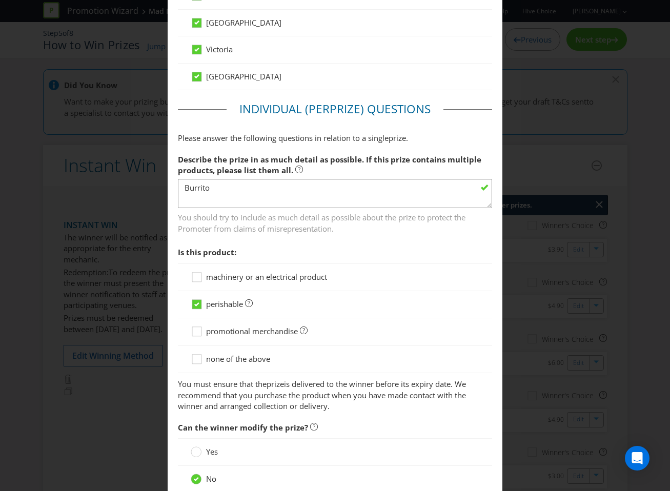
scroll to position [682, 0]
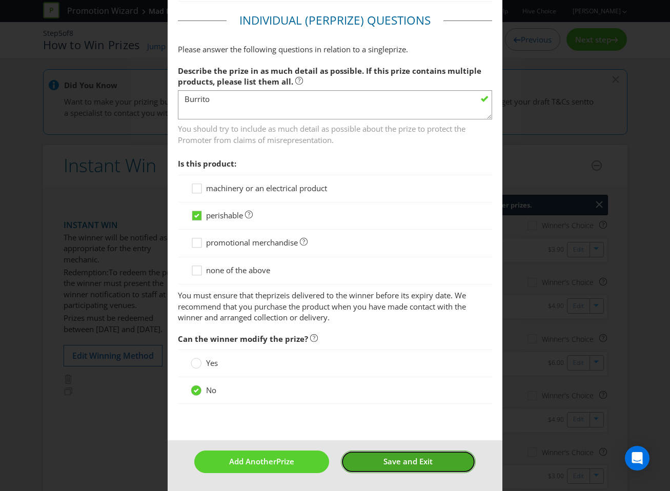
click at [369, 456] on button "Save and Exit" at bounding box center [408, 461] width 135 height 22
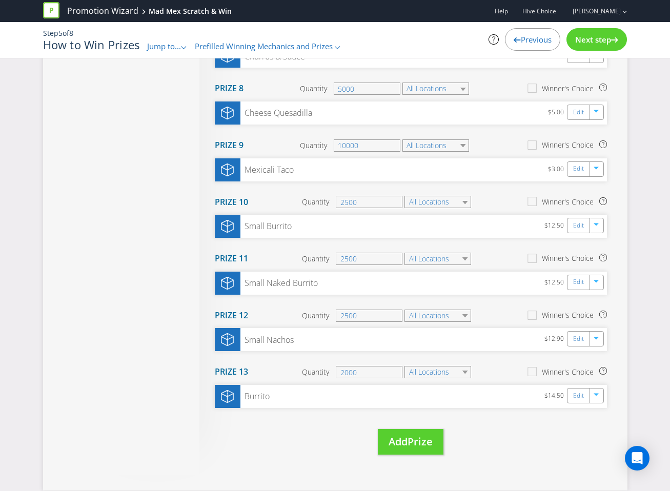
scroll to position [584, 0]
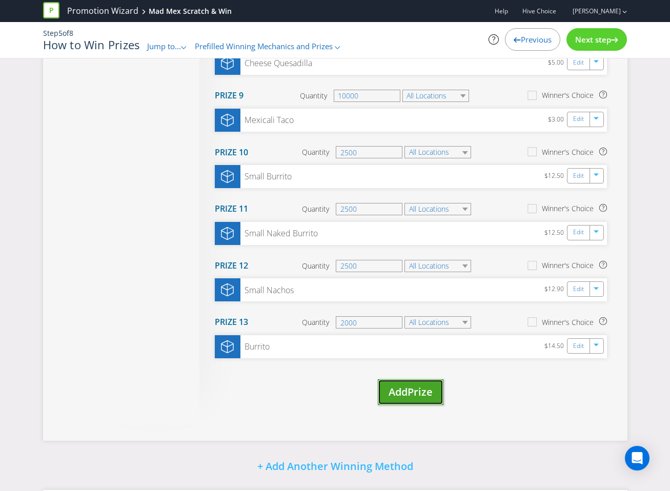
click at [390, 391] on span "Add" at bounding box center [397, 392] width 19 height 14
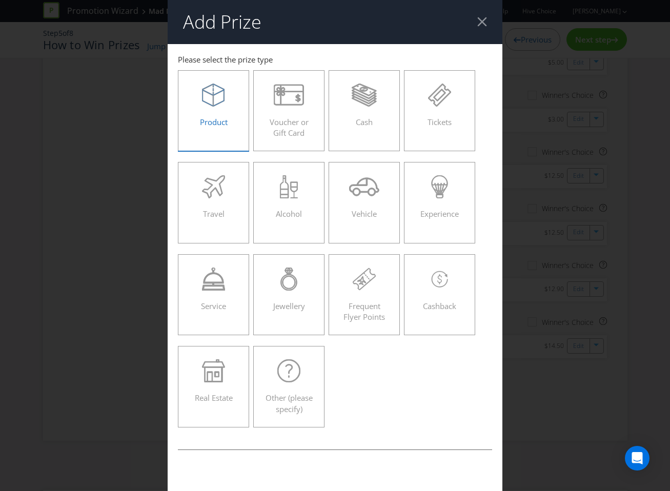
click at [213, 130] on span at bounding box center [214, 135] width 2 height 10
click at [0, 0] on input "Product" at bounding box center [0, 0] width 0 height 0
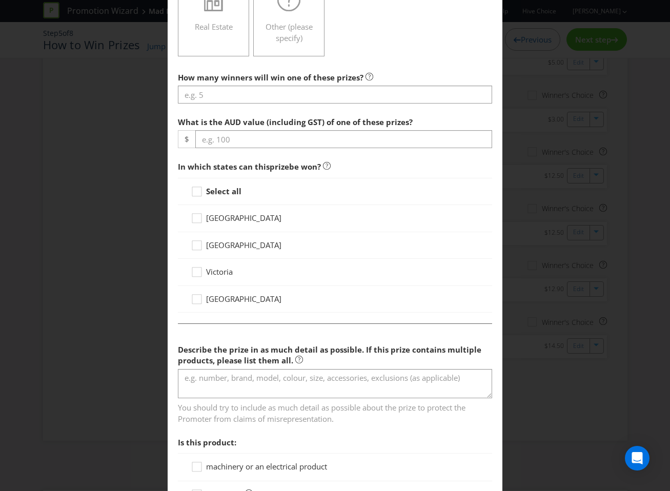
scroll to position [416, 0]
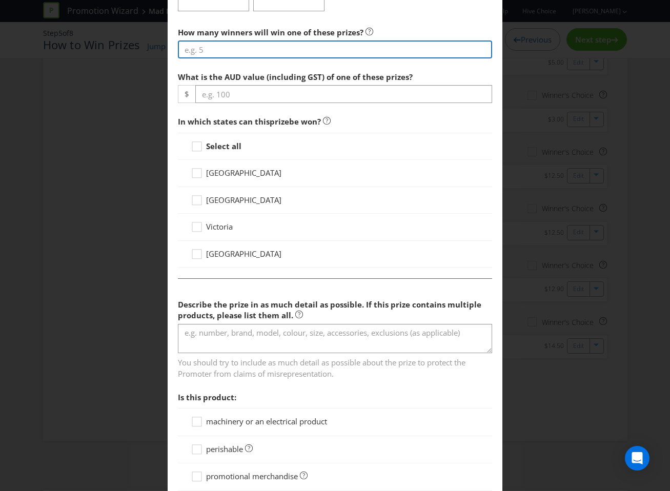
click at [235, 46] on input "number" at bounding box center [335, 49] width 315 height 18
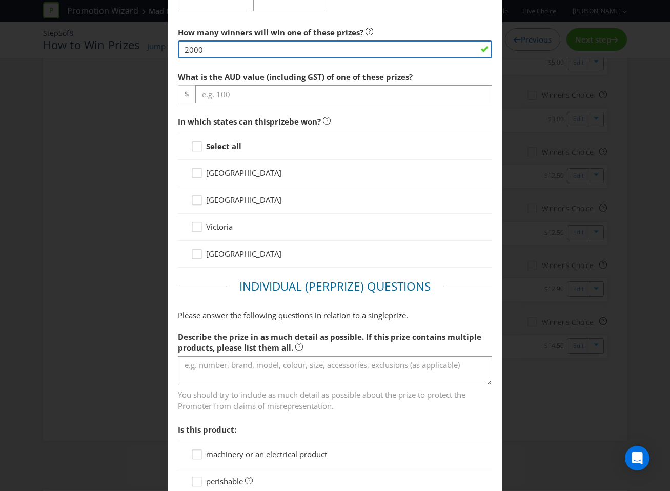
type input "2000"
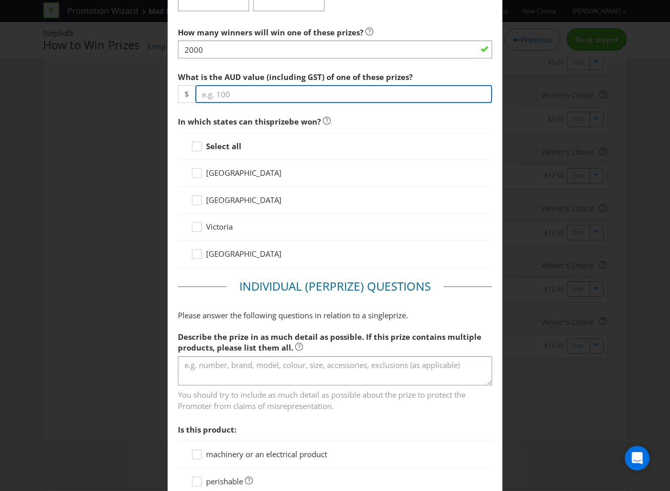
click at [270, 97] on input "number" at bounding box center [343, 94] width 297 height 18
type input "14.50"
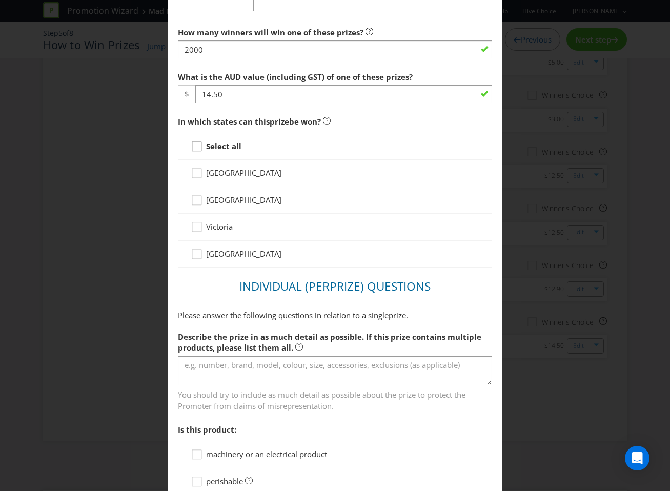
click at [199, 148] on icon at bounding box center [198, 148] width 15 height 15
click at [0, 0] on input "Select all" at bounding box center [0, 0] width 0 height 0
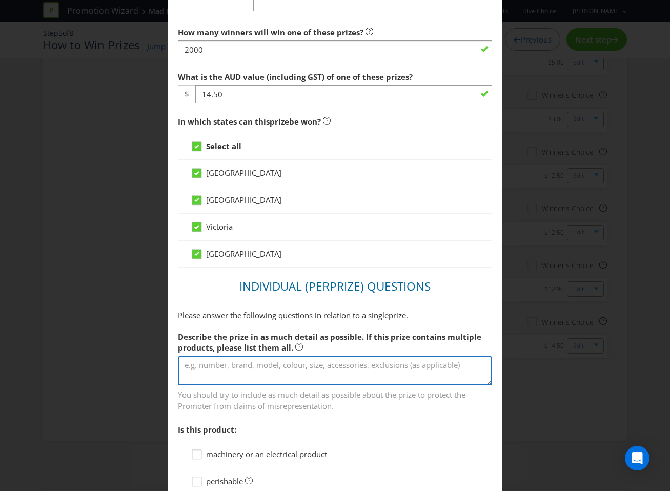
click at [252, 365] on textarea at bounding box center [335, 370] width 315 height 29
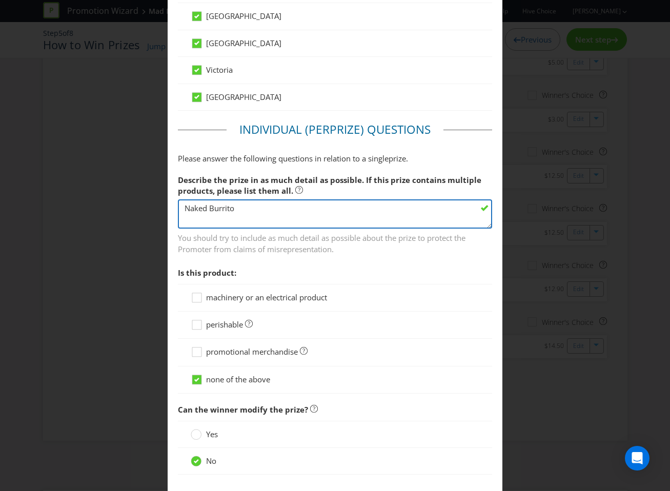
scroll to position [603, 0]
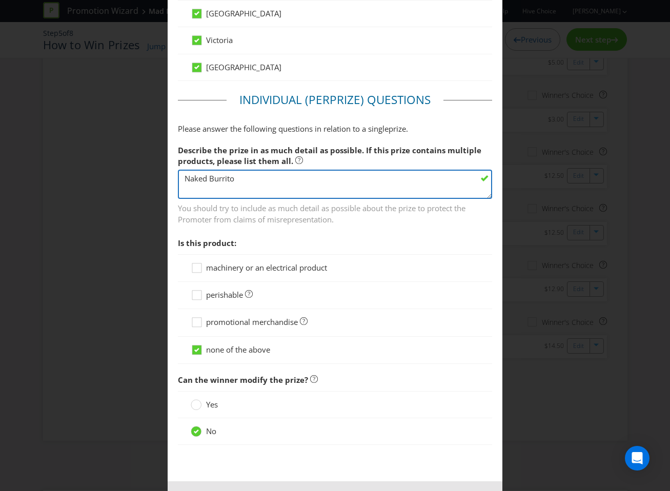
type textarea "Naked Burrito"
click at [233, 301] on div "perishable" at bounding box center [335, 295] width 315 height 27
click at [220, 293] on span "perishable" at bounding box center [224, 294] width 37 height 10
click at [0, 0] on input "perishable" at bounding box center [0, 0] width 0 height 0
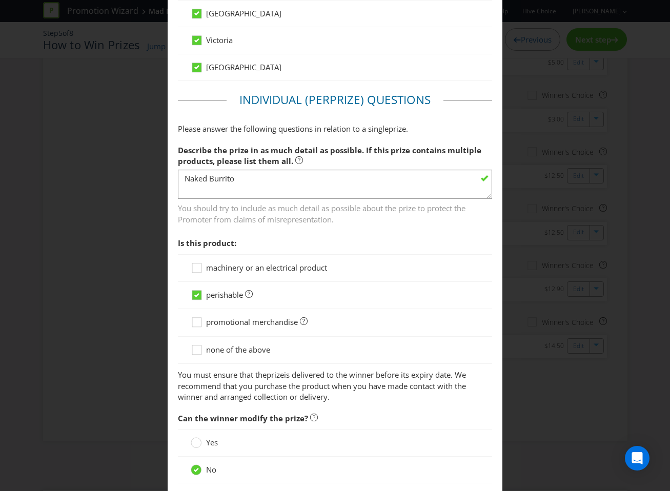
scroll to position [682, 0]
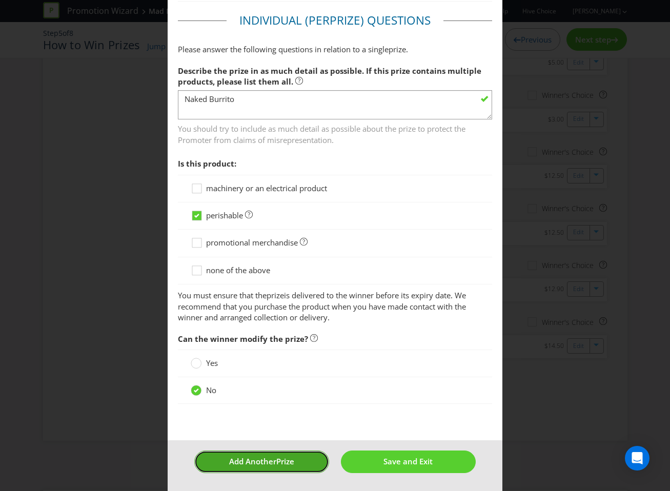
click at [287, 466] on span "Prize" at bounding box center [285, 461] width 18 height 10
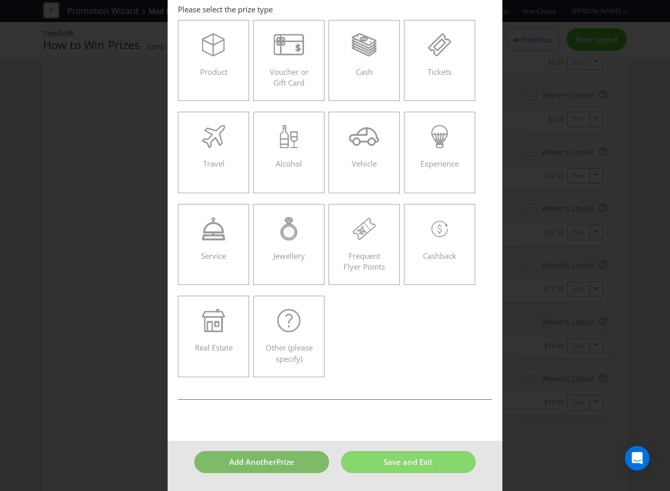
scroll to position [44, 0]
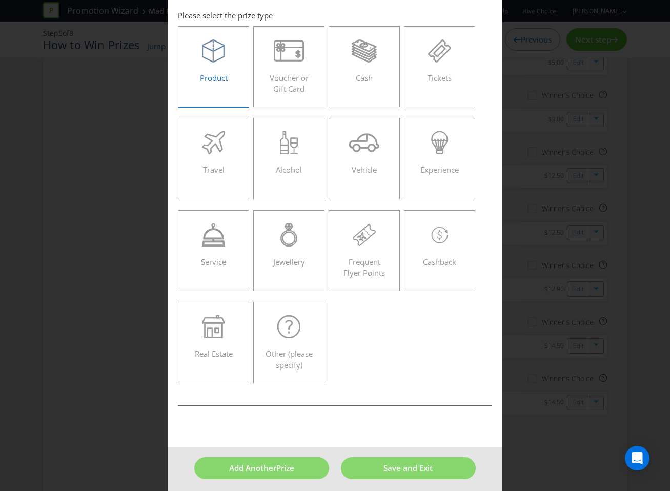
click at [207, 54] on icon at bounding box center [213, 50] width 23 height 23
click at [0, 0] on input "Product" at bounding box center [0, 0] width 0 height 0
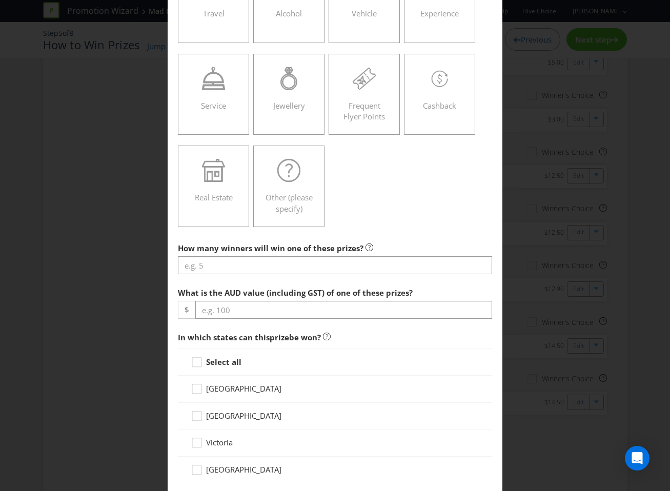
scroll to position [262, 0]
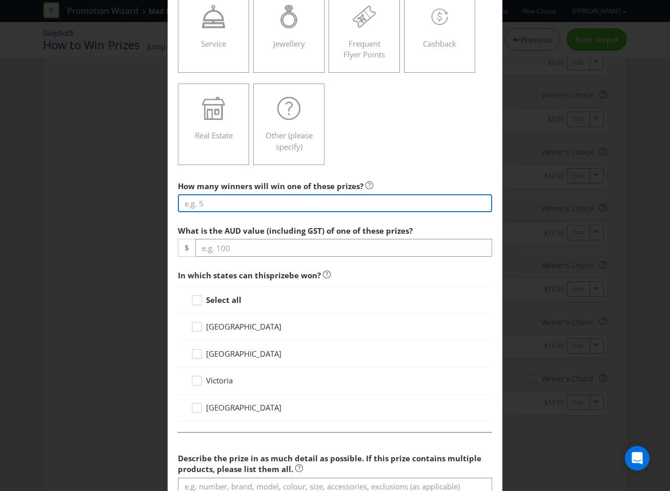
click at [315, 210] on input "number" at bounding box center [335, 203] width 315 height 18
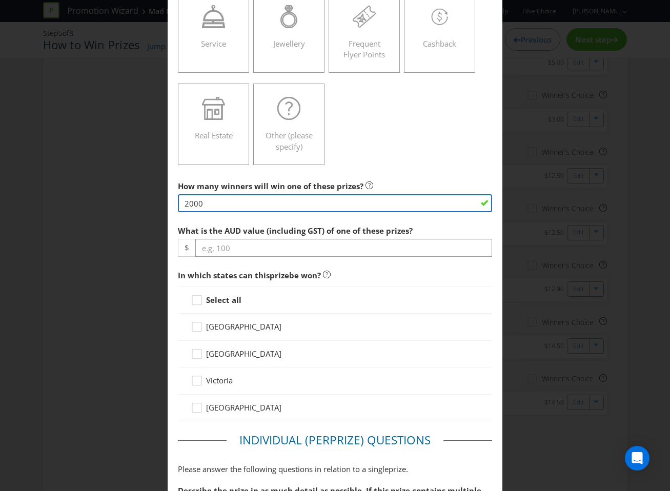
type input "2000"
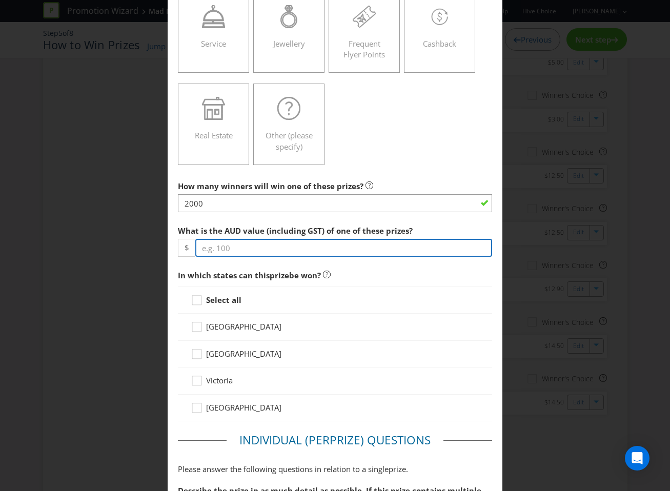
click at [282, 255] on input "number" at bounding box center [343, 248] width 297 height 18
type input "14.90"
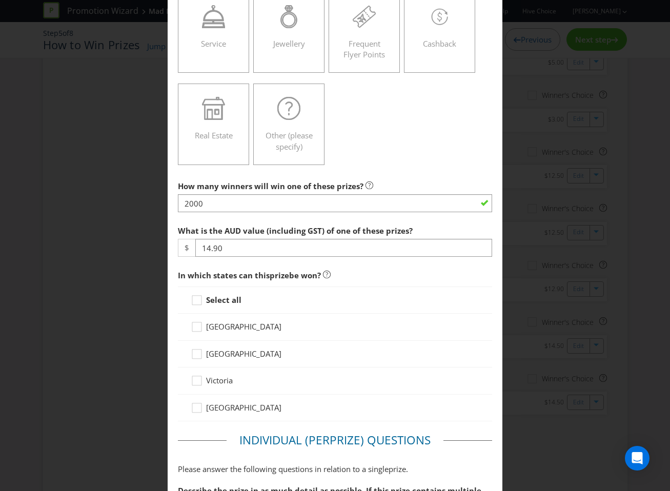
click at [238, 300] on strong "Select all" at bounding box center [223, 300] width 35 height 10
click at [0, 0] on input "Select all" at bounding box center [0, 0] width 0 height 0
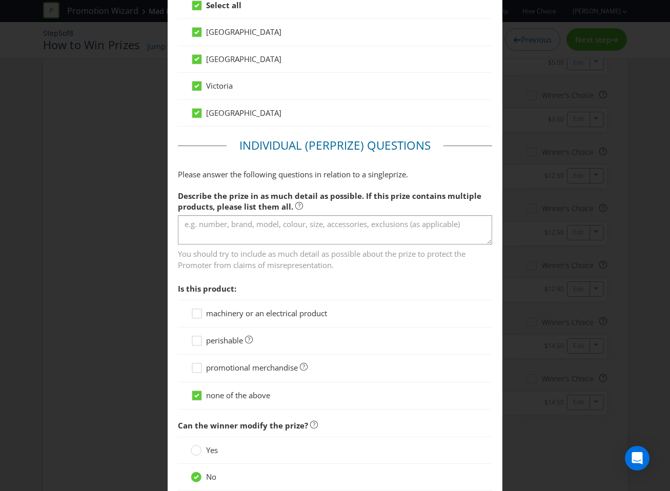
scroll to position [568, 0]
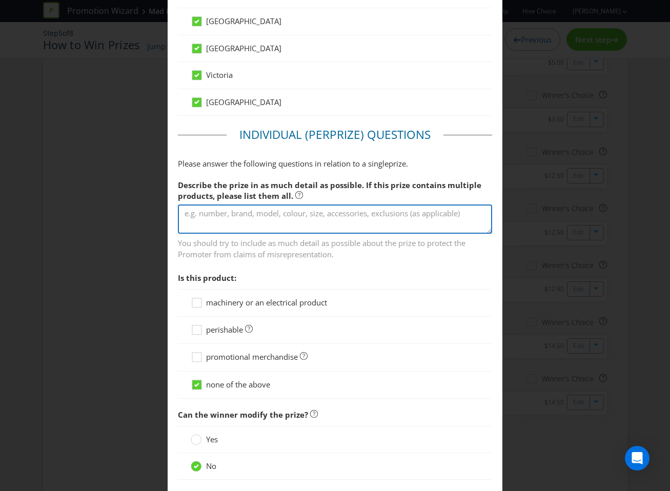
click at [254, 221] on textarea at bounding box center [335, 218] width 315 height 29
type textarea "Nachos"
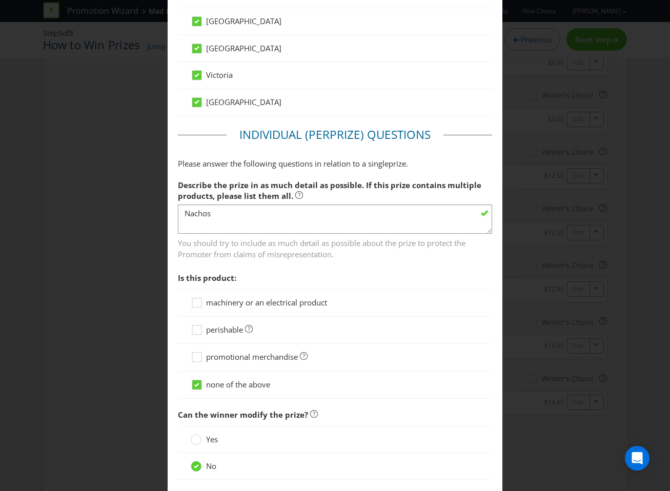
click at [209, 334] on span "perishable" at bounding box center [224, 329] width 37 height 10
click at [0, 0] on input "perishable" at bounding box center [0, 0] width 0 height 0
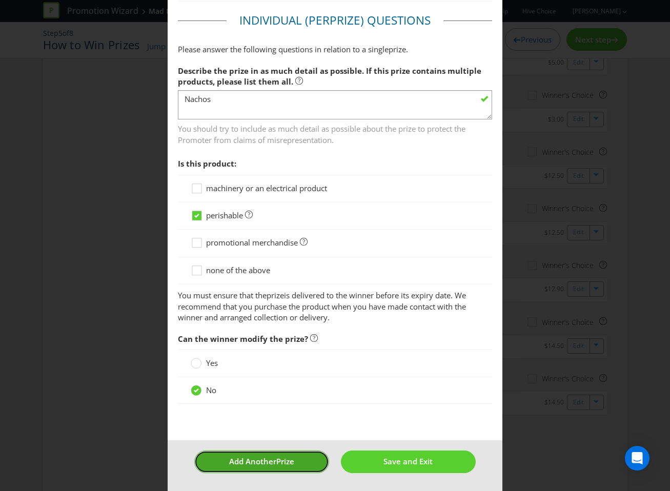
click at [224, 454] on button "Add Another Prize" at bounding box center [261, 461] width 135 height 22
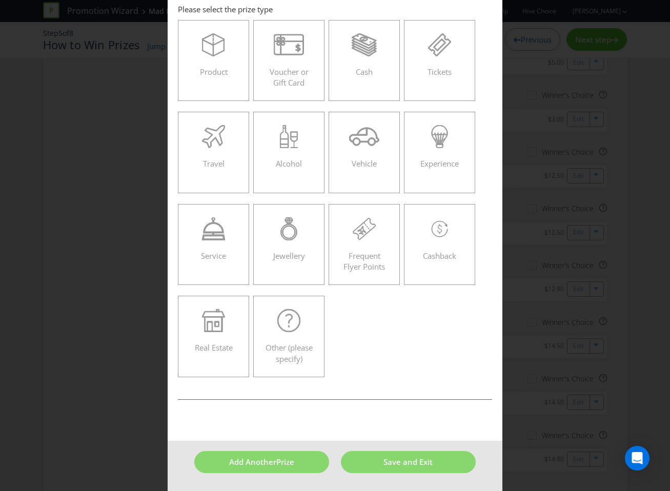
scroll to position [44, 0]
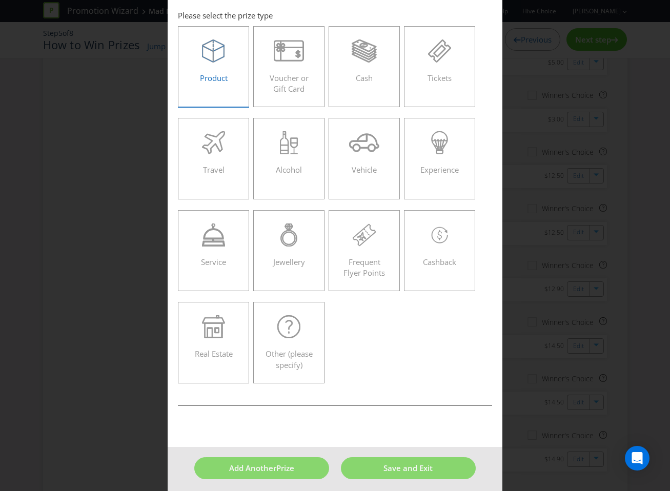
click at [235, 91] on label "Product" at bounding box center [214, 66] width 72 height 81
click at [0, 0] on input "Product" at bounding box center [0, 0] width 0 height 0
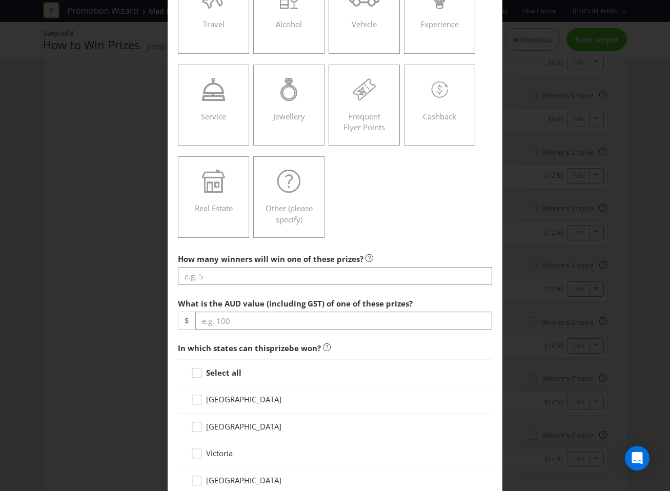
scroll to position [234, 0]
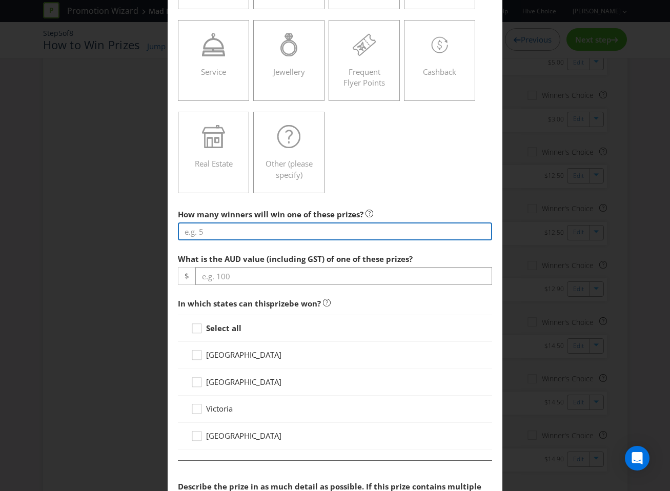
click at [298, 233] on input "number" at bounding box center [335, 231] width 315 height 18
type input "100"
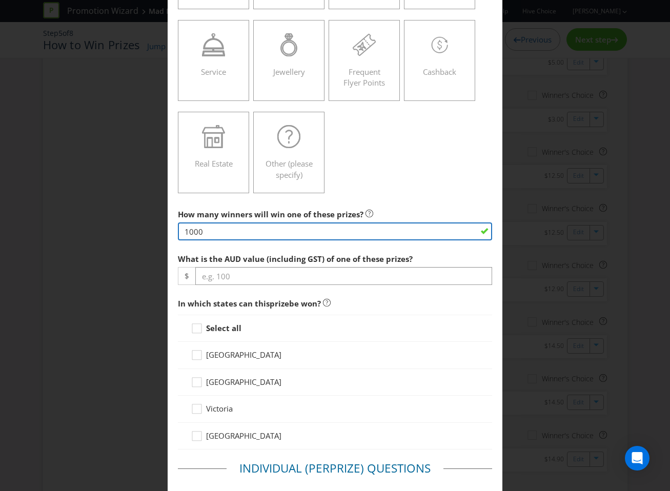
type input "1000"
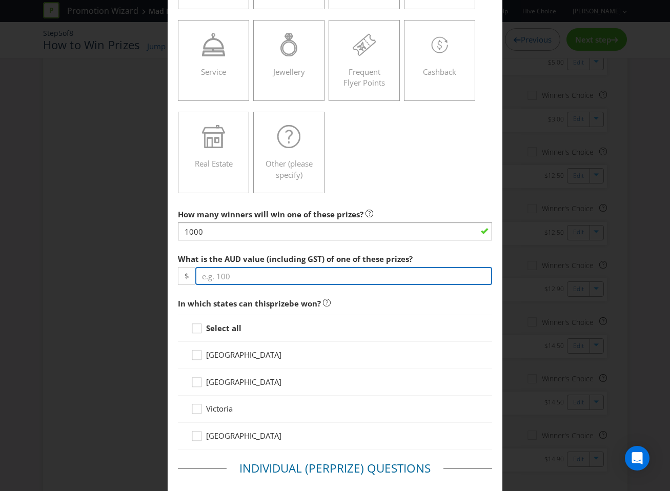
click at [295, 277] on input "number" at bounding box center [343, 276] width 297 height 18
type input "13.90"
click at [224, 329] on strong "Select all" at bounding box center [223, 328] width 35 height 10
click at [0, 0] on input "Select all" at bounding box center [0, 0] width 0 height 0
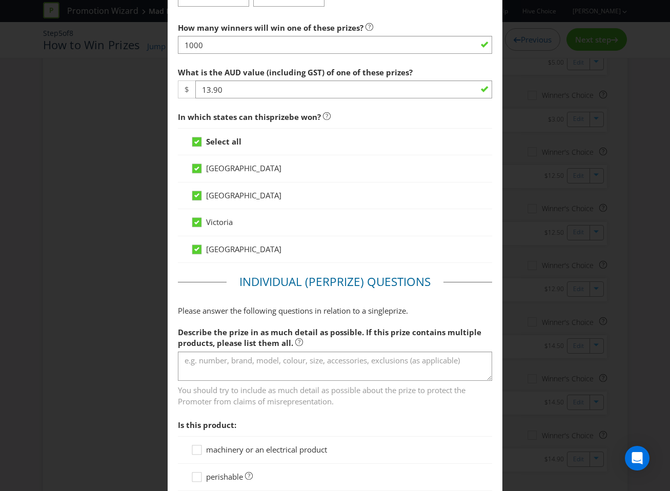
scroll to position [551, 0]
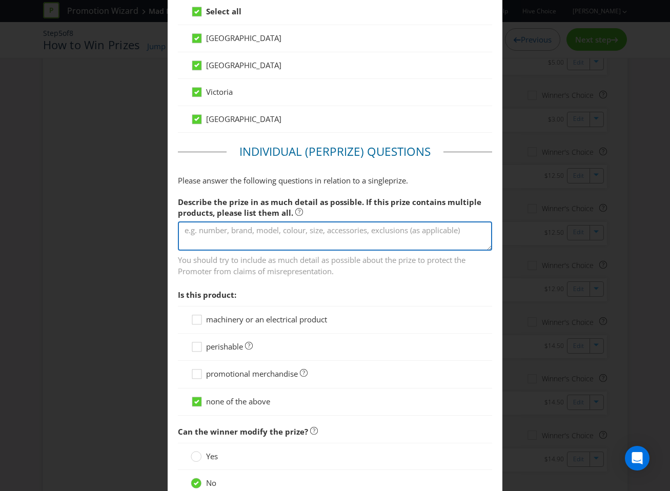
click at [243, 237] on textarea at bounding box center [335, 235] width 315 height 29
type textarea "Quesadilla"
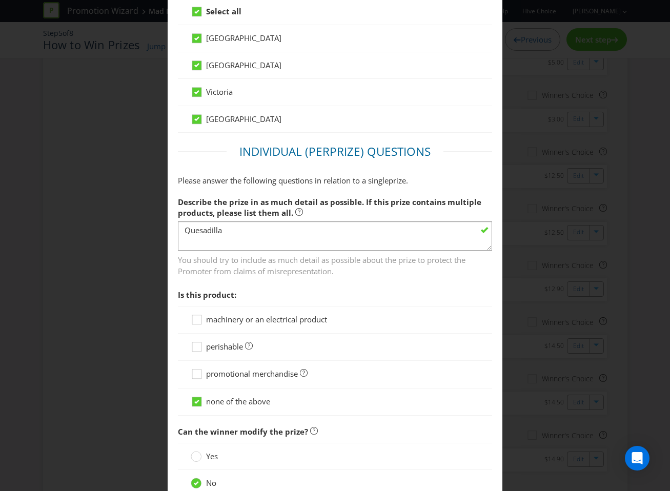
click at [208, 354] on div "perishable" at bounding box center [335, 347] width 315 height 27
click at [207, 350] on span "perishable" at bounding box center [224, 346] width 37 height 10
click at [0, 0] on input "perishable" at bounding box center [0, 0] width 0 height 0
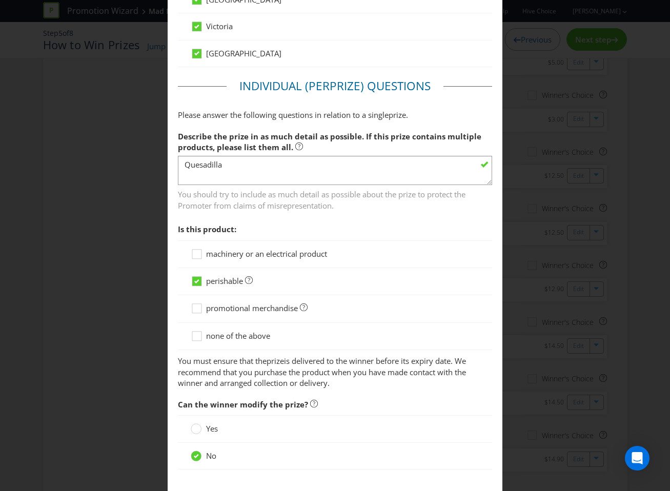
scroll to position [682, 0]
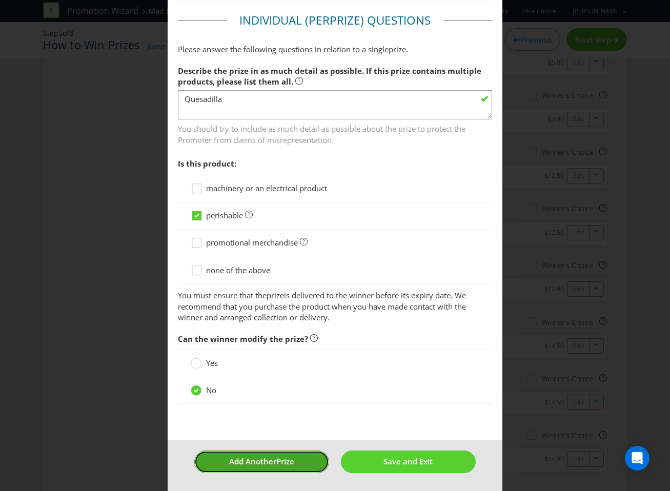
click at [244, 456] on span "Add Another" at bounding box center [252, 461] width 47 height 10
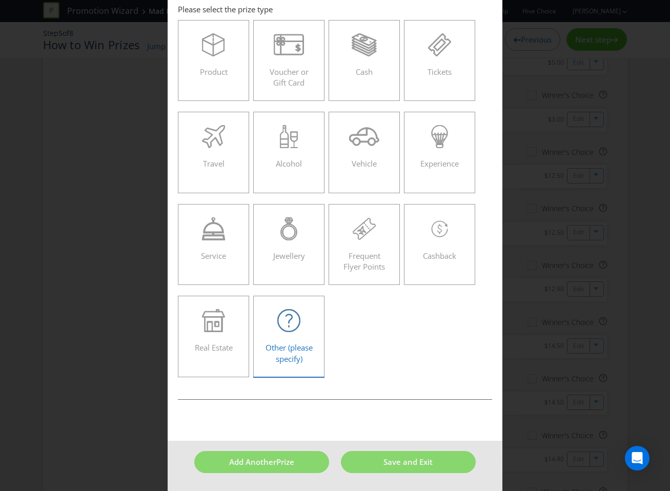
scroll to position [44, 0]
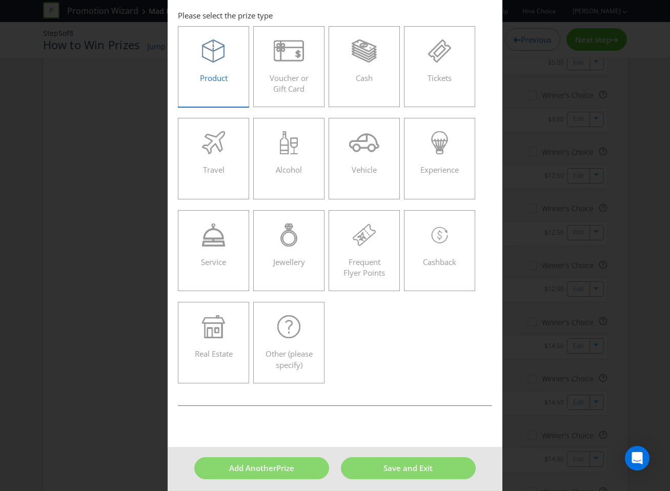
click at [232, 77] on div "Product" at bounding box center [214, 62] width 50 height 46
click at [0, 0] on input "Product" at bounding box center [0, 0] width 0 height 0
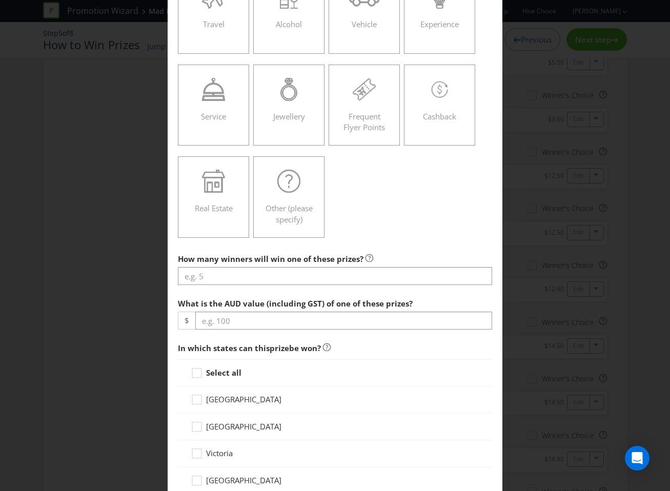
scroll to position [220, 0]
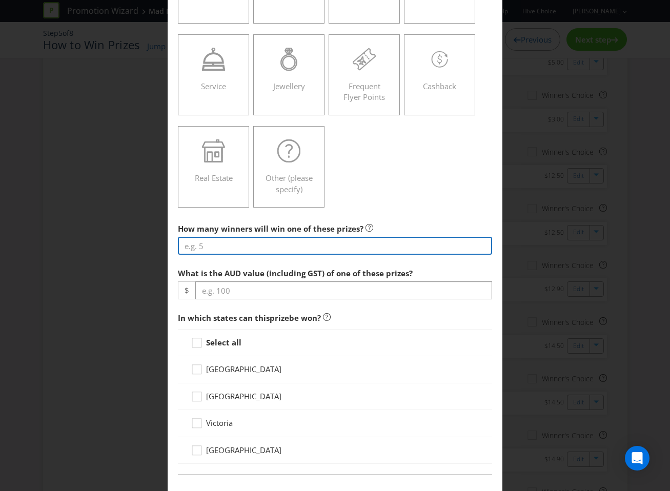
click at [272, 253] on input "number" at bounding box center [335, 246] width 315 height 18
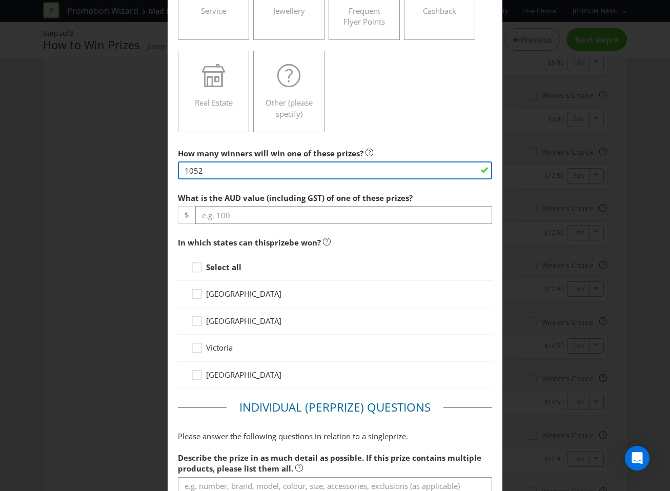
scroll to position [296, 0]
type input "9"
type input "1000"
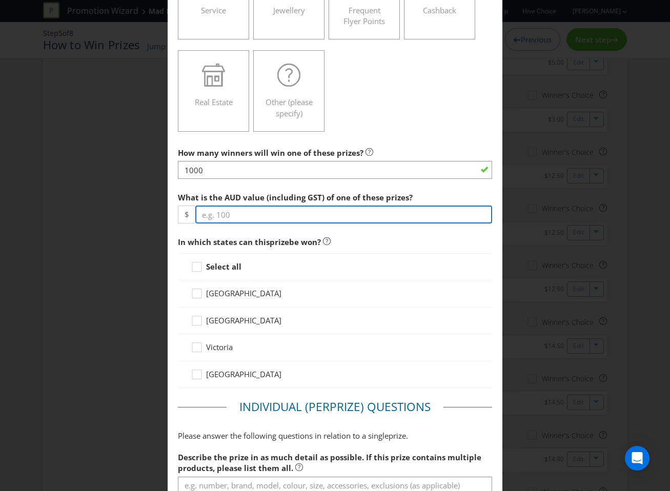
click at [224, 207] on input "number" at bounding box center [343, 214] width 297 height 18
type input "17.50"
click at [220, 274] on div "Select all" at bounding box center [335, 266] width 315 height 27
click at [220, 268] on strong "Select all" at bounding box center [223, 266] width 35 height 10
click at [0, 0] on input "Select all" at bounding box center [0, 0] width 0 height 0
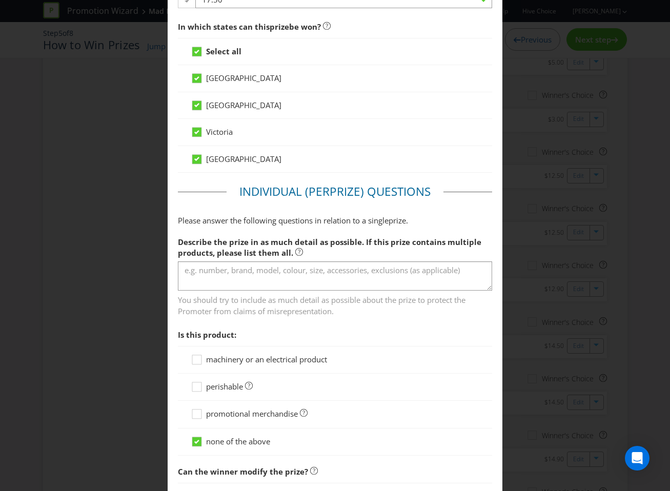
scroll to position [514, 0]
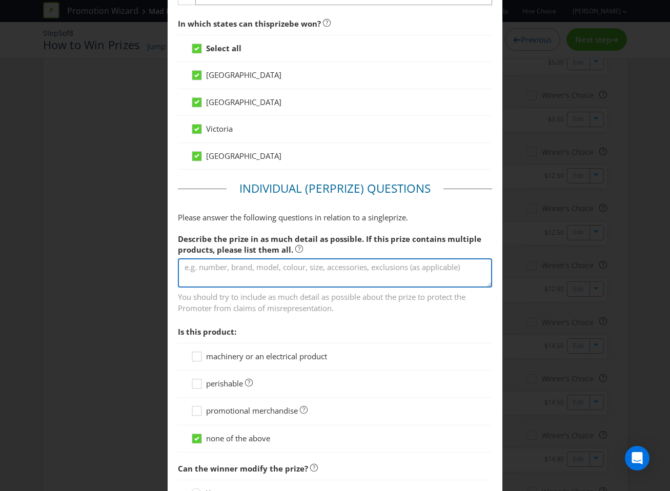
click at [233, 275] on textarea at bounding box center [335, 272] width 315 height 29
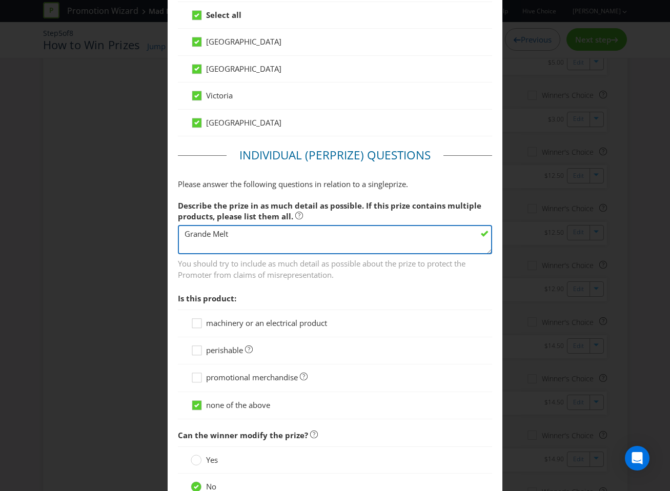
scroll to position [548, 0]
type textarea "Grande Melt"
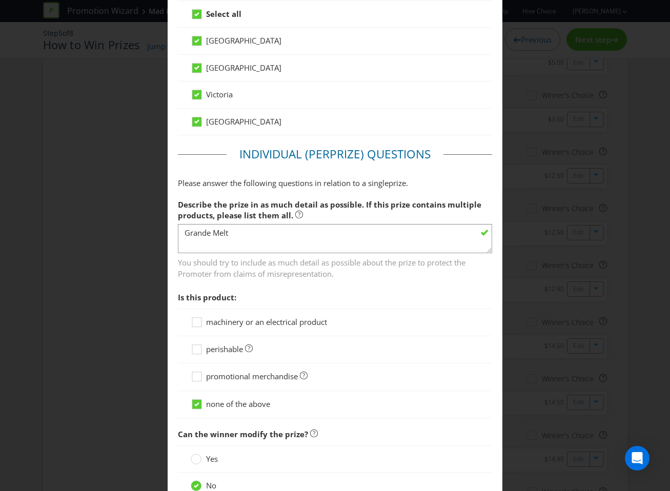
click at [225, 349] on span "perishable" at bounding box center [224, 349] width 37 height 10
click at [0, 0] on input "perishable" at bounding box center [0, 0] width 0 height 0
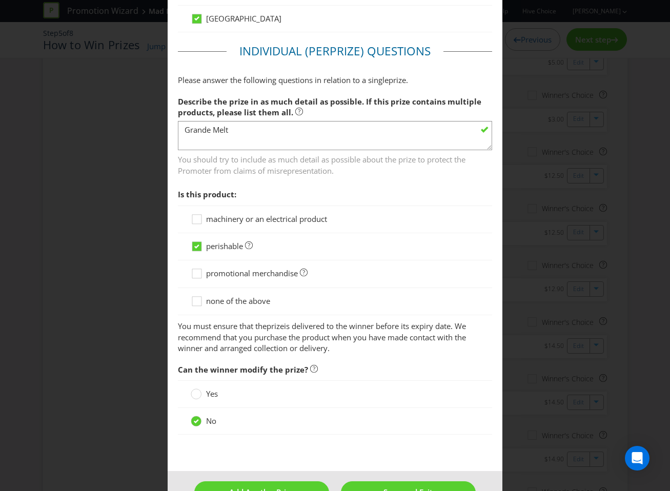
scroll to position [682, 0]
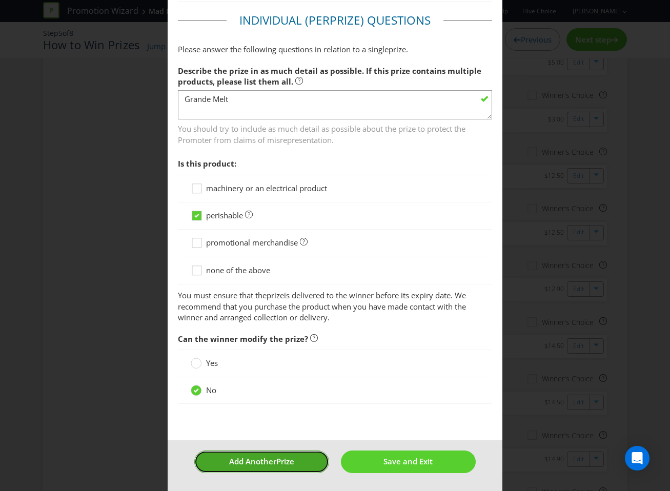
click at [273, 467] on button "Add Another Prize" at bounding box center [261, 461] width 135 height 22
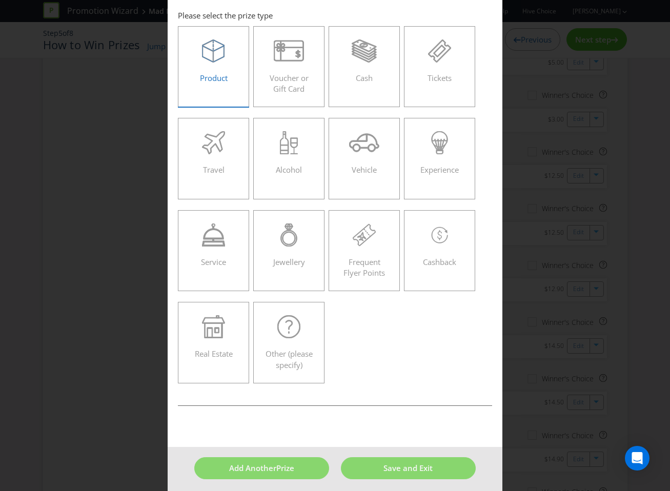
click at [225, 79] on span "Product" at bounding box center [214, 78] width 28 height 10
click at [0, 0] on input "Product" at bounding box center [0, 0] width 0 height 0
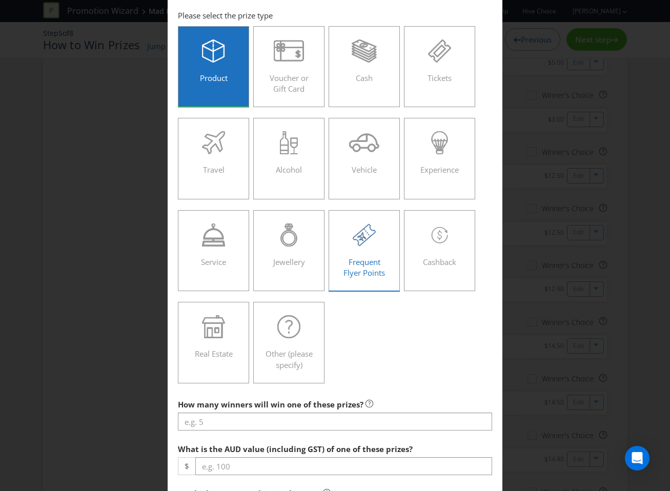
scroll to position [274, 0]
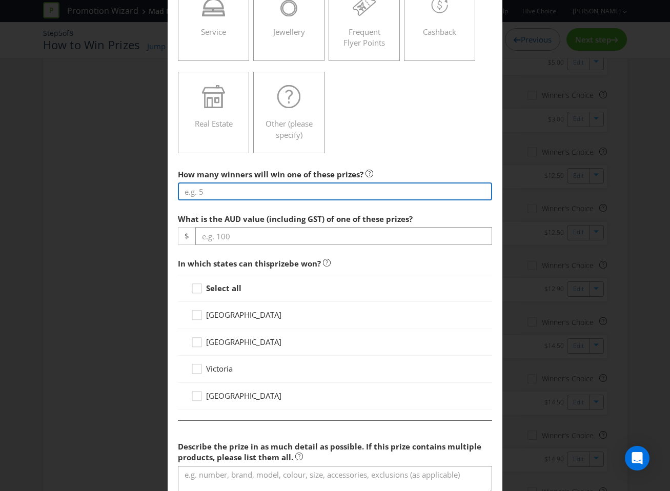
click at [281, 197] on input "number" at bounding box center [335, 191] width 315 height 18
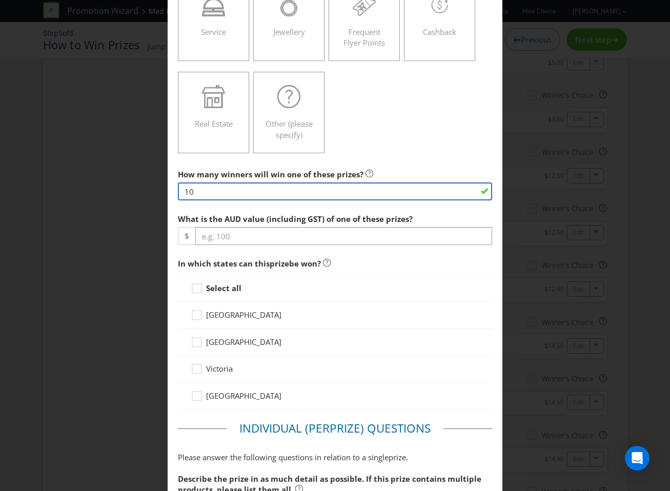
type input "100"
type input "1000"
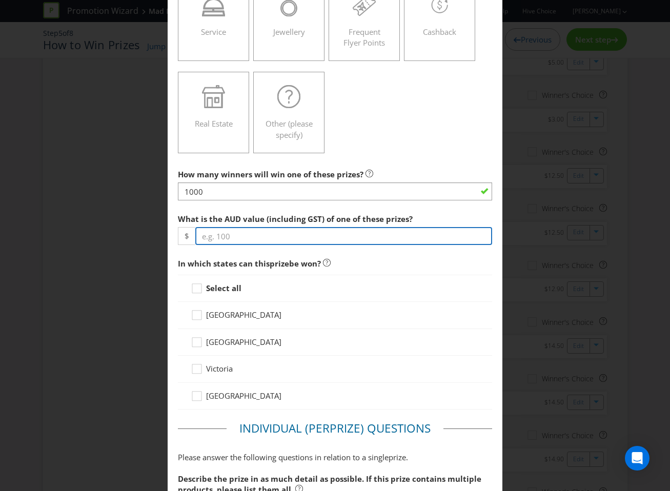
click at [287, 234] on input "number" at bounding box center [343, 236] width 297 height 18
type input "13.90"
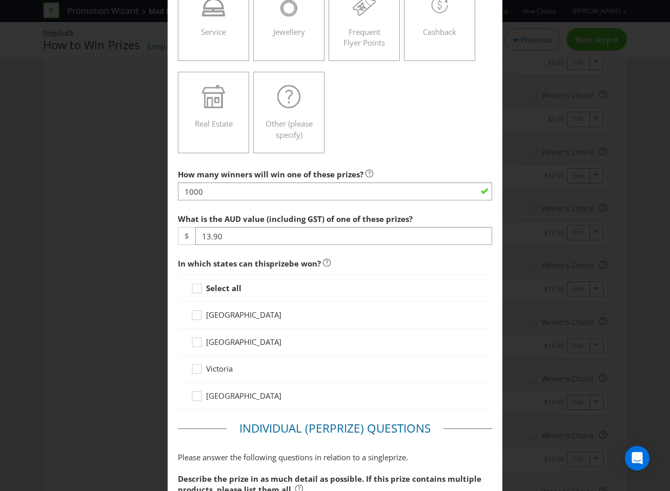
click at [234, 285] on strong "Select all" at bounding box center [223, 288] width 35 height 10
click at [0, 0] on input "Select all" at bounding box center [0, 0] width 0 height 0
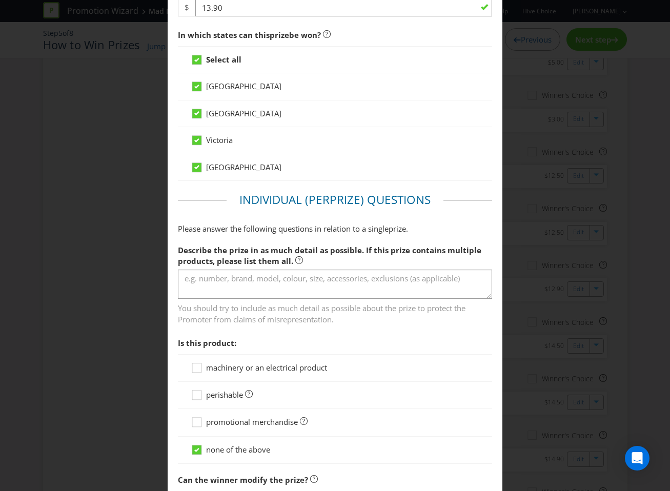
scroll to position [507, 0]
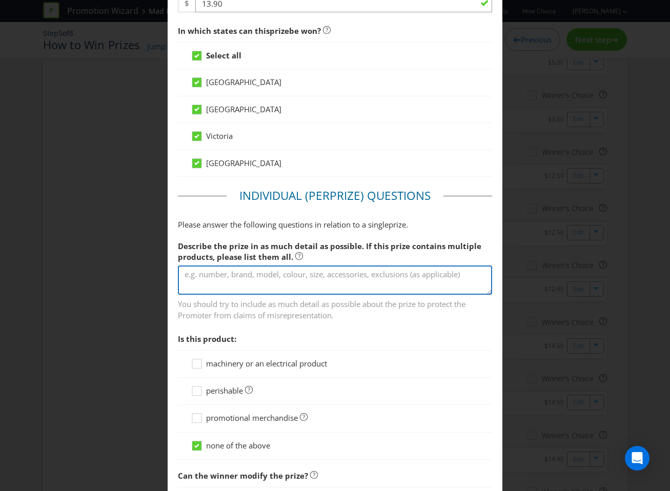
click at [244, 288] on textarea at bounding box center [335, 279] width 315 height 29
type textarea "Tacos x 3"
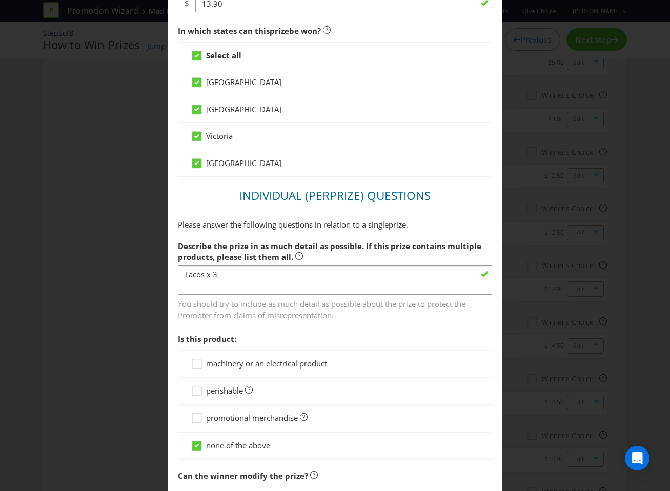
click at [359, 323] on section "Describe the prize in as much detail as possible. If this prize contains multip…" at bounding box center [335, 348] width 315 height 224
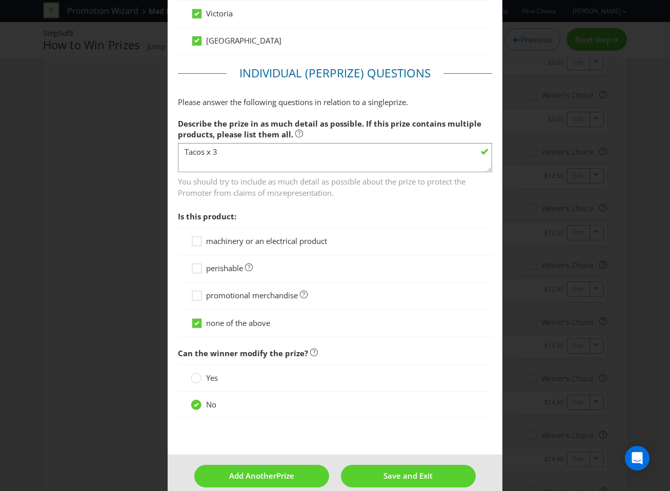
click at [218, 271] on span "perishable" at bounding box center [224, 268] width 37 height 10
click at [0, 0] on input "perishable" at bounding box center [0, 0] width 0 height 0
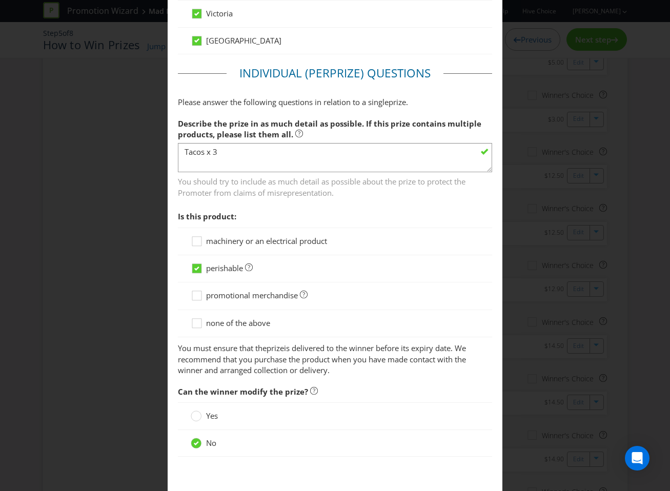
scroll to position [682, 0]
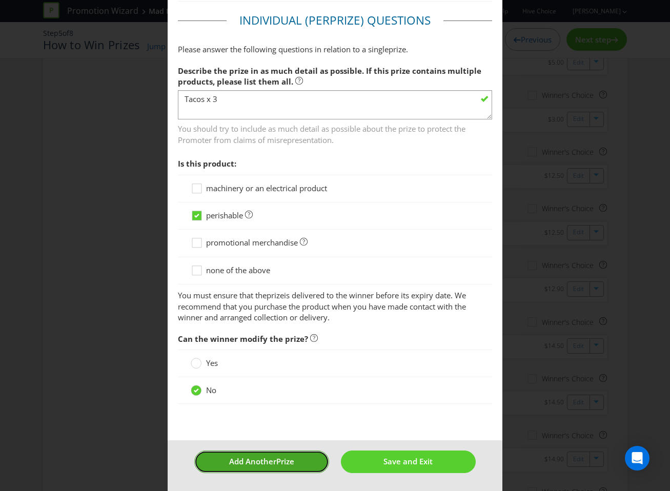
click at [256, 461] on span "Add Another" at bounding box center [252, 461] width 47 height 10
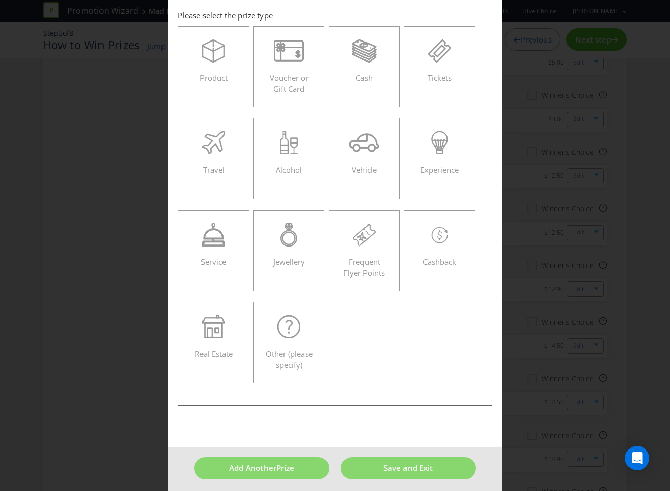
scroll to position [31, 0]
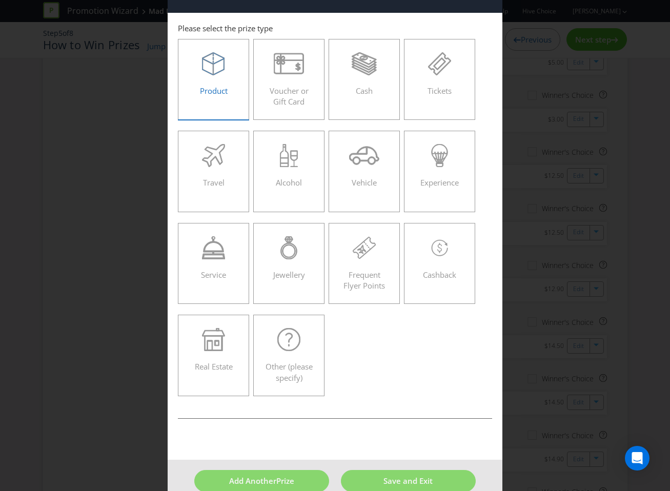
click at [225, 101] on label "Product" at bounding box center [214, 79] width 72 height 81
click at [0, 0] on input "Product" at bounding box center [0, 0] width 0 height 0
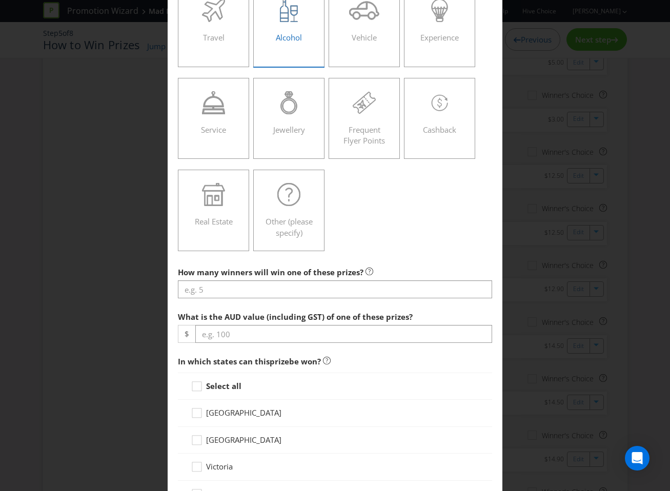
scroll to position [210, 0]
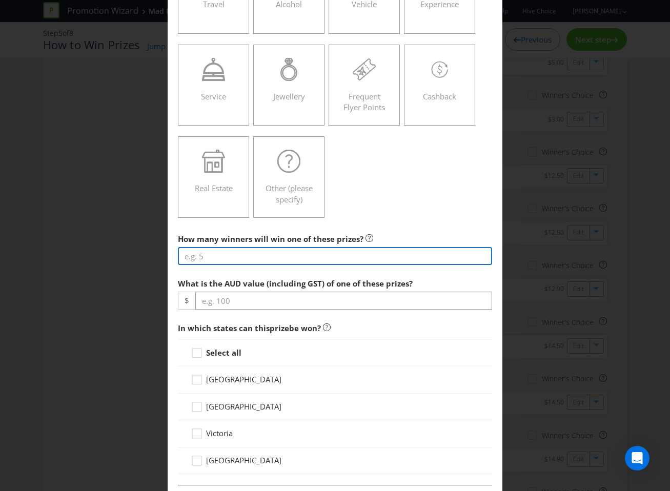
click at [310, 262] on input "number" at bounding box center [335, 256] width 315 height 18
type input "500"
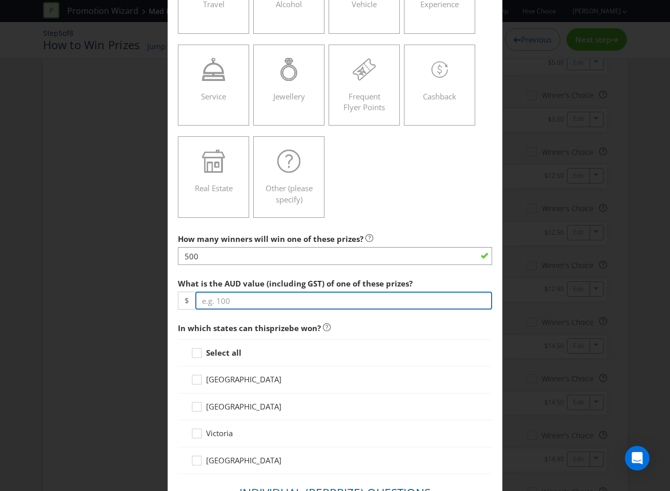
click at [287, 299] on input "number" at bounding box center [343, 301] width 297 height 18
type input "45"
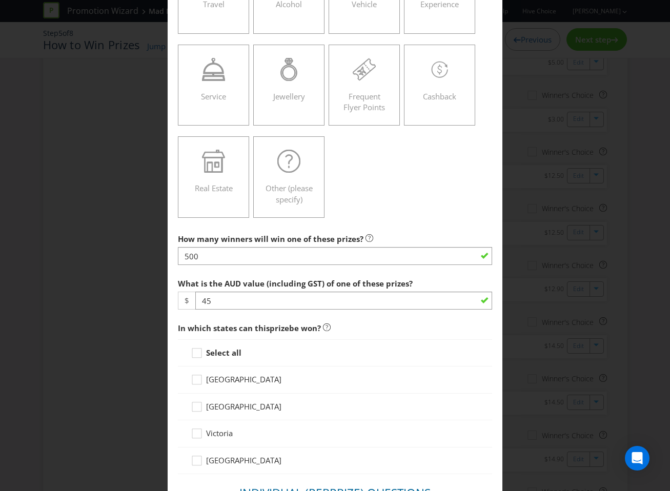
click at [218, 361] on div "Select all" at bounding box center [335, 352] width 315 height 27
click at [218, 355] on strong "Select all" at bounding box center [223, 352] width 35 height 10
click at [0, 0] on input "Select all" at bounding box center [0, 0] width 0 height 0
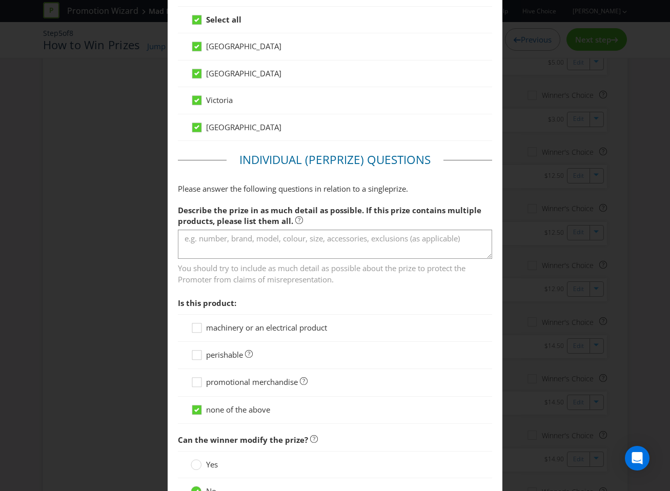
scroll to position [548, 0]
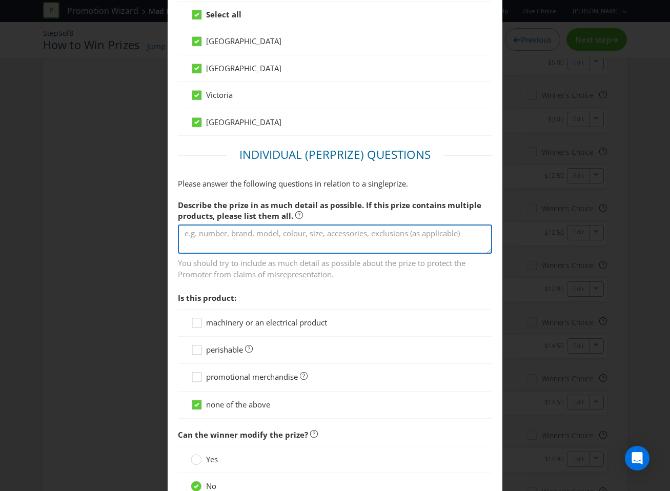
click at [245, 230] on textarea at bounding box center [335, 238] width 315 height 29
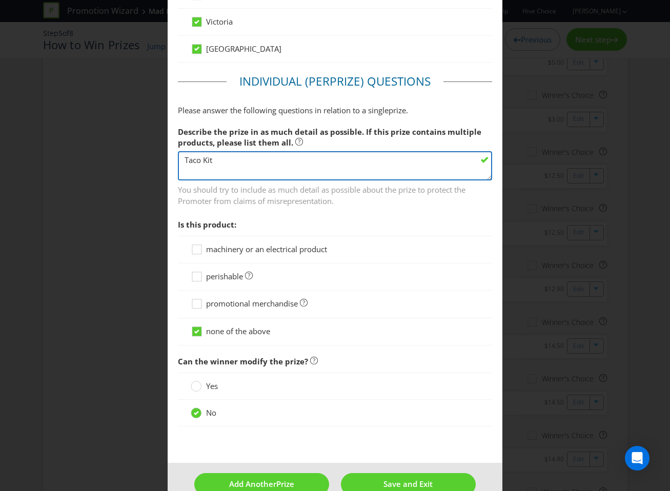
scroll to position [643, 0]
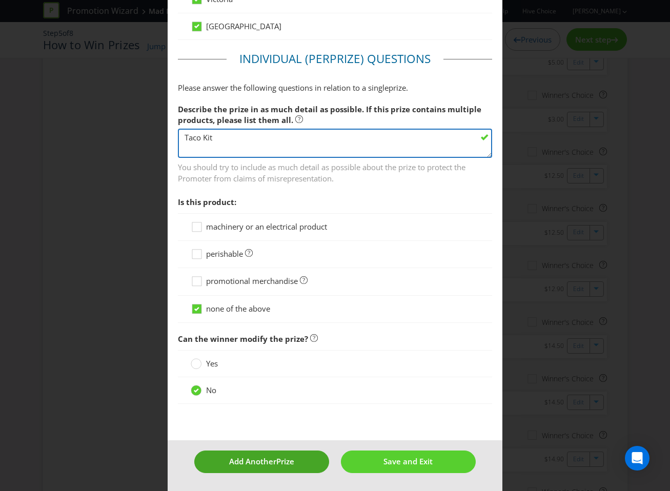
type textarea "Taco Kit"
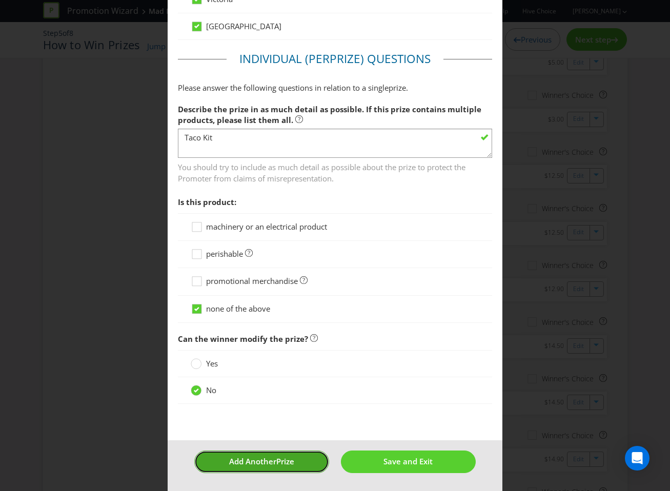
click at [275, 458] on span "Add Another" at bounding box center [252, 461] width 47 height 10
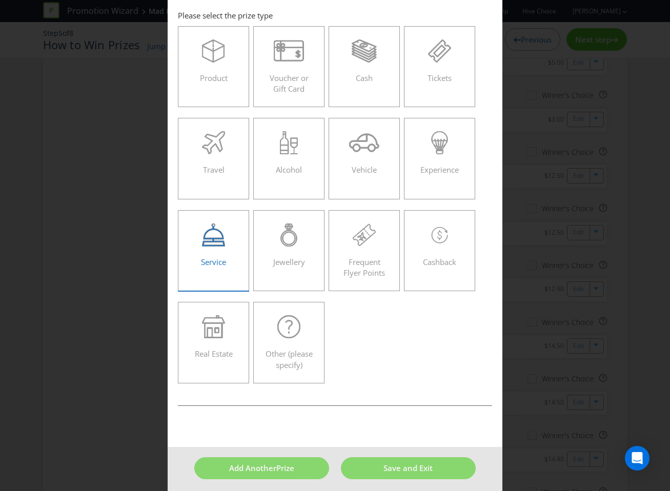
click at [208, 218] on label "Service" at bounding box center [214, 250] width 72 height 81
click at [0, 0] on input "Service" at bounding box center [0, 0] width 0 height 0
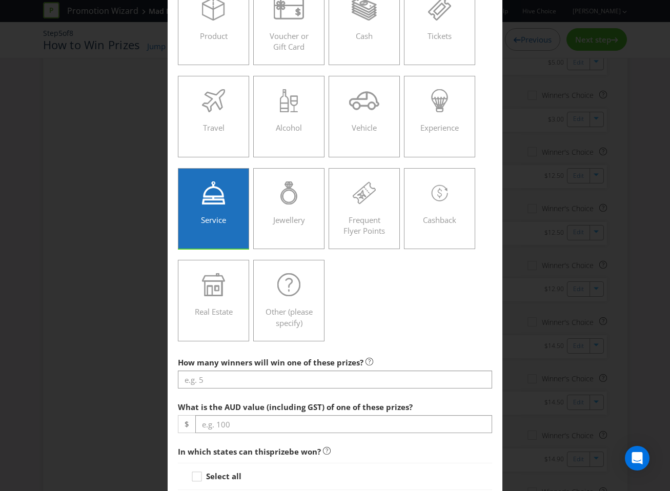
scroll to position [159, 0]
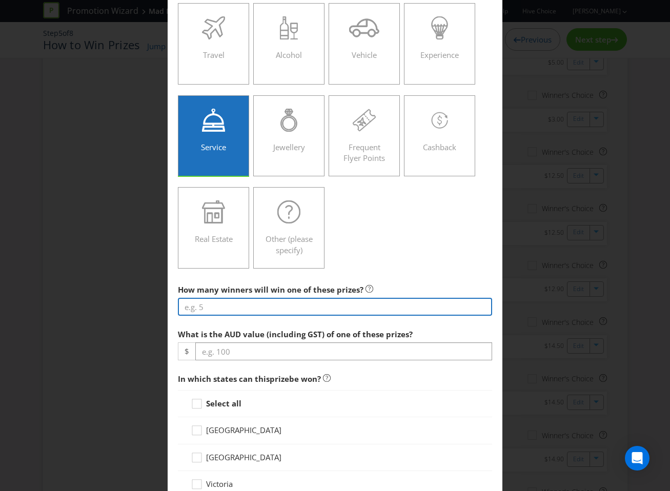
click at [305, 304] on input "number" at bounding box center [335, 307] width 315 height 18
type input "5"
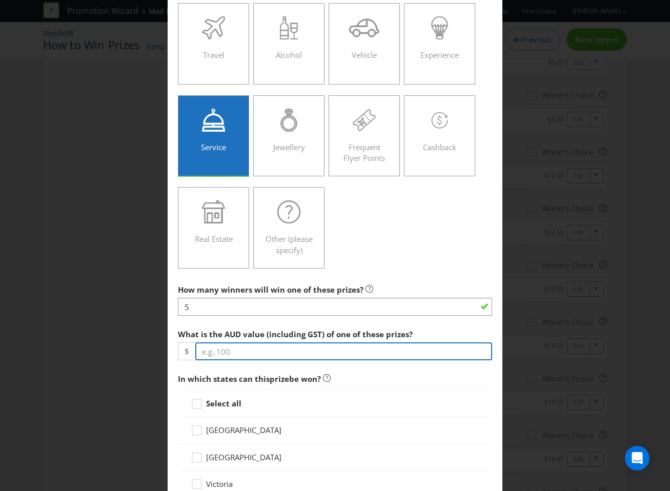
click at [254, 356] on input "number" at bounding box center [343, 351] width 297 height 18
type input "300"
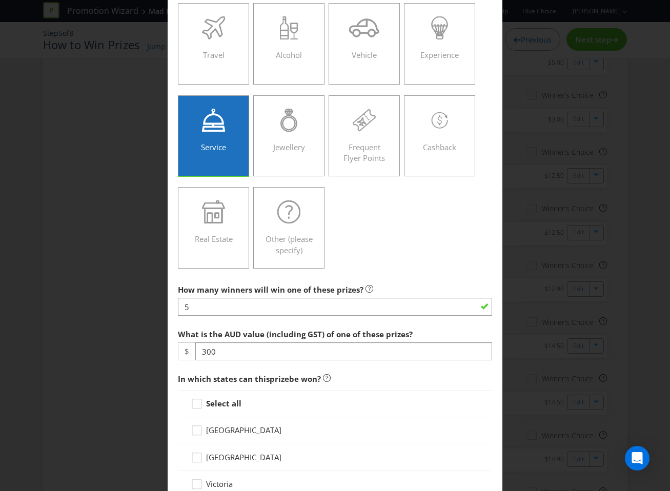
click at [226, 405] on strong "Select all" at bounding box center [223, 403] width 35 height 10
click at [0, 0] on input "Select all" at bounding box center [0, 0] width 0 height 0
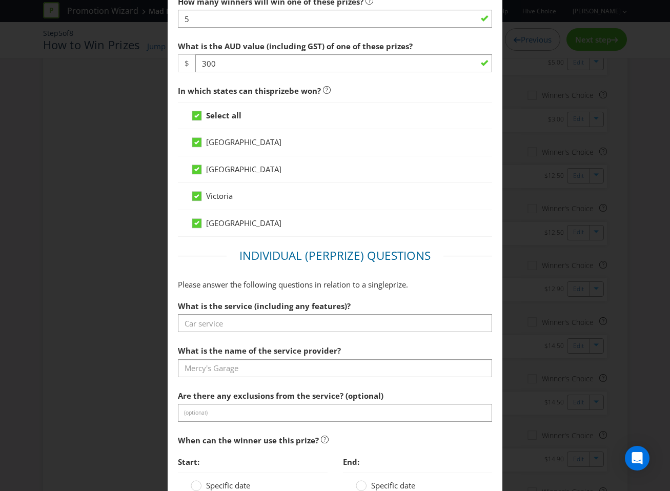
scroll to position [450, 0]
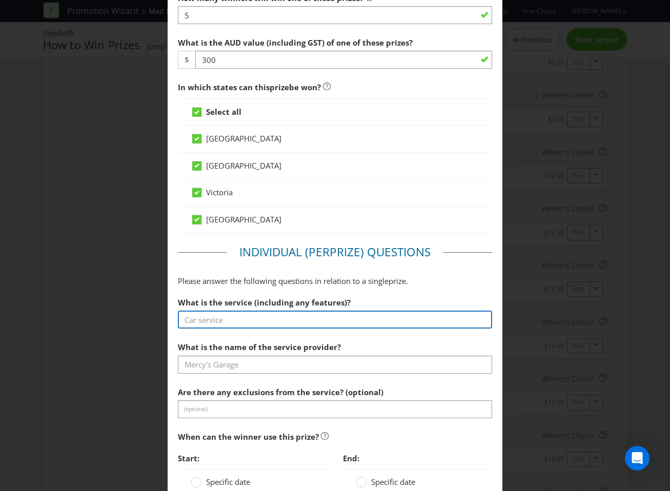
click at [233, 315] on input "text" at bounding box center [335, 319] width 315 height 18
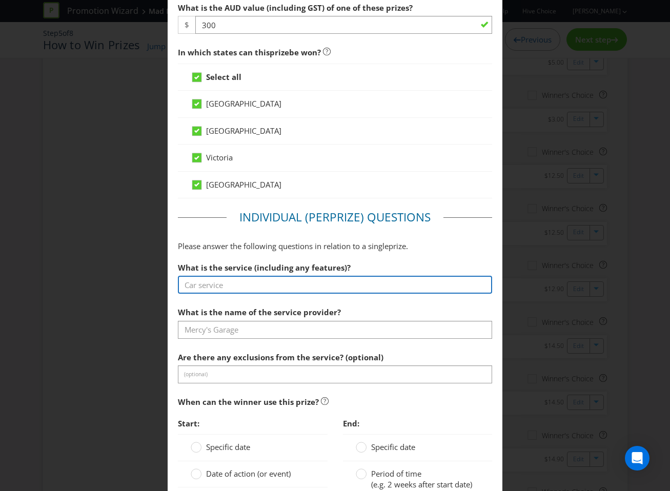
scroll to position [488, 0]
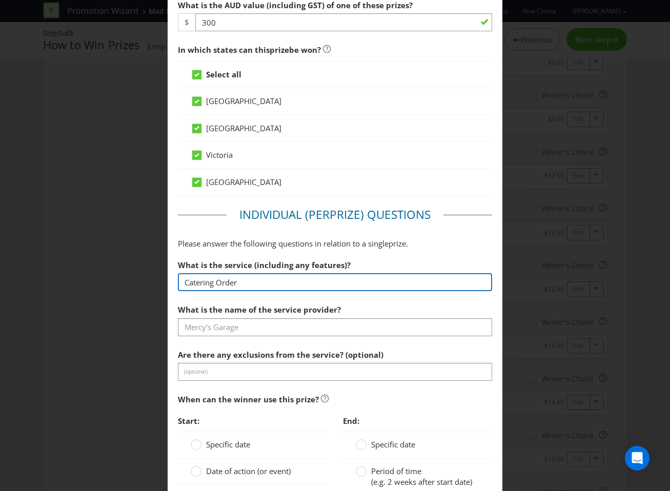
type input "Catering Order"
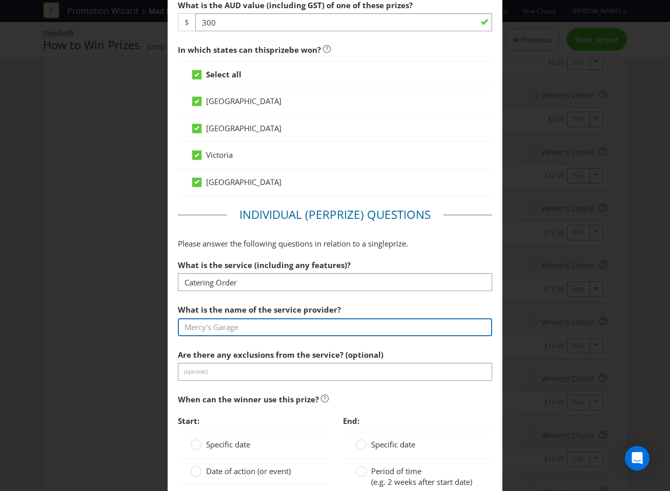
click at [379, 333] on input "text" at bounding box center [335, 327] width 315 height 18
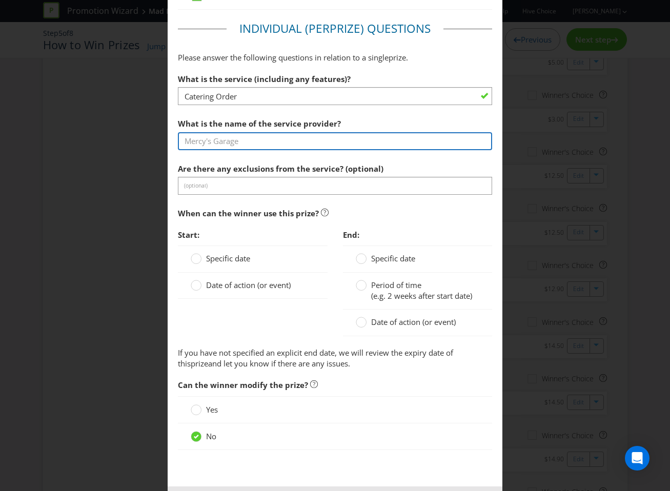
scroll to position [720, 0]
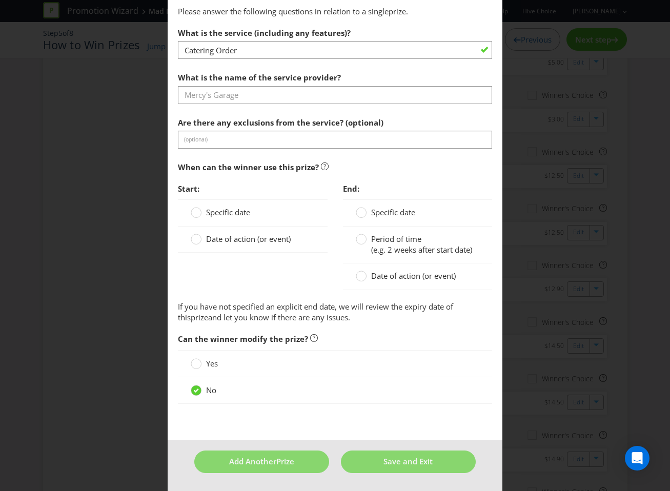
click at [232, 238] on div "Specific date Date of action (or event)" at bounding box center [253, 225] width 150 height 53
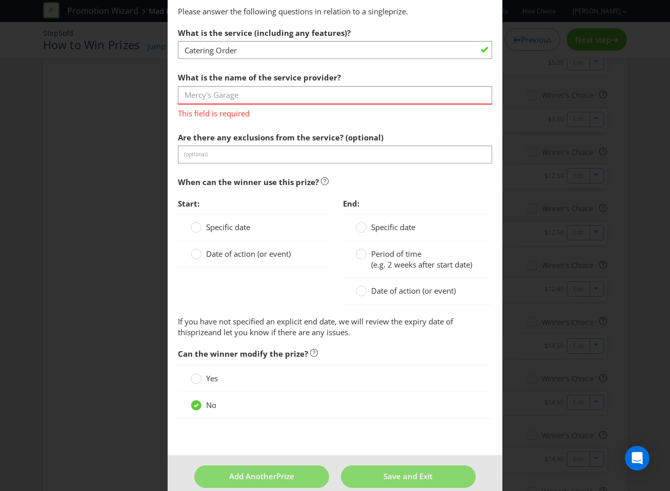
click at [234, 255] on span "Date of action (or event)" at bounding box center [248, 253] width 85 height 10
click at [0, 0] on input "Date of action (or event)" at bounding box center [0, 0] width 0 height 0
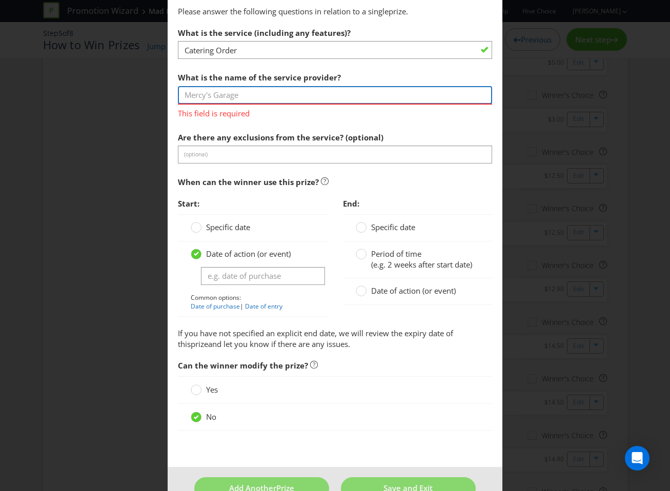
click at [231, 102] on input "text" at bounding box center [335, 95] width 315 height 18
type input "Mad Mex"
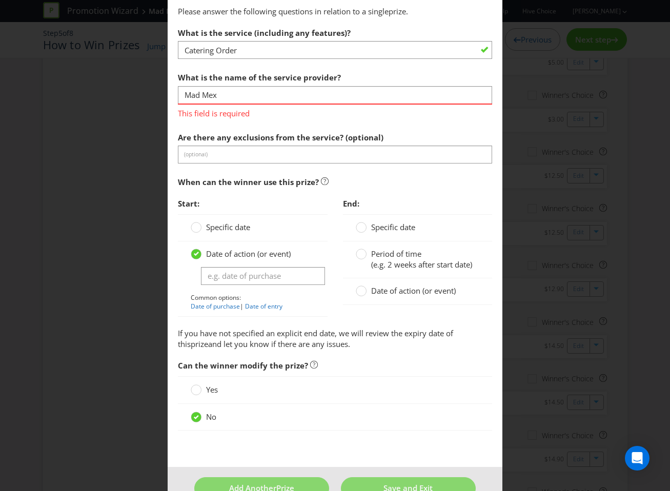
click at [248, 181] on div "When can the winner use this prize? Start: Specific date Date of action (or eve…" at bounding box center [335, 250] width 315 height 156
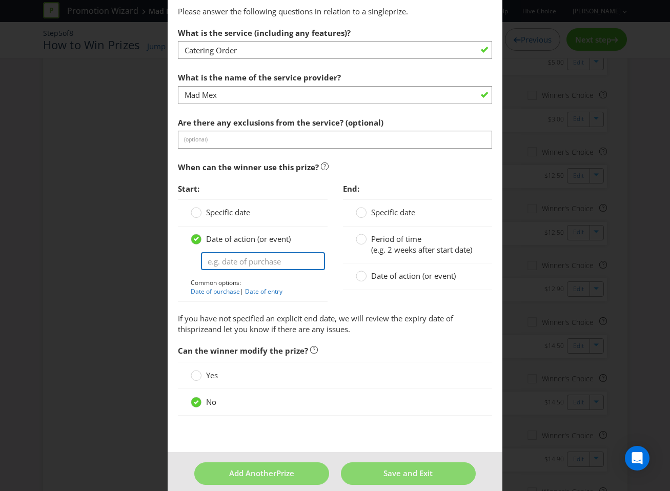
click at [264, 259] on input "text" at bounding box center [263, 261] width 124 height 18
type input "D"
click at [209, 290] on link "Date of purchase" at bounding box center [215, 291] width 49 height 9
type input "Date of purchase"
click at [378, 280] on span "Date of action (or event)" at bounding box center [413, 276] width 85 height 10
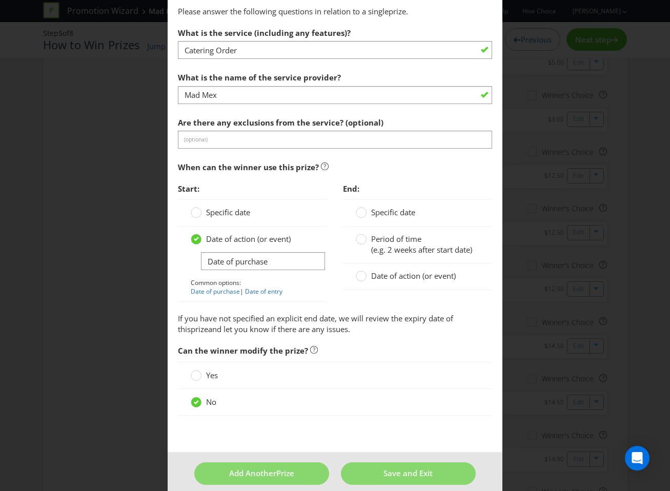
click at [0, 0] on input "Date of action (or event)" at bounding box center [0, 0] width 0 height 0
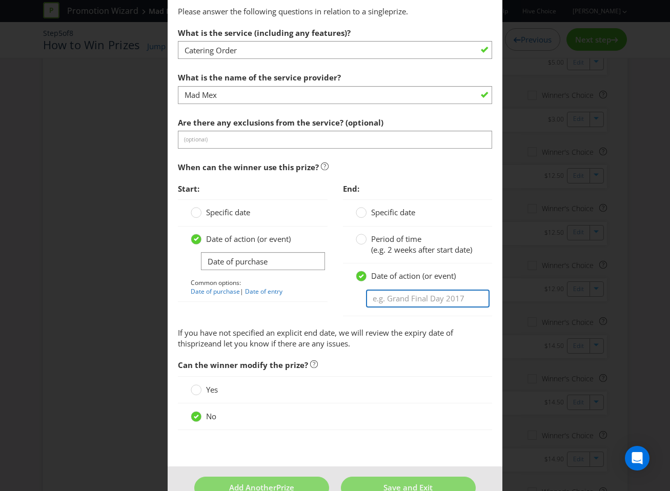
click at [387, 298] on input "text" at bounding box center [428, 298] width 124 height 18
type input "TBC"
click at [329, 310] on div "Start: Specific date Date of action (or event) Date of purchase Common options:…" at bounding box center [252, 245] width 165 height 134
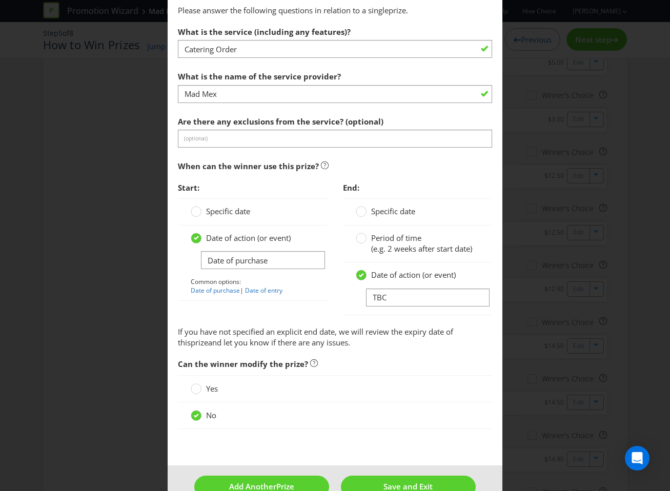
click at [374, 244] on span "(e.g. 2 weeks after start date)" at bounding box center [421, 248] width 101 height 10
click at [0, 0] on input "Period of time (e.g. 2 weeks after start date)" at bounding box center [0, 0] width 0 height 0
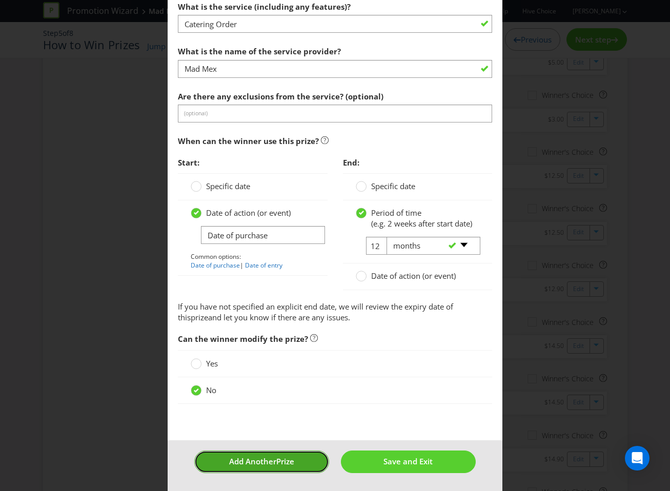
click at [271, 467] on button "Add Another Prize" at bounding box center [261, 461] width 135 height 22
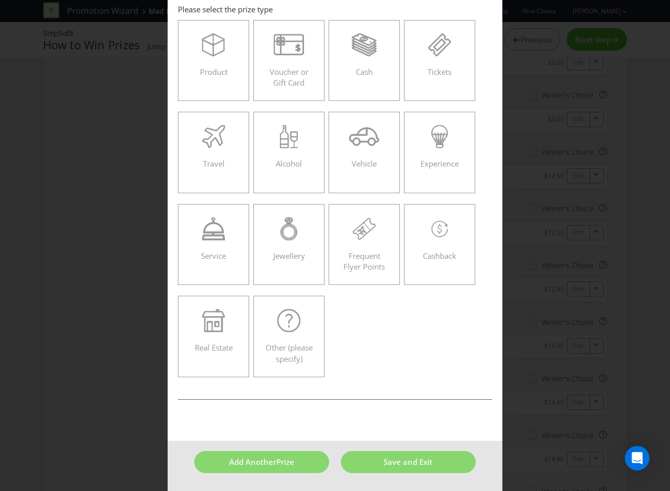
scroll to position [44, 0]
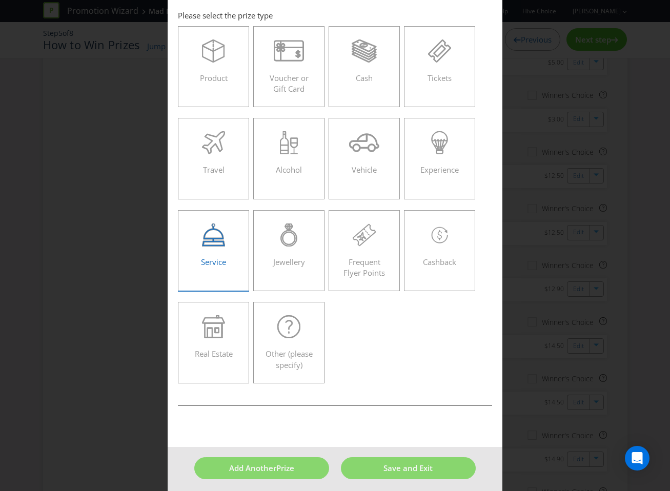
click at [225, 255] on div "Service" at bounding box center [214, 246] width 50 height 46
click at [0, 0] on input "Service" at bounding box center [0, 0] width 0 height 0
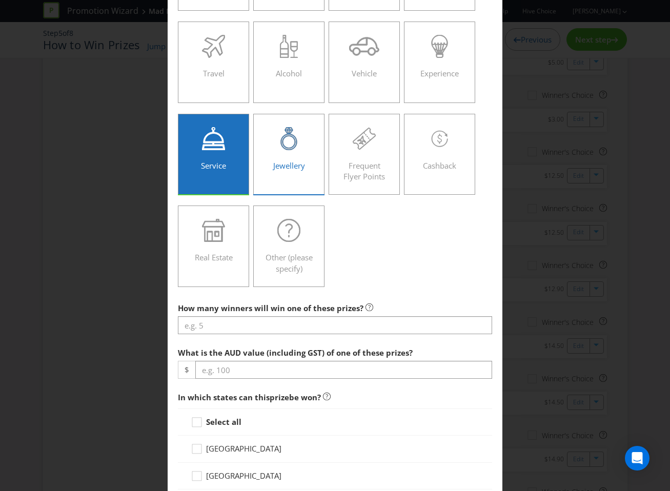
scroll to position [168, 0]
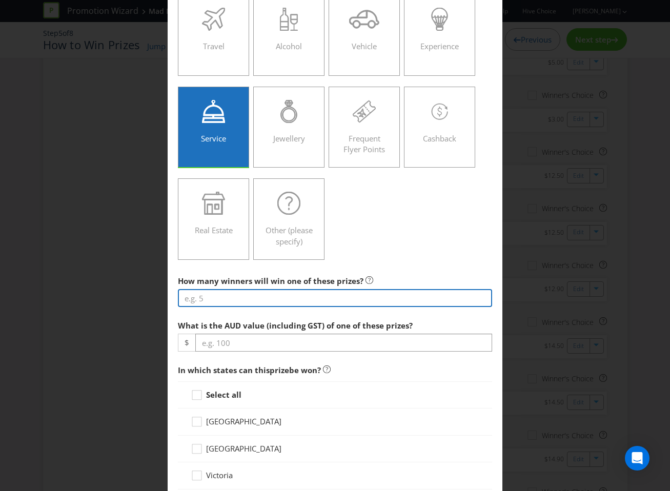
click at [254, 301] on input "number" at bounding box center [335, 298] width 315 height 18
type input "2"
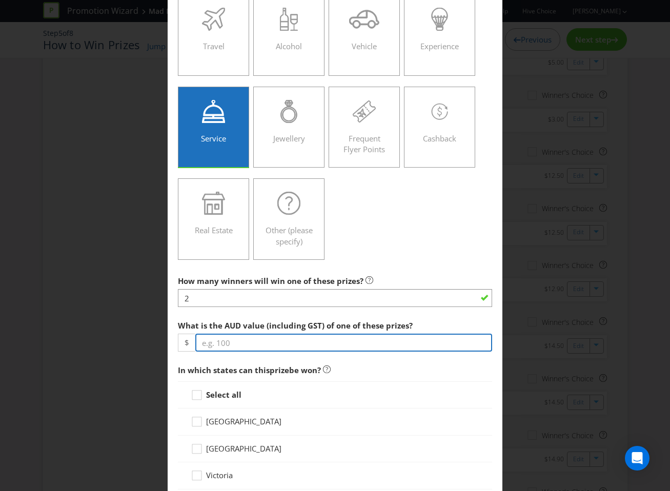
click at [298, 342] on input "number" at bounding box center [343, 343] width 297 height 18
type input "500"
click at [234, 392] on strong "Select all" at bounding box center [223, 394] width 35 height 10
click at [0, 0] on input "Select all" at bounding box center [0, 0] width 0 height 0
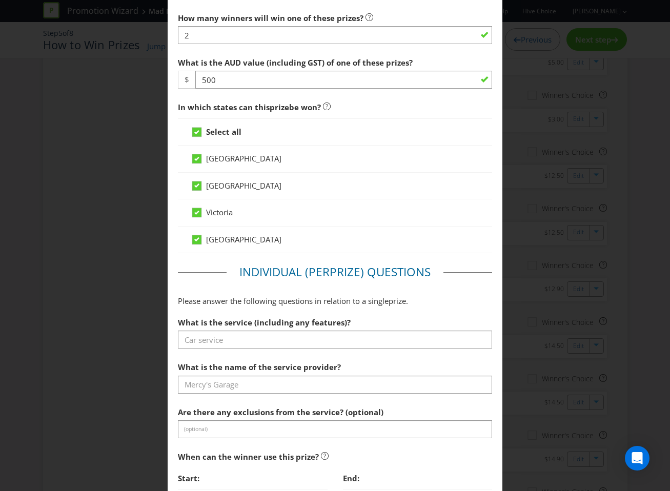
scroll to position [450, 0]
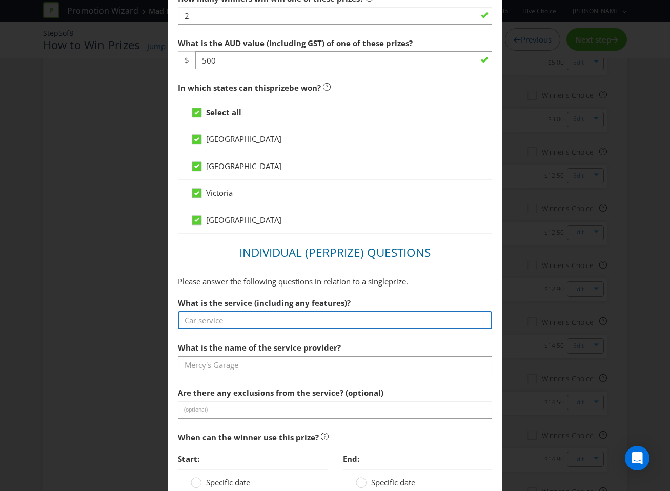
click at [254, 319] on input "text" at bounding box center [335, 320] width 315 height 18
type input "Catering Order"
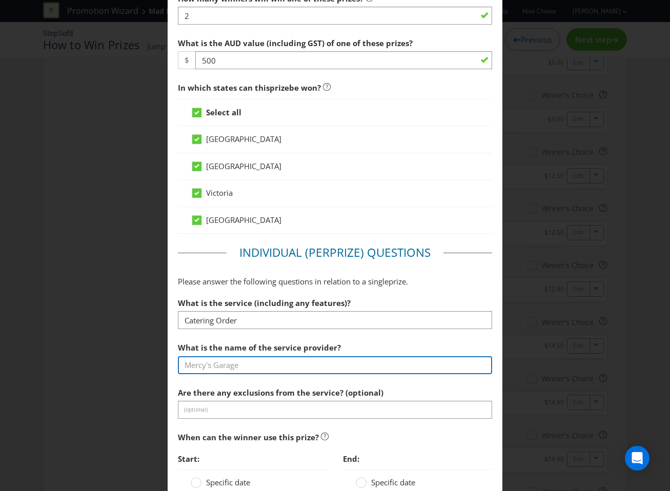
click at [242, 364] on input "text" at bounding box center [335, 365] width 315 height 18
type input "Mad Mex"
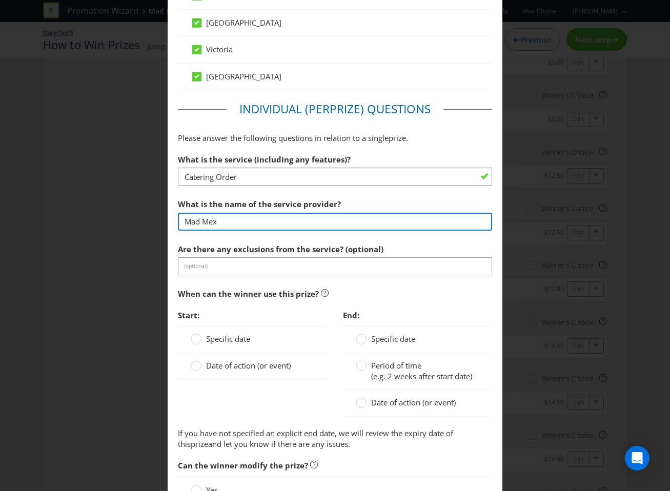
scroll to position [615, 0]
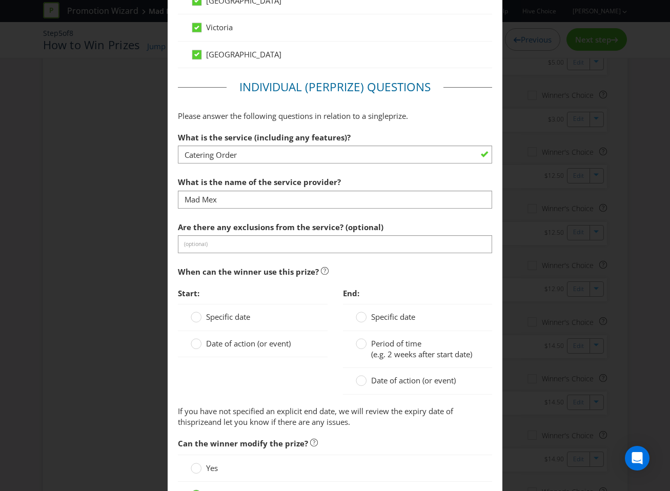
click at [238, 339] on span "Date of action (or event)" at bounding box center [248, 343] width 85 height 10
click at [0, 0] on input "Date of action (or event)" at bounding box center [0, 0] width 0 height 0
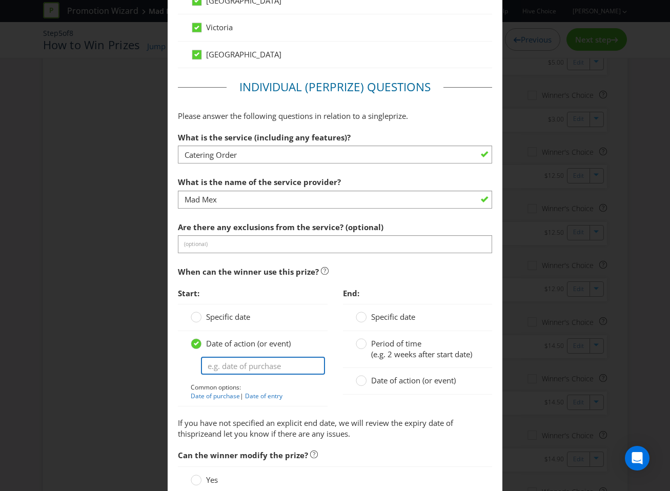
click at [240, 370] on input "text" at bounding box center [263, 366] width 124 height 18
type input "Date of purchase"
click at [377, 355] on span "(e.g. 2 weeks after start date)" at bounding box center [421, 354] width 101 height 10
click at [0, 0] on input "Period of time (e.g. 2 weeks after start date)" at bounding box center [0, 0] width 0 height 0
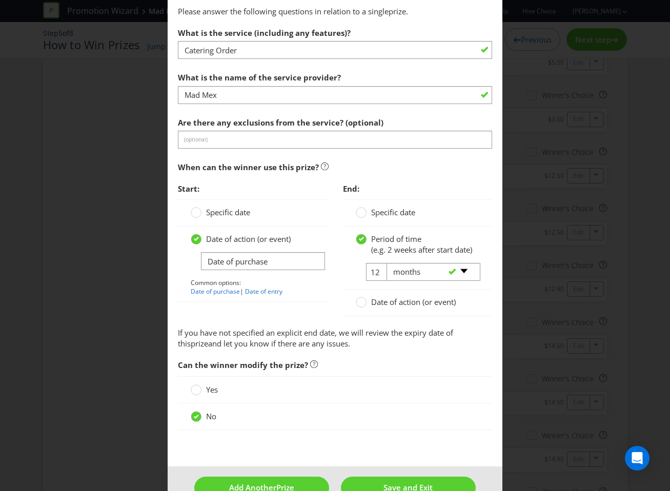
scroll to position [746, 0]
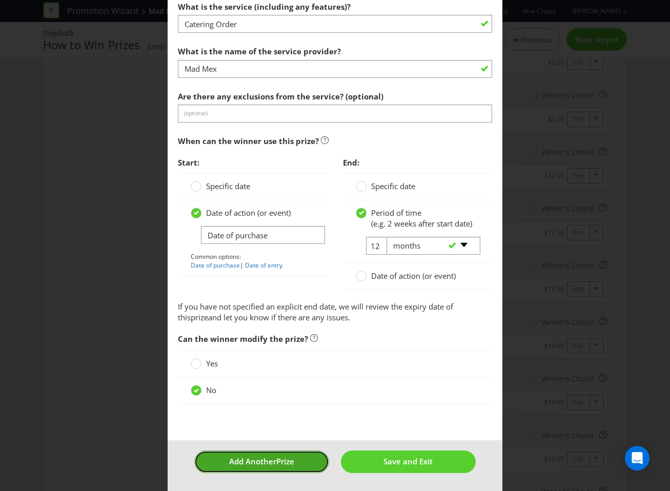
click at [248, 459] on span "Add Another" at bounding box center [252, 461] width 47 height 10
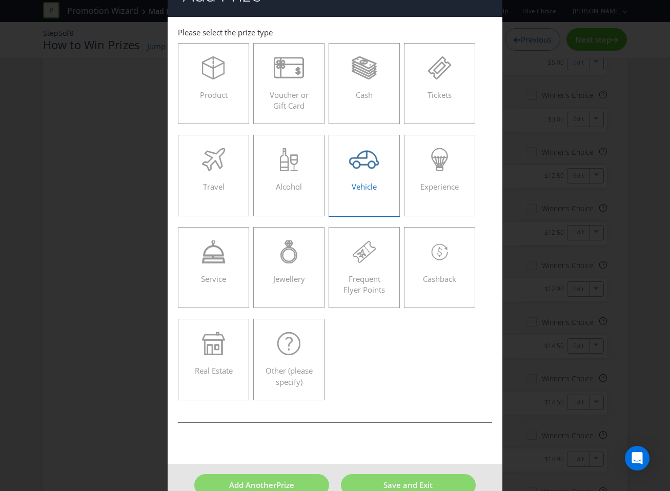
scroll to position [21, 0]
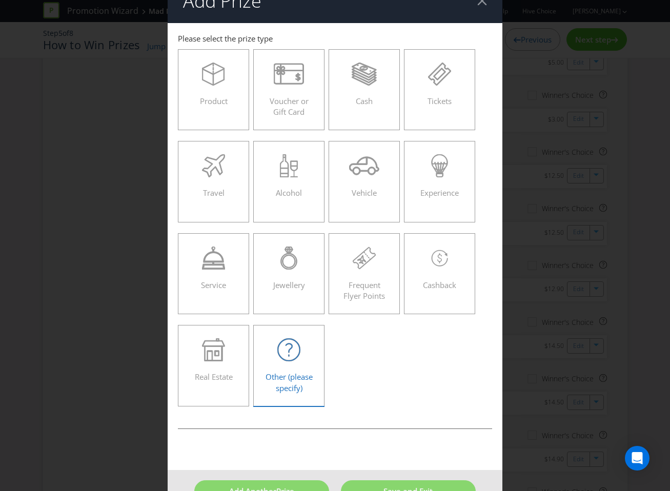
click at [303, 351] on div at bounding box center [289, 349] width 50 height 23
click at [0, 0] on input "Other (please specify)" at bounding box center [0, 0] width 0 height 0
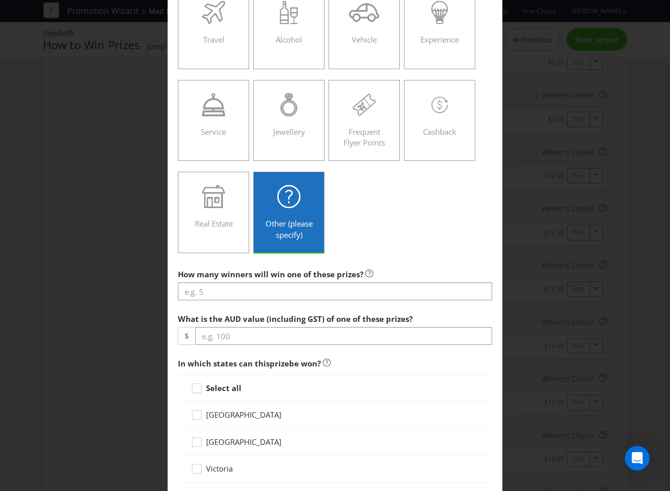
scroll to position [209, 0]
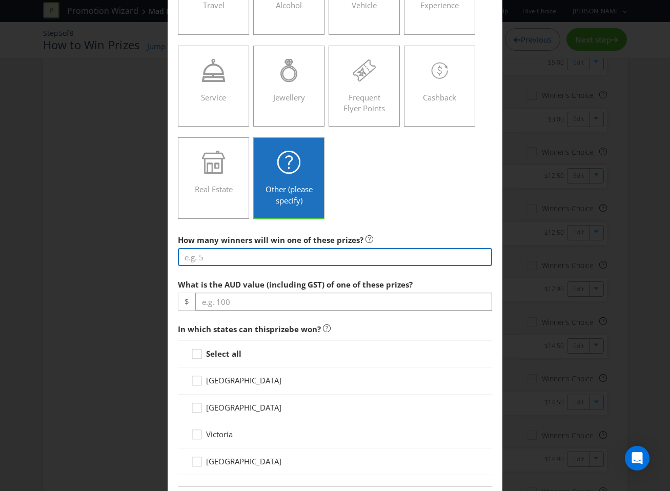
click at [275, 262] on input "number" at bounding box center [335, 257] width 315 height 18
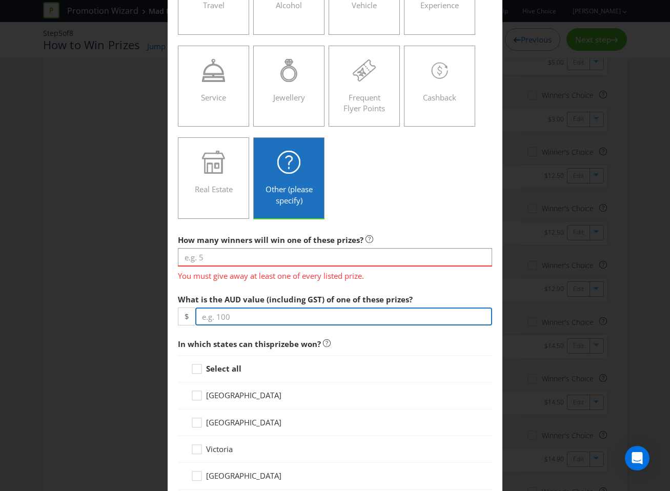
click at [420, 294] on div "What is the AUD value (including GST) of one of these prizes? $" at bounding box center [335, 307] width 315 height 37
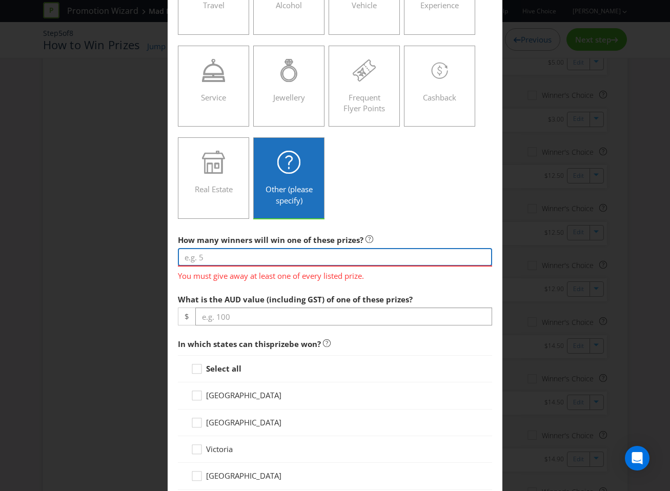
click at [405, 261] on input "number" at bounding box center [335, 257] width 315 height 18
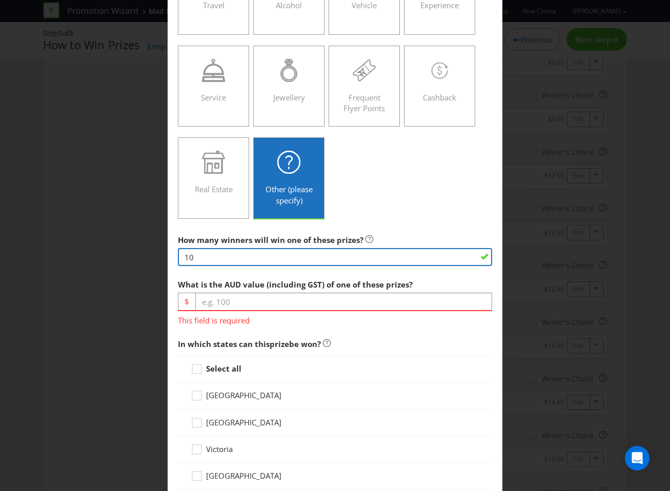
type input "1"
type input "300"
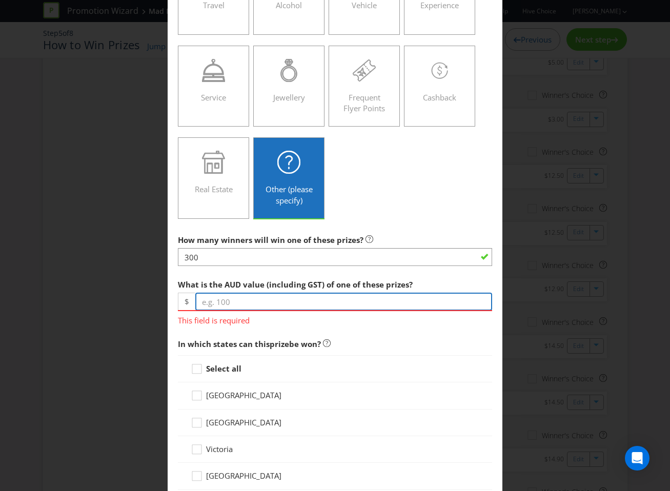
click at [372, 303] on input "number" at bounding box center [343, 302] width 297 height 18
type input "1.85"
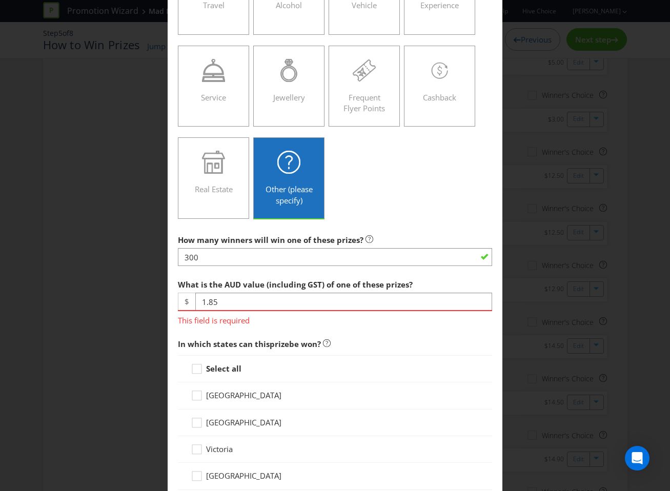
click at [225, 367] on div "Select all [GEOGRAPHIC_DATA] [GEOGRAPHIC_DATA] [GEOGRAPHIC_DATA] [GEOGRAPHIC_DA…" at bounding box center [335, 422] width 315 height 135
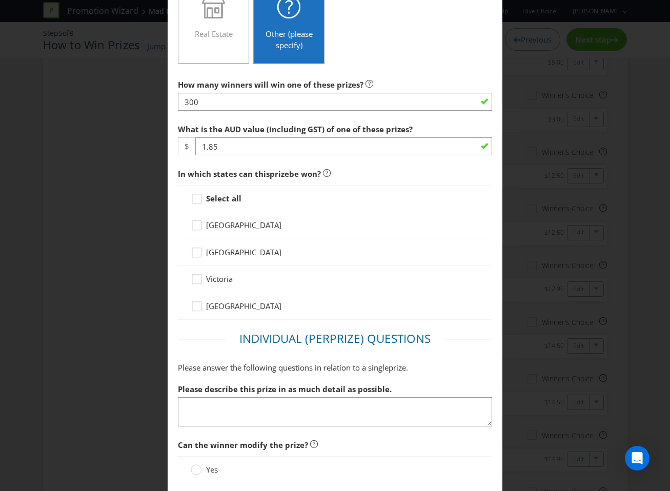
scroll to position [372, 0]
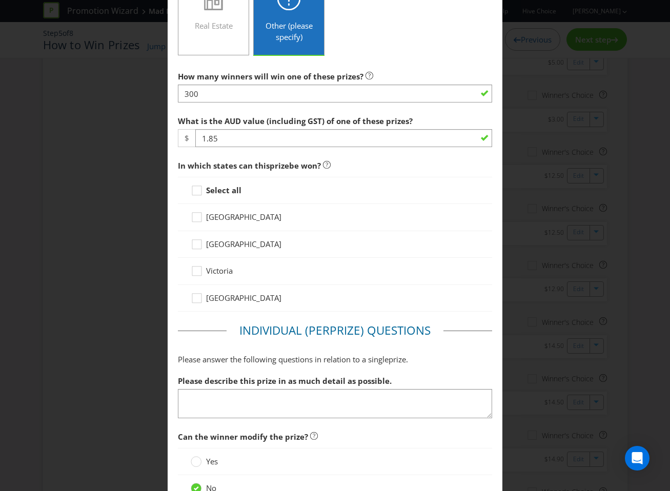
click at [219, 196] on div "Select all" at bounding box center [335, 190] width 315 height 27
click at [227, 191] on strong "Select all" at bounding box center [223, 190] width 35 height 10
click at [0, 0] on input "Select all" at bounding box center [0, 0] width 0 height 0
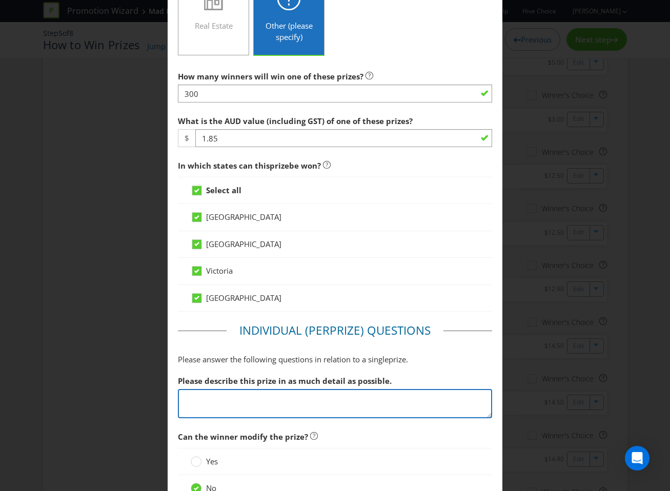
click at [276, 404] on textarea at bounding box center [335, 403] width 315 height 29
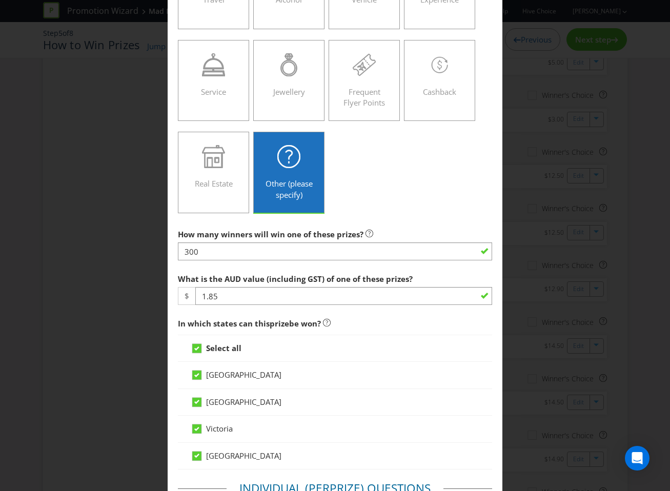
scroll to position [470, 0]
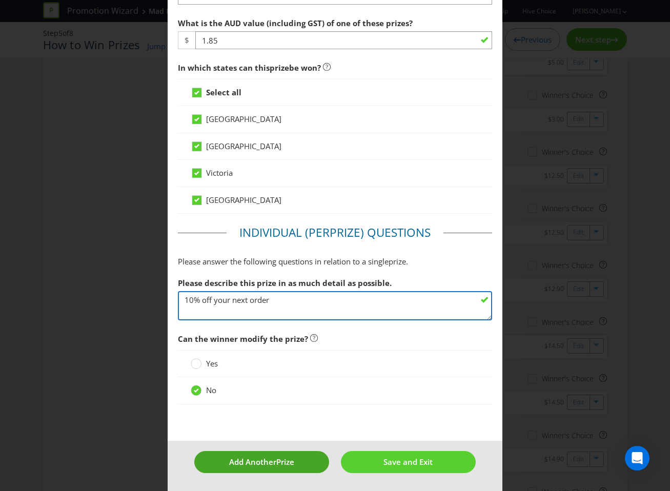
type textarea "10% off your next order"
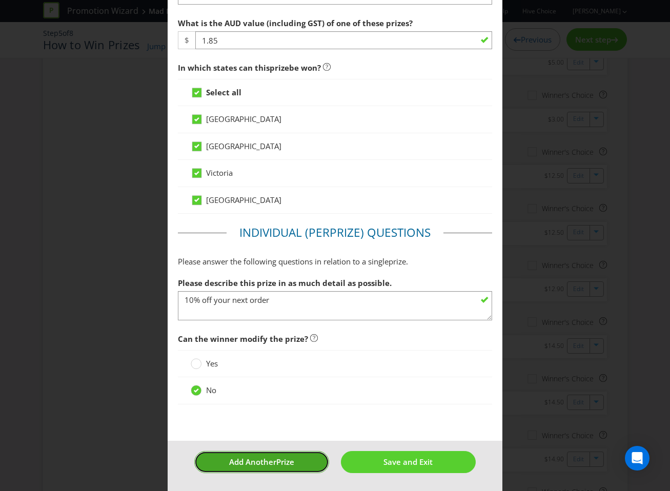
click at [273, 460] on span "Add Another" at bounding box center [252, 461] width 47 height 10
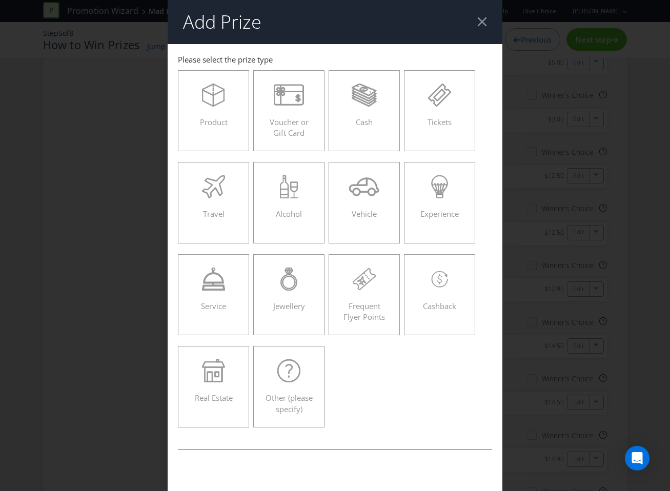
click at [473, 20] on header "Add Prize" at bounding box center [335, 22] width 335 height 44
click at [476, 20] on header "Add Prize" at bounding box center [335, 22] width 335 height 44
click at [480, 22] on div at bounding box center [482, 22] width 10 height 10
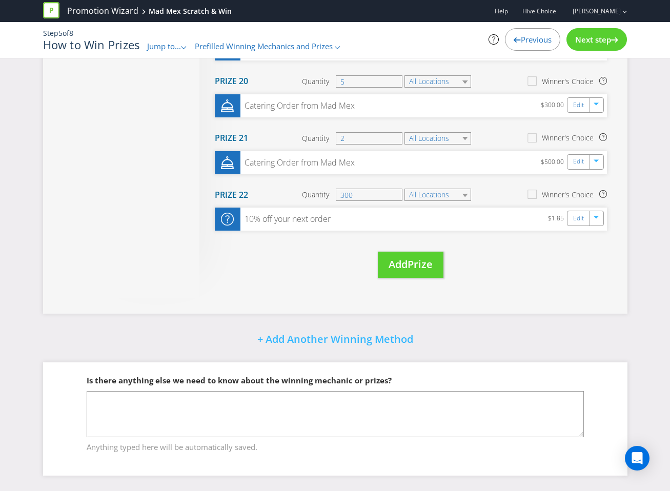
scroll to position [1202, 0]
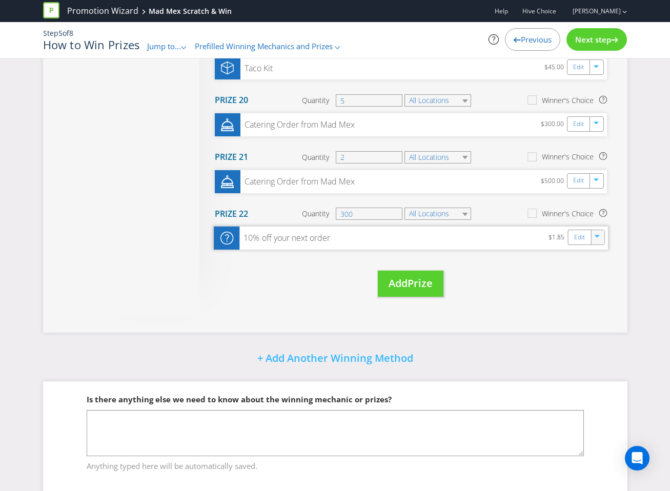
click at [596, 240] on icon "button" at bounding box center [597, 238] width 6 height 6
click at [591, 256] on link "Duplicate" at bounding box center [595, 260] width 33 height 10
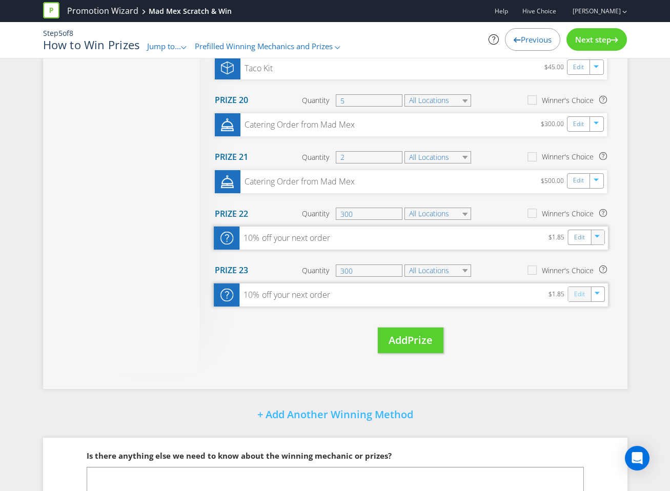
click at [578, 297] on link "Edit" at bounding box center [578, 294] width 11 height 12
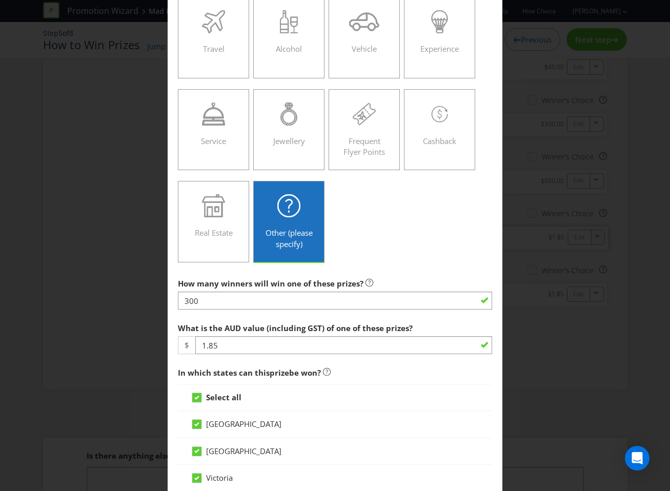
scroll to position [164, 0]
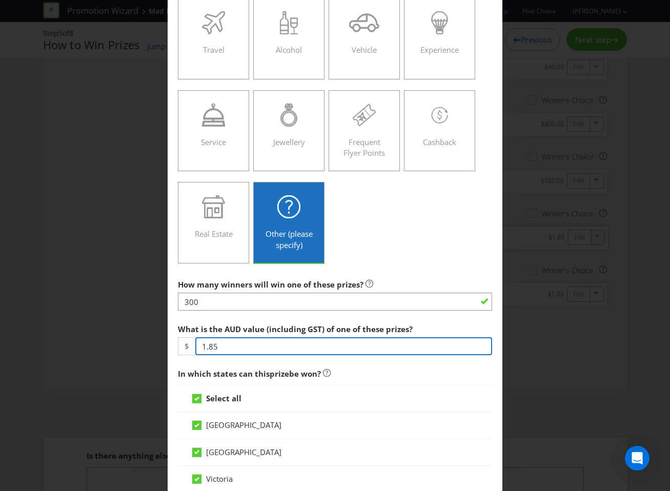
drag, startPoint x: 250, startPoint y: 347, endPoint x: 182, endPoint y: 346, distance: 67.6
click at [182, 346] on div "$ 1.85" at bounding box center [335, 346] width 315 height 18
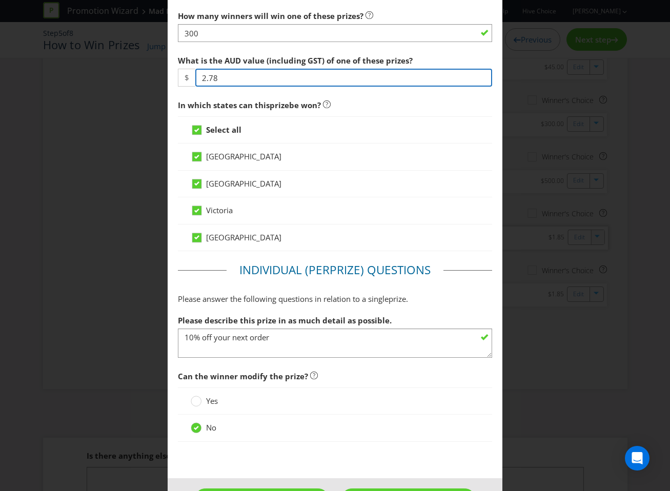
scroll to position [447, 0]
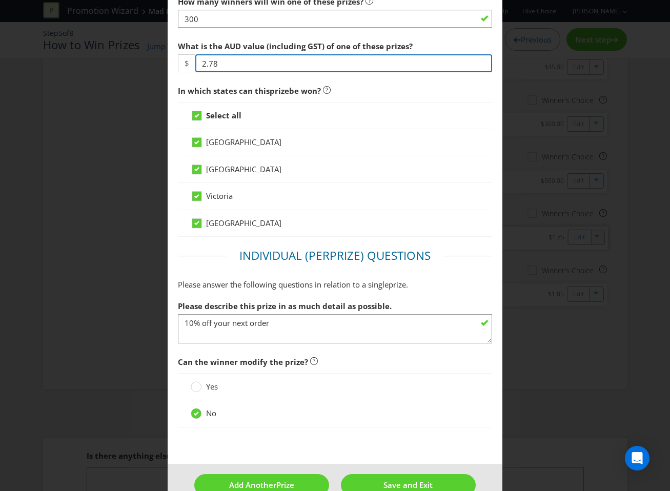
type input "2.78"
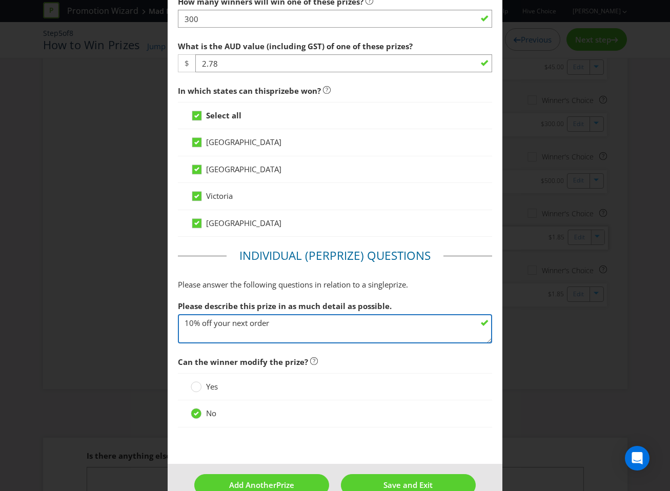
click at [195, 321] on textarea "10% off your next order" at bounding box center [335, 328] width 315 height 29
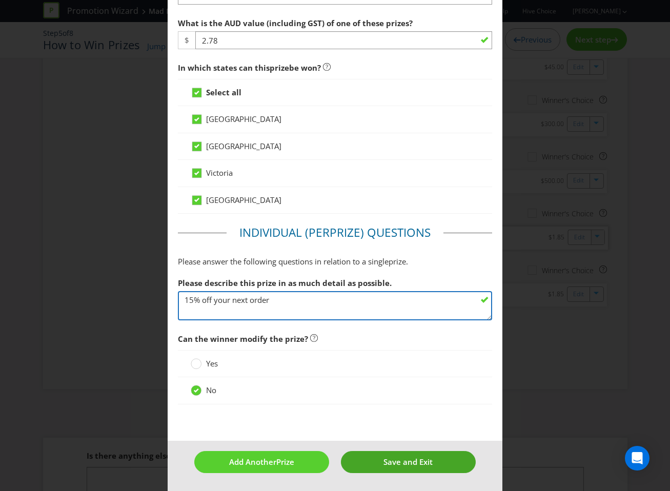
type textarea "15% off your next order"
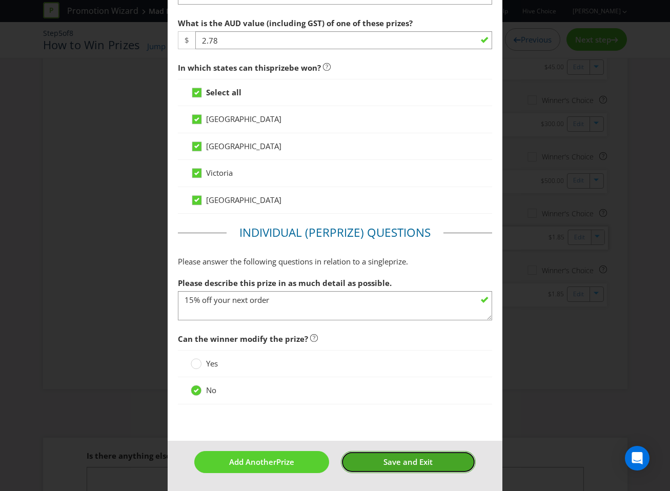
click at [381, 461] on button "Save and Exit" at bounding box center [408, 462] width 135 height 22
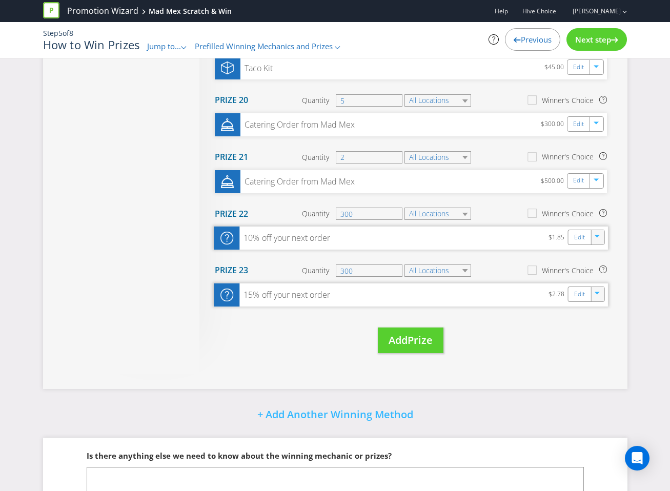
click at [600, 298] on div at bounding box center [597, 293] width 11 height 15
click at [593, 317] on link "Duplicate" at bounding box center [595, 316] width 33 height 10
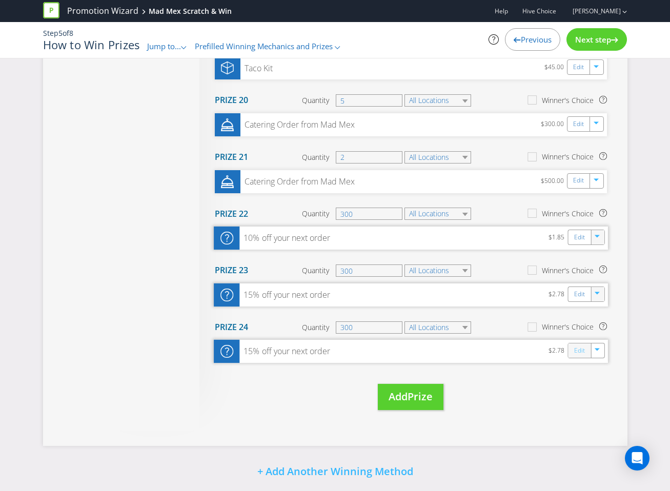
click at [579, 351] on link "Edit" at bounding box center [578, 351] width 11 height 12
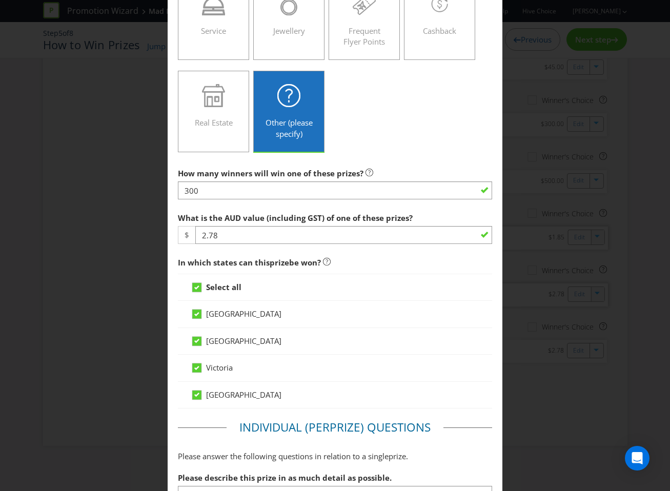
scroll to position [286, 0]
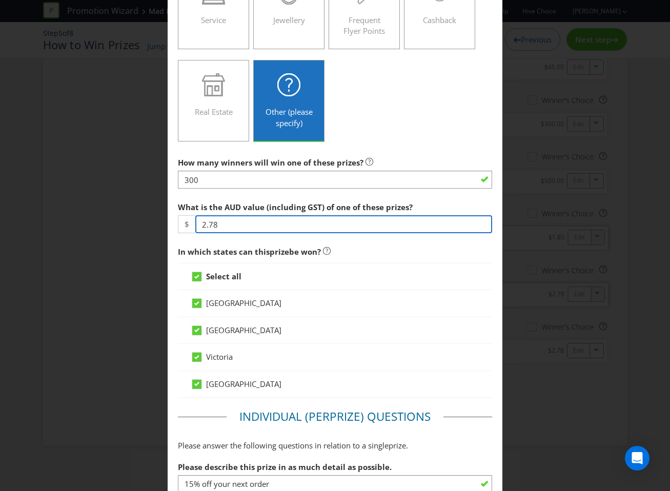
drag, startPoint x: 241, startPoint y: 224, endPoint x: 153, endPoint y: 218, distance: 88.8
click at [153, 218] on div "Edit Prize [GEOGRAPHIC_DATA] [GEOGRAPHIC_DATA] [GEOGRAPHIC_DATA] [GEOGRAPHIC_DA…" at bounding box center [335, 245] width 670 height 491
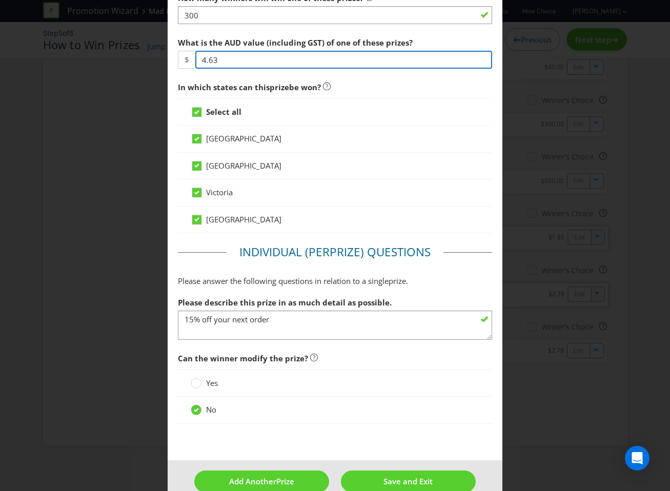
scroll to position [470, 0]
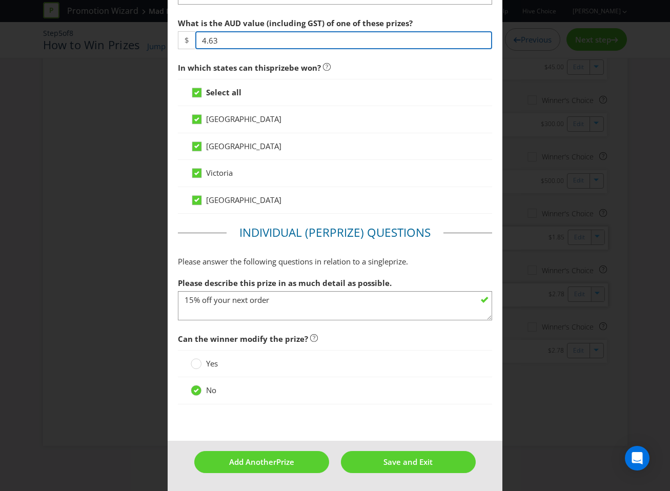
type input "4.63"
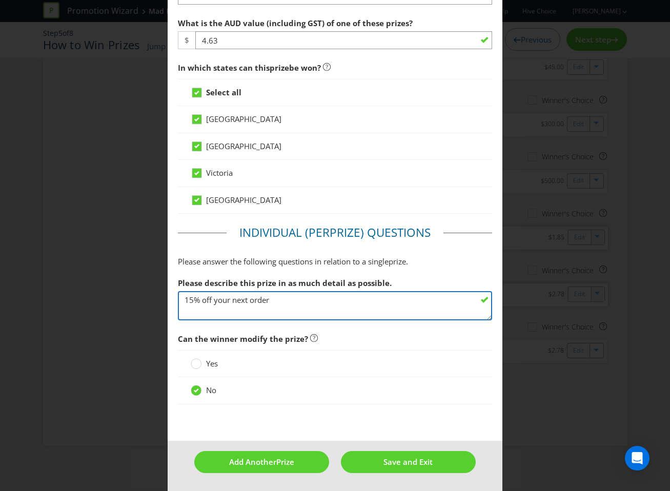
click at [190, 298] on textarea "15% off your next order" at bounding box center [335, 305] width 315 height 29
click at [192, 298] on textarea "15% off your next order" at bounding box center [335, 305] width 315 height 29
type textarea "20% off your next order"
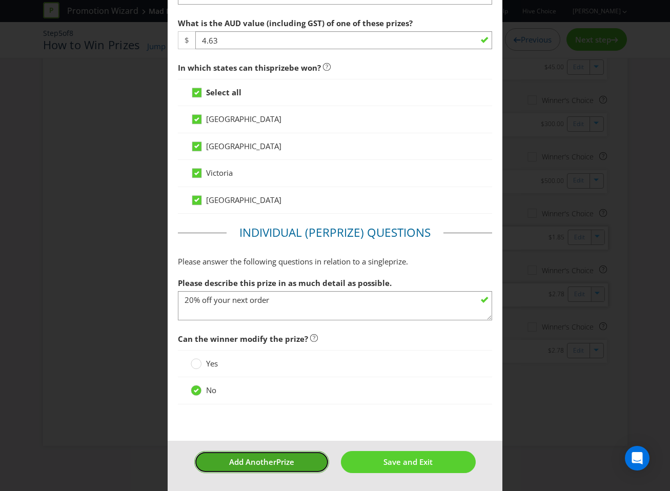
click at [282, 454] on button "Add Another Prize" at bounding box center [261, 462] width 135 height 22
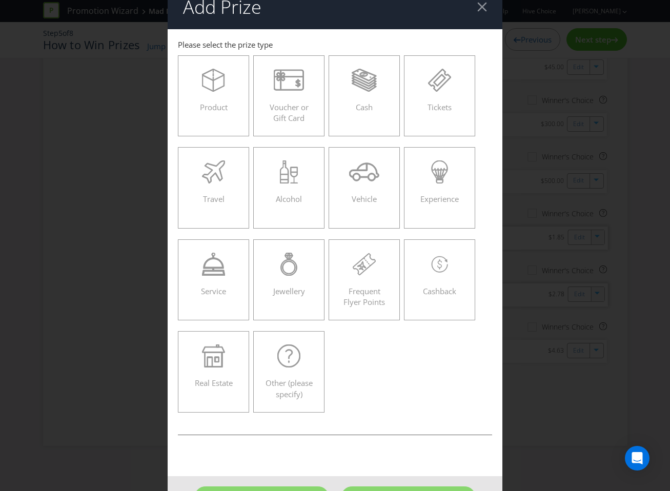
scroll to position [42, 0]
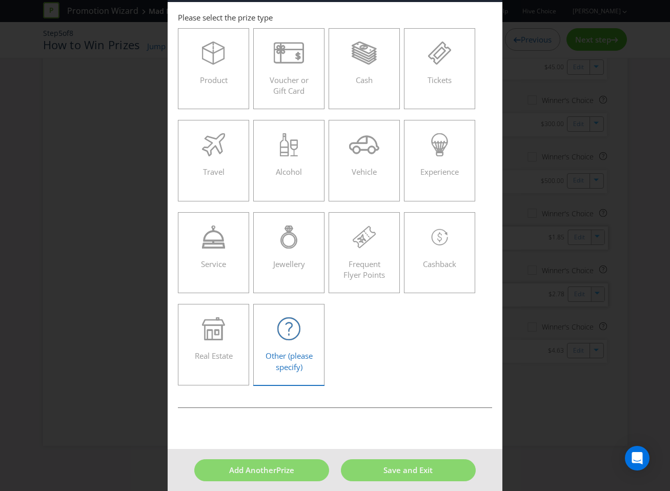
click at [307, 338] on div at bounding box center [289, 328] width 50 height 23
click at [0, 0] on input "Other (please specify)" at bounding box center [0, 0] width 0 height 0
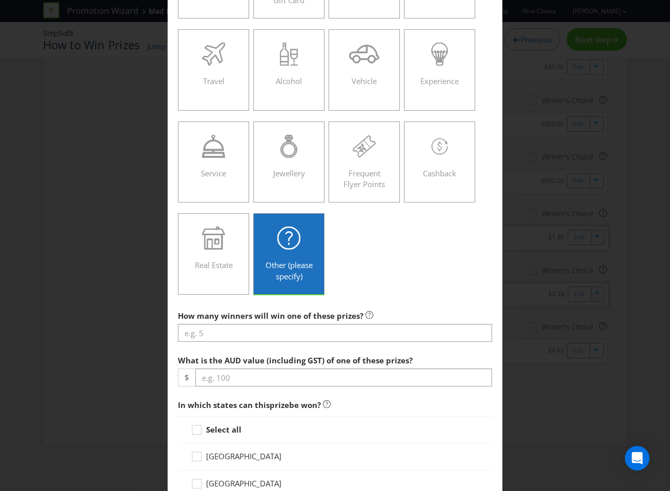
scroll to position [134, 0]
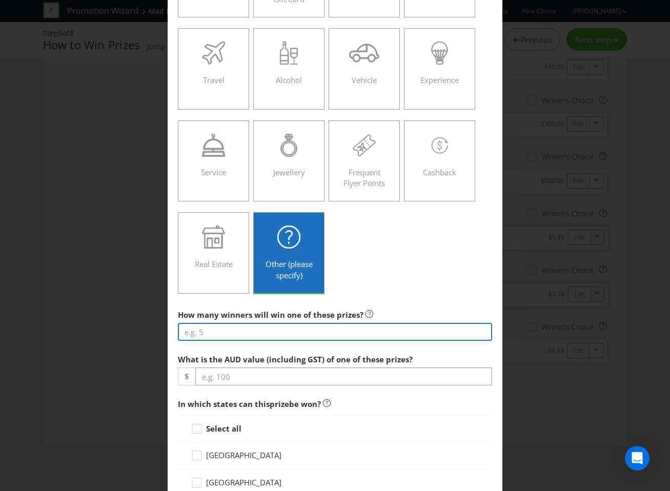
click at [247, 332] on input "number" at bounding box center [335, 332] width 315 height 18
type input "100"
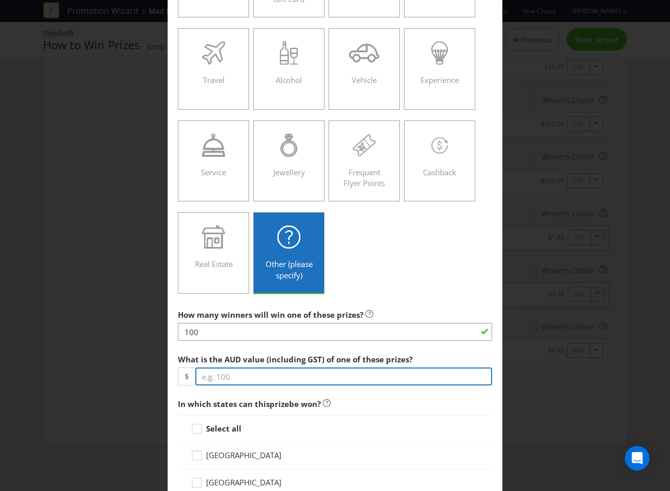
click at [403, 369] on input "number" at bounding box center [343, 376] width 297 height 18
type input "7.95"
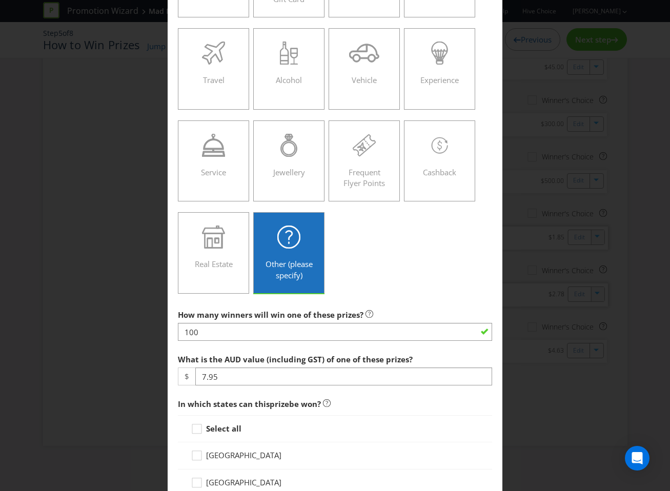
click at [222, 432] on strong "Select all" at bounding box center [223, 428] width 35 height 10
click at [0, 0] on input "Select all" at bounding box center [0, 0] width 0 height 0
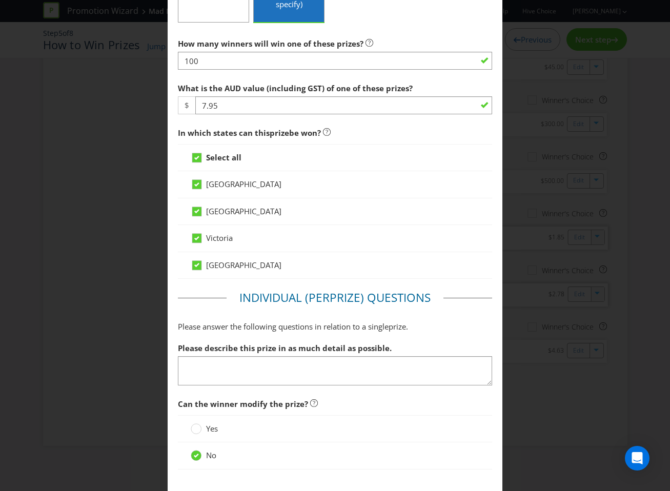
scroll to position [406, 0]
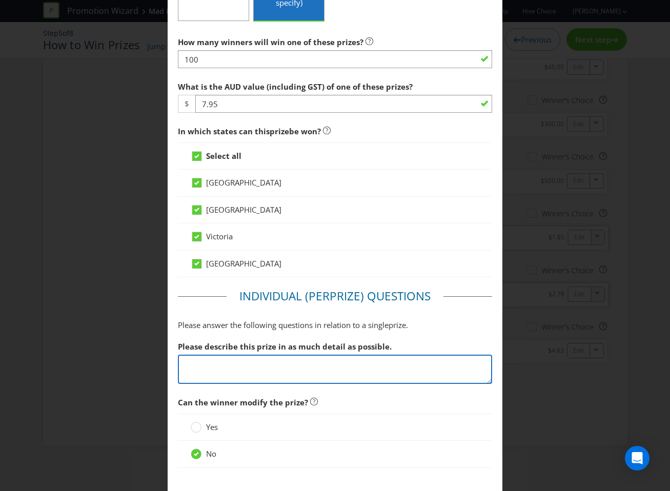
click at [262, 362] on textarea at bounding box center [335, 369] width 315 height 29
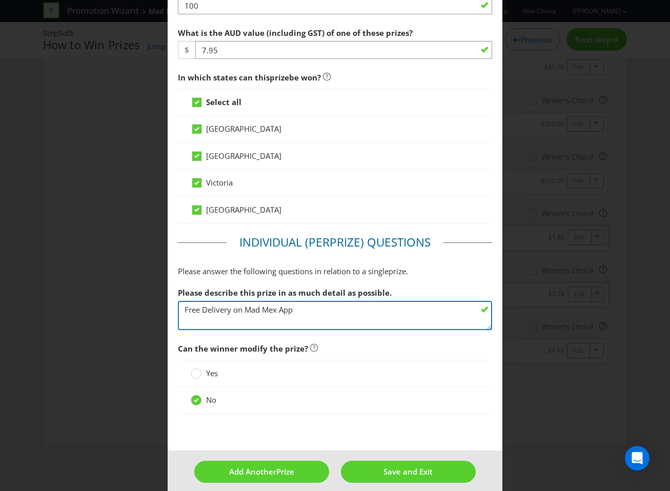
scroll to position [470, 0]
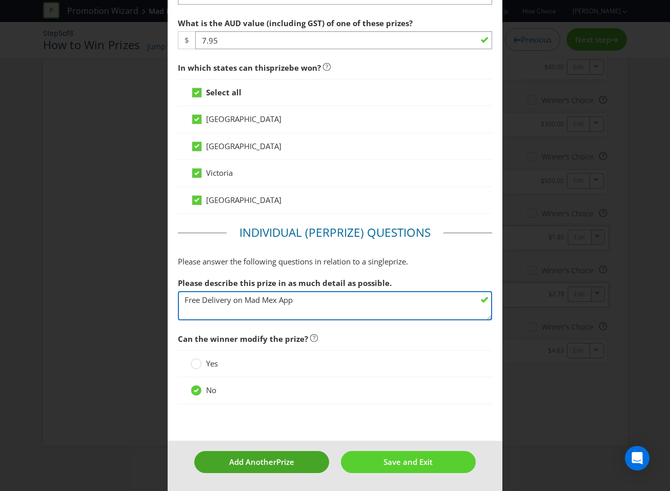
type textarea "Free Delivery on Mad Mex App"
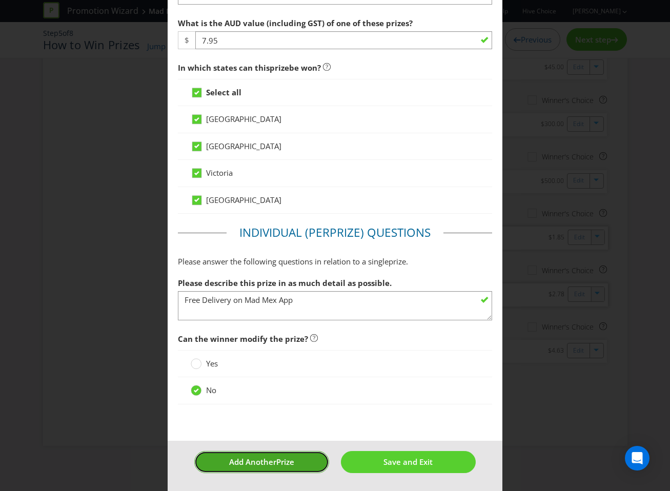
click at [314, 462] on button "Add Another Prize" at bounding box center [261, 462] width 135 height 22
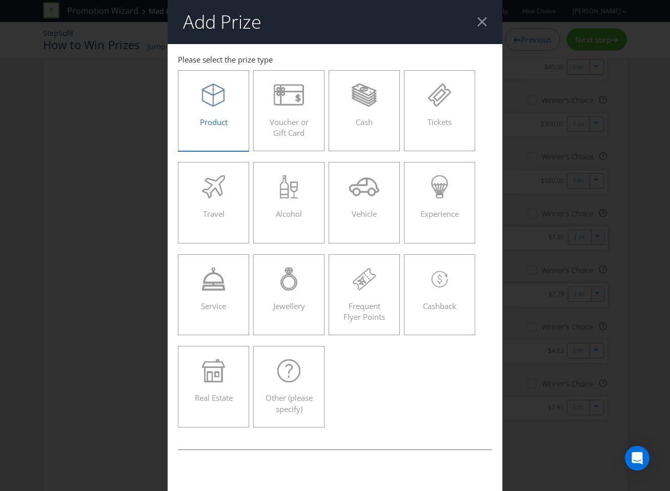
click at [234, 133] on label "Product" at bounding box center [214, 110] width 72 height 81
click at [0, 0] on input "Product" at bounding box center [0, 0] width 0 height 0
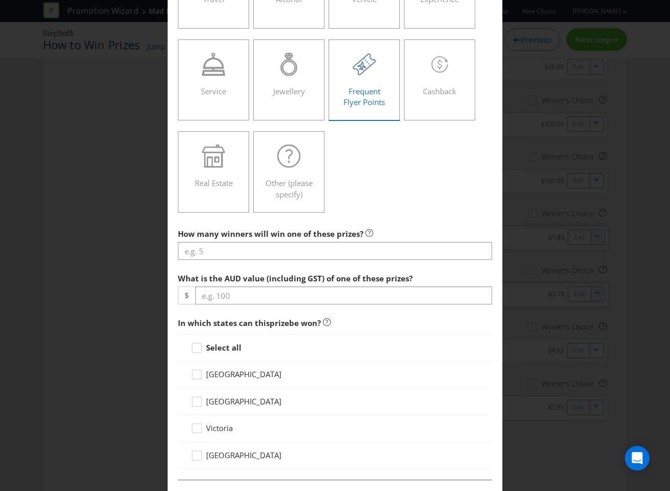
scroll to position [250, 0]
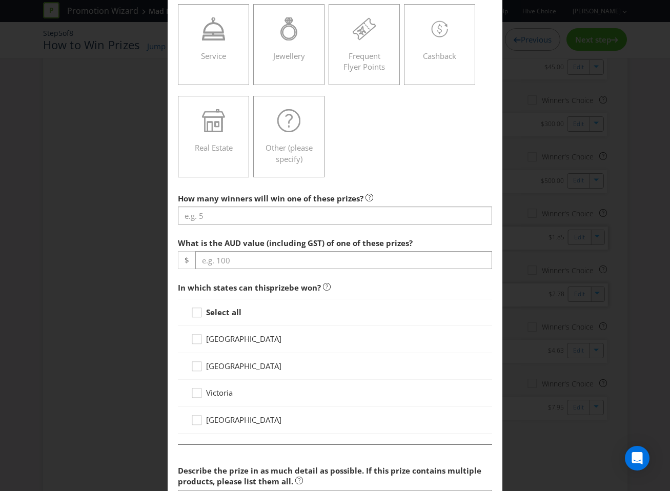
click at [344, 224] on div at bounding box center [335, 224] width 315 height 1
click at [348, 220] on input "number" at bounding box center [335, 215] width 315 height 18
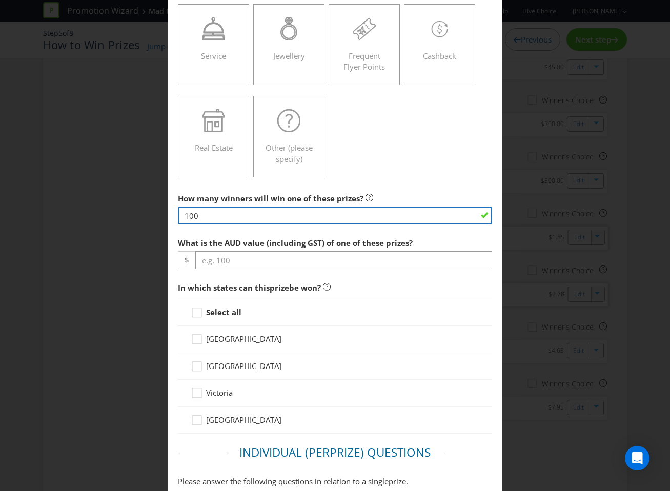
type input "100"
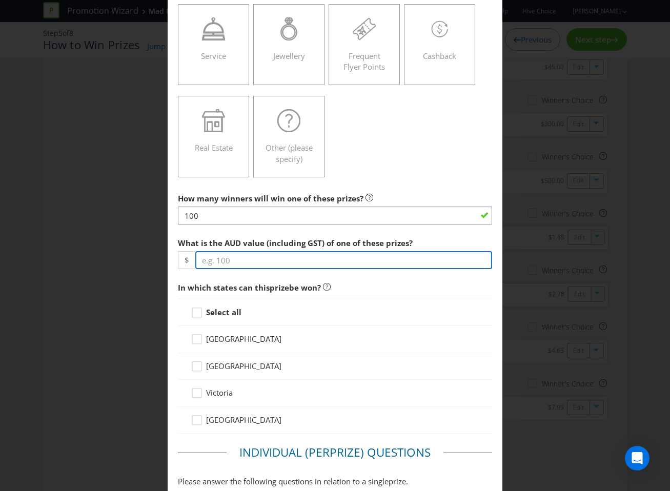
click at [313, 260] on input "number" at bounding box center [343, 260] width 297 height 18
type input "14.50"
drag, startPoint x: 245, startPoint y: 299, endPoint x: 241, endPoint y: 302, distance: 5.5
click at [242, 302] on div "Select all" at bounding box center [335, 312] width 315 height 27
click at [240, 303] on div "Select all" at bounding box center [335, 312] width 315 height 27
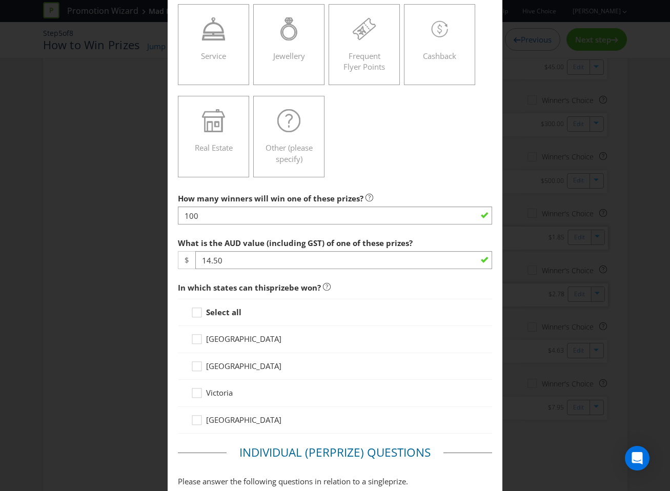
click at [225, 312] on strong "Select all" at bounding box center [223, 312] width 35 height 10
click at [0, 0] on input "Select all" at bounding box center [0, 0] width 0 height 0
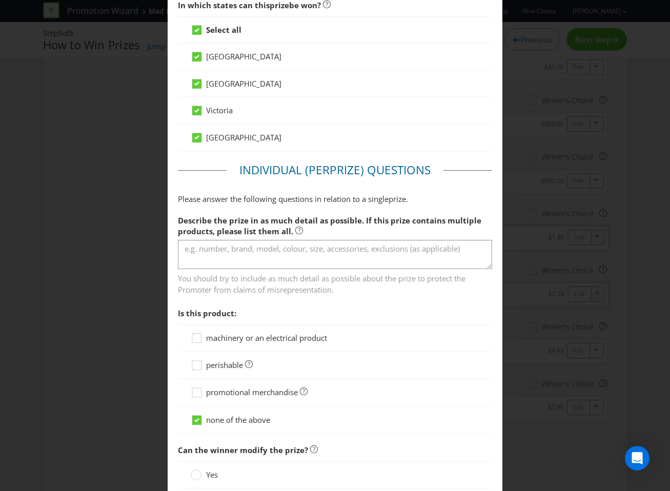
scroll to position [560, 0]
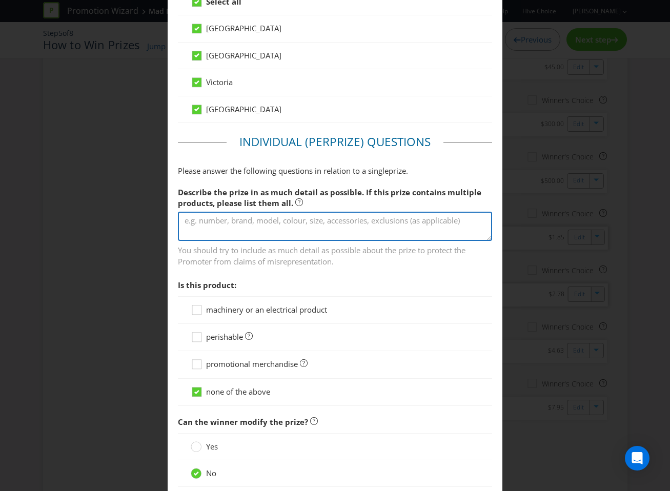
click at [253, 238] on textarea at bounding box center [335, 226] width 315 height 29
type textarea "BOGO Mains"
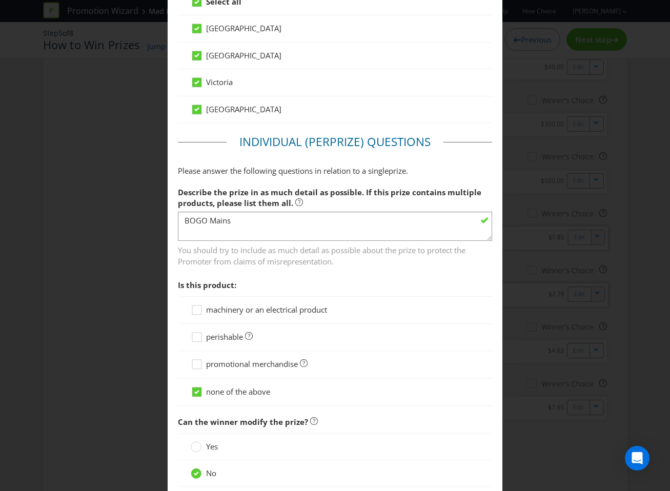
click at [204, 330] on div "perishable" at bounding box center [335, 337] width 315 height 27
click at [204, 335] on icon at bounding box center [198, 338] width 15 height 15
click at [0, 0] on input "perishable" at bounding box center [0, 0] width 0 height 0
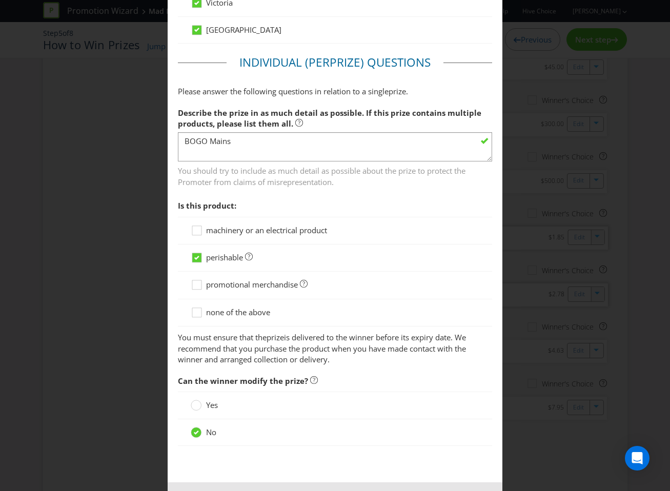
scroll to position [682, 0]
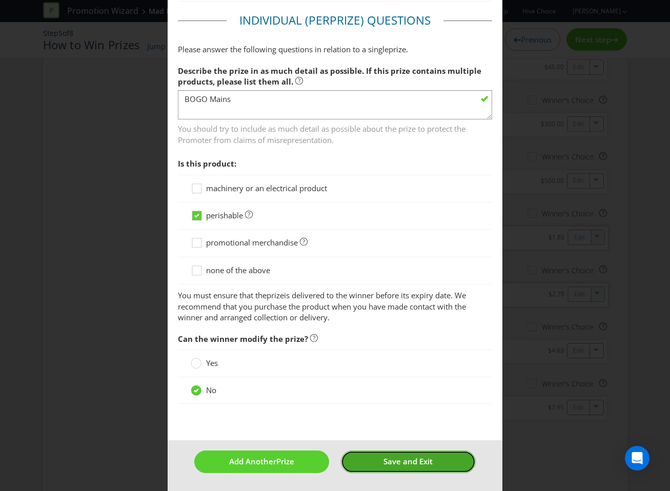
click at [373, 461] on button "Save and Exit" at bounding box center [408, 461] width 135 height 22
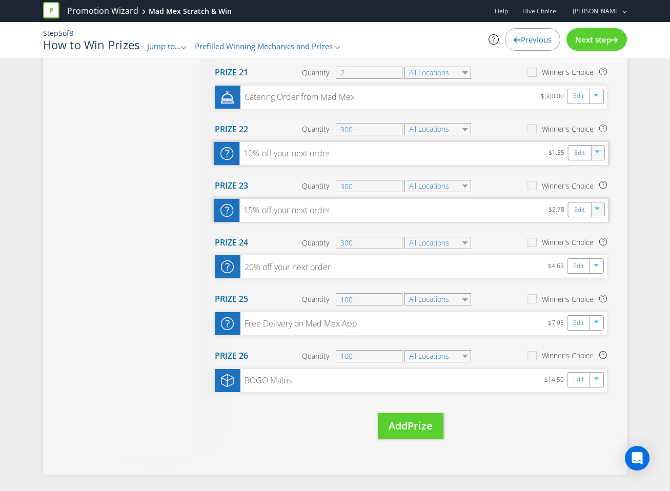
scroll to position [1448, 0]
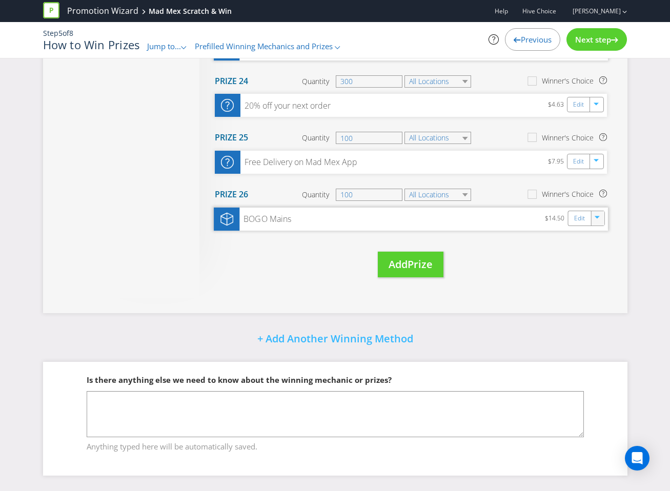
click at [597, 217] on icon "button" at bounding box center [596, 217] width 5 height 3
click at [596, 240] on link "Duplicate" at bounding box center [595, 240] width 33 height 10
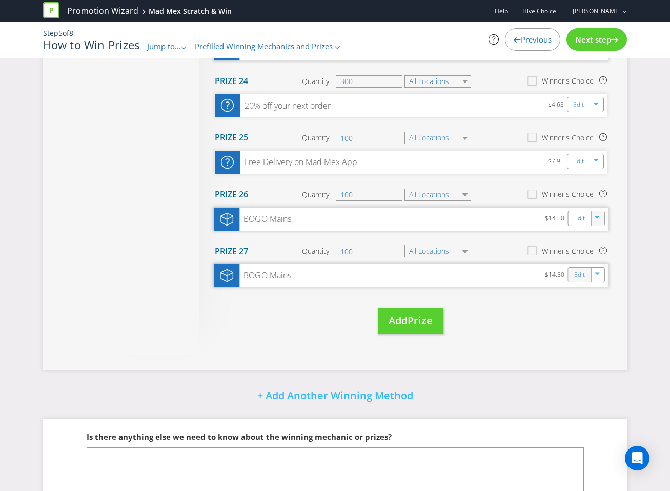
click at [570, 276] on div "Edit" at bounding box center [579, 274] width 23 height 14
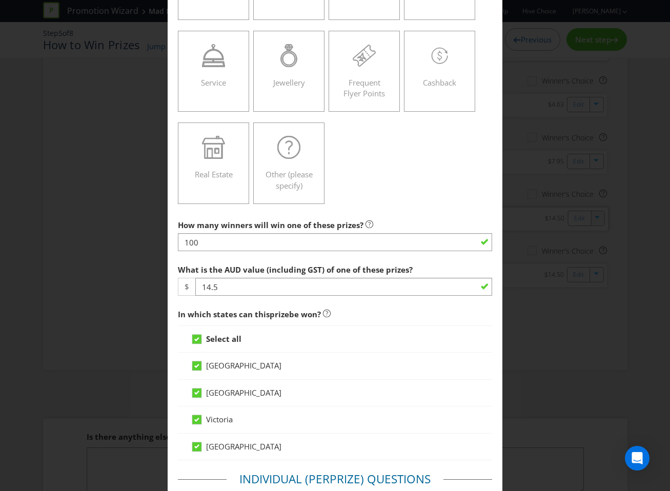
scroll to position [255, 0]
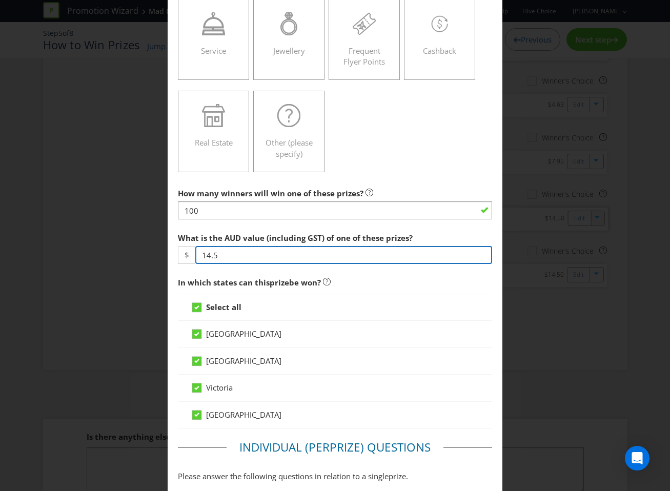
click at [209, 253] on input "14.5" at bounding box center [343, 255] width 297 height 18
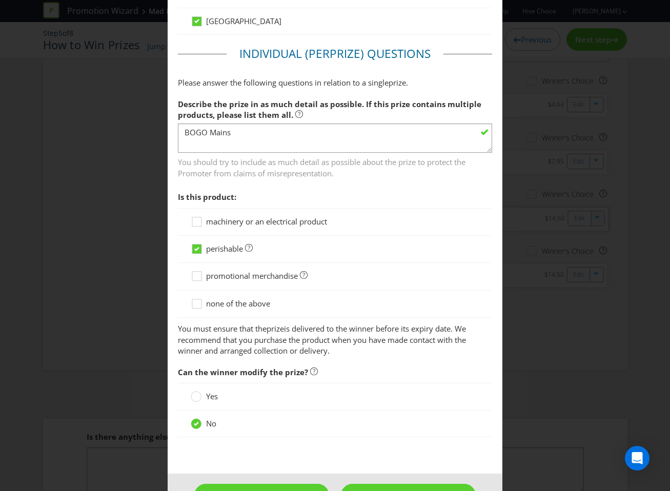
scroll to position [657, 0]
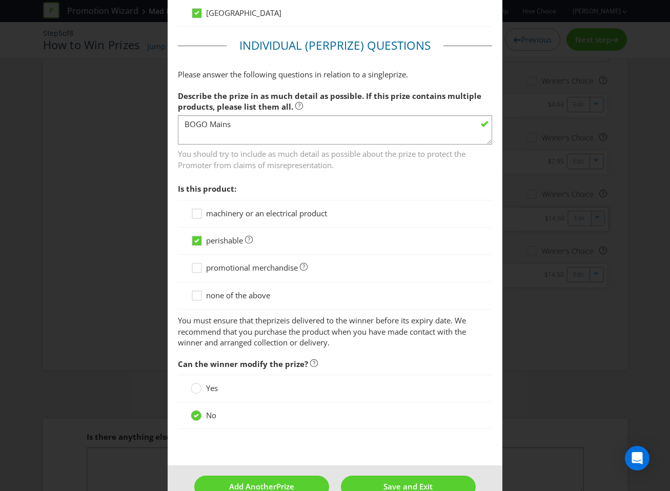
type input "12.5"
drag, startPoint x: 233, startPoint y: 130, endPoint x: 211, endPoint y: 129, distance: 22.0
click at [211, 129] on textarea "BOGO Mains" at bounding box center [335, 129] width 315 height 29
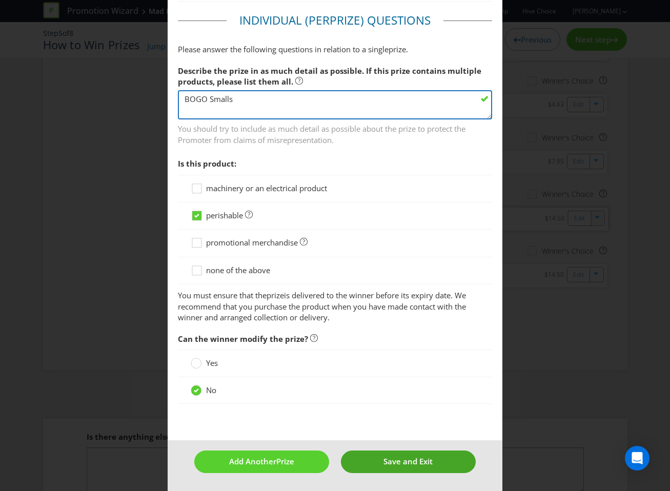
type textarea "BOGO Smalls"
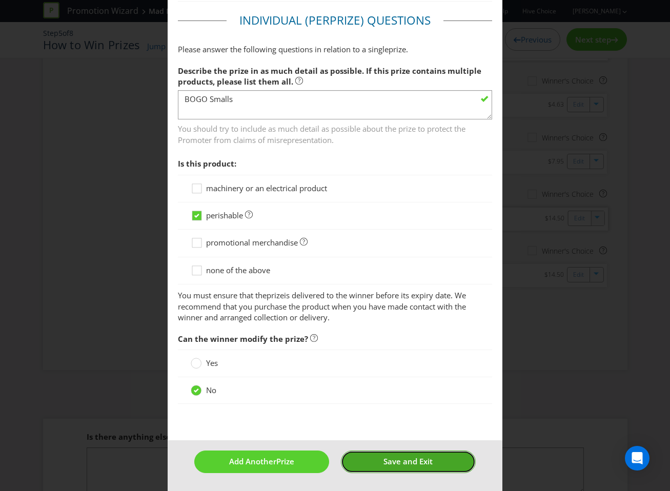
click at [431, 469] on button "Save and Exit" at bounding box center [408, 461] width 135 height 22
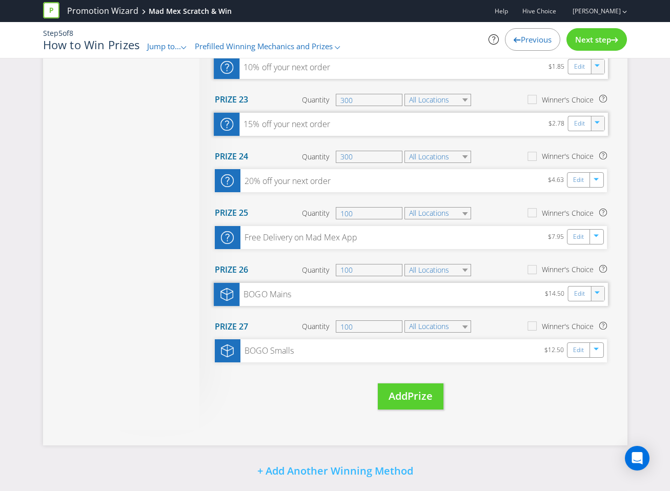
scroll to position [1368, 0]
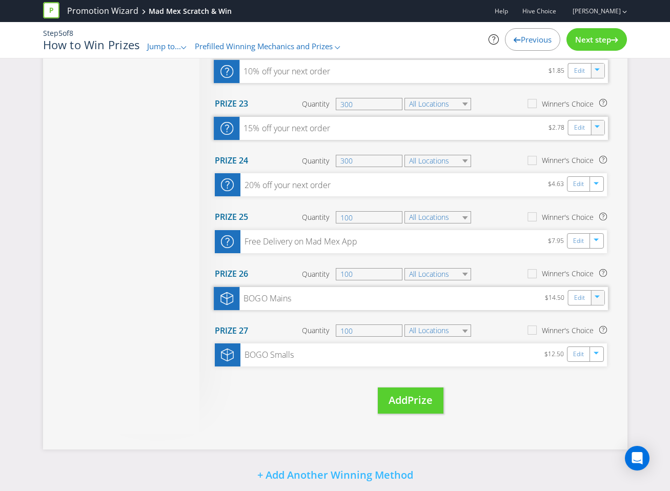
click at [590, 45] on div "Next step" at bounding box center [596, 39] width 60 height 23
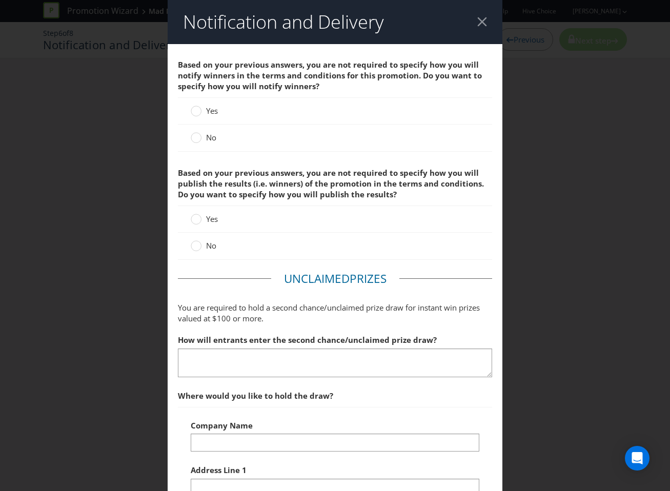
click at [211, 112] on span "Yes" at bounding box center [212, 111] width 12 height 10
click at [0, 0] on input "Yes" at bounding box center [0, 0] width 0 height 0
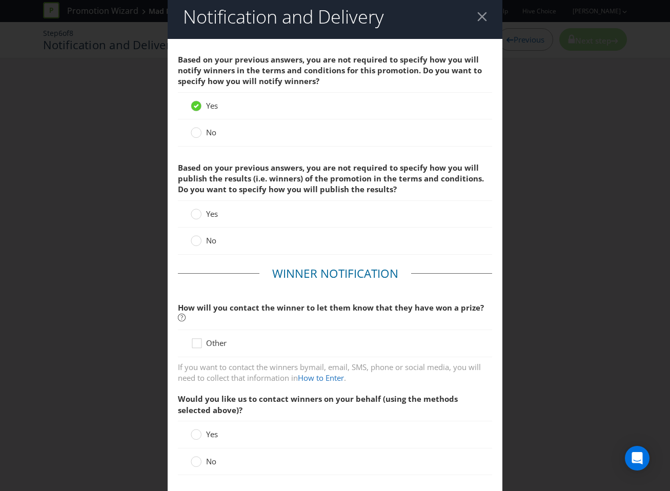
scroll to position [8, 0]
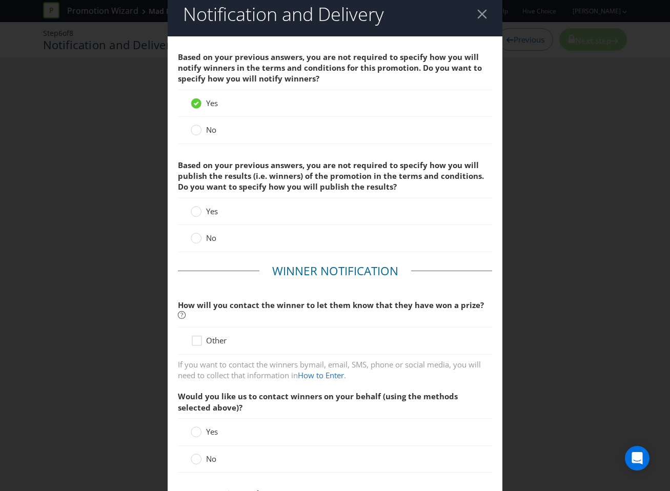
click at [207, 453] on span "No" at bounding box center [211, 458] width 10 height 10
click at [0, 0] on input "No" at bounding box center [0, 0] width 0 height 0
click at [200, 335] on icon at bounding box center [198, 342] width 15 height 15
click at [0, 0] on input "Other" at bounding box center [0, 0] width 0 height 0
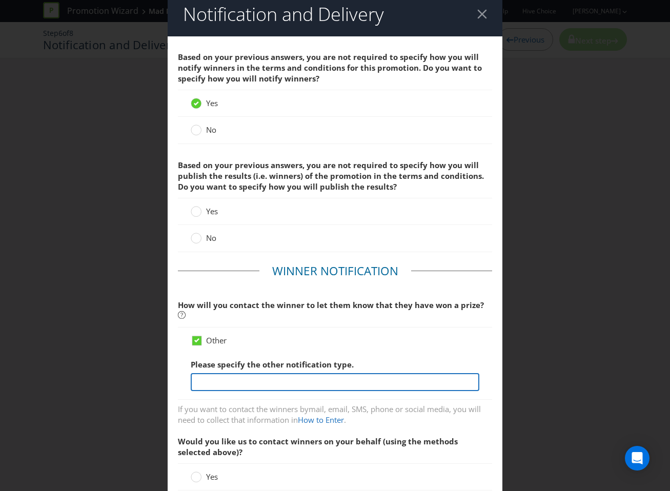
click at [246, 375] on input "text" at bounding box center [335, 382] width 289 height 18
click at [259, 383] on div "Other Please specify the other notification type." at bounding box center [335, 363] width 315 height 73
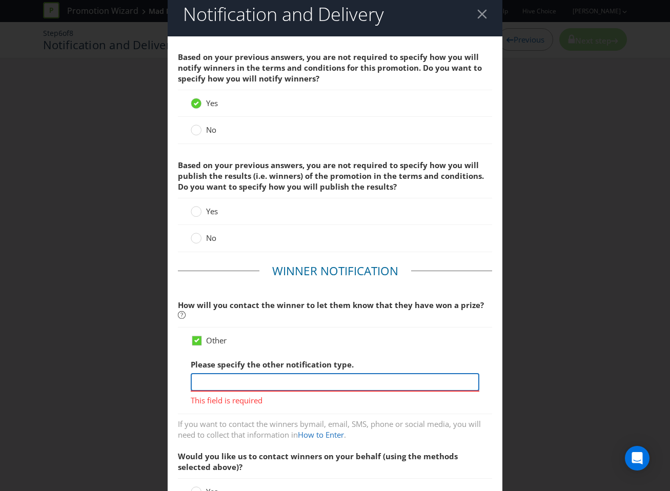
click at [253, 373] on input "text" at bounding box center [335, 382] width 289 height 18
click at [282, 373] on input "The Winners will be notifided via the SCratch Card" at bounding box center [335, 382] width 289 height 18
click at [335, 374] on input "The Winners will be notified via the SCratch Card" at bounding box center [335, 382] width 289 height 18
click at [334, 373] on input "The Winners will be notified via the SCratch Card" at bounding box center [335, 382] width 289 height 18
type input "The Winners will be notified via the Scratch Card"
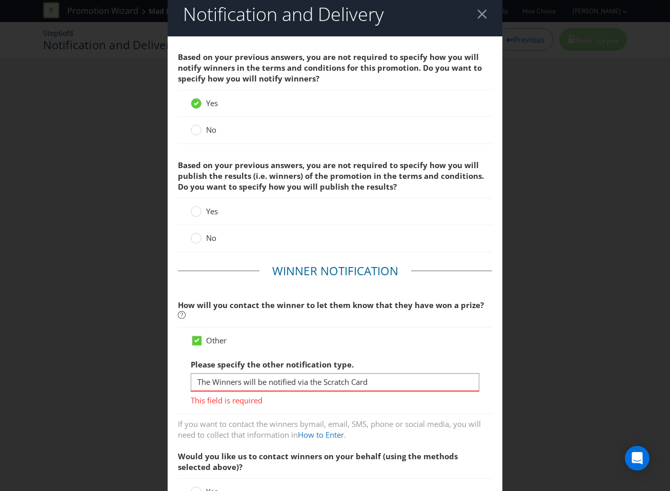
click at [363, 327] on div "Other Please specify the other notification type. The Winners will be notified …" at bounding box center [335, 371] width 315 height 88
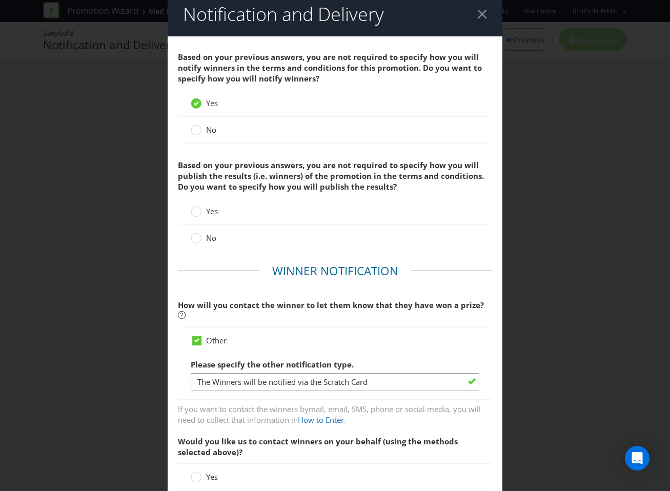
click at [209, 236] on span "No" at bounding box center [211, 238] width 10 height 10
click at [0, 0] on input "No" at bounding box center [0, 0] width 0 height 0
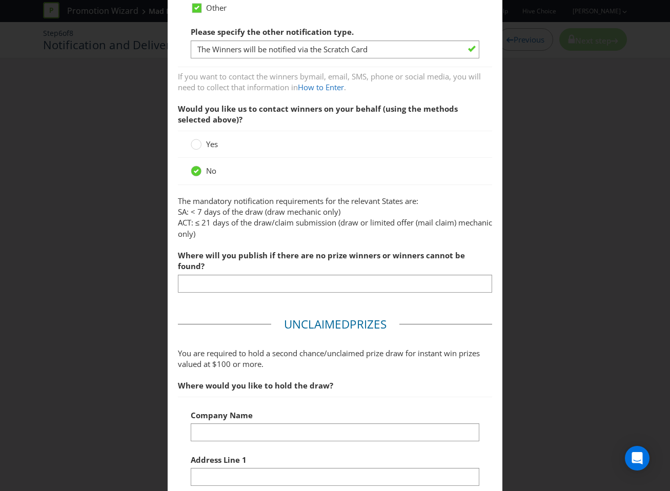
scroll to position [401, 0]
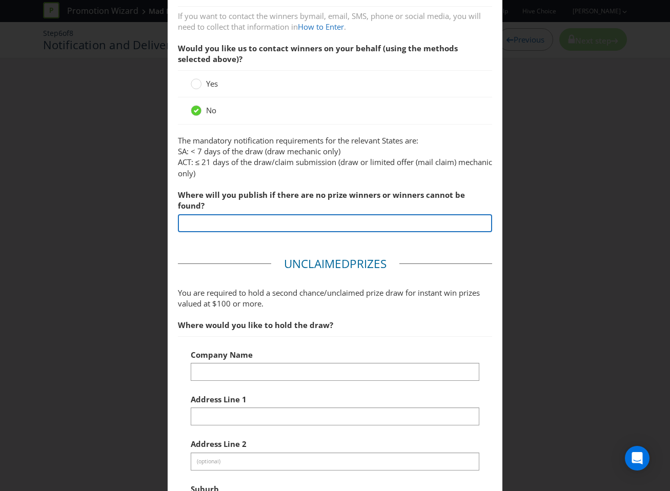
click at [273, 214] on input "text" at bounding box center [335, 223] width 315 height 18
click at [270, 214] on input "text" at bounding box center [335, 223] width 315 height 18
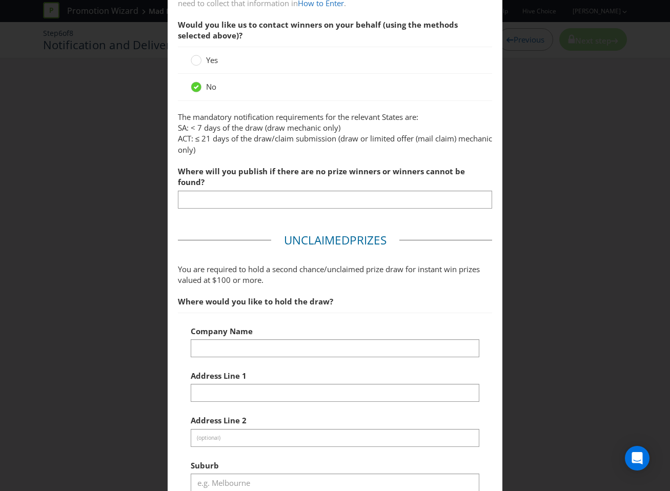
click at [422, 271] on span "You are required to hold a second chance/unclaimed prize draw for instant win p…" at bounding box center [335, 468] width 315 height 409
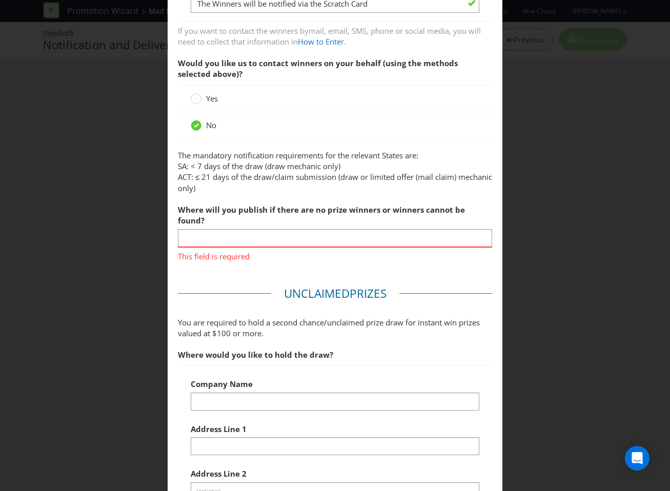
scroll to position [384, 0]
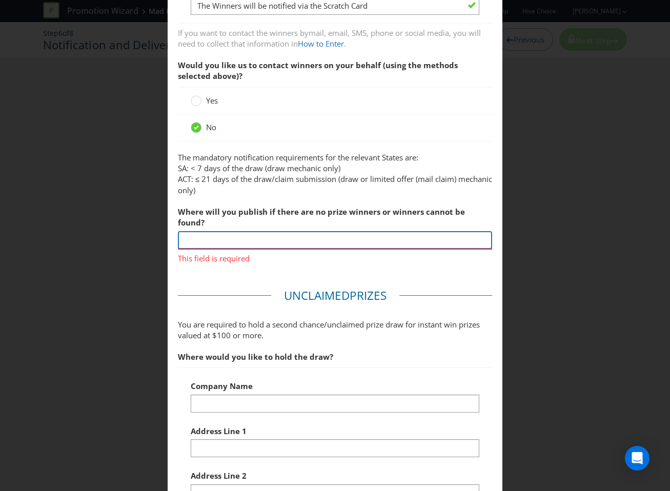
click at [255, 231] on input "text" at bounding box center [335, 240] width 315 height 18
type input "On Mad Mex App"
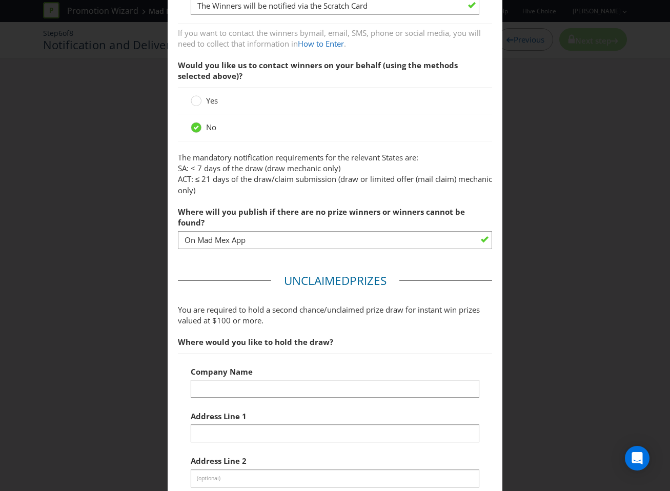
click at [281, 256] on main "Based on your previous answers, you are not required to specify how you will no…" at bounding box center [335, 270] width 335 height 1220
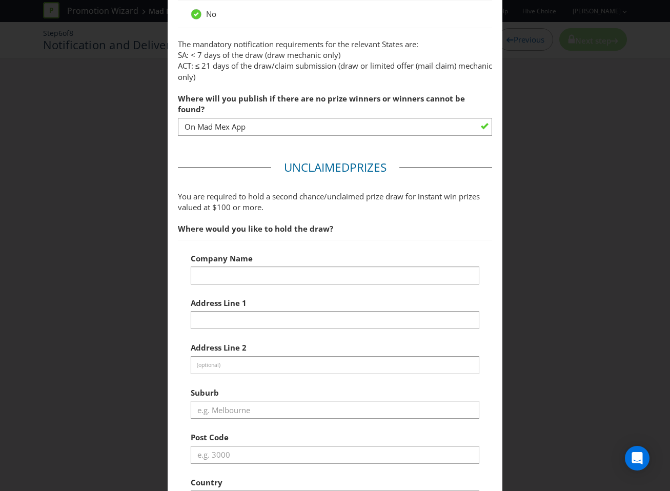
scroll to position [499, 0]
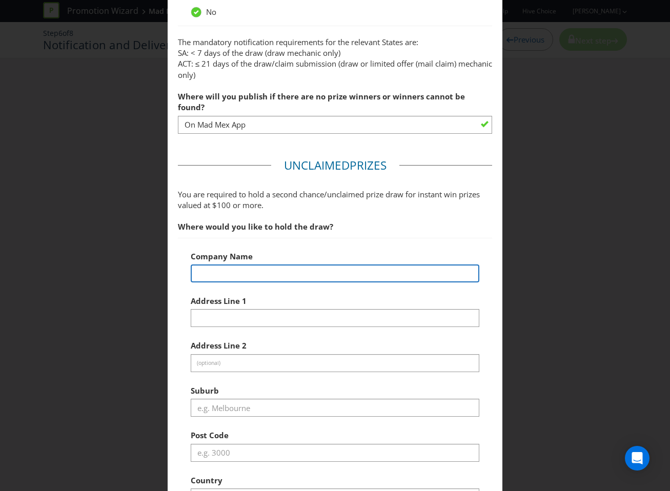
click at [281, 264] on input "text" at bounding box center [335, 273] width 289 height 18
type input "Hive Marketing Group Pty Ltd"
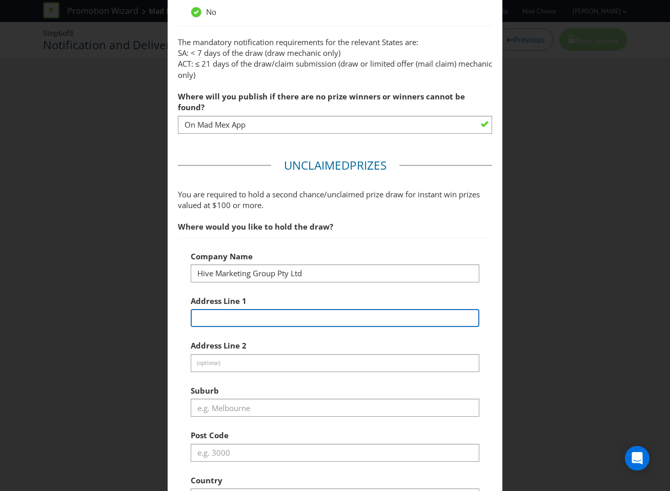
type input "[STREET_ADDRESS]"
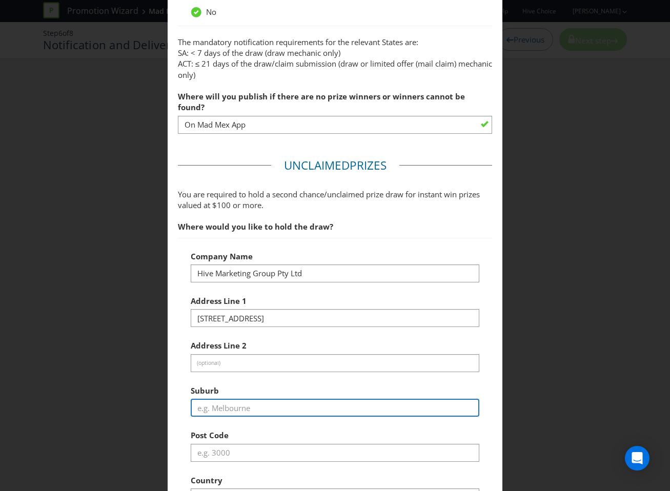
type input "Brookvale"
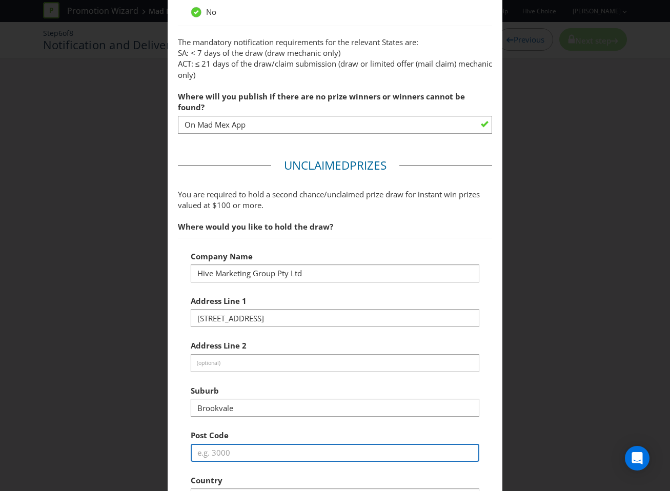
type input "2100"
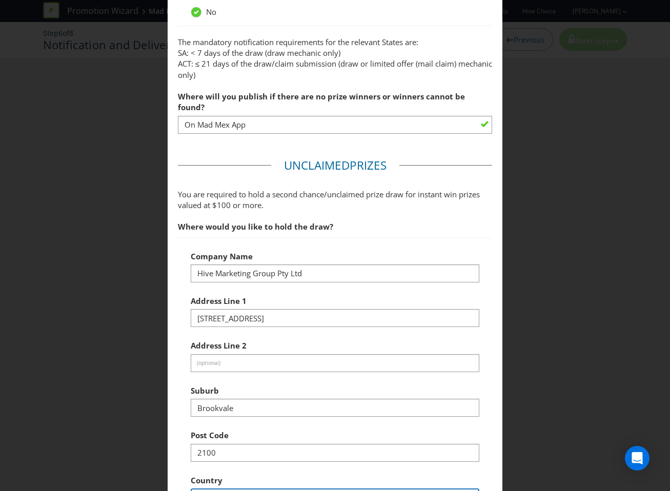
select select "AU"
select select "[GEOGRAPHIC_DATA]"
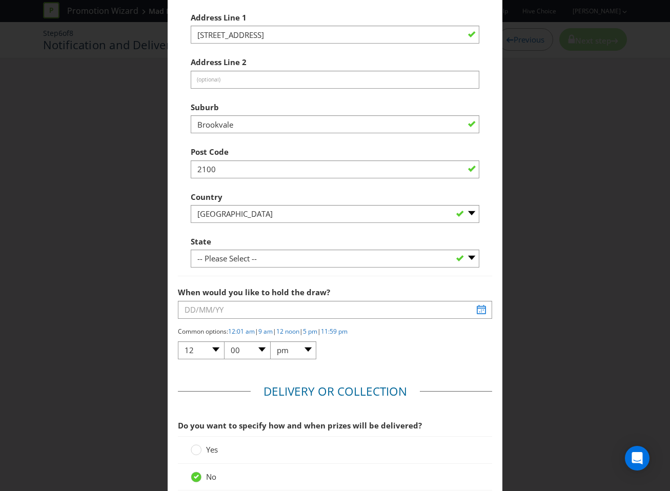
scroll to position [784, 0]
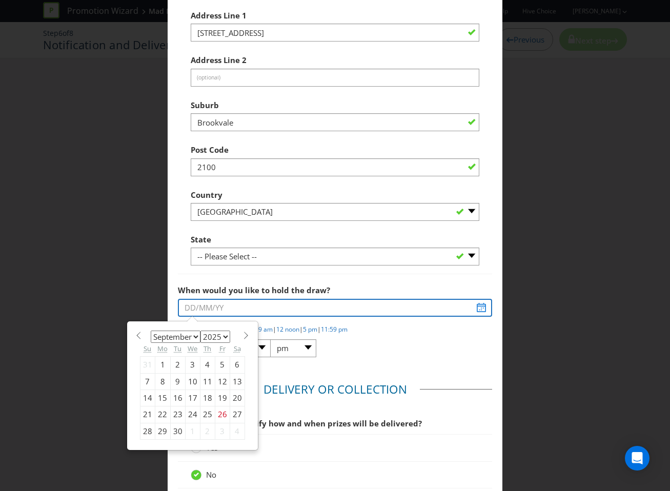
click at [482, 299] on input "text" at bounding box center [335, 308] width 315 height 18
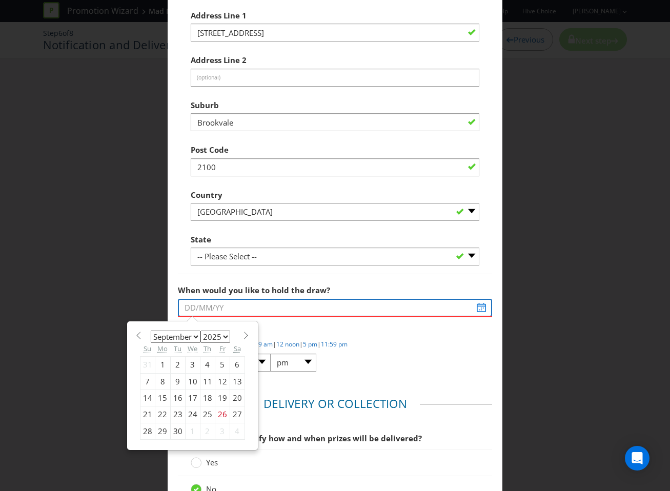
click at [381, 299] on input "text" at bounding box center [335, 308] width 315 height 18
click at [186, 330] on select "January February March April May June July August September October November De…" at bounding box center [176, 336] width 50 height 12
click at [151, 330] on select "January February March April May June July August September October November De…" at bounding box center [176, 336] width 50 height 12
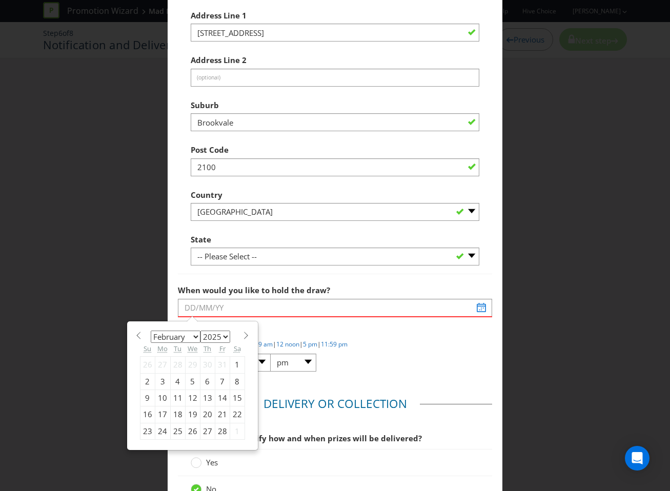
click at [139, 331] on span at bounding box center [139, 335] width 8 height 8
click at [242, 331] on span at bounding box center [246, 335] width 8 height 8
select select "1"
click at [174, 373] on div "4" at bounding box center [177, 381] width 15 height 16
type input "[DATE]"
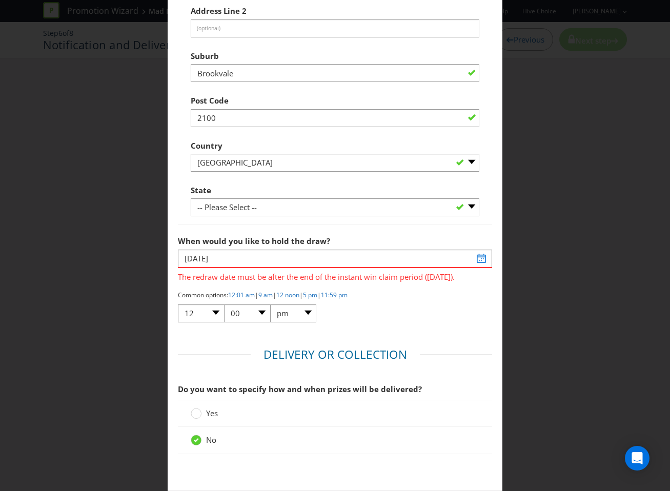
scroll to position [837, 0]
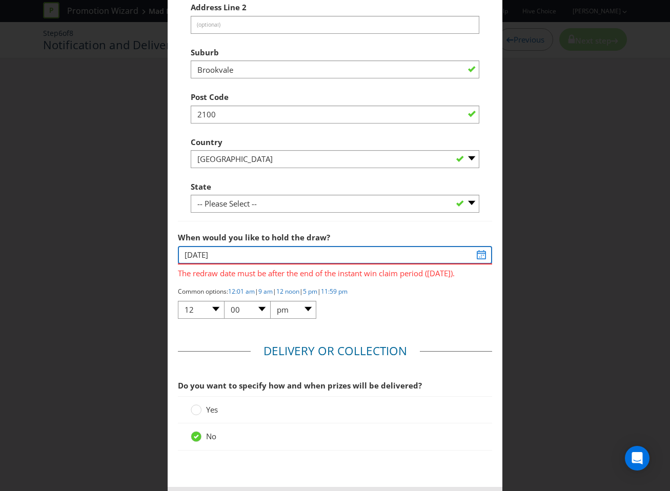
click at [478, 246] on input "[DATE]" at bounding box center [335, 255] width 315 height 18
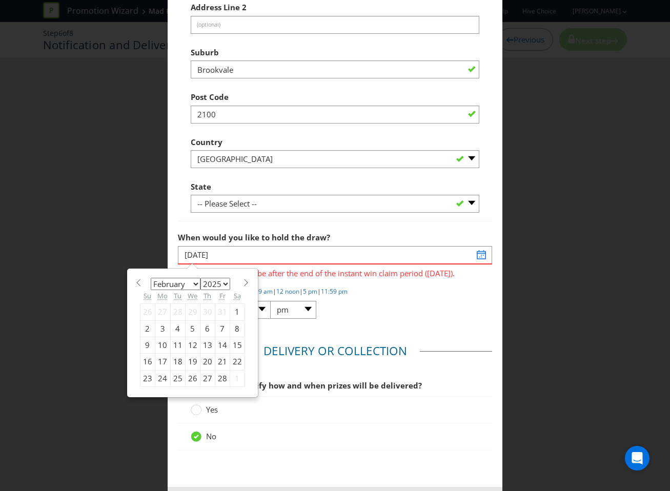
click at [242, 279] on span at bounding box center [246, 283] width 8 height 8
select select "2"
click at [163, 320] on div "3" at bounding box center [162, 328] width 15 height 16
type input "[DATE]"
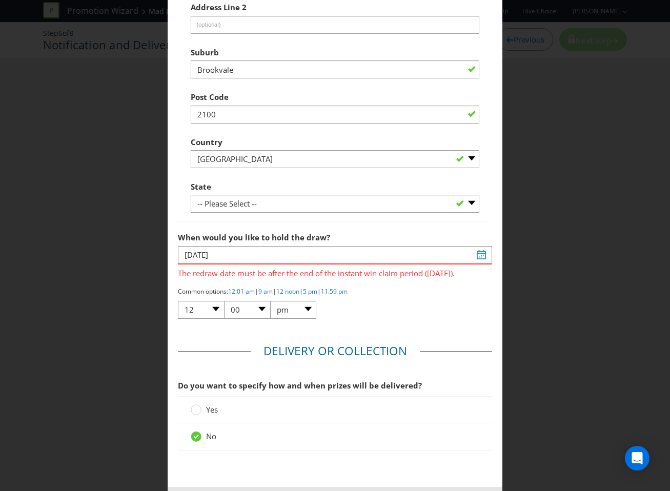
click at [399, 290] on div "Common options: 12:01 am | 9 am | 12 noon | 5 pm | 11:59 pm 01 02 03 04 05 06 0…" at bounding box center [335, 303] width 315 height 33
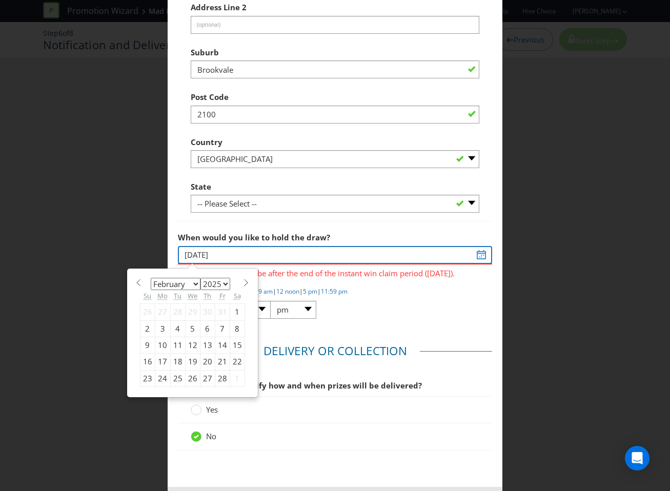
click at [378, 246] on input "[DATE]" at bounding box center [335, 255] width 315 height 18
click at [222, 278] on select "2025 2026 2027 2028 2029 2030 2031 2032 2033 2034 2035" at bounding box center [215, 284] width 30 height 12
select select "2026"
click at [200, 278] on select "2025 2026 2027 2028 2029 2030 2031 2032 2033 2034 2035" at bounding box center [215, 284] width 30 height 12
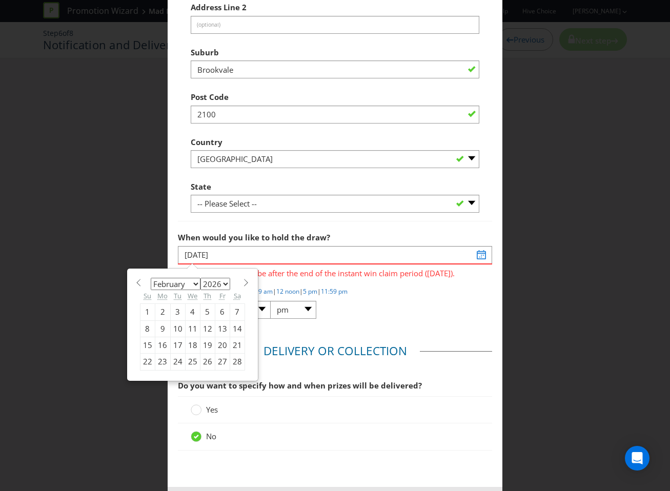
click at [243, 279] on span at bounding box center [246, 283] width 8 height 8
select select "2"
click at [164, 304] on div "2" at bounding box center [162, 312] width 15 height 16
type input "[DATE]"
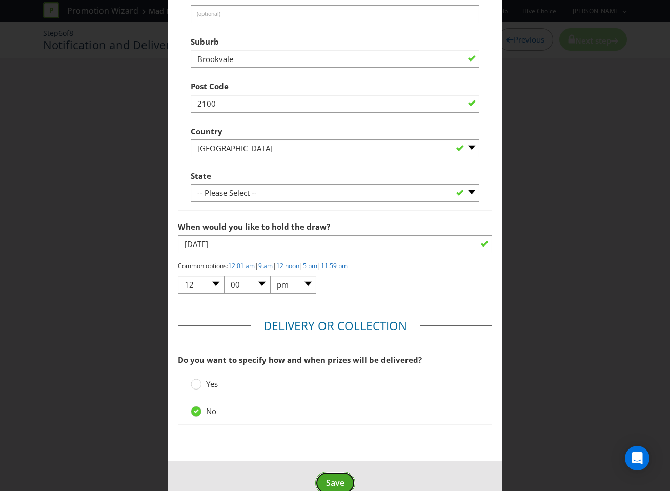
click at [323, 471] on button "Save" at bounding box center [335, 482] width 40 height 23
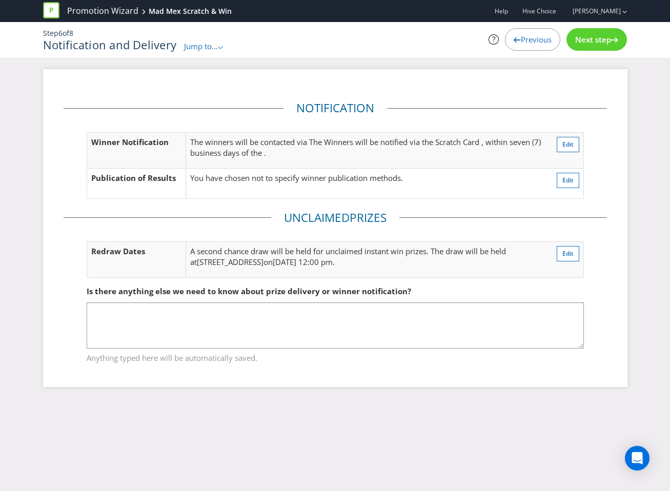
click at [611, 46] on div "Next step" at bounding box center [596, 39] width 60 height 23
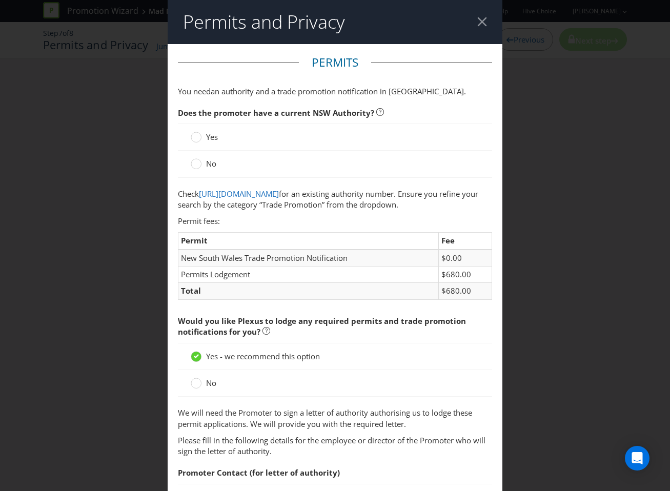
click at [210, 168] on span "No" at bounding box center [211, 163] width 10 height 10
click at [0, 0] on input "No" at bounding box center [0, 0] width 0 height 0
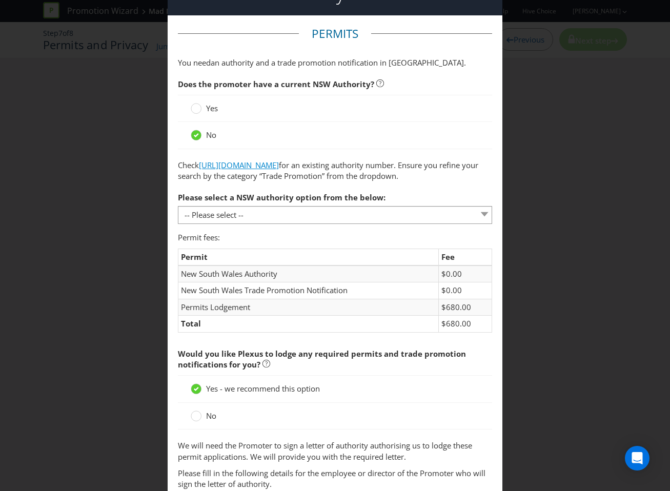
scroll to position [79, 0]
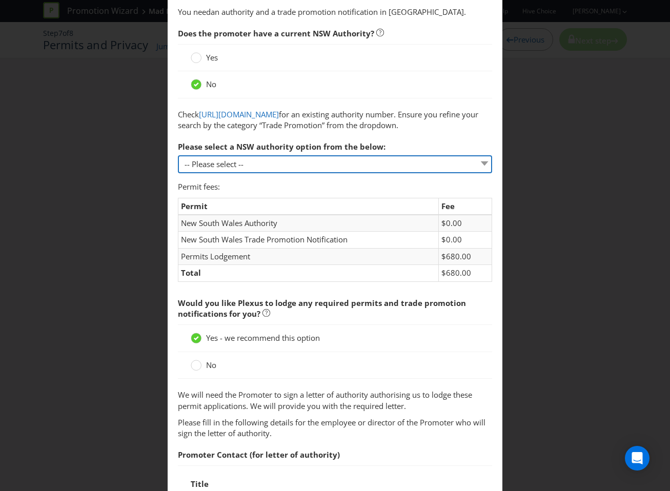
click at [237, 169] on select "-- Please select -- 1 year authority ($468) 3 year authority ($722) 5 year auth…" at bounding box center [335, 164] width 315 height 18
select select "PERMIT_NSW_1_YEAR_AUTHORITY"
click at [178, 166] on select "-- Please select -- 1 year authority ($468) 3 year authority ($722) 5 year auth…" at bounding box center [335, 164] width 315 height 18
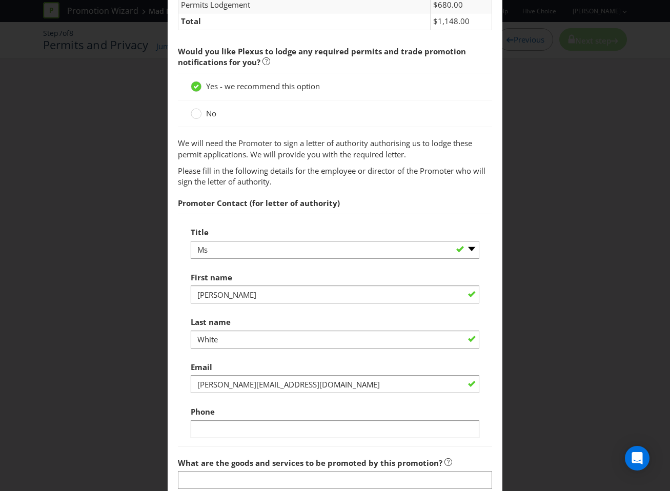
scroll to position [331, 0]
click at [242, 258] on select "-- Please select -- Mr Ms Mrs [PERSON_NAME] [PERSON_NAME] (please specify)" at bounding box center [335, 249] width 289 height 18
select select "MR"
click at [191, 251] on select "-- Please select -- Mr Ms Mrs [PERSON_NAME] [PERSON_NAME] (please specify)" at bounding box center [335, 249] width 289 height 18
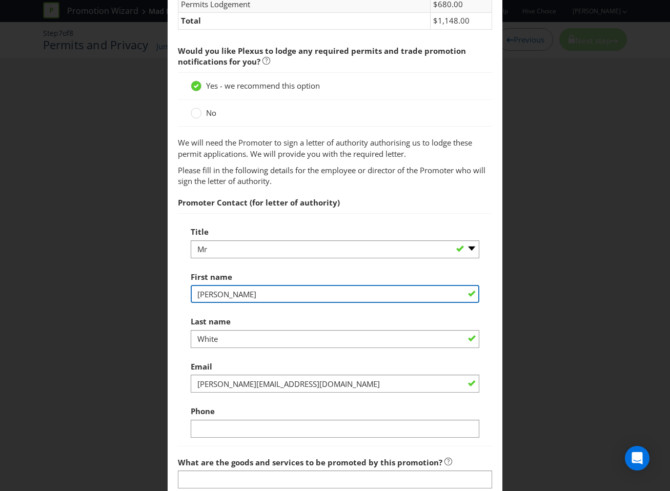
drag, startPoint x: 257, startPoint y: 301, endPoint x: 174, endPoint y: 302, distance: 83.0
type input "[PERSON_NAME]"
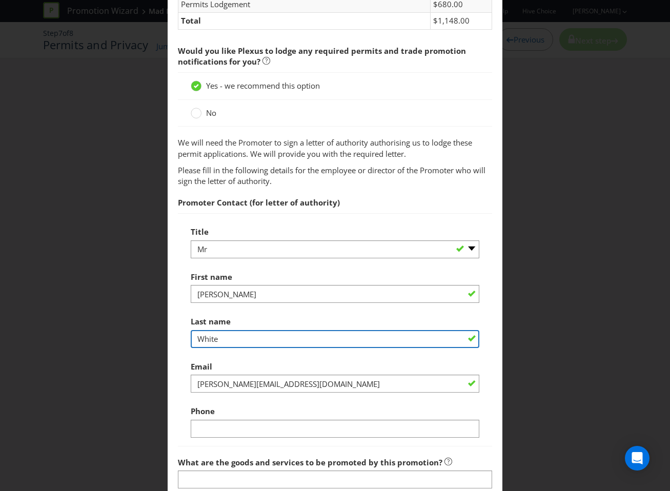
drag, startPoint x: 309, startPoint y: 351, endPoint x: 148, endPoint y: 352, distance: 161.4
click at [148, 352] on div "Permits and Privacy Permits You need an authority and a trade promotion notific…" at bounding box center [335, 245] width 670 height 491
type input "Mort"
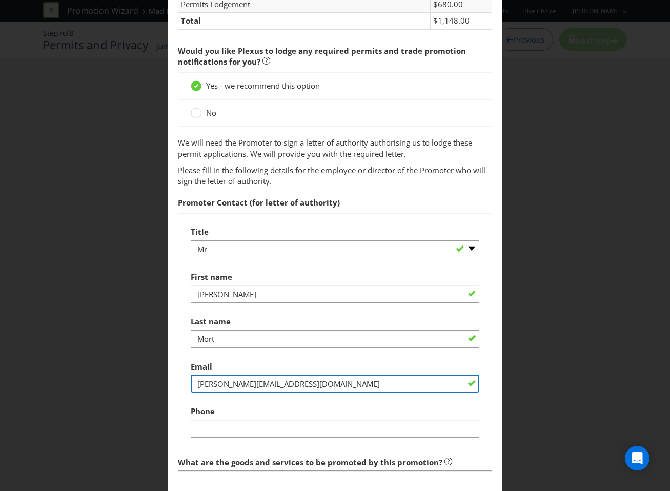
drag, startPoint x: 286, startPoint y: 399, endPoint x: 142, endPoint y: 395, distance: 144.5
click at [141, 396] on div "Permits and Privacy Permits You need an authority and a trade promotion notific…" at bounding box center [335, 245] width 670 height 491
paste input "[PERSON_NAME][EMAIL_ADDRESS][DOMAIN_NAME]"
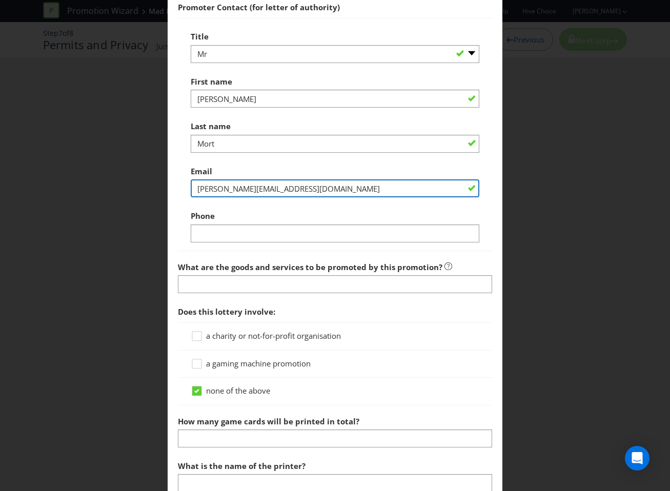
scroll to position [545, 0]
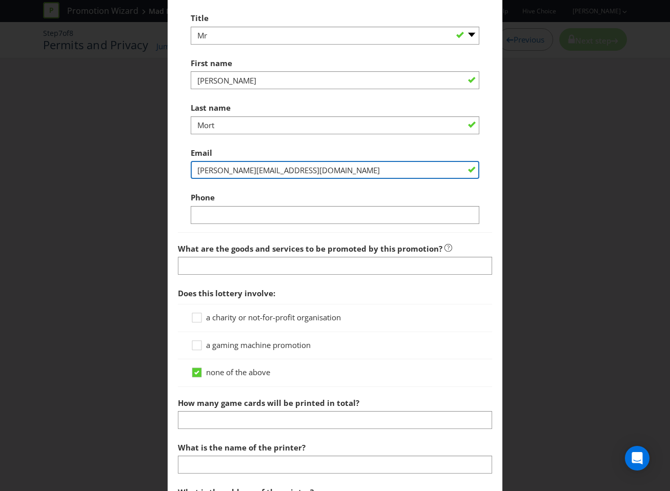
type input "[PERSON_NAME][EMAIL_ADDRESS][DOMAIN_NAME]"
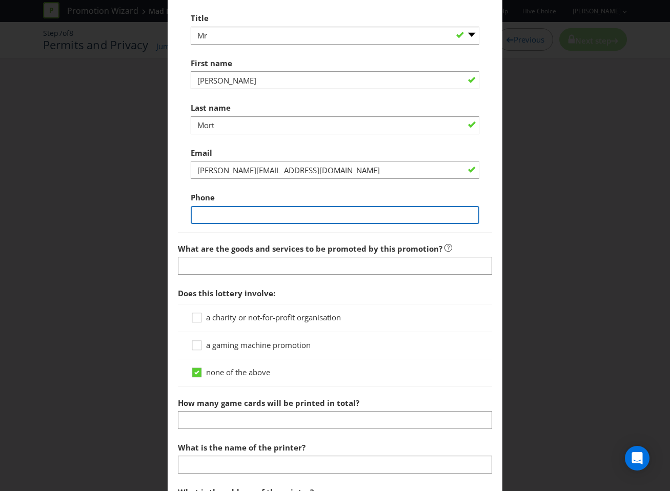
click at [229, 220] on input "text" at bounding box center [335, 215] width 289 height 18
click at [200, 232] on div "Title -- Please select -- Mr Ms Mrs Miss [PERSON_NAME] (please specify) First n…" at bounding box center [335, 115] width 315 height 233
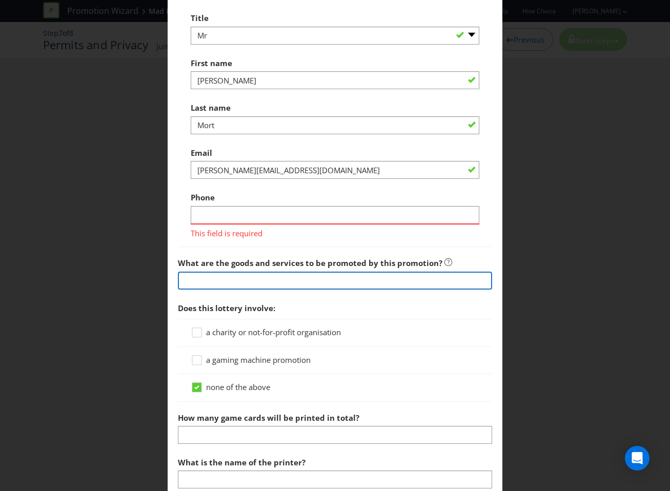
click at [216, 289] on input "text" at bounding box center [335, 281] width 315 height 18
type input "Mad Mex Products"
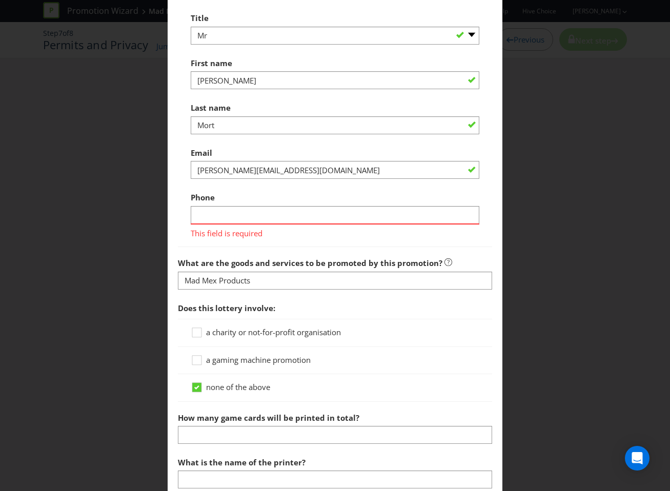
click at [246, 247] on div at bounding box center [335, 246] width 315 height 1
click at [276, 220] on input "text" at bounding box center [335, 215] width 289 height 18
paste input "0419161497"
type input "0419161497"
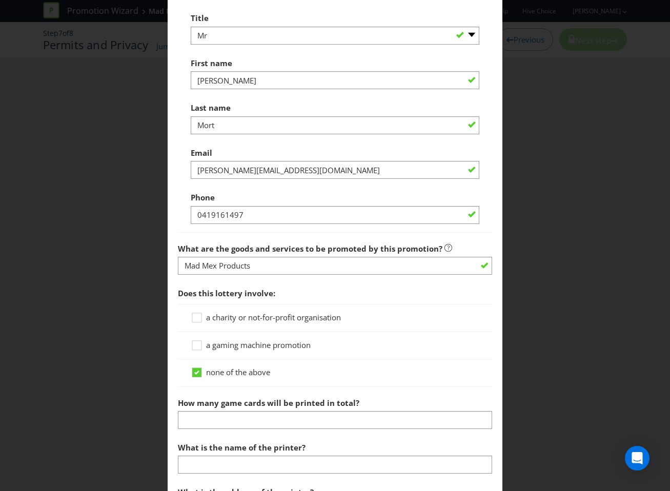
click at [310, 213] on div "Phone [PHONE_NUMBER]" at bounding box center [335, 205] width 289 height 37
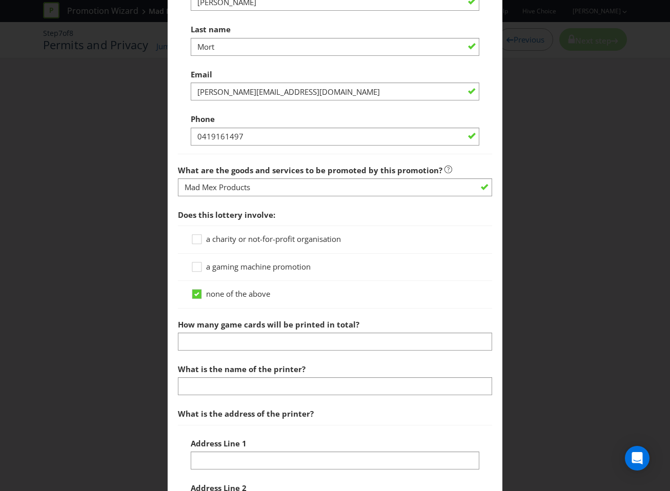
scroll to position [660, 0]
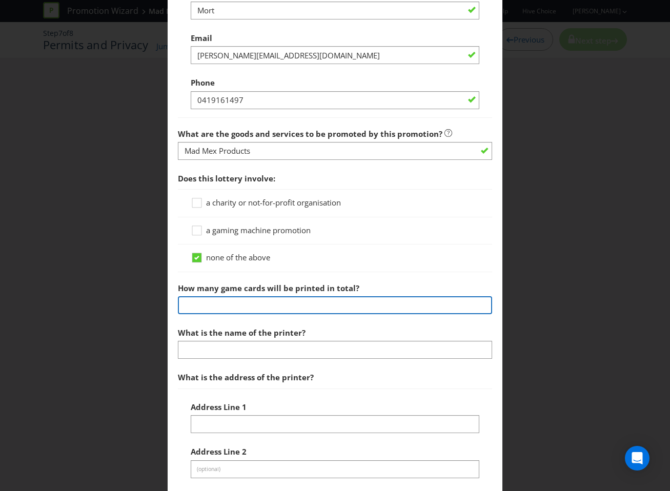
click at [331, 310] on input "number" at bounding box center [335, 305] width 315 height 18
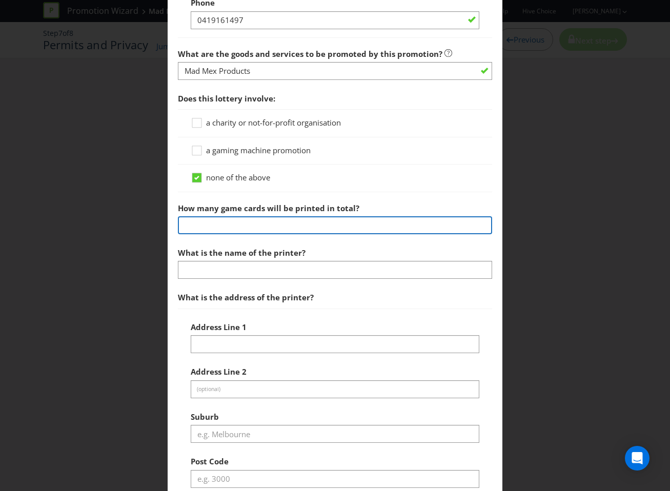
scroll to position [740, 0]
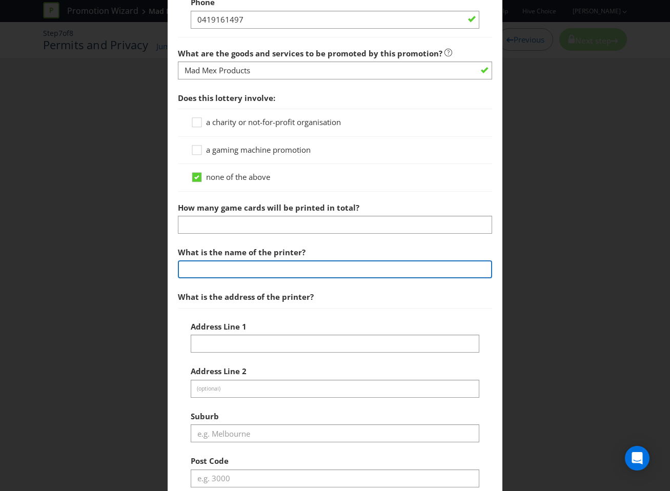
click at [349, 279] on div "What is the name of the printer?" at bounding box center [335, 260] width 315 height 37
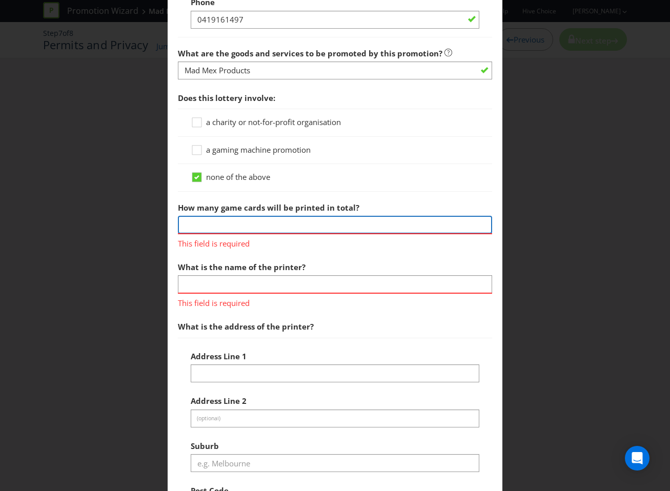
click at [315, 234] on input "number" at bounding box center [335, 225] width 315 height 18
type input "2192007"
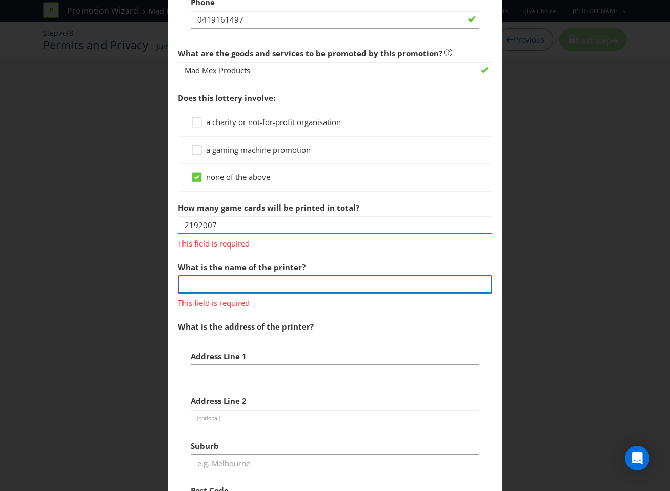
click at [339, 296] on div "What is the name of the printer? This field is required" at bounding box center [335, 283] width 315 height 52
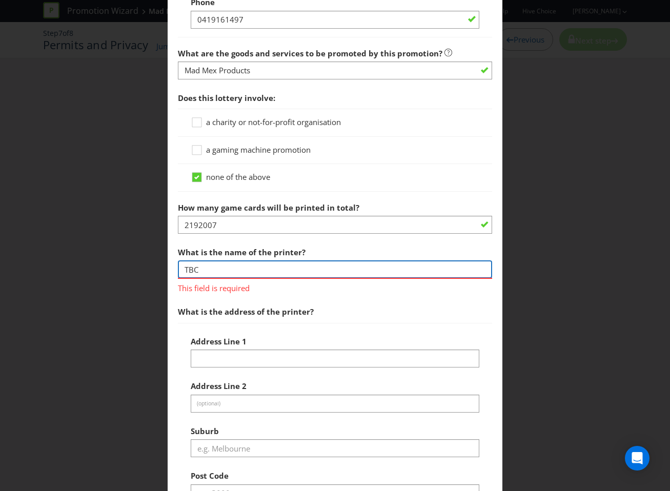
type input "TBC"
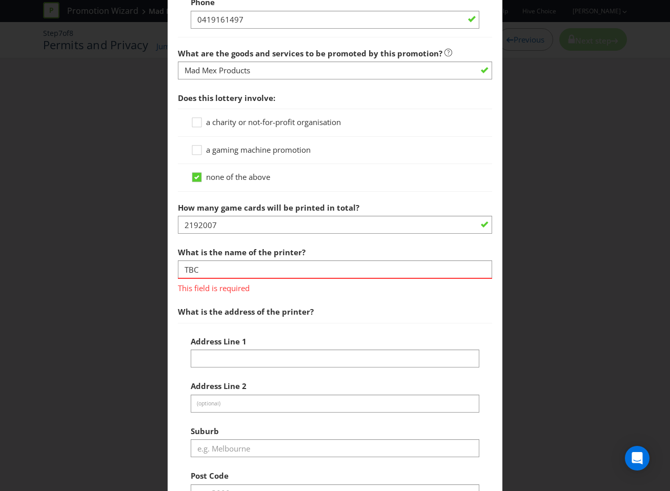
click at [352, 346] on div "Address Line 1" at bounding box center [335, 349] width 289 height 37
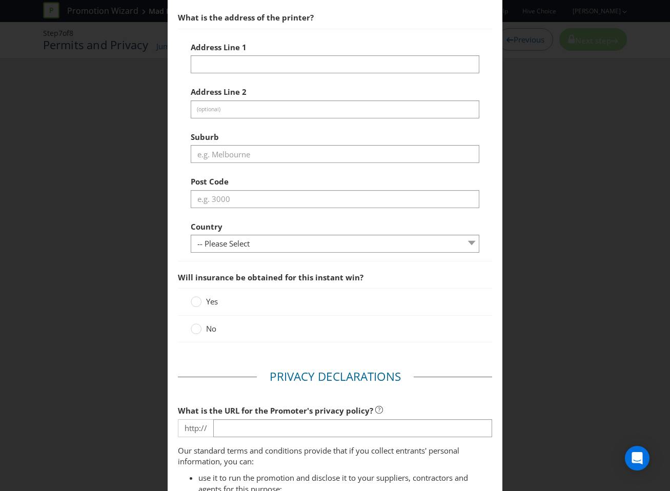
scroll to position [1022, 0]
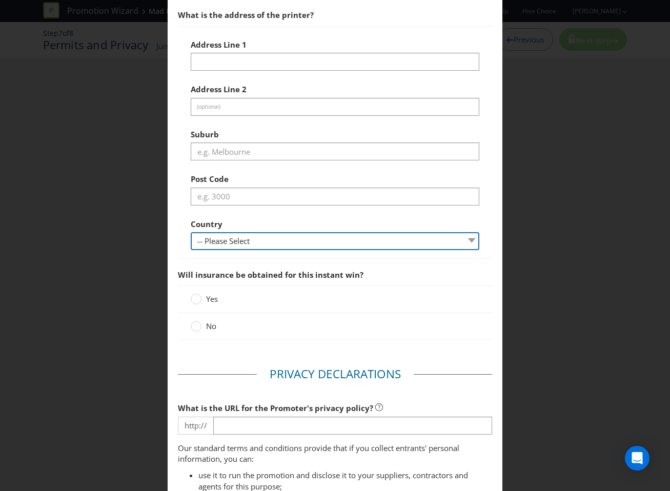
click at [309, 250] on select "-- Please Select [GEOGRAPHIC_DATA] [GEOGRAPHIC_DATA]" at bounding box center [335, 241] width 289 height 18
select select "AU"
click at [191, 243] on select "-- Please Select [GEOGRAPHIC_DATA] [GEOGRAPHIC_DATA]" at bounding box center [335, 241] width 289 height 18
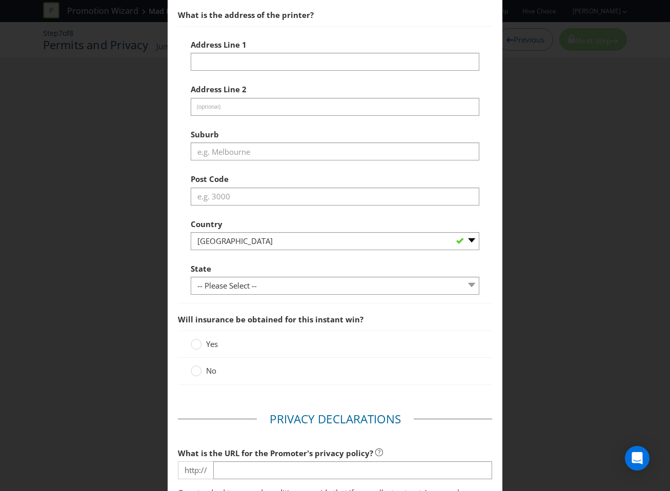
click at [203, 376] on label "No" at bounding box center [205, 370] width 28 height 11
click at [0, 0] on input "No" at bounding box center [0, 0] width 0 height 0
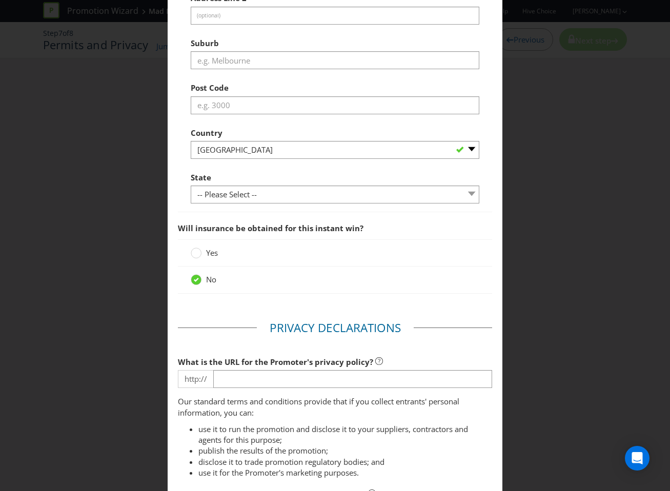
scroll to position [1130, 0]
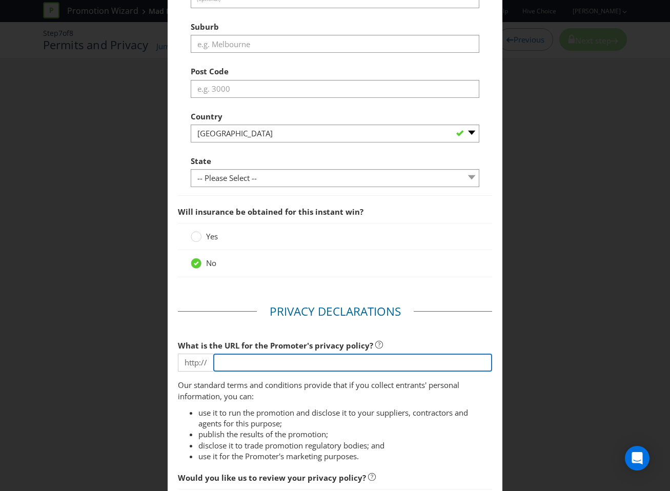
click at [246, 371] on input "text" at bounding box center [352, 363] width 279 height 18
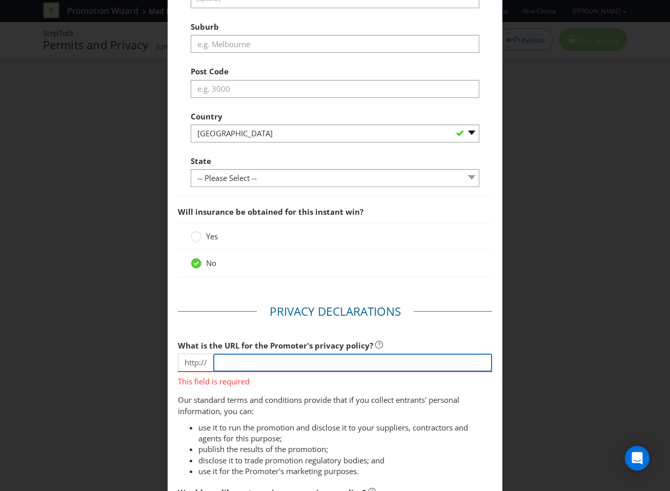
paste input "[URL][DOMAIN_NAME]"
click at [304, 407] on p "Our standard terms and conditions provide that if you collect entrants' persona…" at bounding box center [335, 406] width 315 height 22
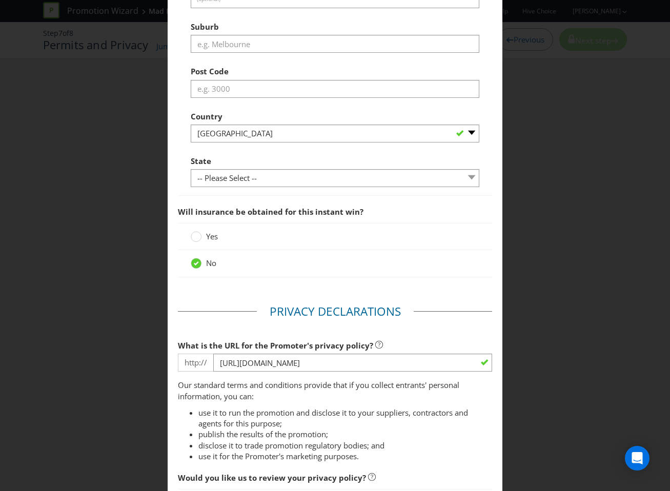
scroll to position [1134, 0]
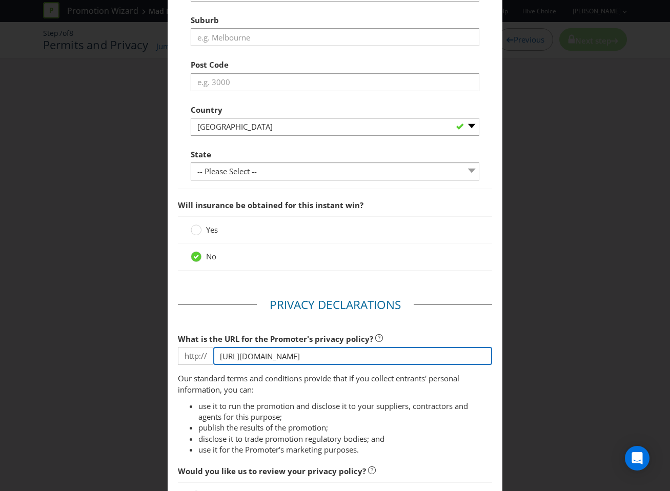
drag, startPoint x: 246, startPoint y: 369, endPoint x: 173, endPoint y: 369, distance: 72.8
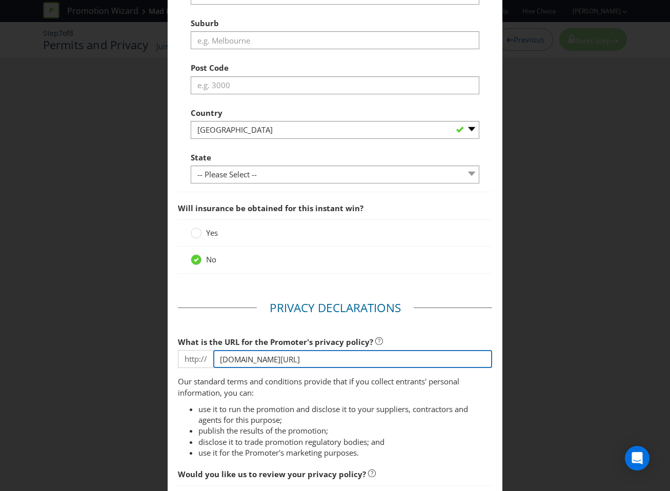
type input "[DOMAIN_NAME][URL]"
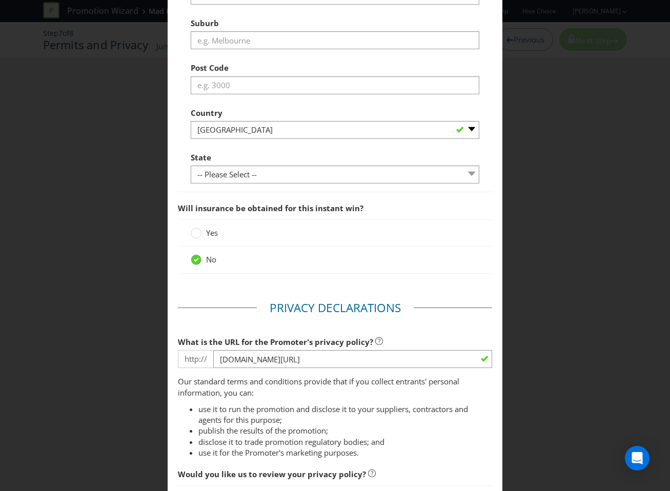
click at [262, 390] on p "Our standard terms and conditions provide that if you collect entrants' persona…" at bounding box center [335, 387] width 315 height 22
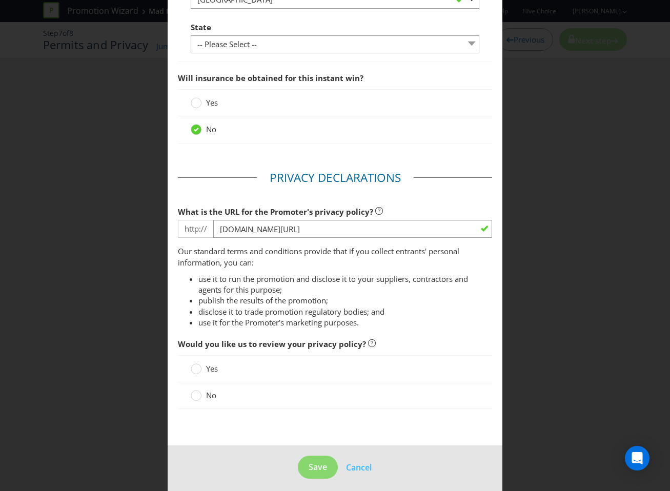
scroll to position [1281, 0]
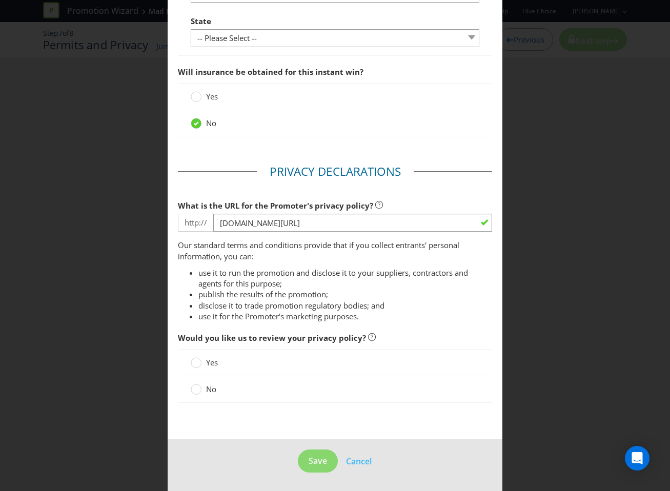
click at [201, 387] on label "No" at bounding box center [205, 389] width 28 height 11
click at [0, 0] on input "No" at bounding box center [0, 0] width 0 height 0
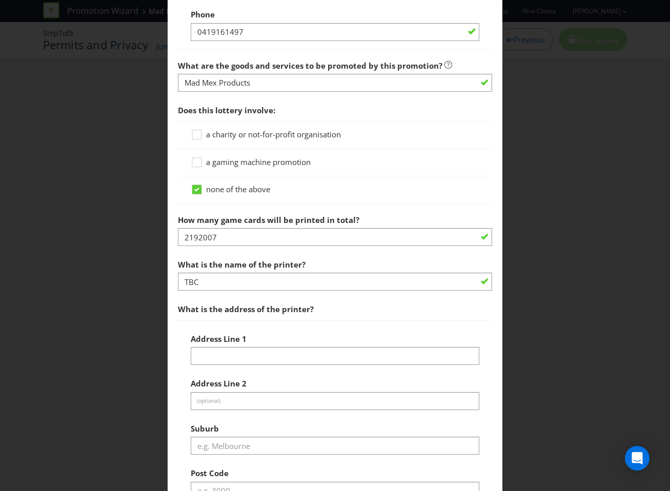
scroll to position [777, 0]
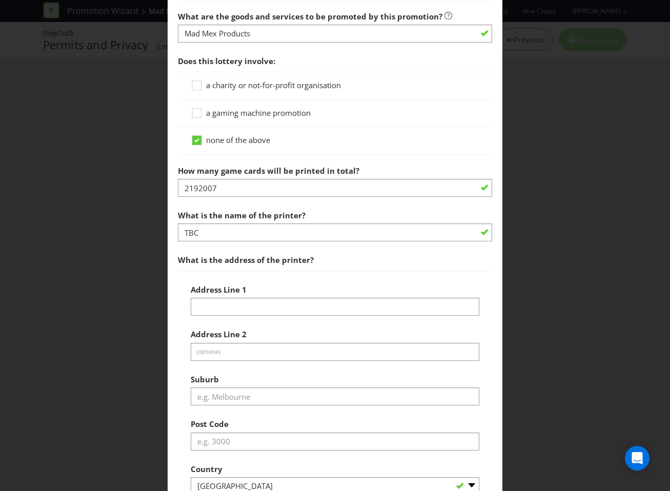
click at [273, 328] on div "Address Line 1 Address Line 2 (optional) Suburb Post Code Country -- Please Sel…" at bounding box center [335, 409] width 289 height 261
click at [275, 316] on div at bounding box center [335, 315] width 289 height 1
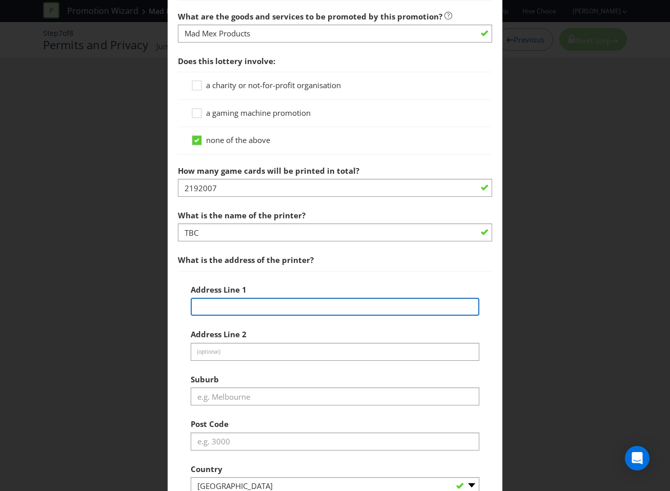
click at [276, 316] on input "text" at bounding box center [335, 307] width 289 height 18
type input "TBC"
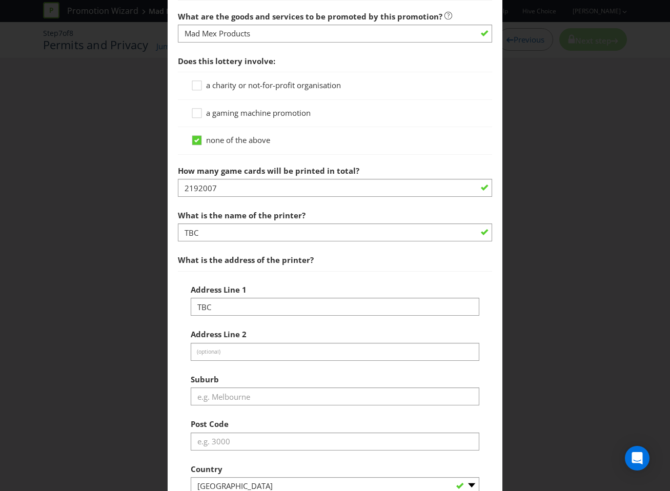
click at [301, 293] on div "Address Line 1 TBC" at bounding box center [335, 297] width 289 height 37
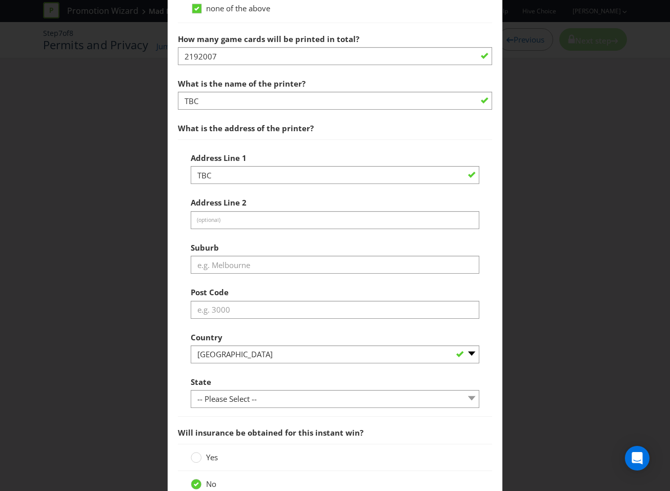
scroll to position [1018, 0]
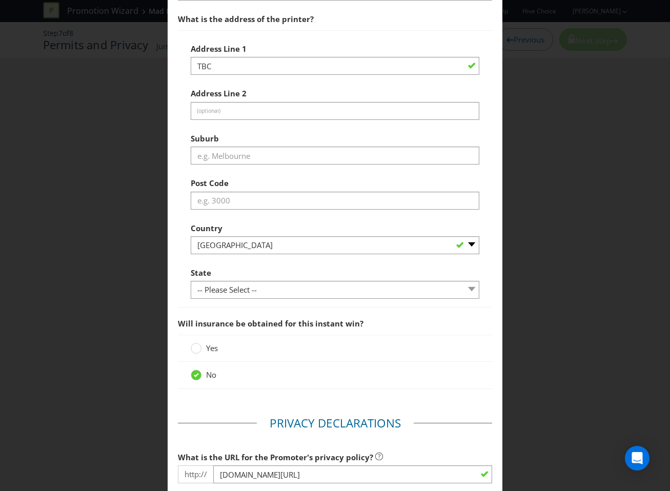
click at [256, 165] on div at bounding box center [335, 164] width 289 height 1
click at [256, 164] on input "text" at bounding box center [335, 156] width 289 height 18
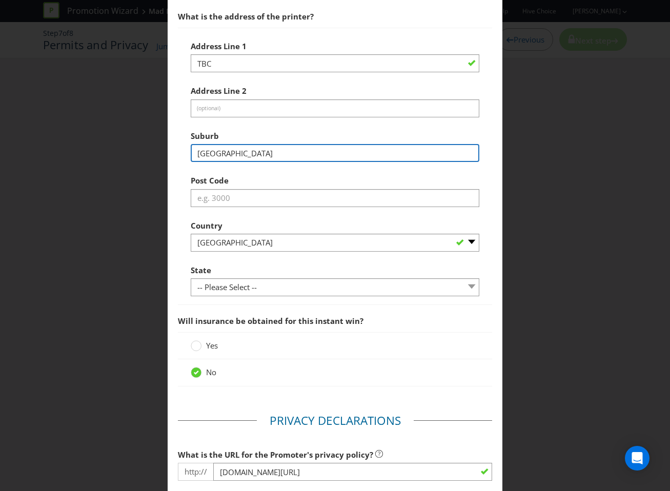
type input "[GEOGRAPHIC_DATA]"
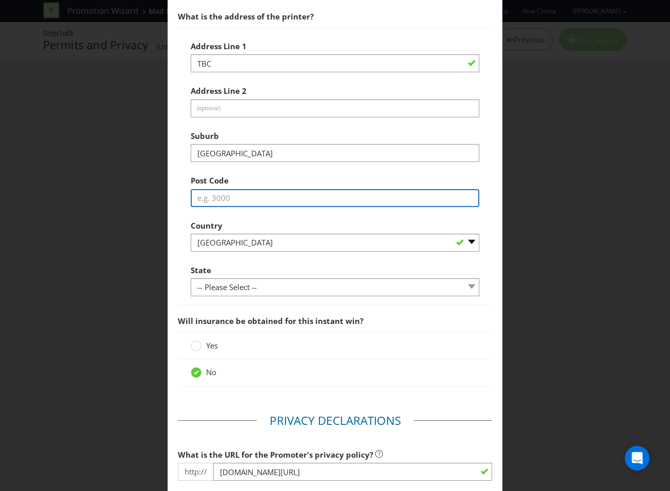
click at [251, 207] on input "text" at bounding box center [335, 198] width 289 height 18
type input "3131"
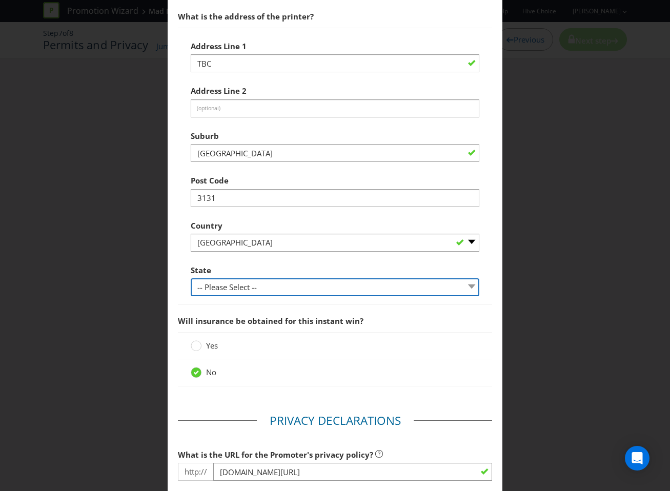
select select "VIC"
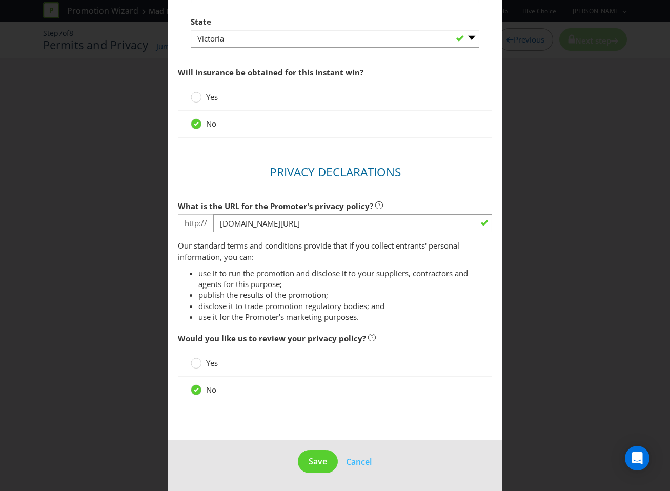
scroll to position [1281, 0]
click at [319, 459] on span "Save" at bounding box center [317, 460] width 18 height 11
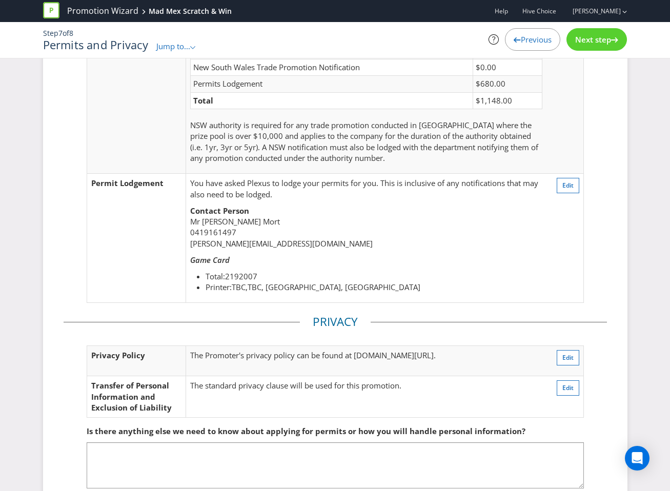
scroll to position [163, 0]
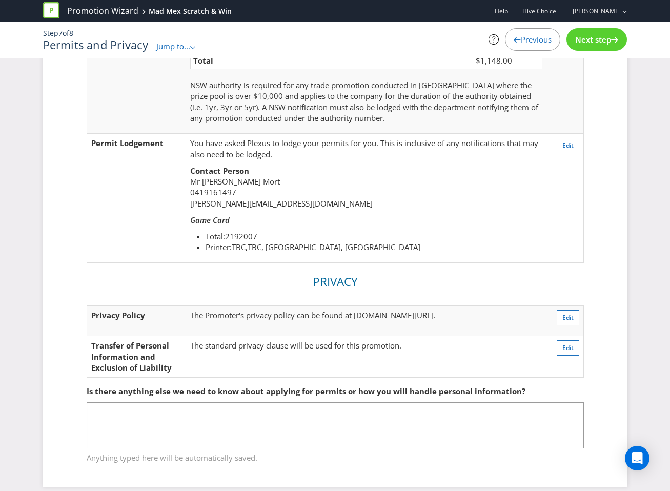
click at [594, 47] on div "Next step" at bounding box center [596, 39] width 60 height 23
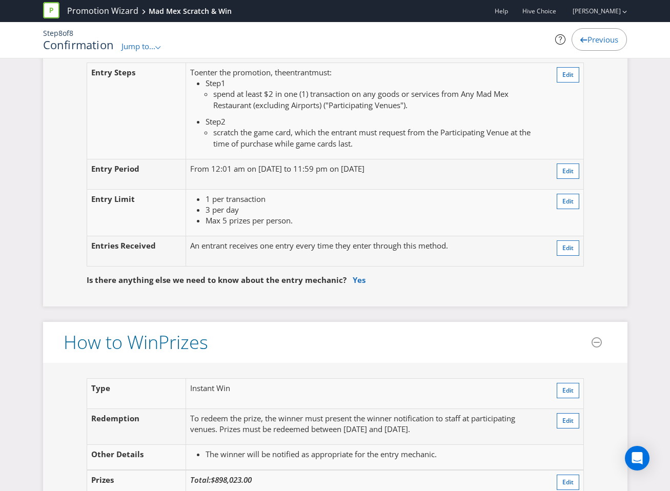
scroll to position [927, 0]
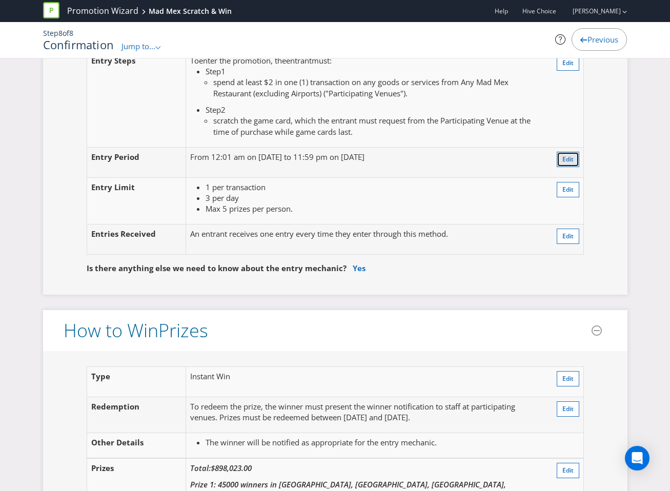
click at [566, 155] on span "Edit" at bounding box center [567, 159] width 11 height 9
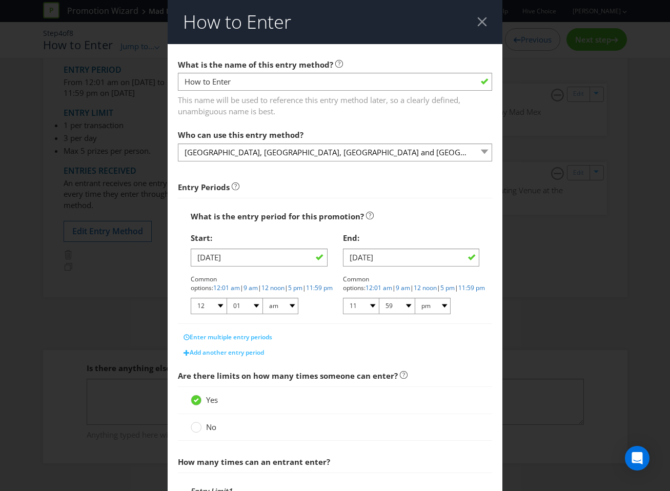
scroll to position [80, 0]
click at [382, 257] on input "[DATE]" at bounding box center [411, 257] width 137 height 18
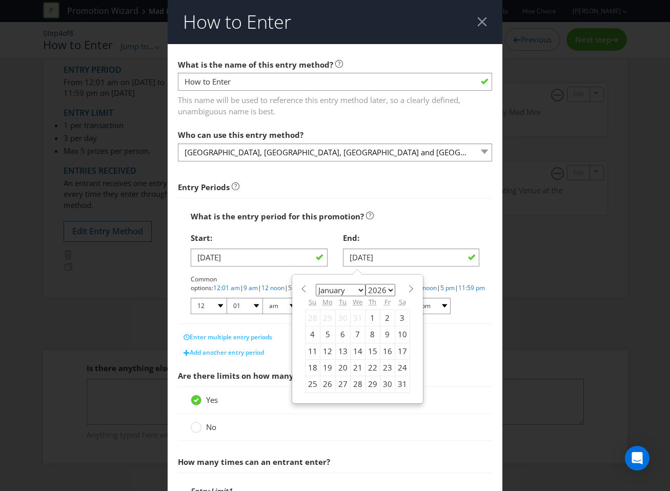
click at [400, 386] on div "31" at bounding box center [402, 384] width 15 height 16
type input "[DATE]"
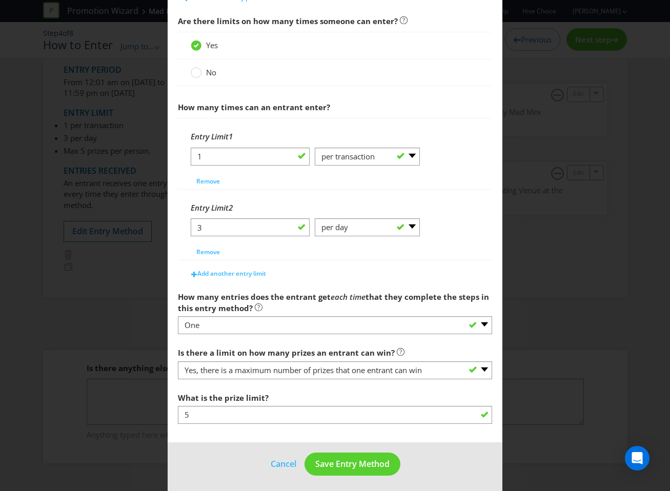
scroll to position [358, 0]
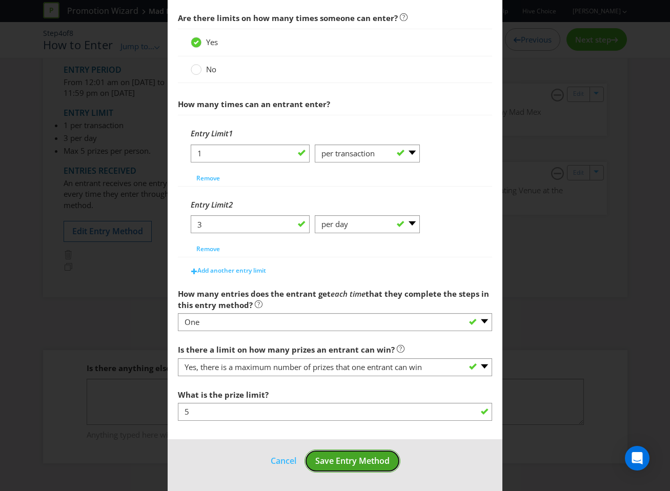
click at [340, 458] on span "Save Entry Method" at bounding box center [352, 460] width 74 height 11
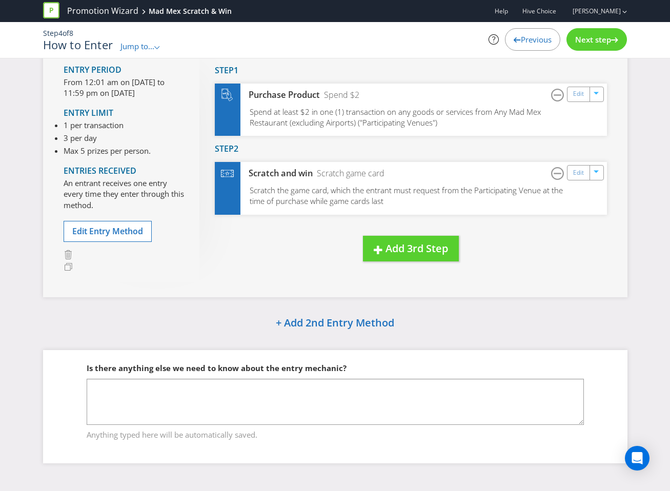
click at [610, 33] on div "Next step" at bounding box center [596, 39] width 60 height 23
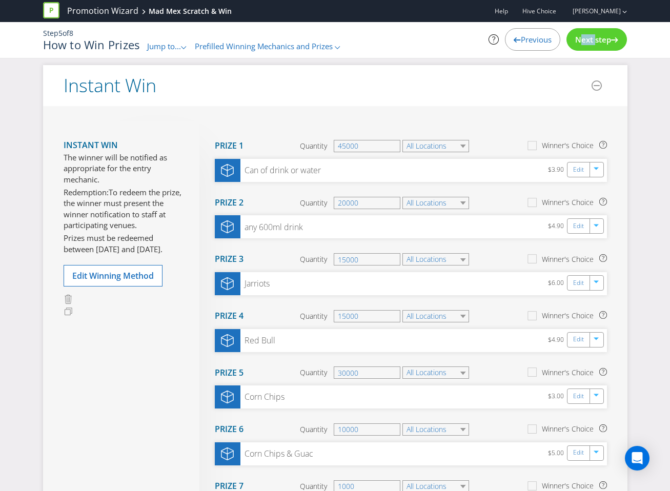
click at [610, 33] on div "Next step" at bounding box center [596, 39] width 60 height 23
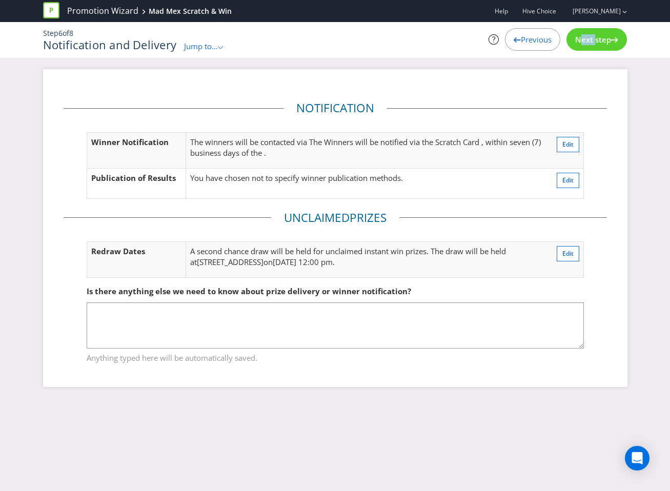
click at [610, 33] on div "Next step" at bounding box center [596, 39] width 60 height 23
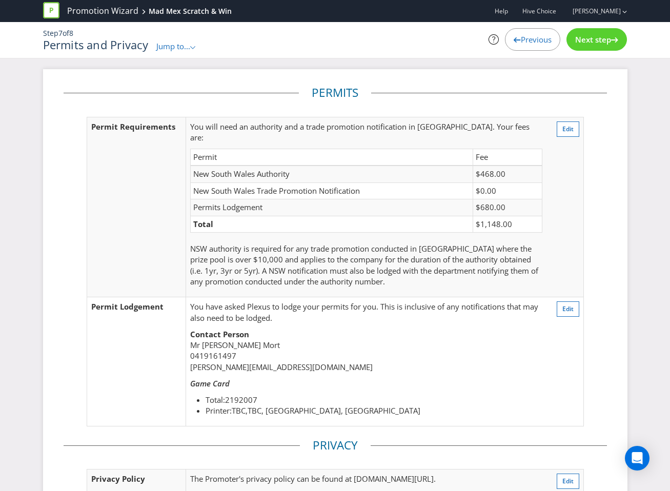
click at [610, 33] on div "Next step" at bounding box center [596, 39] width 60 height 23
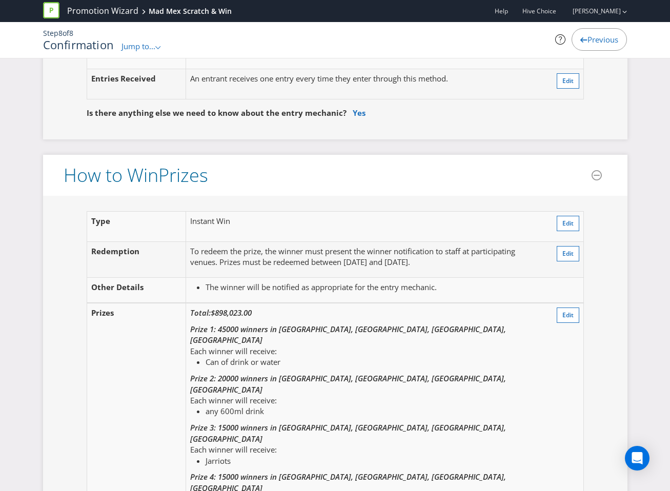
scroll to position [1097, 0]
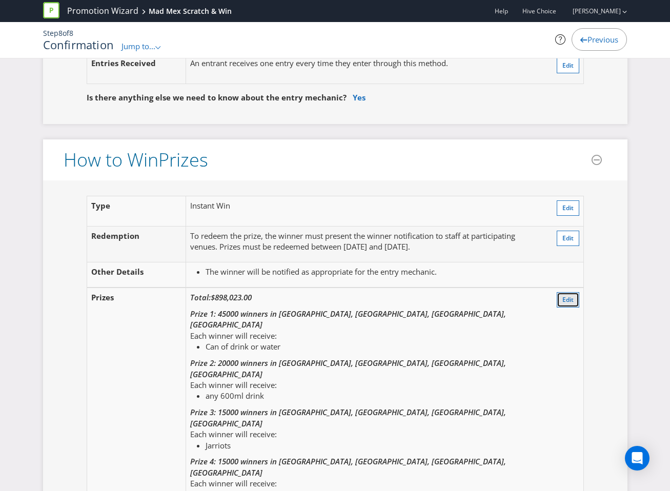
click at [568, 295] on span "Edit" at bounding box center [567, 299] width 11 height 9
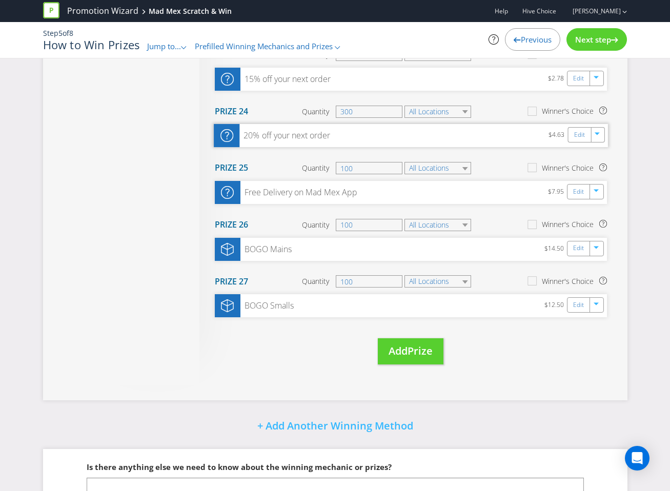
scroll to position [1504, 0]
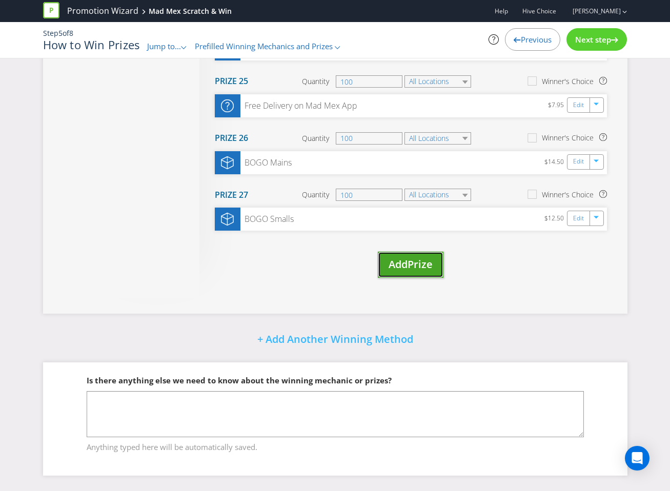
click at [405, 261] on span "Add" at bounding box center [397, 264] width 19 height 14
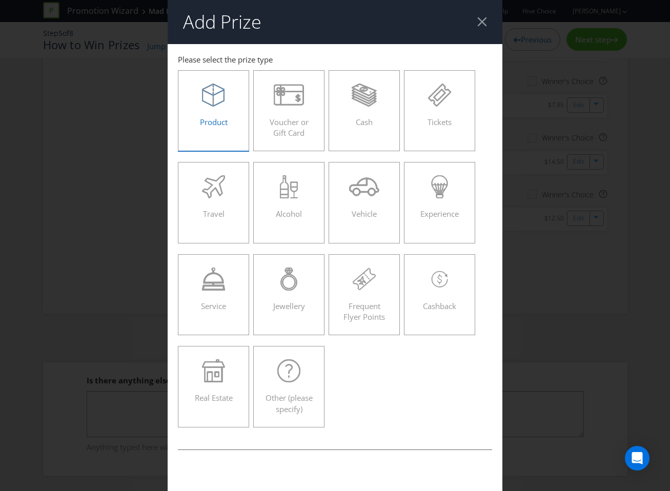
click at [241, 118] on label "Product" at bounding box center [214, 110] width 72 height 81
click at [0, 0] on input "Product" at bounding box center [0, 0] width 0 height 0
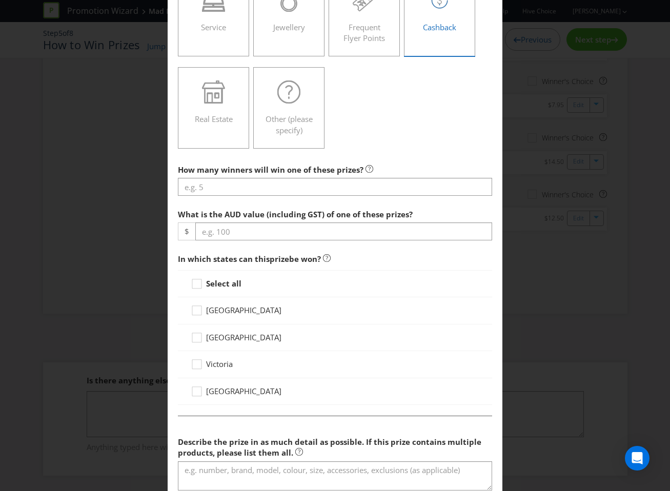
scroll to position [309, 0]
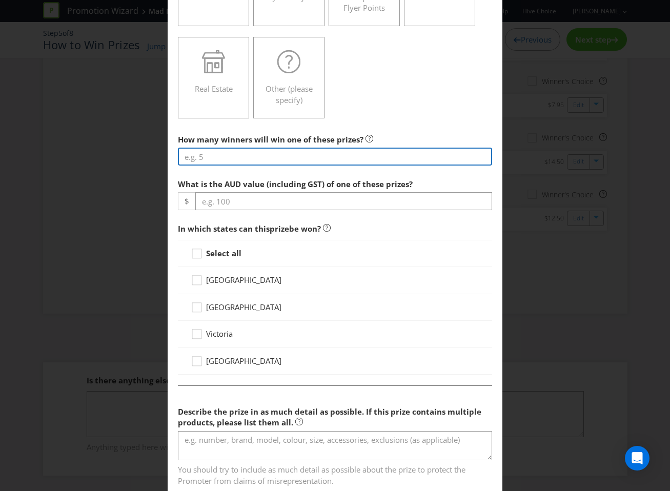
click at [301, 161] on input "number" at bounding box center [335, 157] width 315 height 18
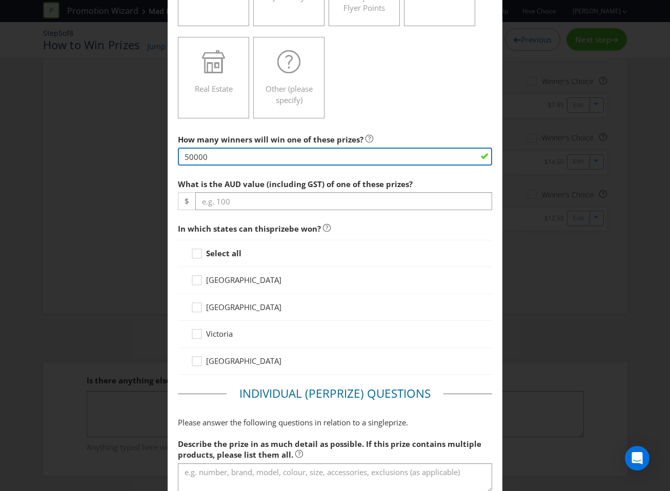
type input "50000"
click at [298, 190] on div "What is the AUD value (including GST) of one of these prizes? $" at bounding box center [335, 192] width 315 height 37
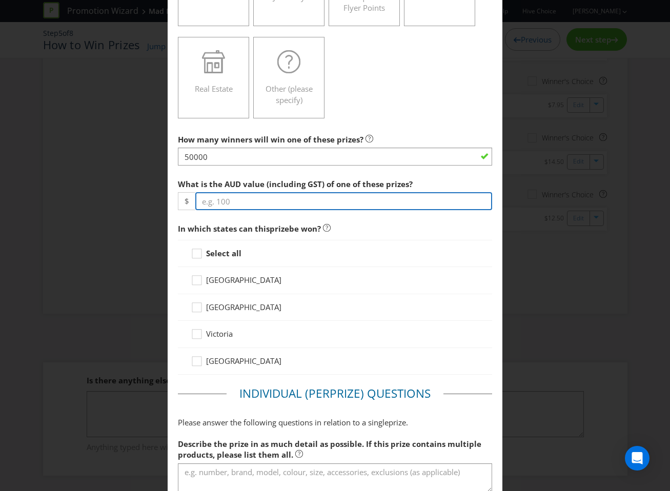
click at [295, 194] on input "number" at bounding box center [343, 201] width 297 height 18
type input "2"
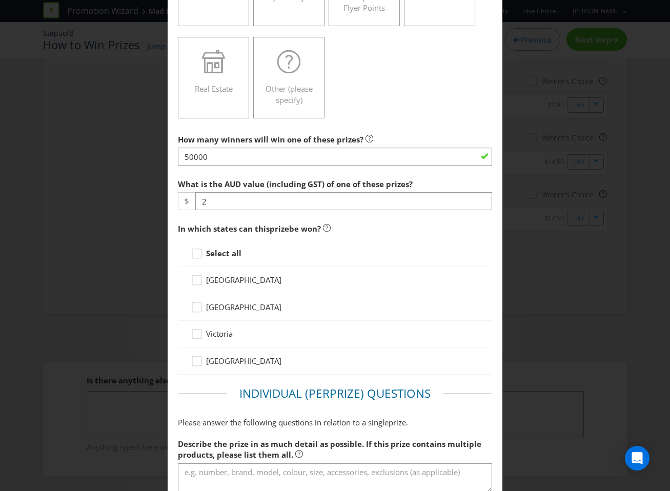
click at [272, 228] on span "prize" at bounding box center [278, 228] width 19 height 10
click at [224, 255] on strong "Select all" at bounding box center [223, 253] width 35 height 10
click at [0, 0] on input "Select all" at bounding box center [0, 0] width 0 height 0
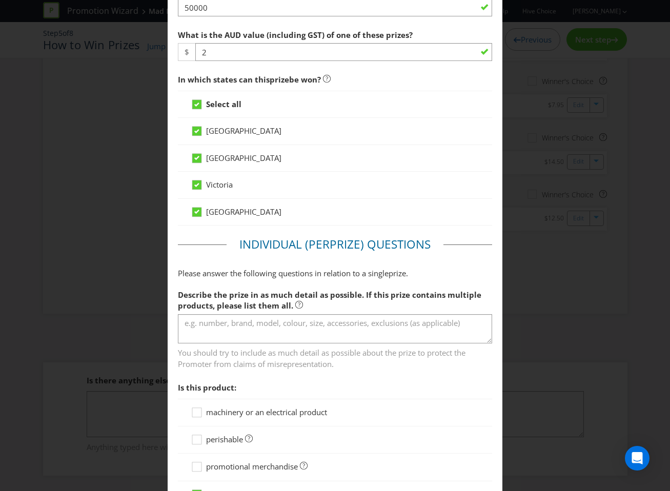
scroll to position [521, 0]
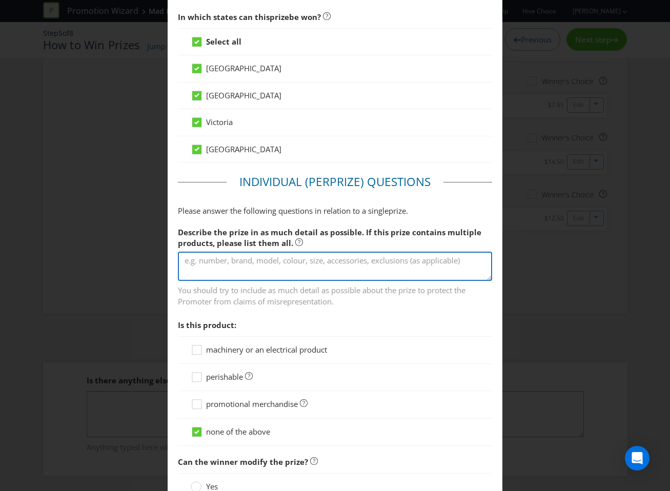
click at [303, 256] on textarea at bounding box center [335, 266] width 315 height 29
type textarea "Side of Guac"
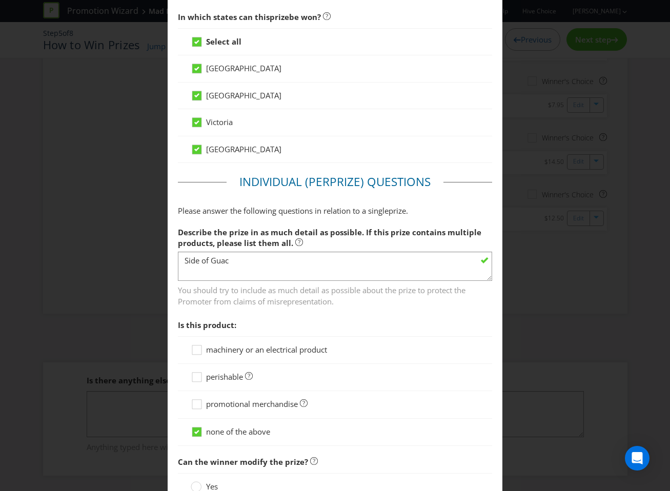
click at [206, 372] on span "perishable" at bounding box center [224, 376] width 37 height 10
click at [0, 0] on input "perishable" at bounding box center [0, 0] width 0 height 0
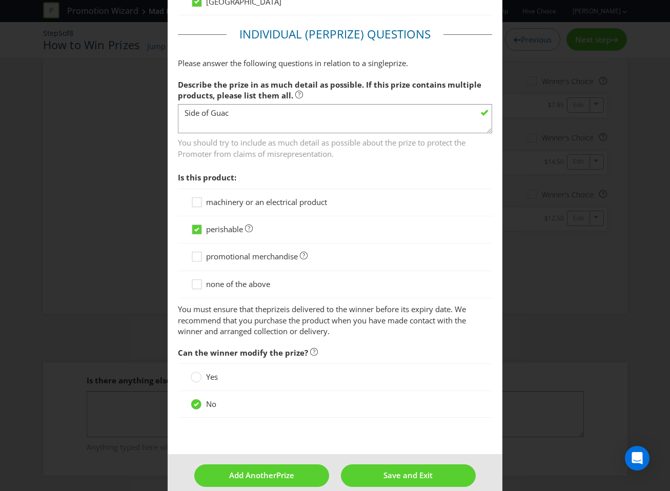
scroll to position [682, 0]
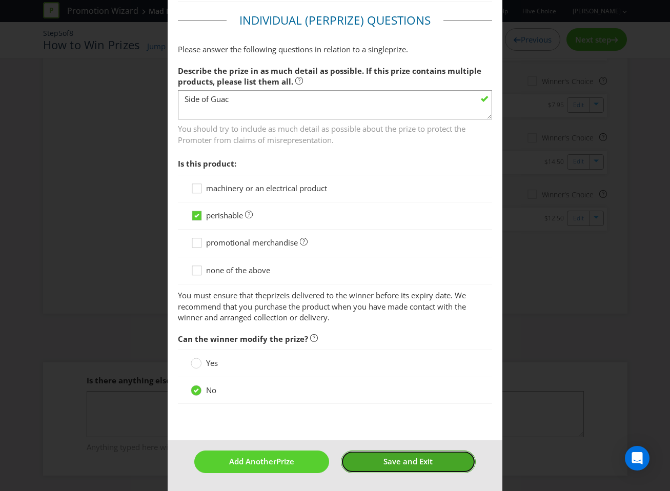
click at [376, 462] on button "Save and Exit" at bounding box center [408, 461] width 135 height 22
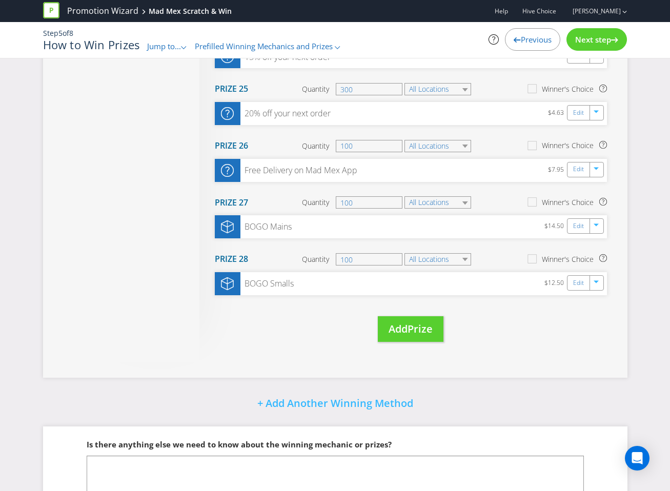
scroll to position [1498, 0]
click at [608, 37] on span "Next step" at bounding box center [593, 39] width 36 height 10
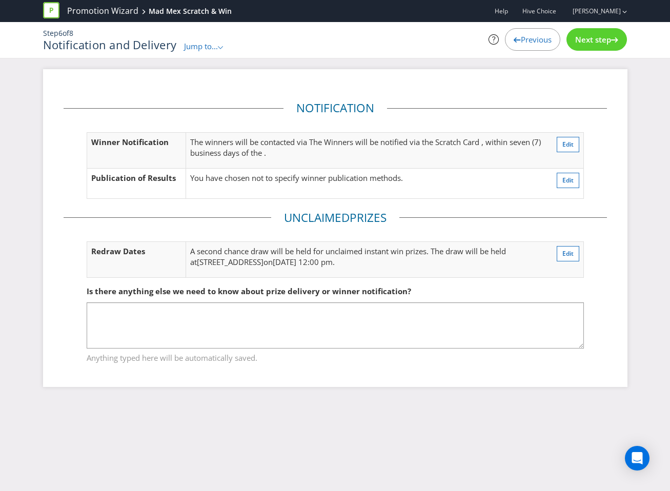
click at [608, 37] on span "Next step" at bounding box center [593, 39] width 36 height 10
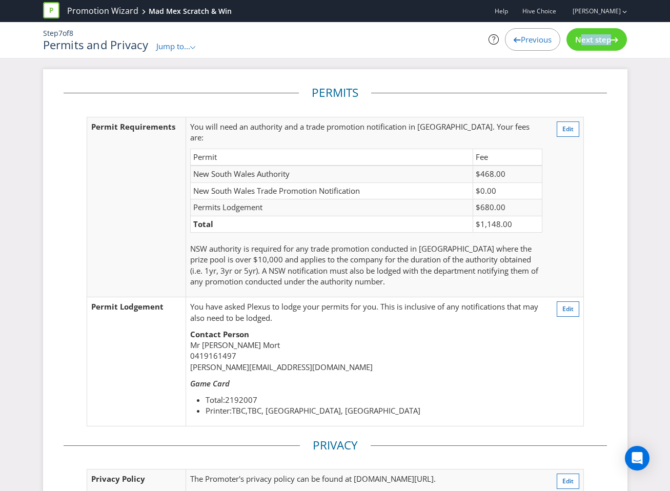
click at [608, 37] on span "Next step" at bounding box center [593, 39] width 36 height 10
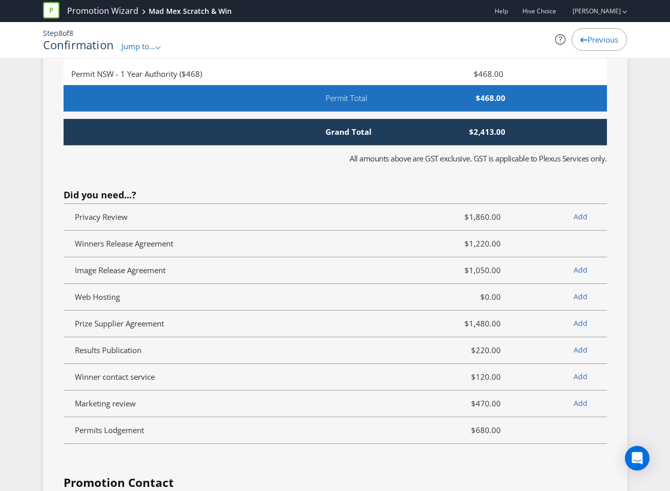
scroll to position [4023, 0]
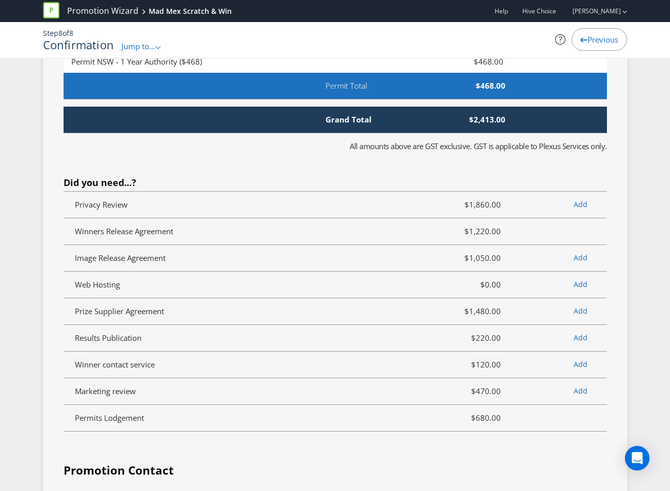
type input "0499503860"
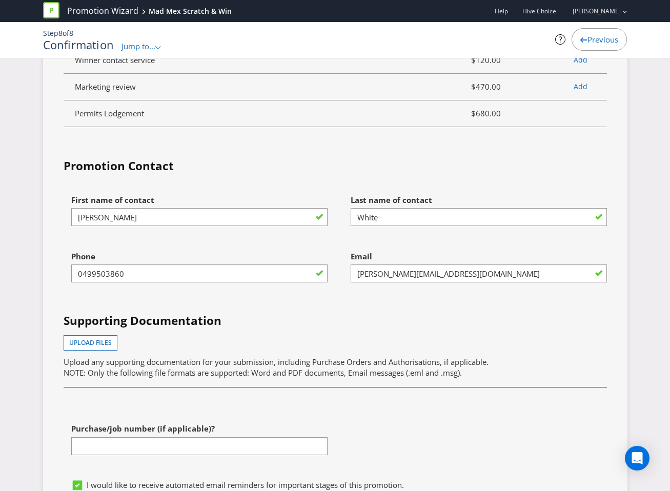
scroll to position [4340, 0]
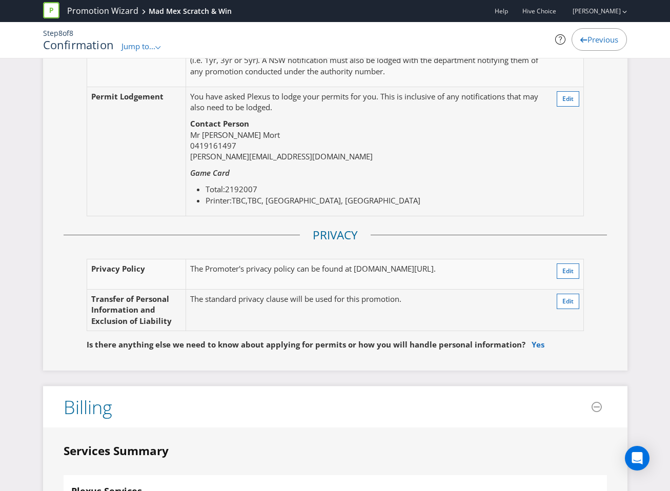
click at [592, 41] on span "Previous" at bounding box center [602, 39] width 31 height 10
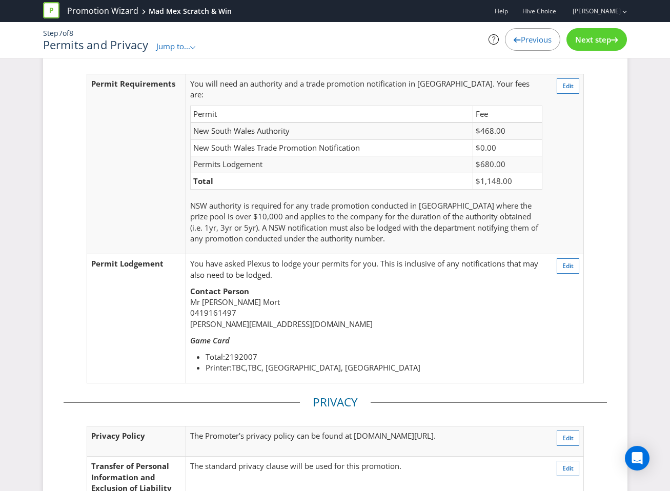
scroll to position [16, 0]
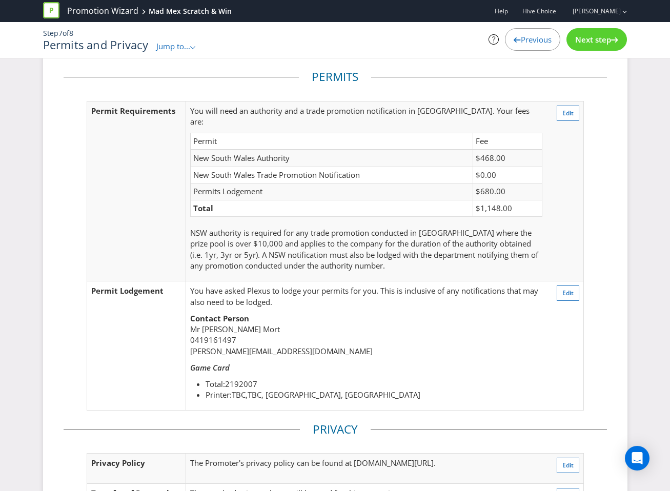
click at [527, 38] on span "Previous" at bounding box center [536, 39] width 31 height 10
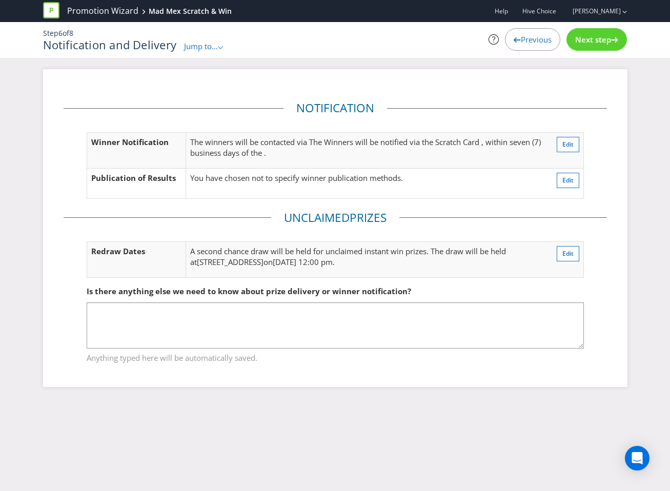
click at [523, 41] on span "Previous" at bounding box center [536, 39] width 31 height 10
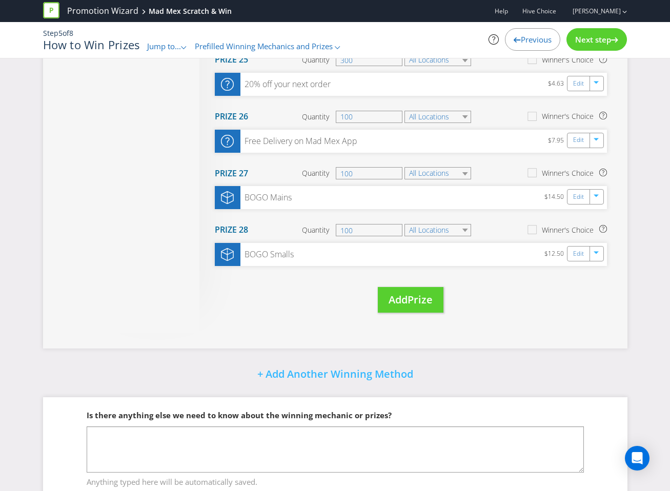
scroll to position [1561, 0]
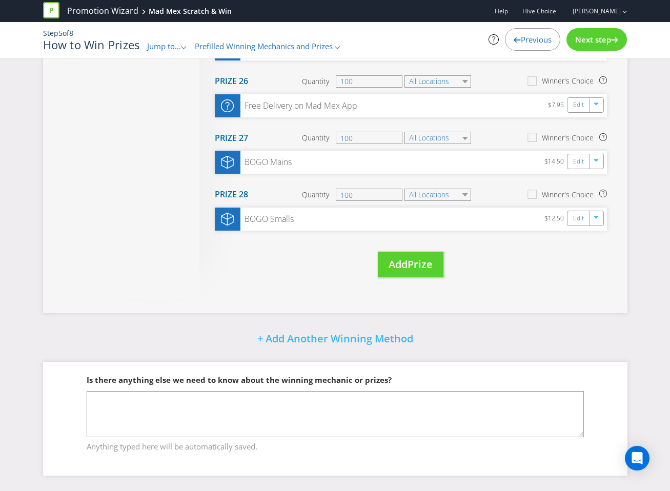
click at [579, 45] on div "Next step" at bounding box center [596, 39] width 60 height 23
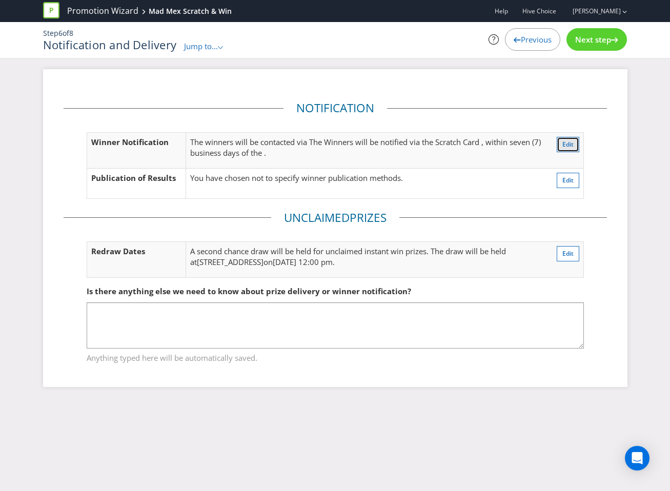
drag, startPoint x: 557, startPoint y: 149, endPoint x: 497, endPoint y: 210, distance: 86.2
click at [497, 210] on div "Notification Winner Notification The winners will be contacted via The Winners …" at bounding box center [335, 228] width 543 height 286
click at [566, 248] on button "Edit" at bounding box center [567, 253] width 23 height 15
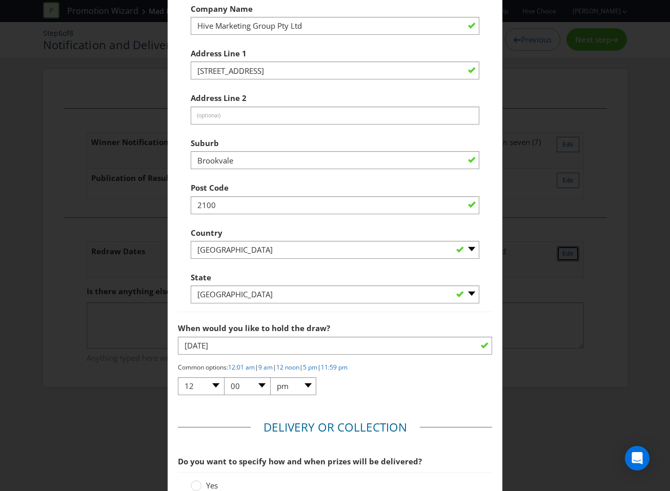
scroll to position [848, 0]
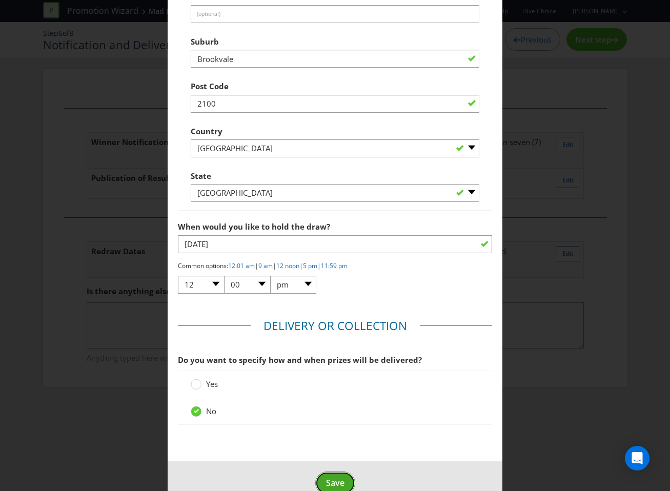
click at [338, 471] on button "Save" at bounding box center [335, 482] width 40 height 23
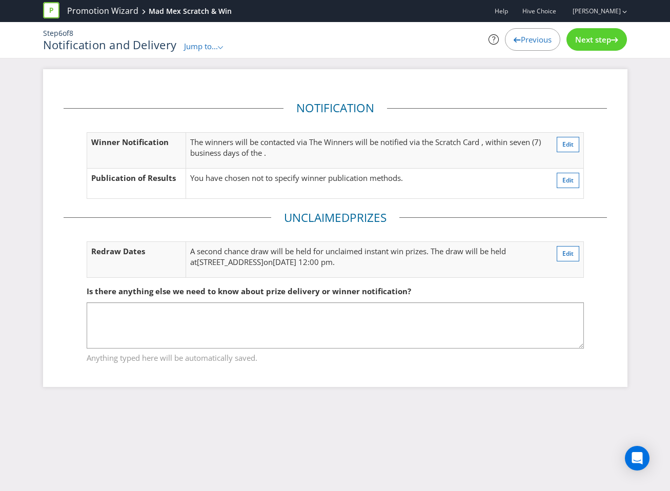
drag, startPoint x: 604, startPoint y: 45, endPoint x: 557, endPoint y: 129, distance: 95.8
click at [557, 69] on div "Promotion Wizard Mad Mex Scratch & Win Help Hive Choice [PERSON_NAME] Step 6 of…" at bounding box center [335, 34] width 670 height 69
click at [569, 143] on span "Edit" at bounding box center [567, 144] width 11 height 9
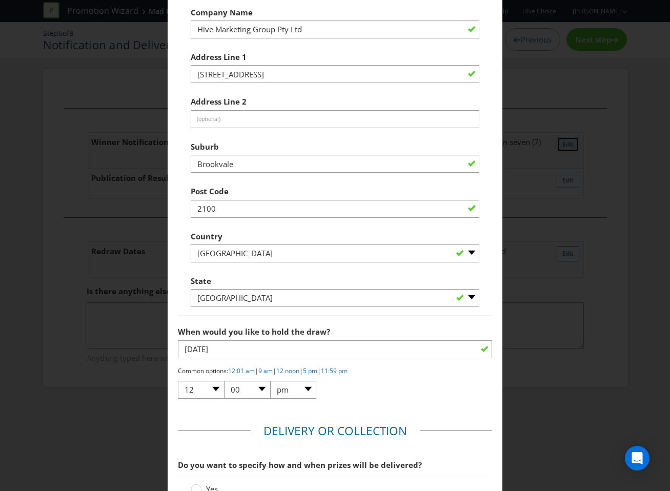
scroll to position [848, 0]
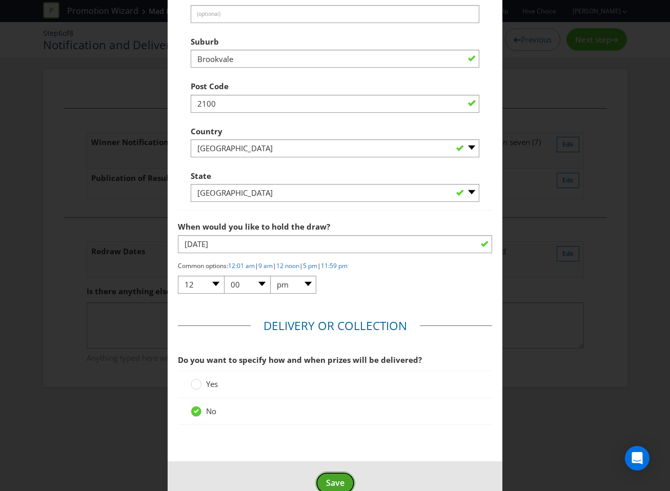
click at [340, 477] on span "Save" at bounding box center [335, 482] width 18 height 11
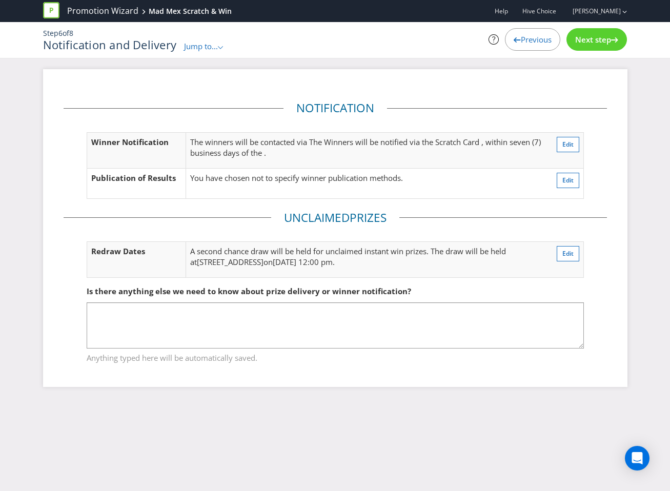
click at [585, 38] on span "Next step" at bounding box center [593, 39] width 36 height 10
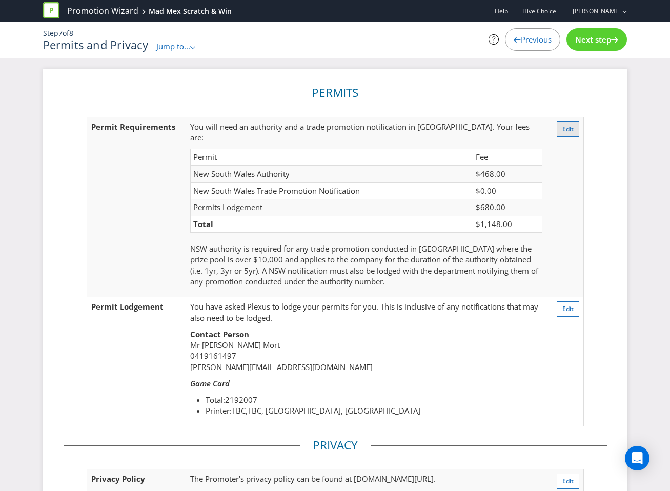
scroll to position [6, 0]
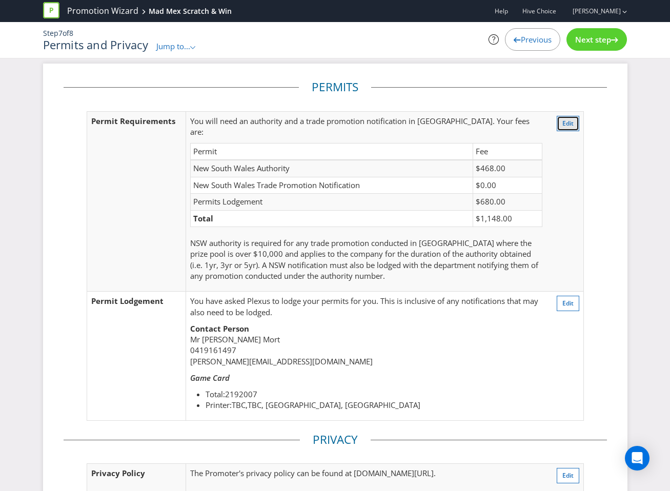
click at [577, 131] on button "Edit" at bounding box center [567, 123] width 23 height 15
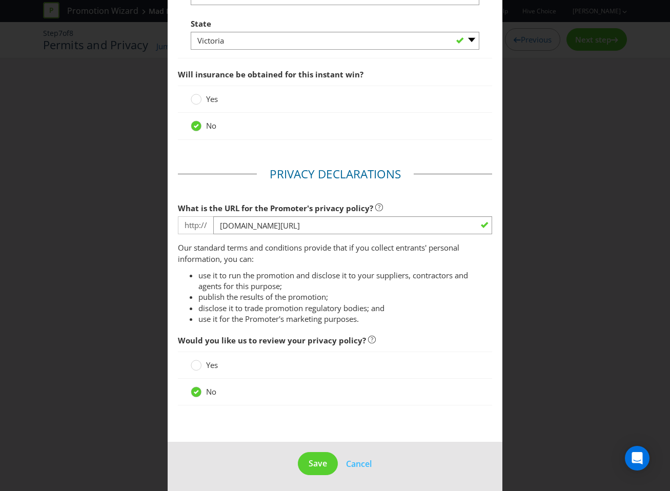
scroll to position [1281, 0]
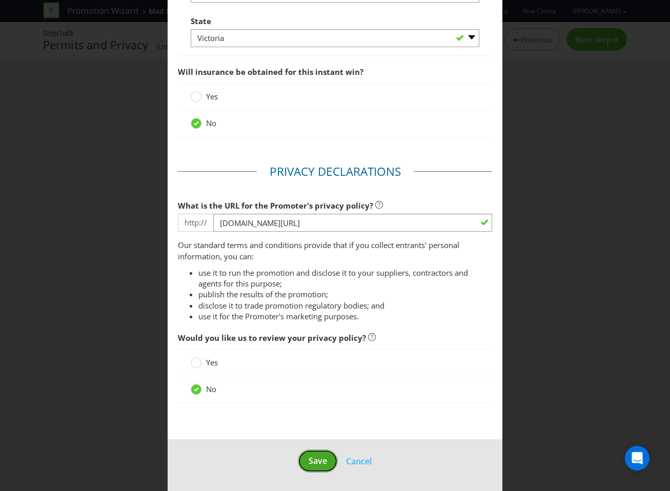
click at [304, 459] on button "Save" at bounding box center [318, 460] width 40 height 23
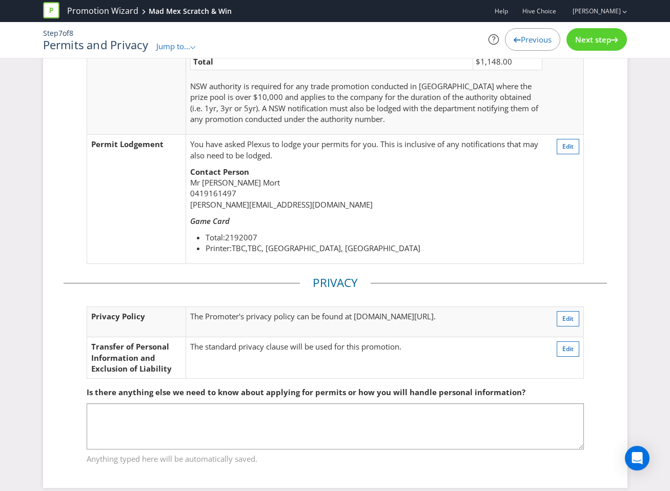
scroll to position [163, 0]
click at [575, 39] on span "Next step" at bounding box center [593, 39] width 36 height 10
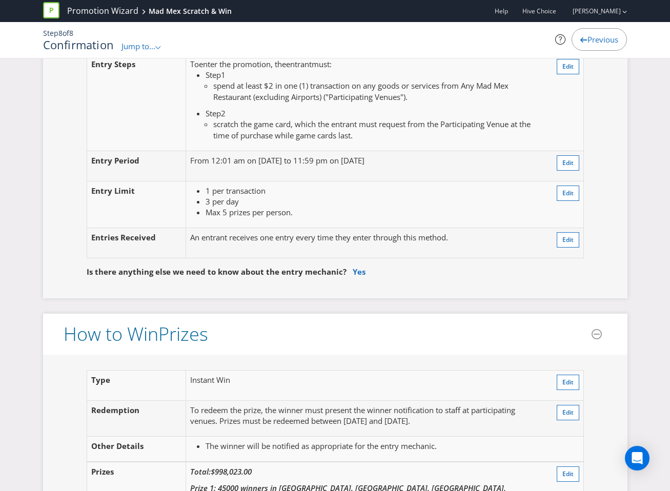
scroll to position [886, 0]
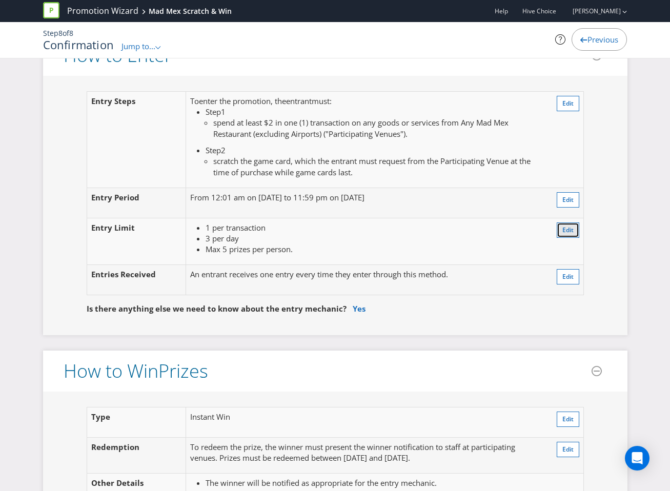
click at [556, 222] on button "Edit" at bounding box center [567, 229] width 23 height 15
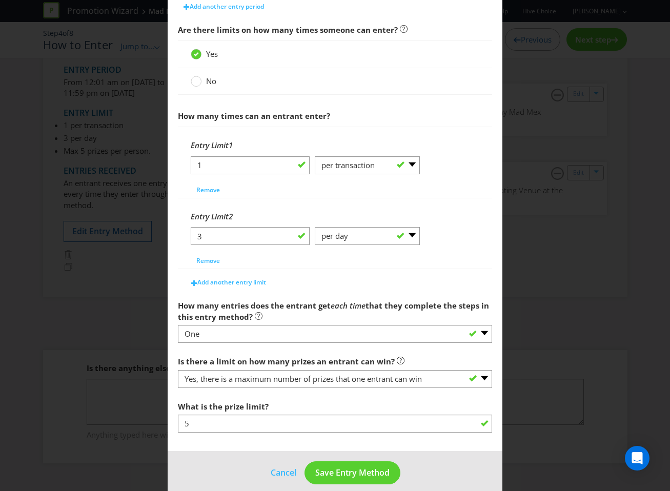
scroll to position [358, 0]
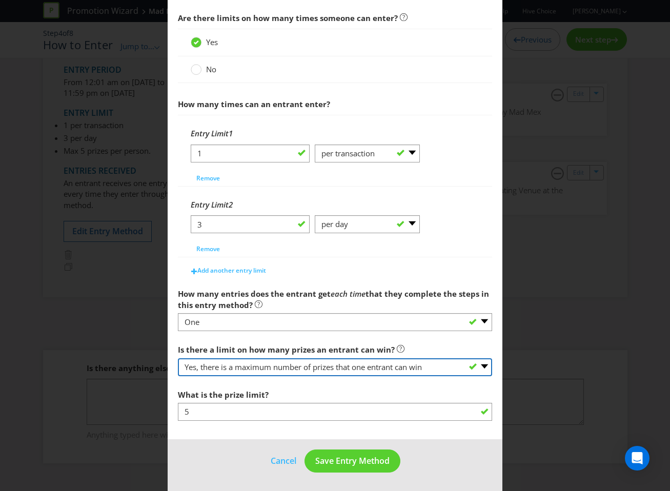
click at [263, 371] on select "-- Please select -- Yes, there is a maximum number of prizes that one entrant c…" at bounding box center [335, 367] width 315 height 18
select select "UNLIMITED"
click at [178, 376] on select "-- Please select -- Yes, there is a maximum number of prizes that one entrant c…" at bounding box center [335, 367] width 315 height 18
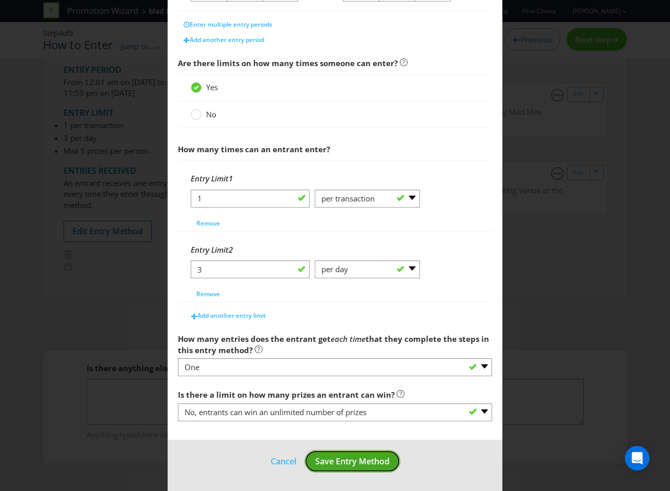
click at [351, 460] on span "Save Entry Method" at bounding box center [352, 460] width 74 height 11
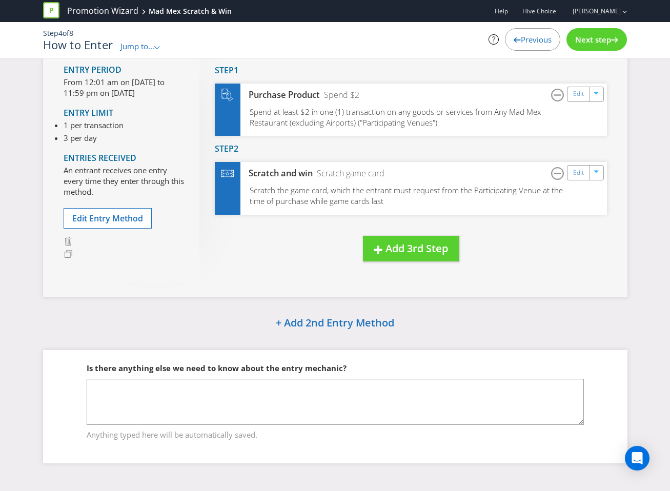
click at [594, 39] on span "Next step" at bounding box center [593, 39] width 36 height 10
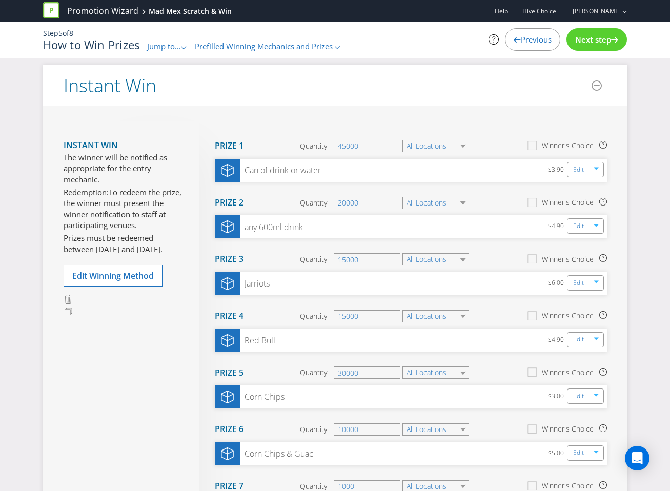
click at [594, 39] on span "Next step" at bounding box center [593, 39] width 36 height 10
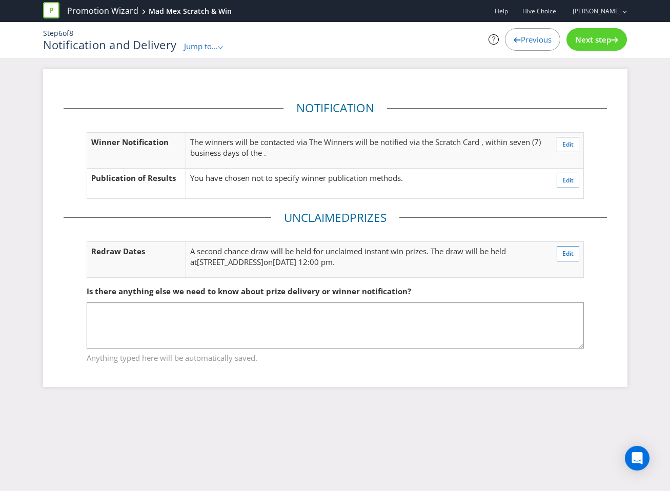
click at [584, 48] on div "Next step" at bounding box center [596, 39] width 60 height 23
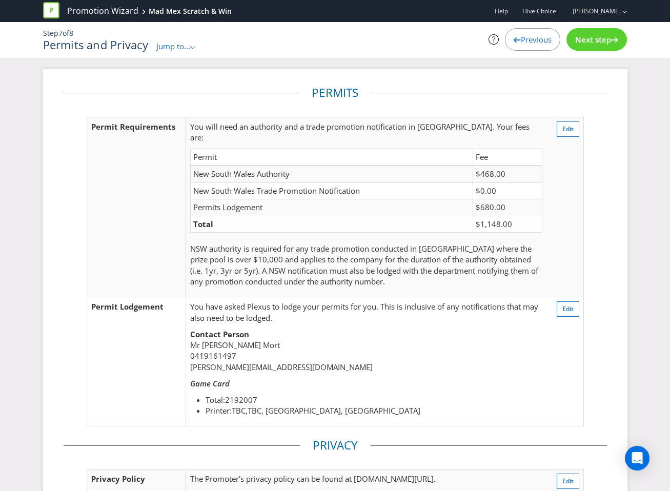
scroll to position [163, 0]
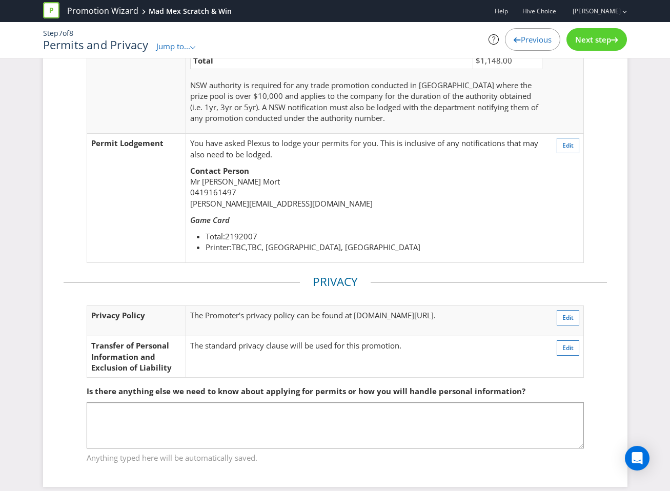
click at [585, 43] on span "Next step" at bounding box center [593, 39] width 36 height 10
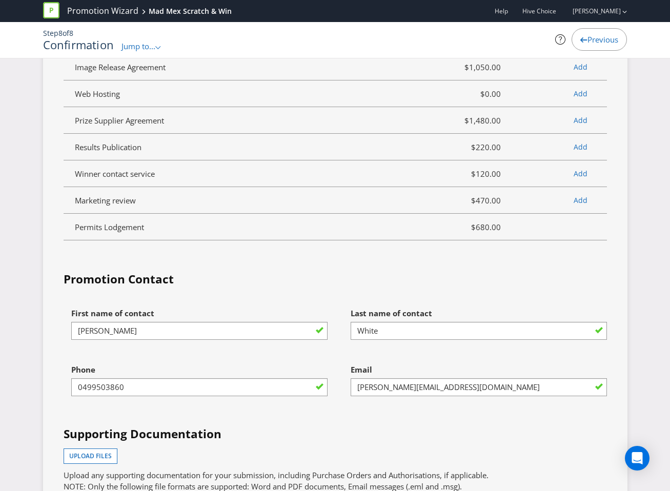
scroll to position [4340, 0]
